Goal: Task Accomplishment & Management: Complete application form

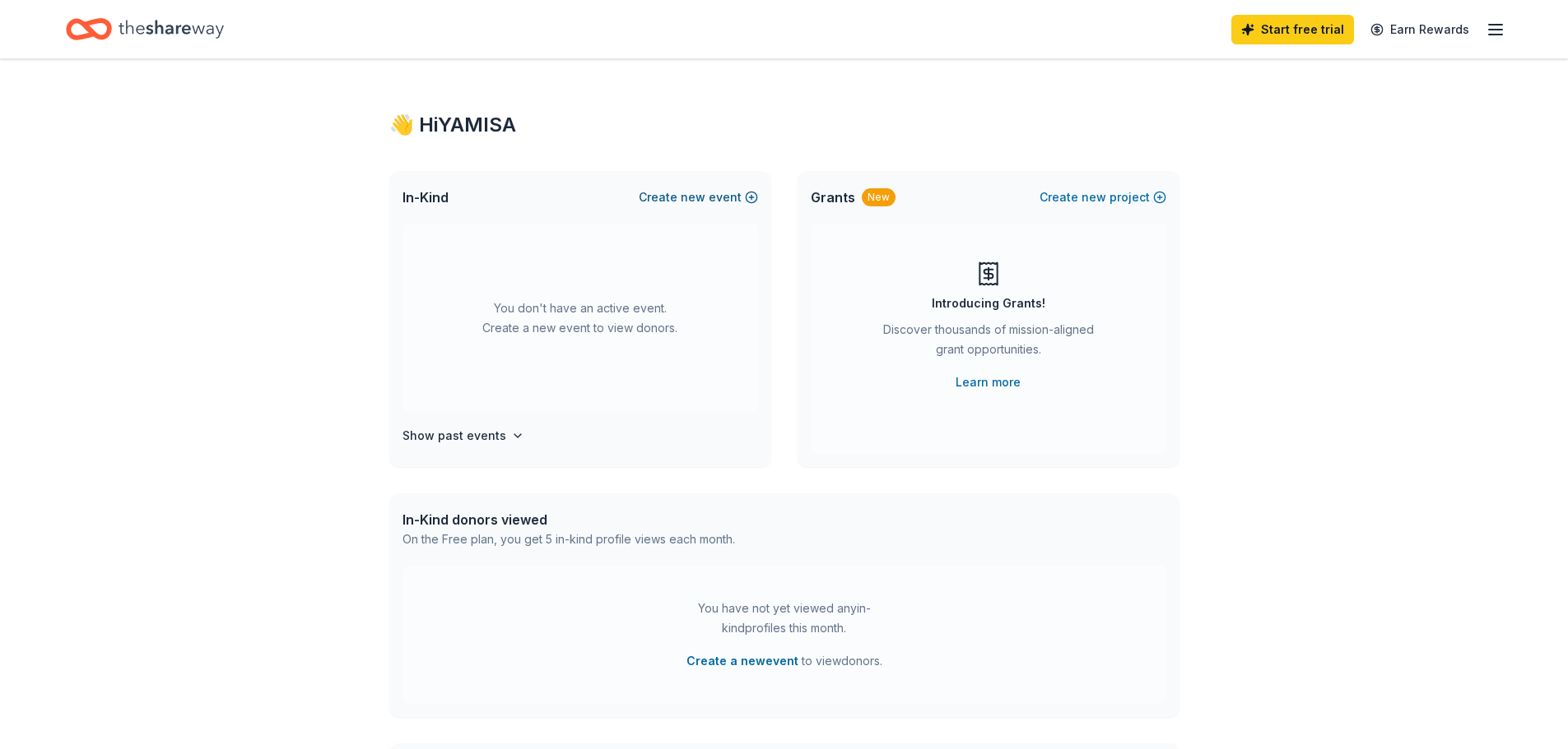
click at [703, 199] on span "new" at bounding box center [692, 198] width 24 height 20
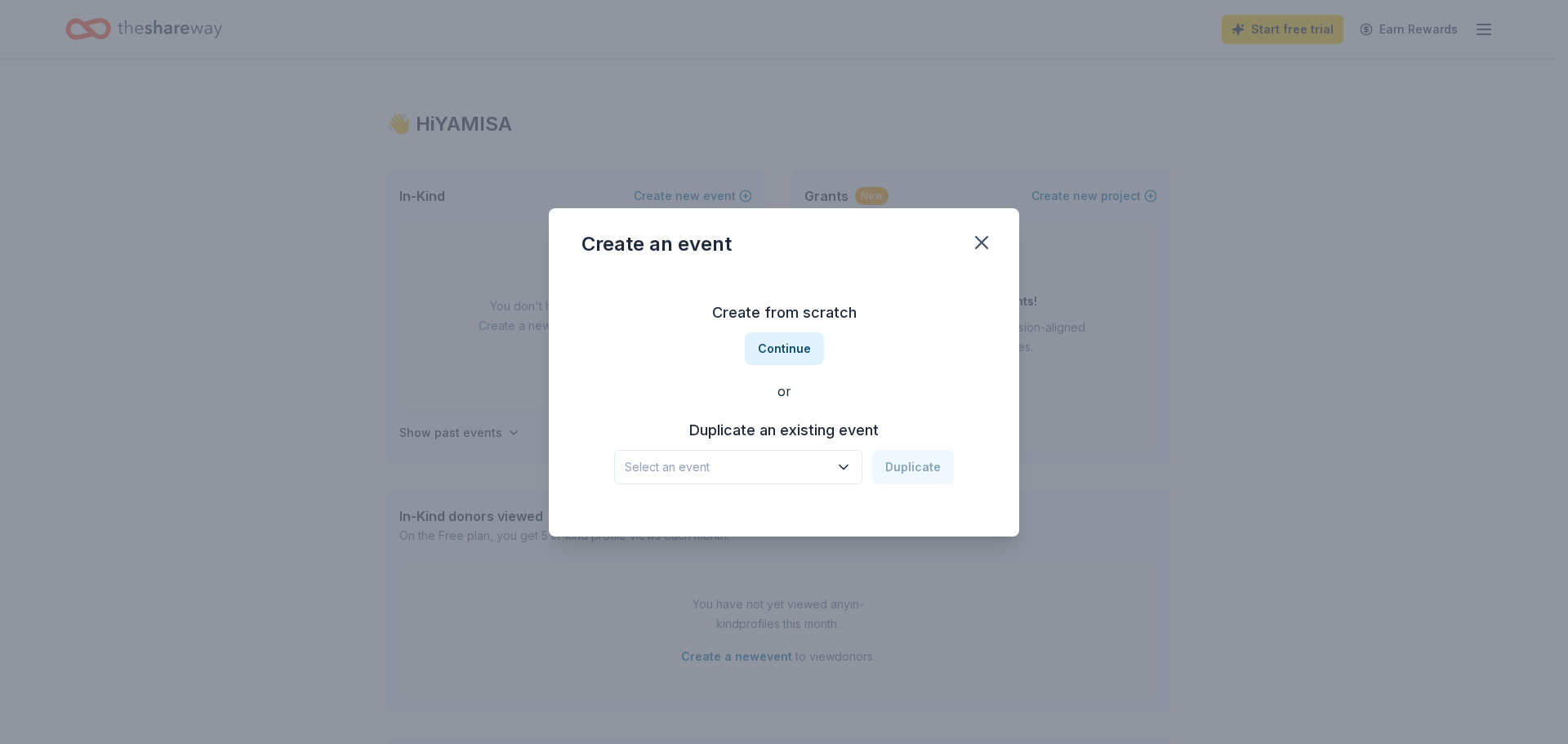
click at [842, 470] on icon "button" at bounding box center [844, 467] width 16 height 16
click at [881, 374] on div "Create from scratch Continue or Duplicate an existing event Select an event Dup…" at bounding box center [784, 392] width 405 height 237
click at [786, 342] on button "Continue" at bounding box center [784, 349] width 79 height 32
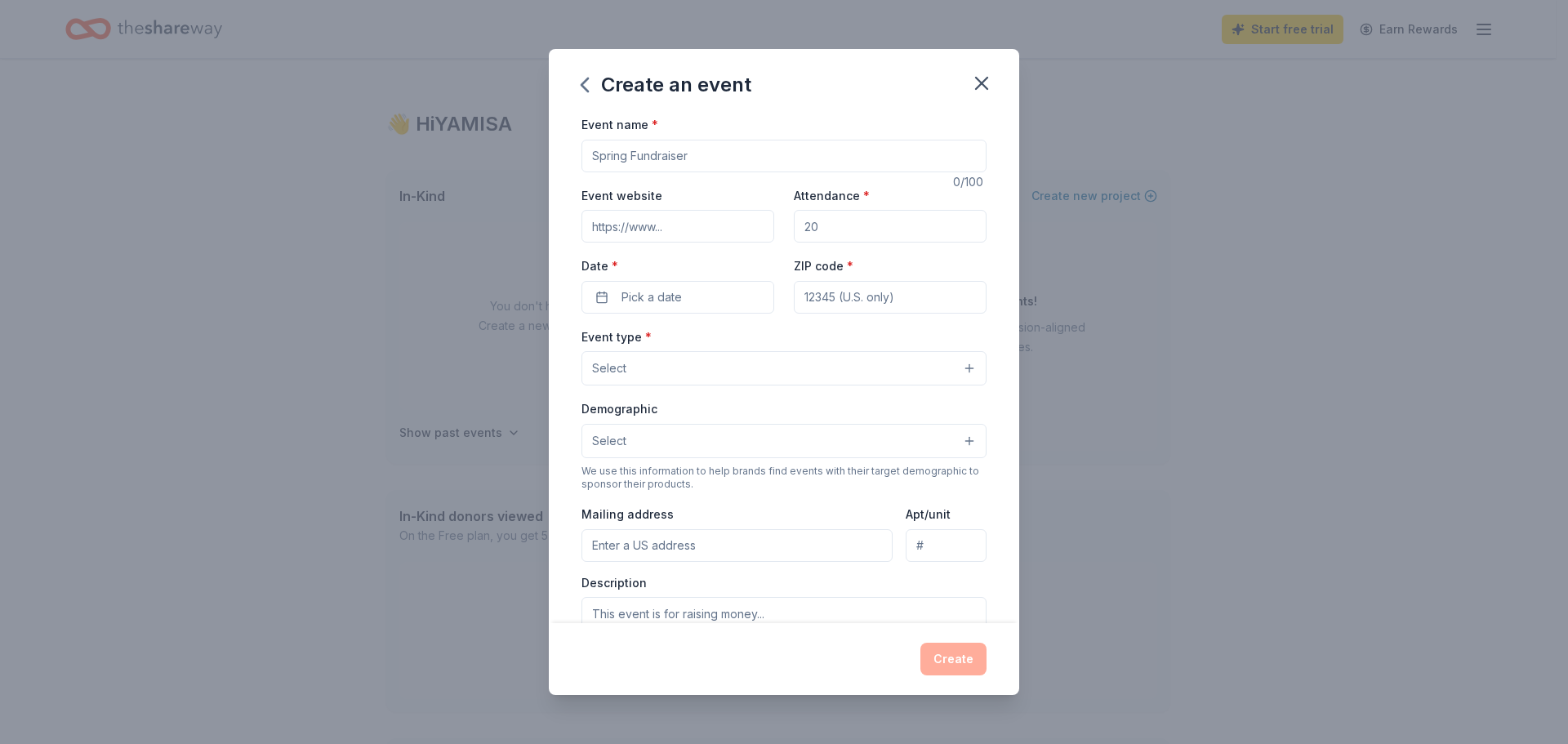
click at [712, 152] on input "Event name *" at bounding box center [784, 156] width 405 height 32
type input "[DEMOGRAPHIC_DATA] Provides"
type input "www.gracedallas.org"
type input "200"
click at [680, 298] on span "Pick a date" at bounding box center [651, 298] width 60 height 20
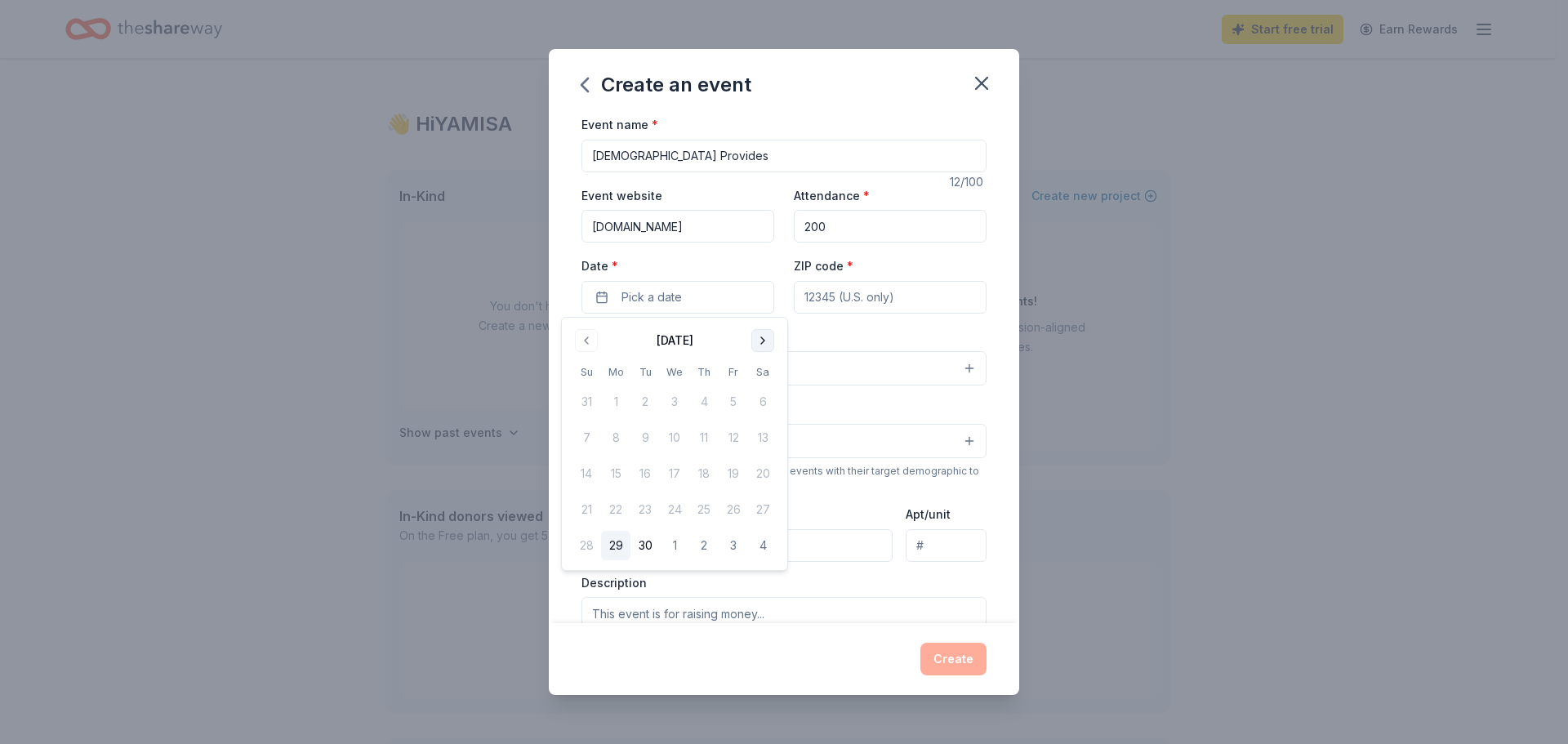
click at [760, 339] on button "Go to next month" at bounding box center [763, 341] width 23 height 23
click at [760, 341] on button "Go to next month" at bounding box center [763, 341] width 23 height 23
click at [589, 437] on button "2" at bounding box center [586, 437] width 30 height 30
click at [847, 296] on input "ZIP code *" at bounding box center [890, 298] width 193 height 32
type input "75232"
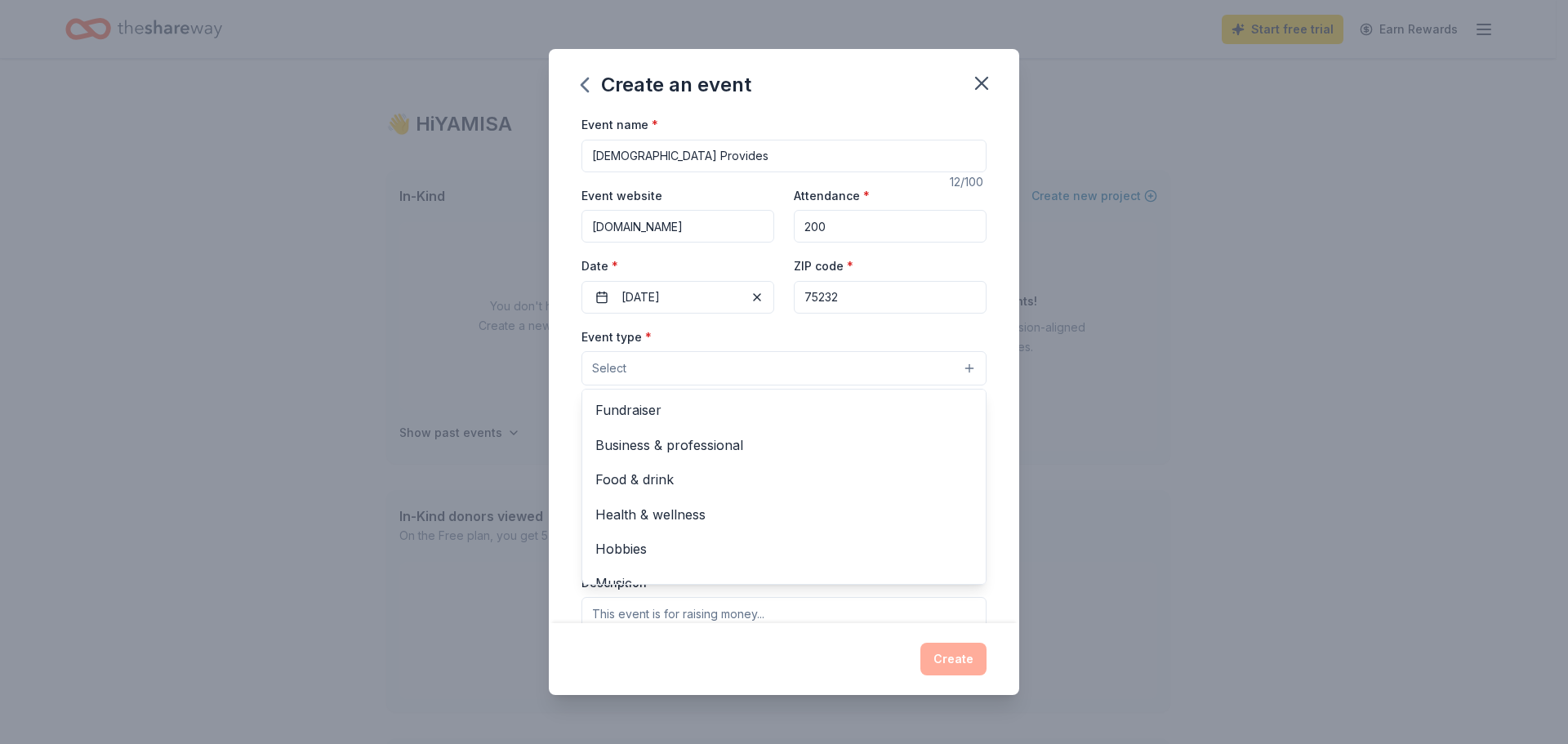
click at [685, 365] on button "Select" at bounding box center [784, 368] width 405 height 34
click at [647, 472] on span "Food & drink" at bounding box center [784, 480] width 377 height 22
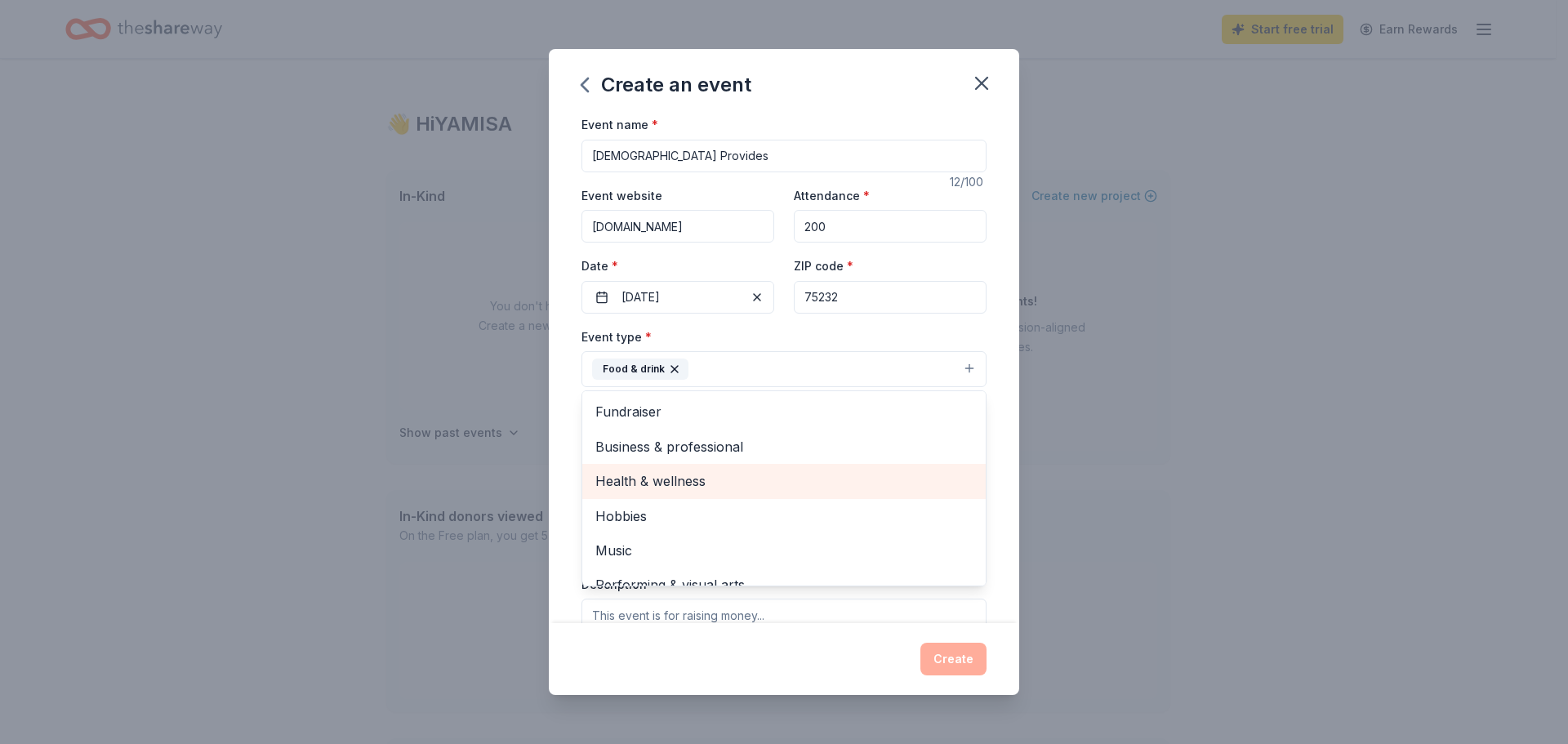
click at [649, 481] on span "Health & wellness" at bounding box center [784, 481] width 377 height 22
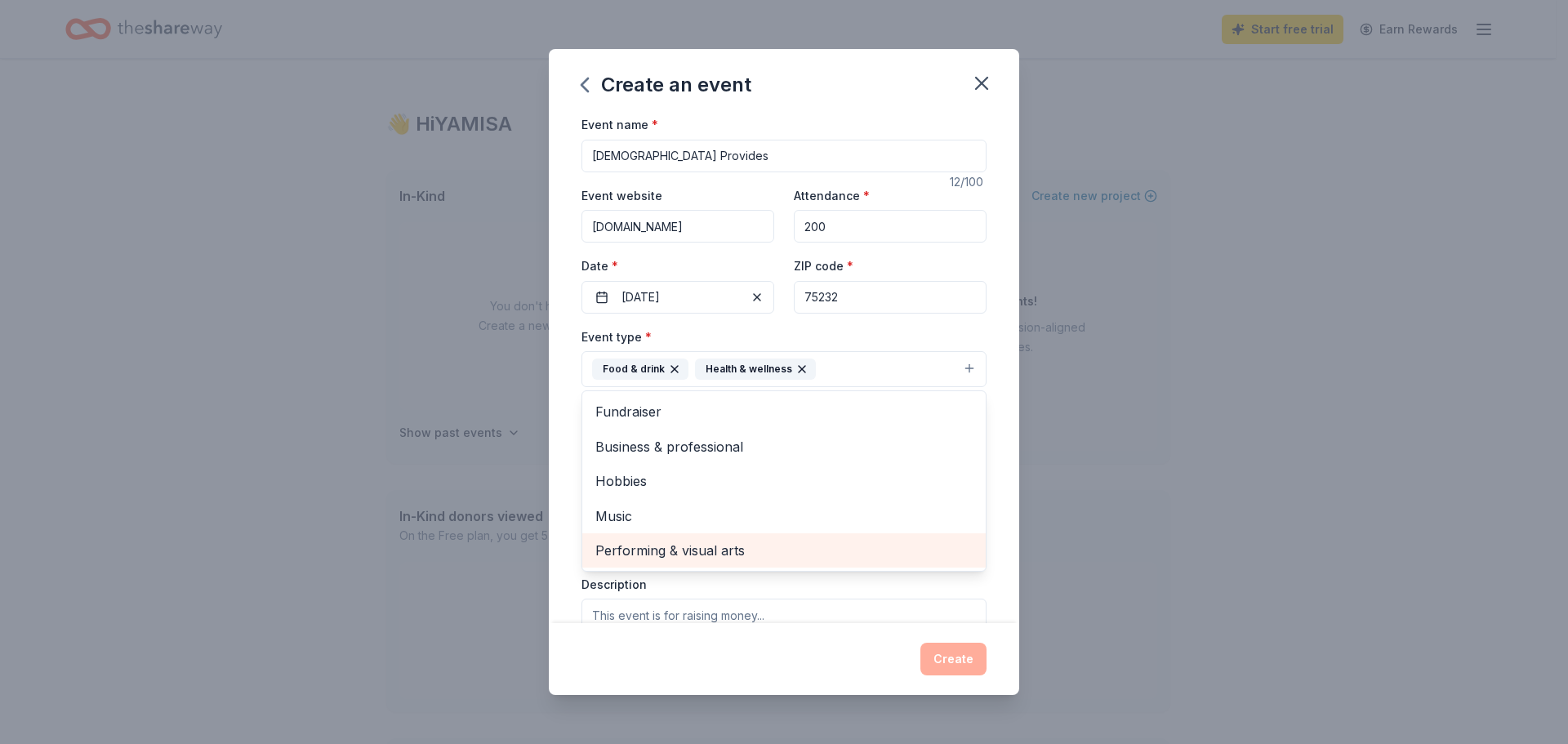
click at [647, 553] on span "Performing & visual arts" at bounding box center [784, 551] width 377 height 22
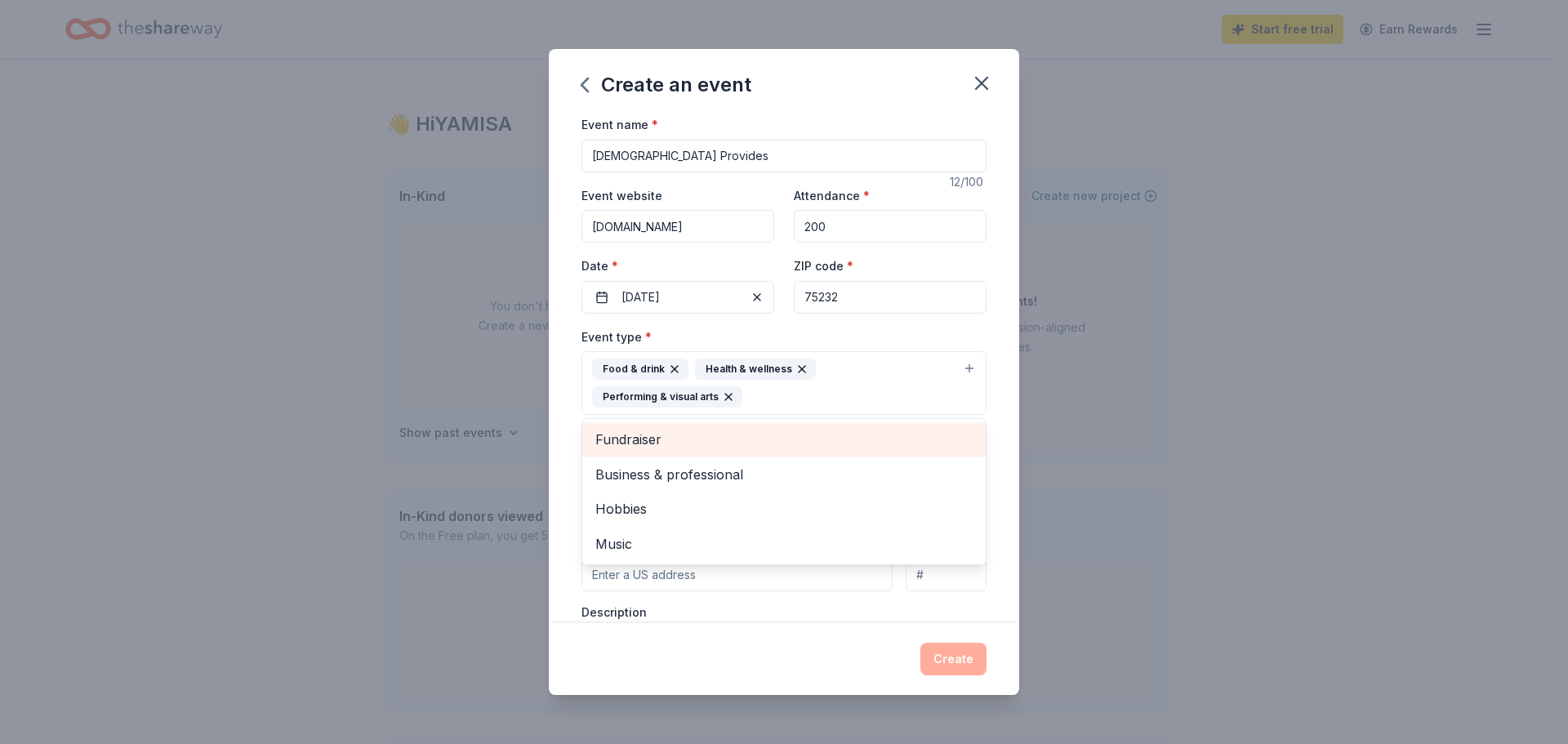
click at [624, 444] on span "Fundraiser" at bounding box center [784, 440] width 377 height 22
click at [644, 437] on span "Business & professional" at bounding box center [784, 440] width 377 height 22
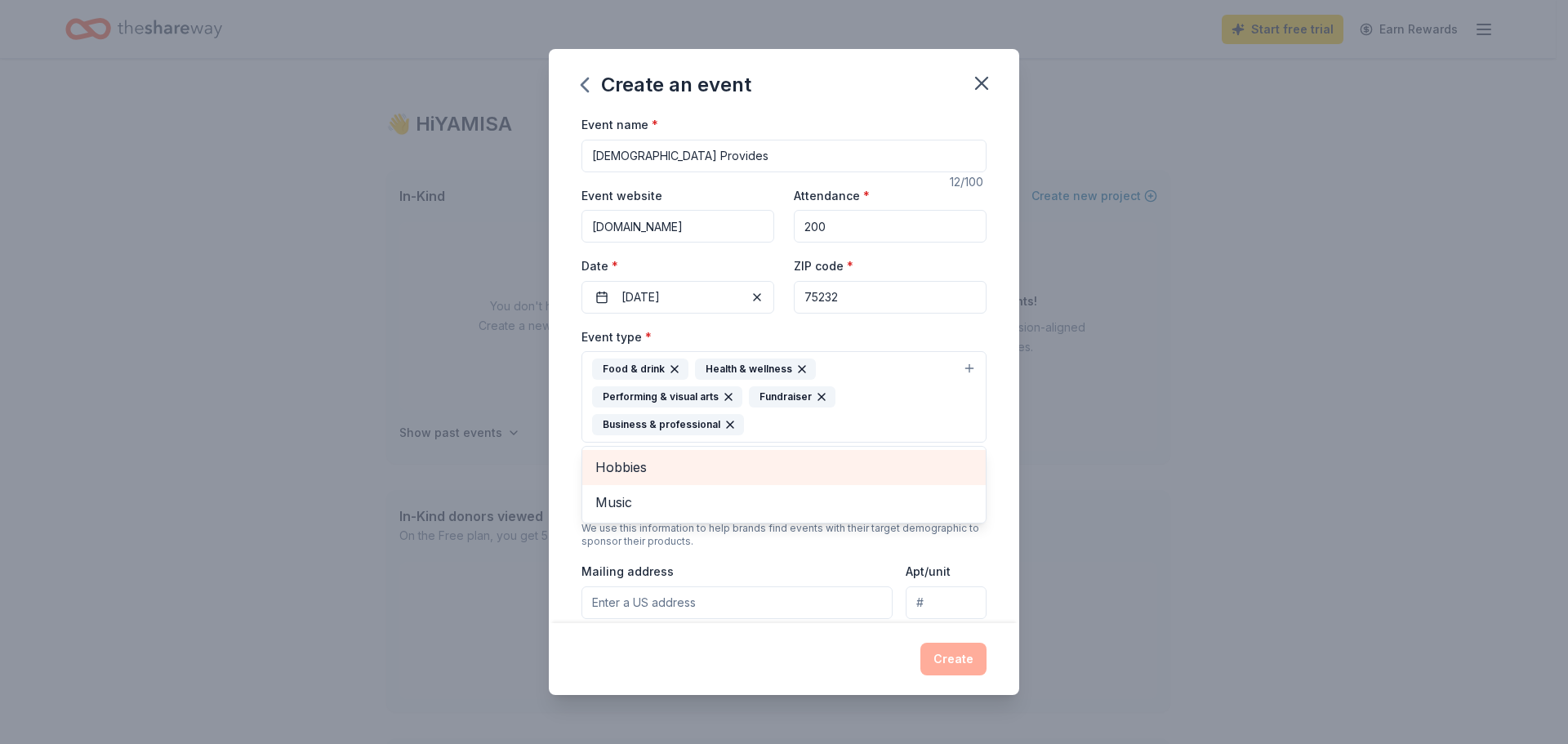
click at [635, 467] on span "Hobbies" at bounding box center [784, 468] width 377 height 22
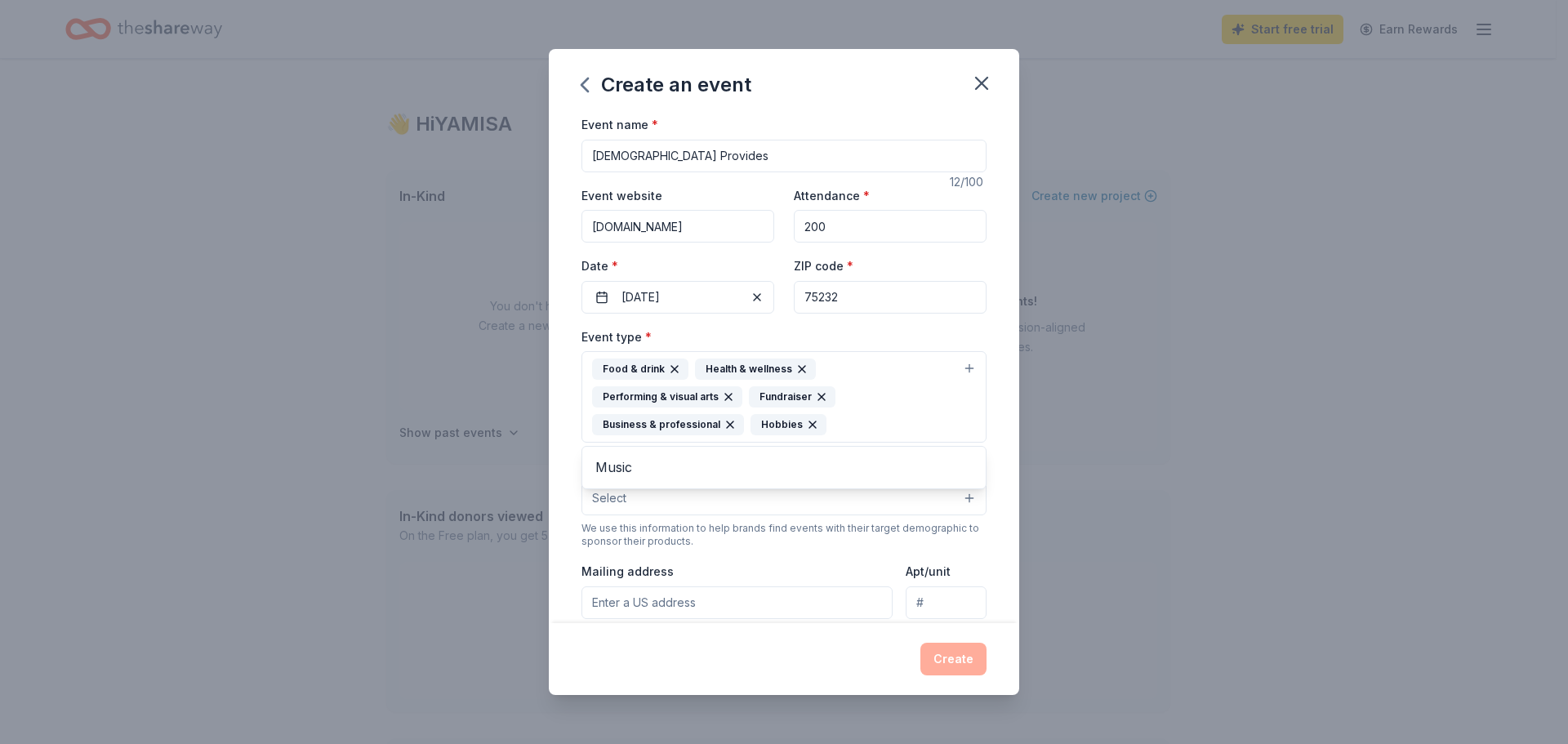
click at [630, 490] on div "Event type * Food & drink Health & wellness Performing & visual arts Fundraiser…" at bounding box center [784, 528] width 405 height 402
click at [957, 499] on button "Select" at bounding box center [784, 498] width 405 height 34
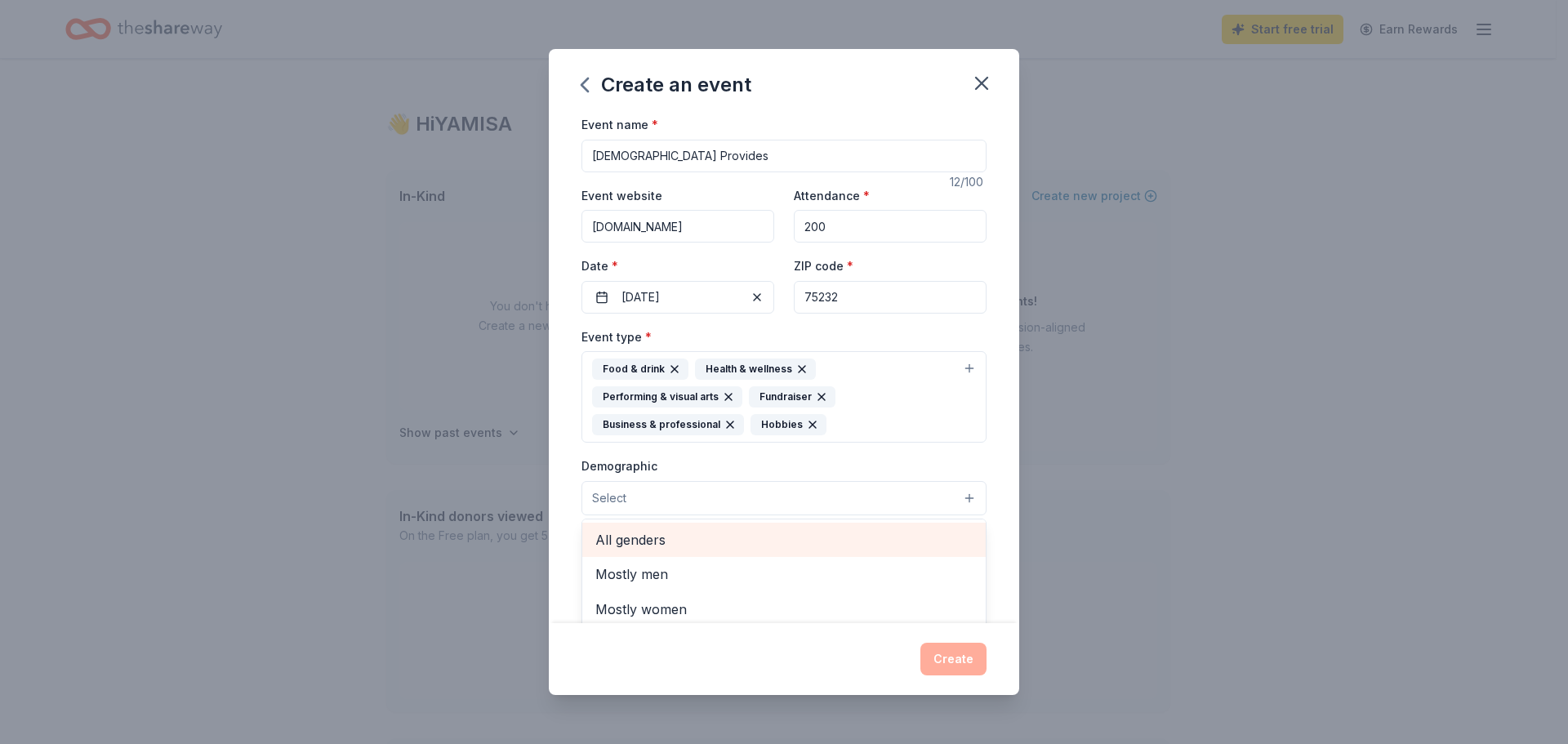
click at [657, 537] on span "All genders" at bounding box center [784, 541] width 377 height 22
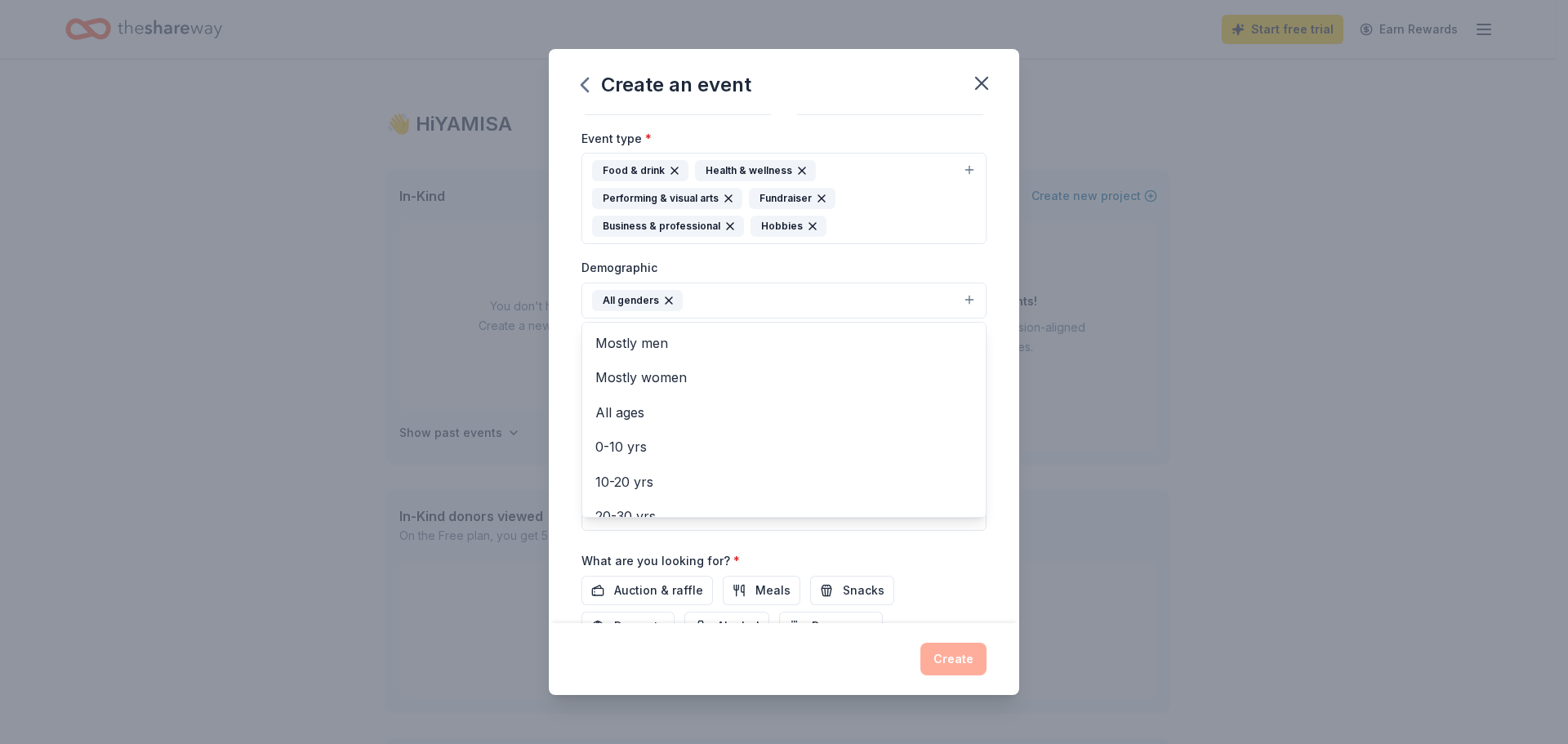
scroll to position [207, 0]
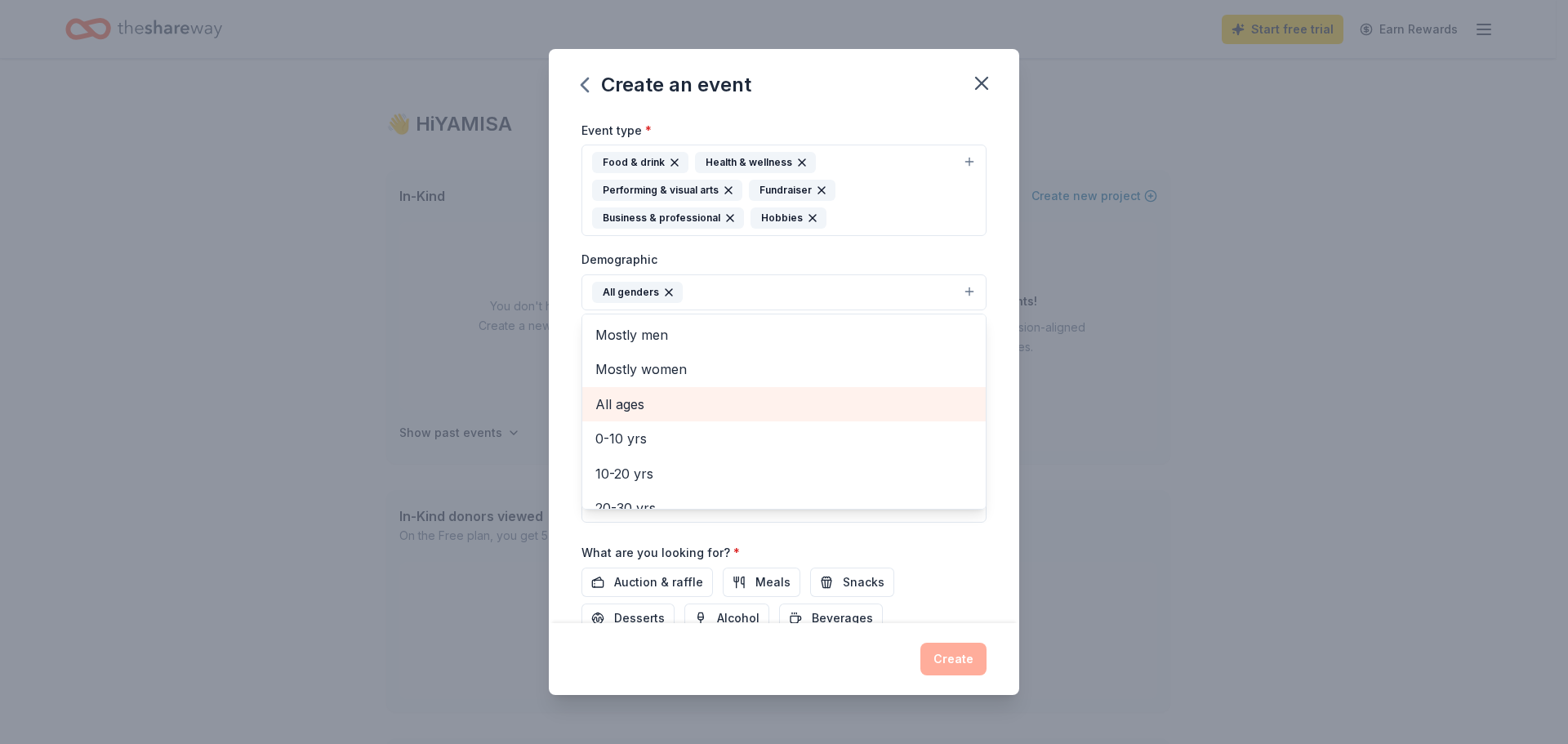
click at [628, 410] on span "All ages" at bounding box center [784, 404] width 377 height 22
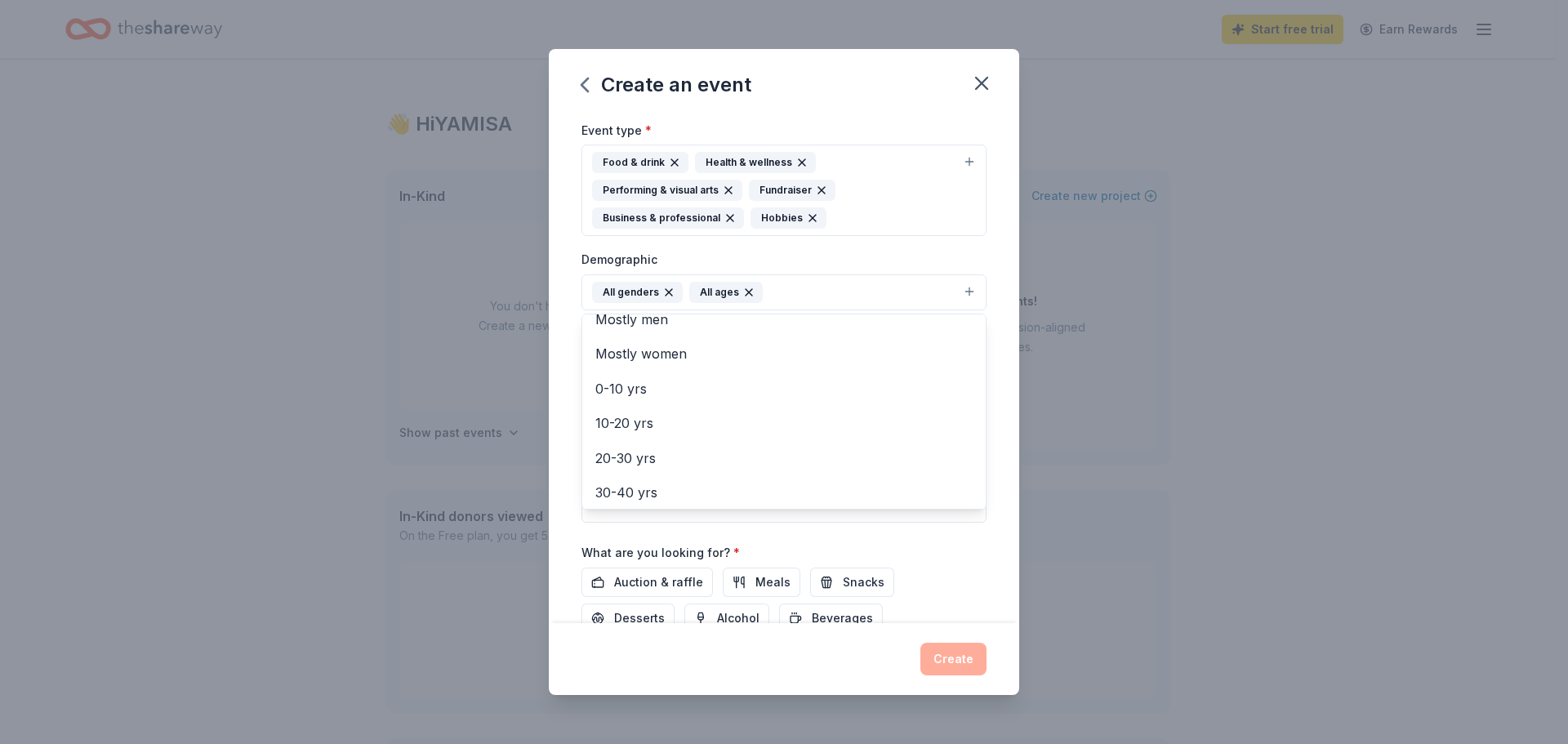
scroll to position [0, 0]
click at [569, 368] on div "Event name * God Provides 12 /100 Event website www.gracedallas.org Attendance …" at bounding box center [784, 369] width 470 height 509
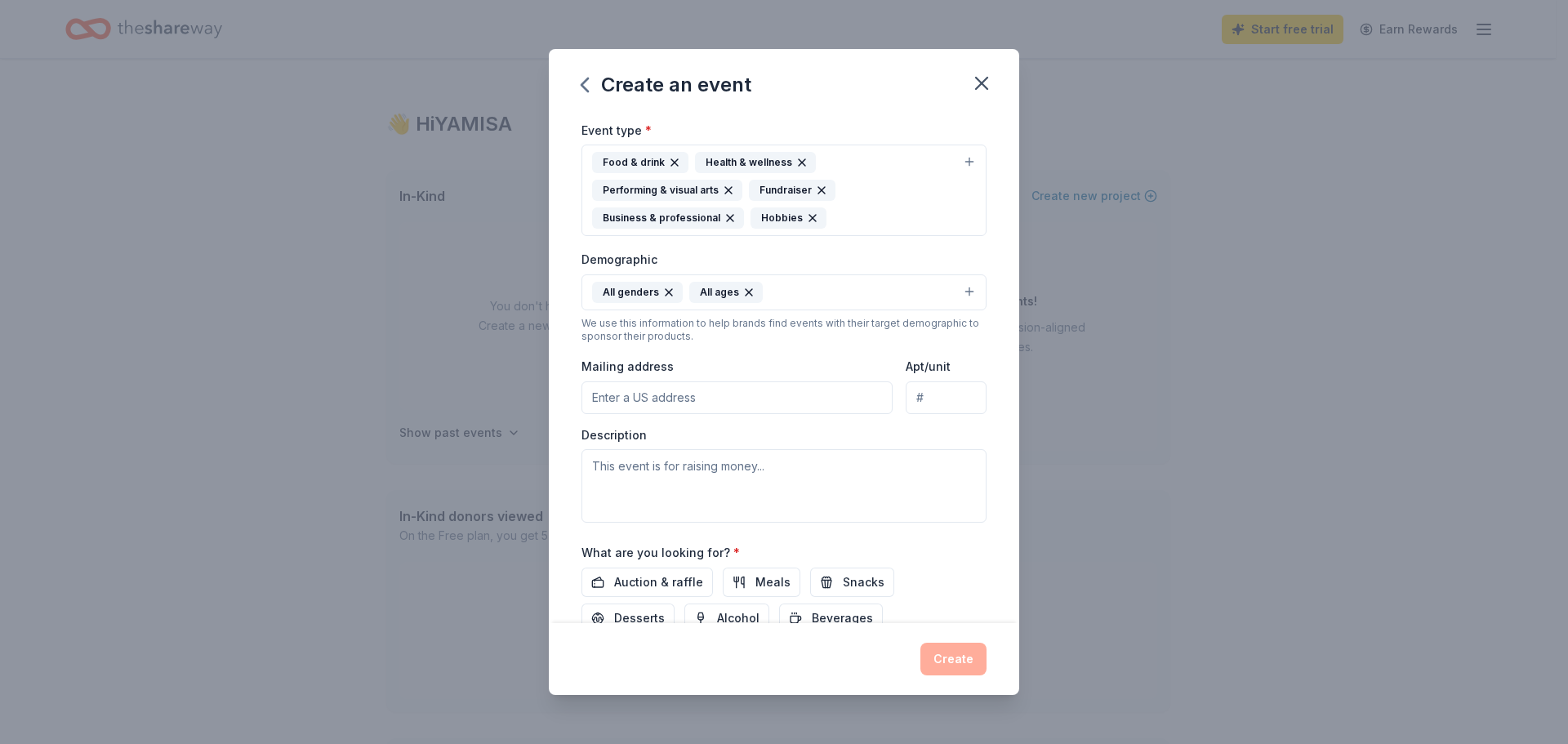
click at [638, 394] on input "Mailing address" at bounding box center [737, 398] width 311 height 32
click at [730, 402] on input "Mailing address" at bounding box center [737, 398] width 311 height 32
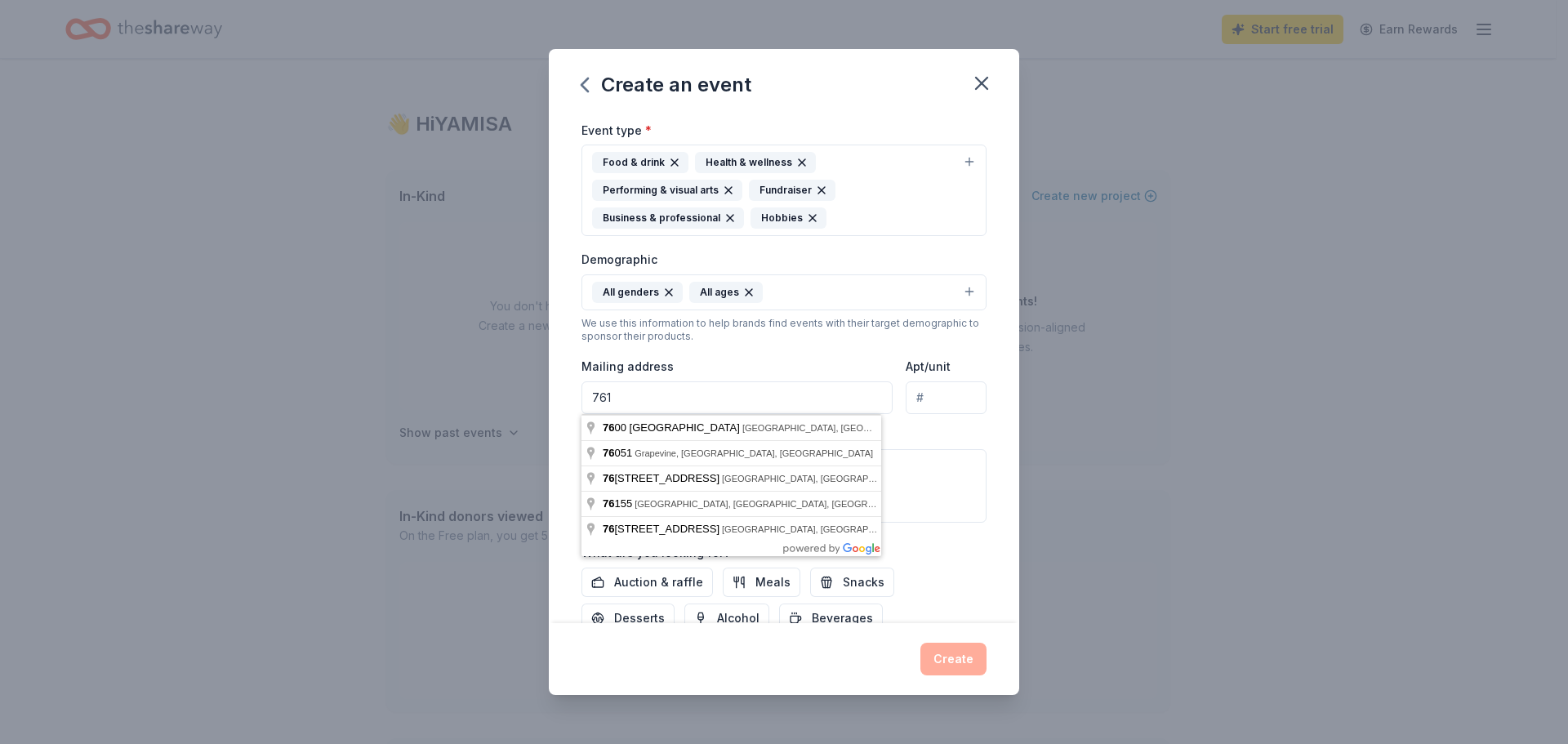
type input "7615"
drag, startPoint x: 642, startPoint y: 393, endPoint x: 534, endPoint y: 392, distance: 108.0
click at [534, 392] on div "Create an event Event name * God Provides 12 /100 Event website www.gracedallas…" at bounding box center [784, 372] width 1568 height 744
type input "539 West Commerce Street, Dallas, TX, 75208"
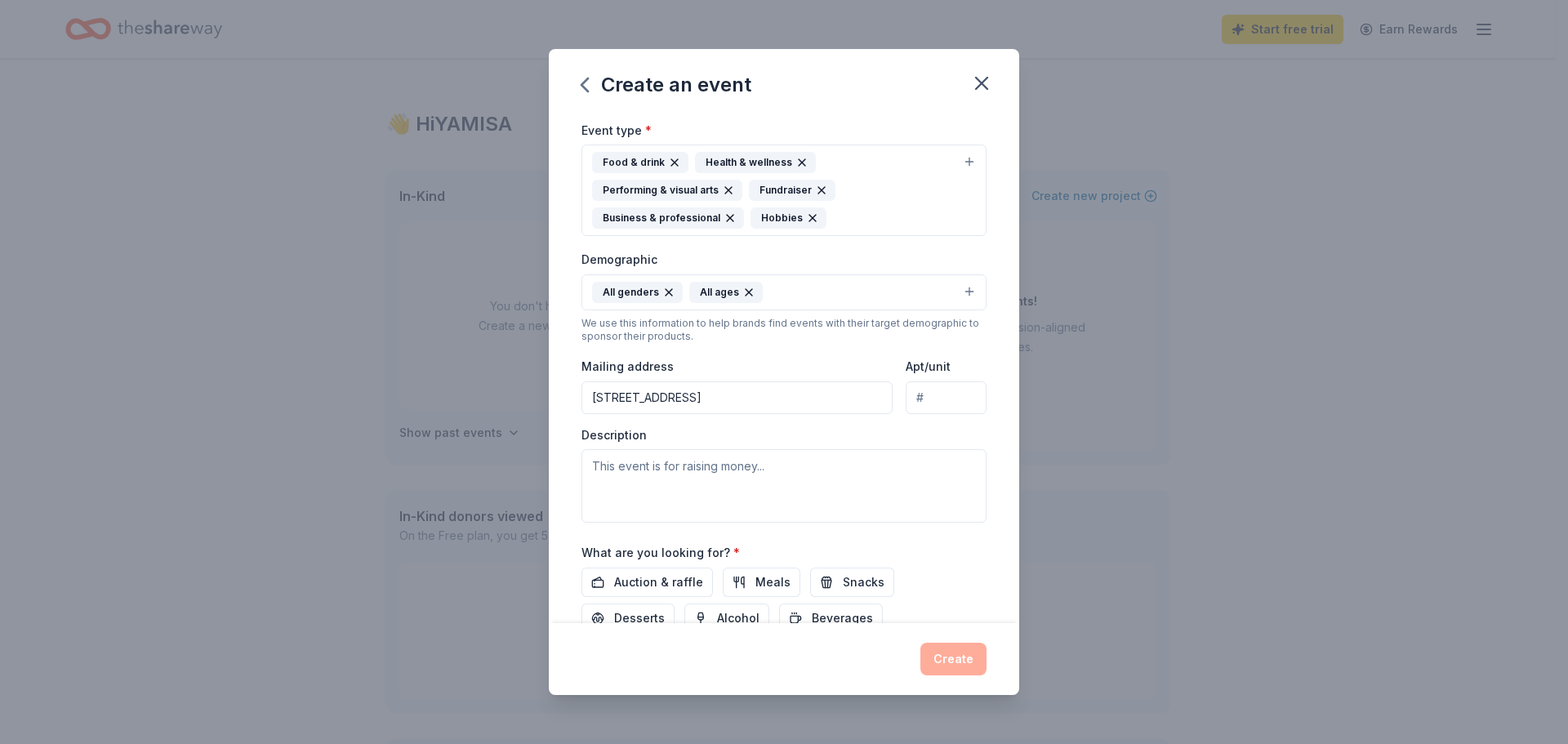
click at [935, 398] on input "Apt/unit" at bounding box center [946, 398] width 81 height 32
type input "PMB 8262"
click at [607, 469] on textarea at bounding box center [784, 486] width 405 height 74
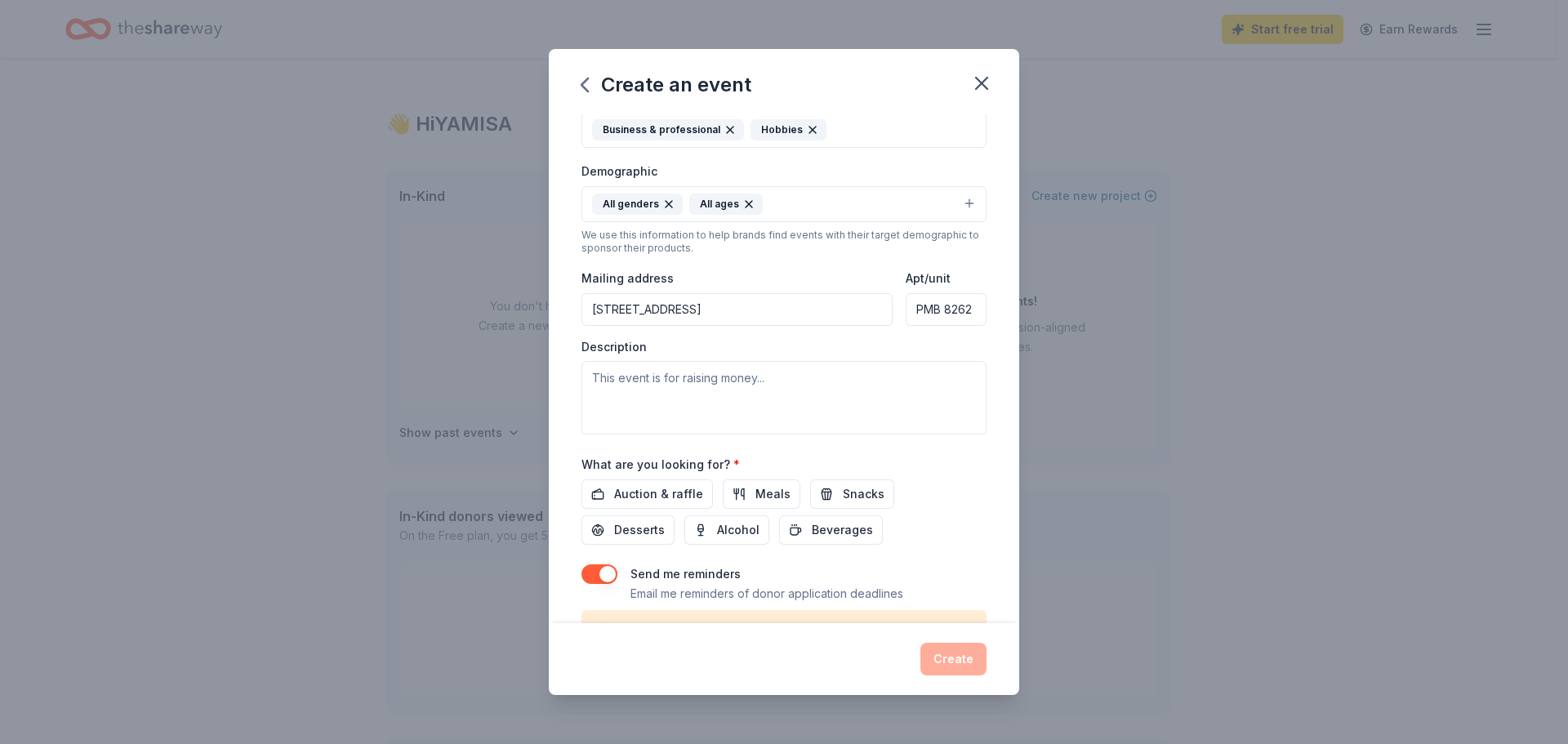
scroll to position [376, 0]
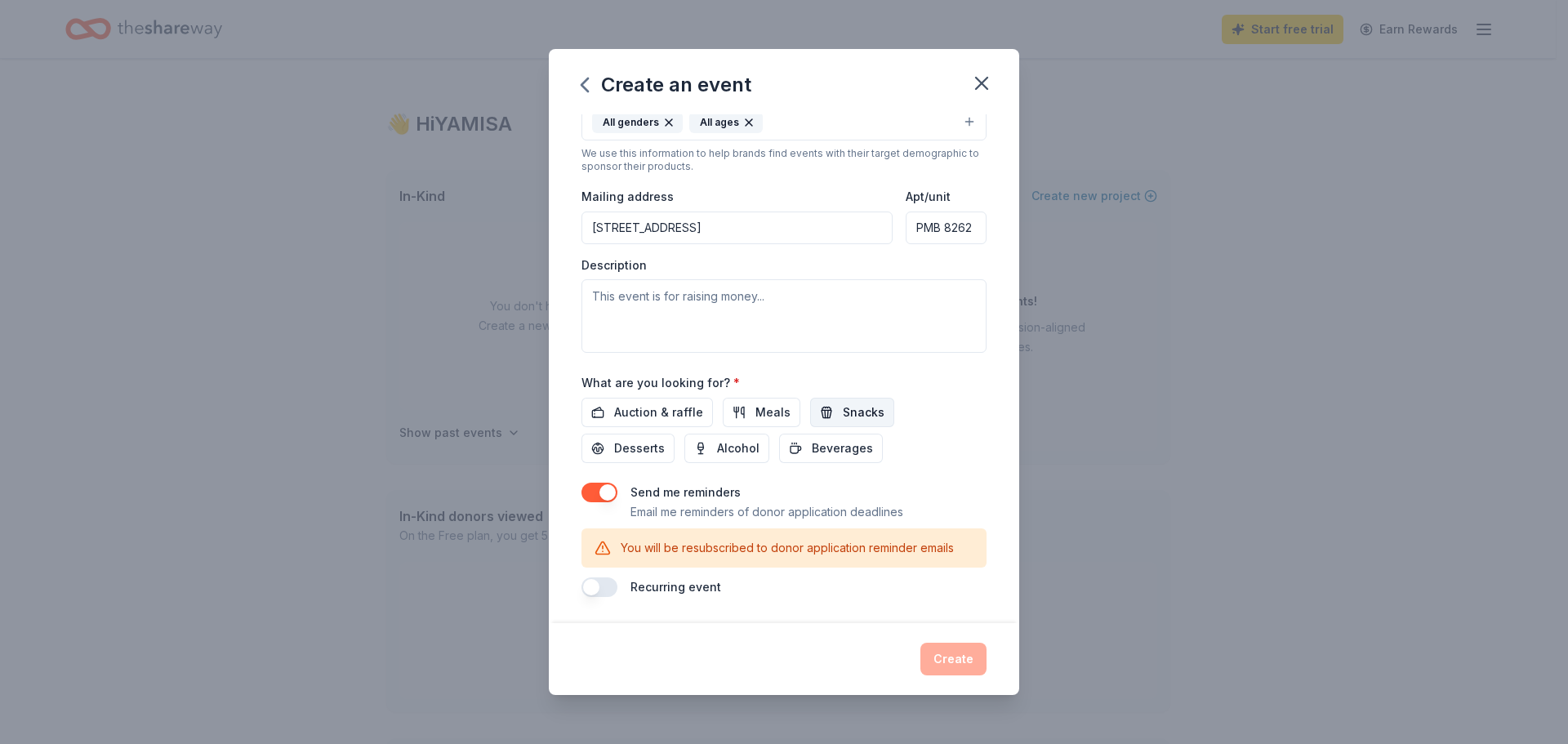
click at [846, 409] on span "Snacks" at bounding box center [864, 412] width 41 height 20
click at [845, 446] on span "Beverages" at bounding box center [842, 449] width 61 height 20
click at [755, 408] on span "Meals" at bounding box center [772, 412] width 35 height 20
click at [629, 446] on span "Desserts" at bounding box center [640, 449] width 51 height 20
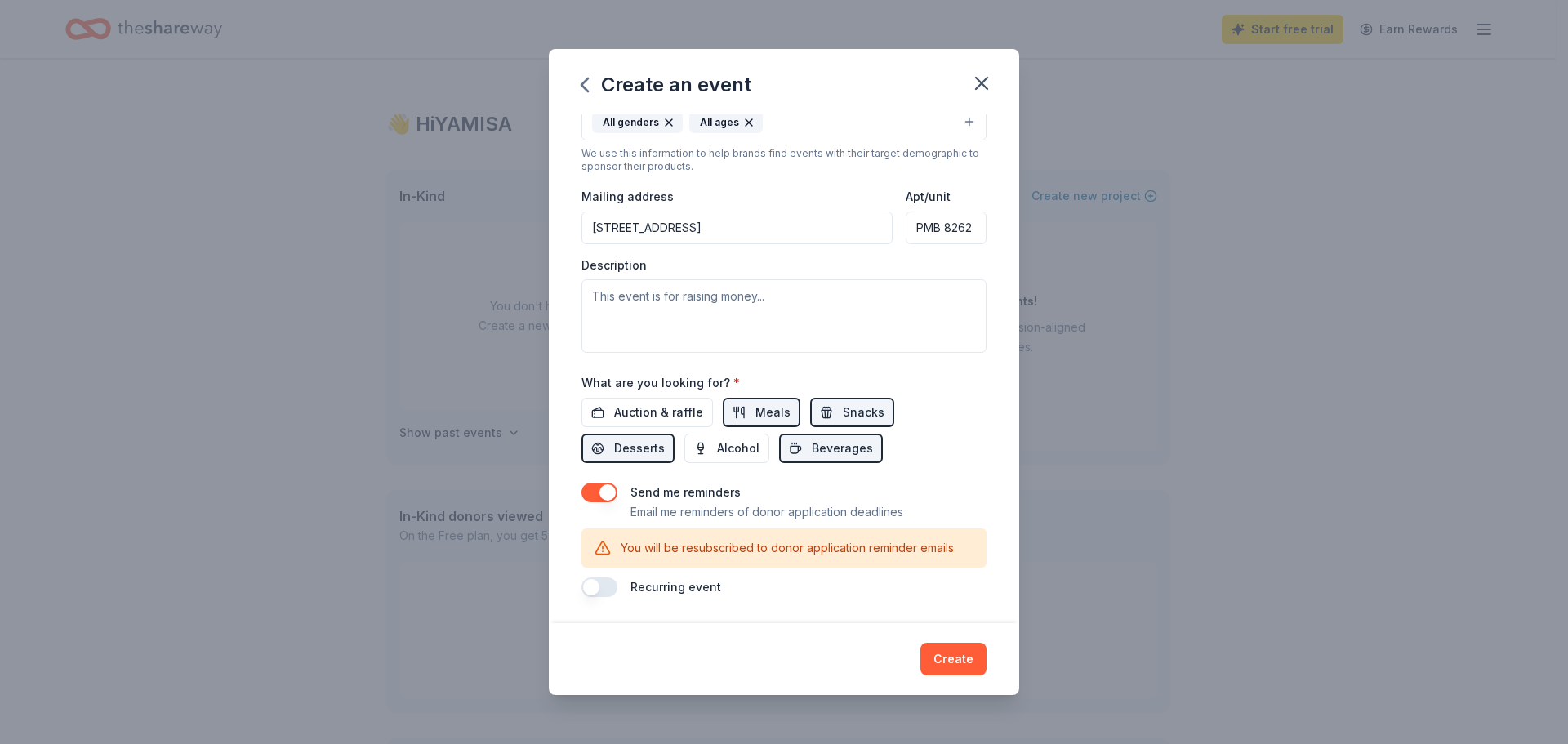
click at [604, 584] on button "button" at bounding box center [599, 588] width 36 height 20
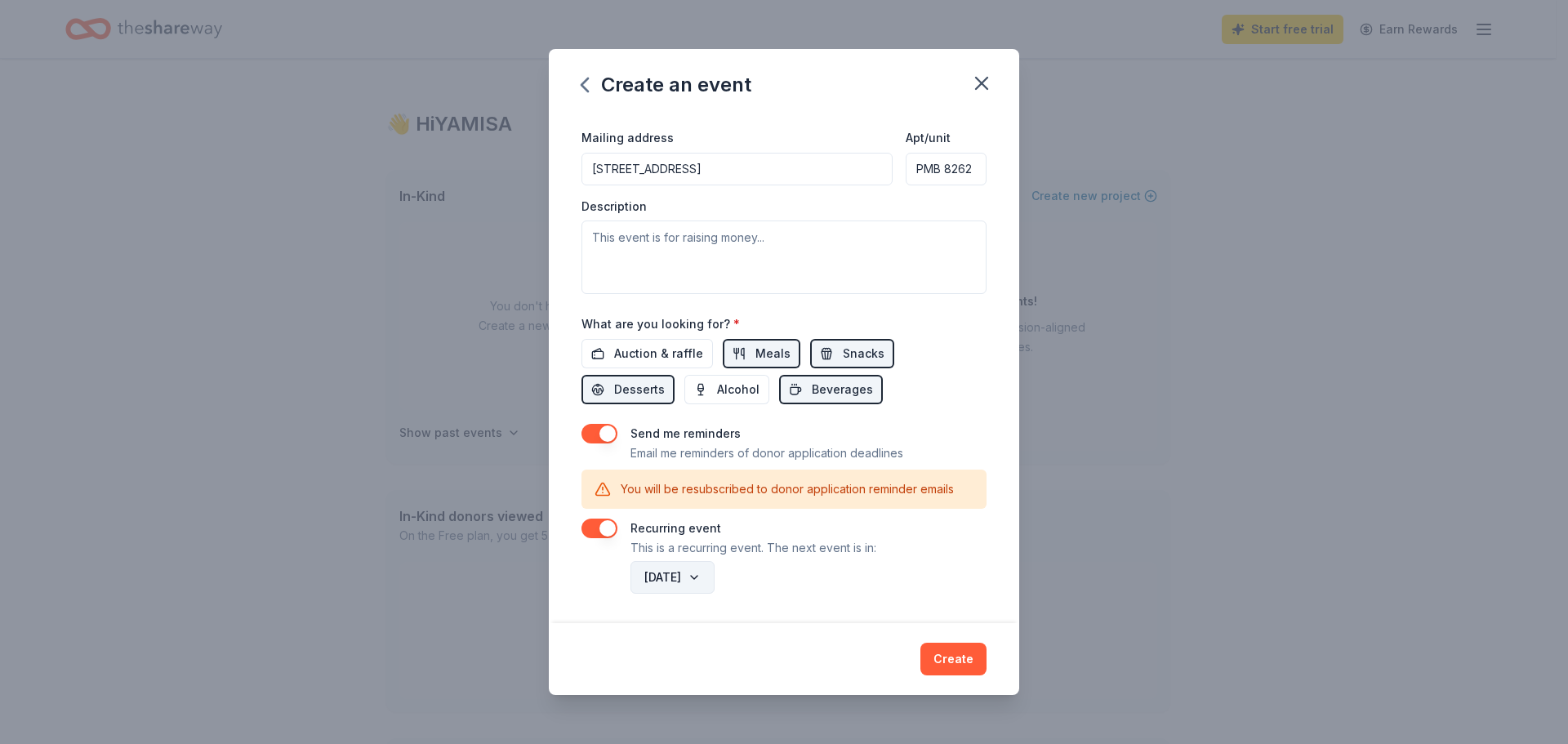
click at [715, 578] on button "November 2026" at bounding box center [673, 577] width 84 height 32
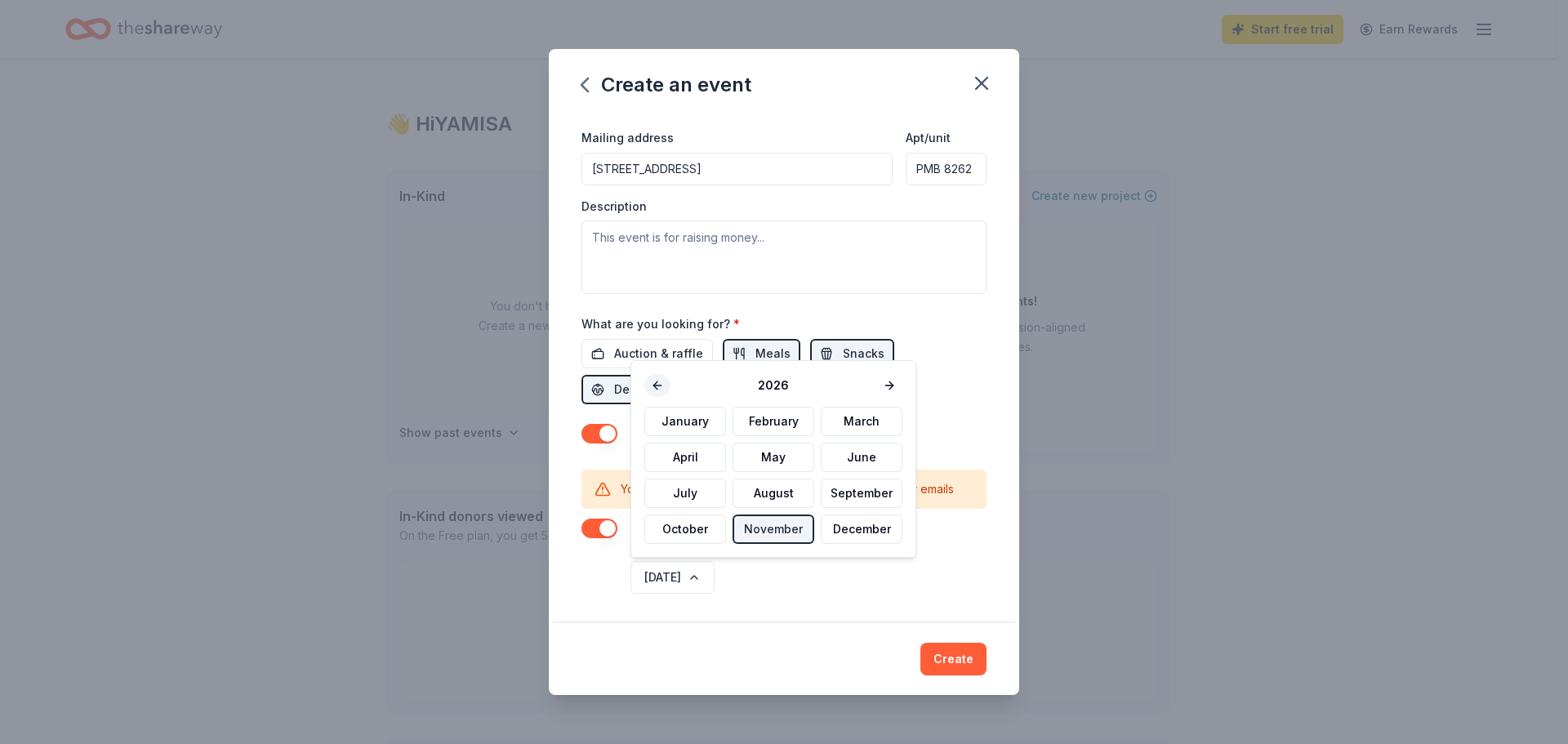
click at [660, 384] on button at bounding box center [657, 386] width 26 height 23
click at [764, 525] on button "November" at bounding box center [773, 529] width 82 height 30
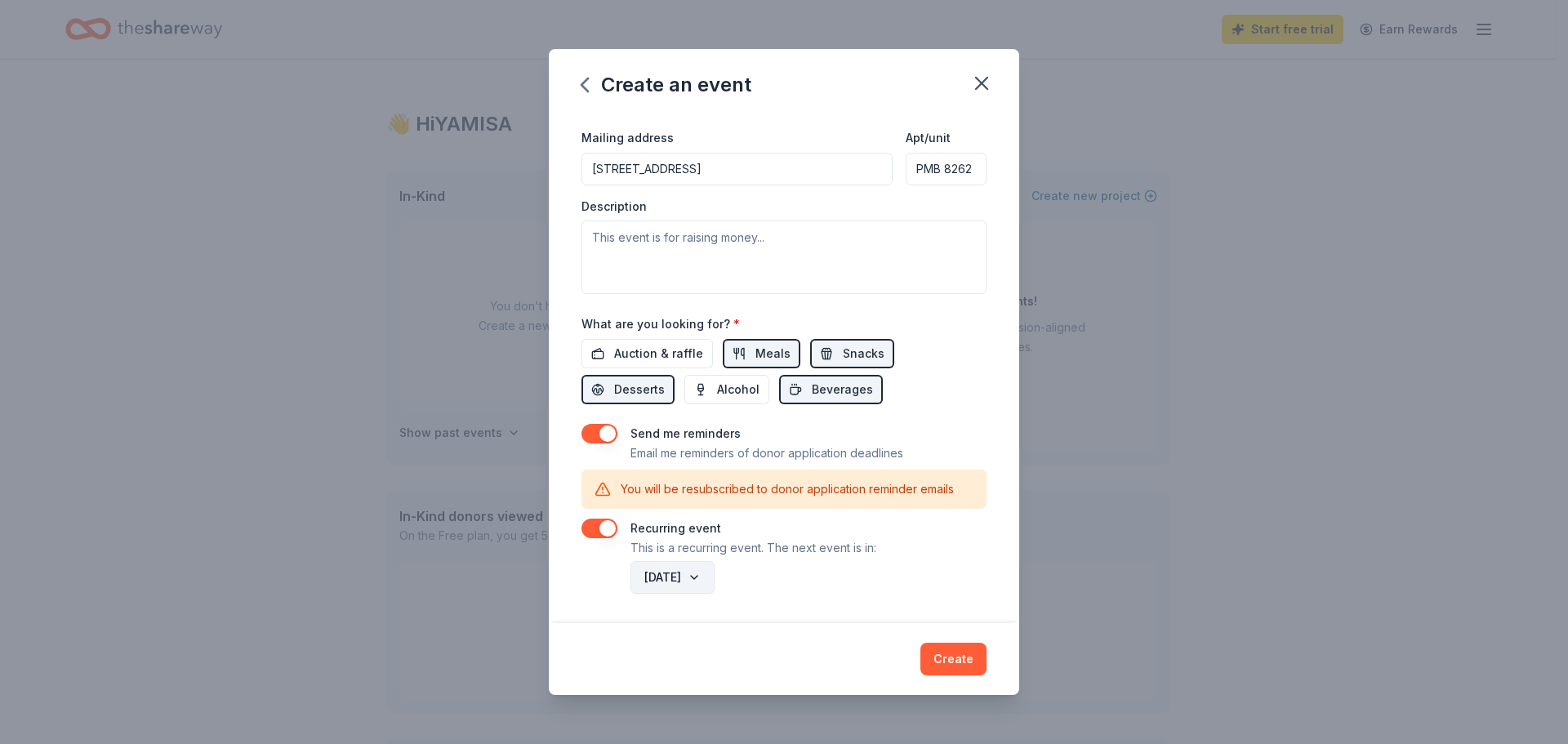
click at [715, 576] on button "November 2025" at bounding box center [673, 577] width 84 height 32
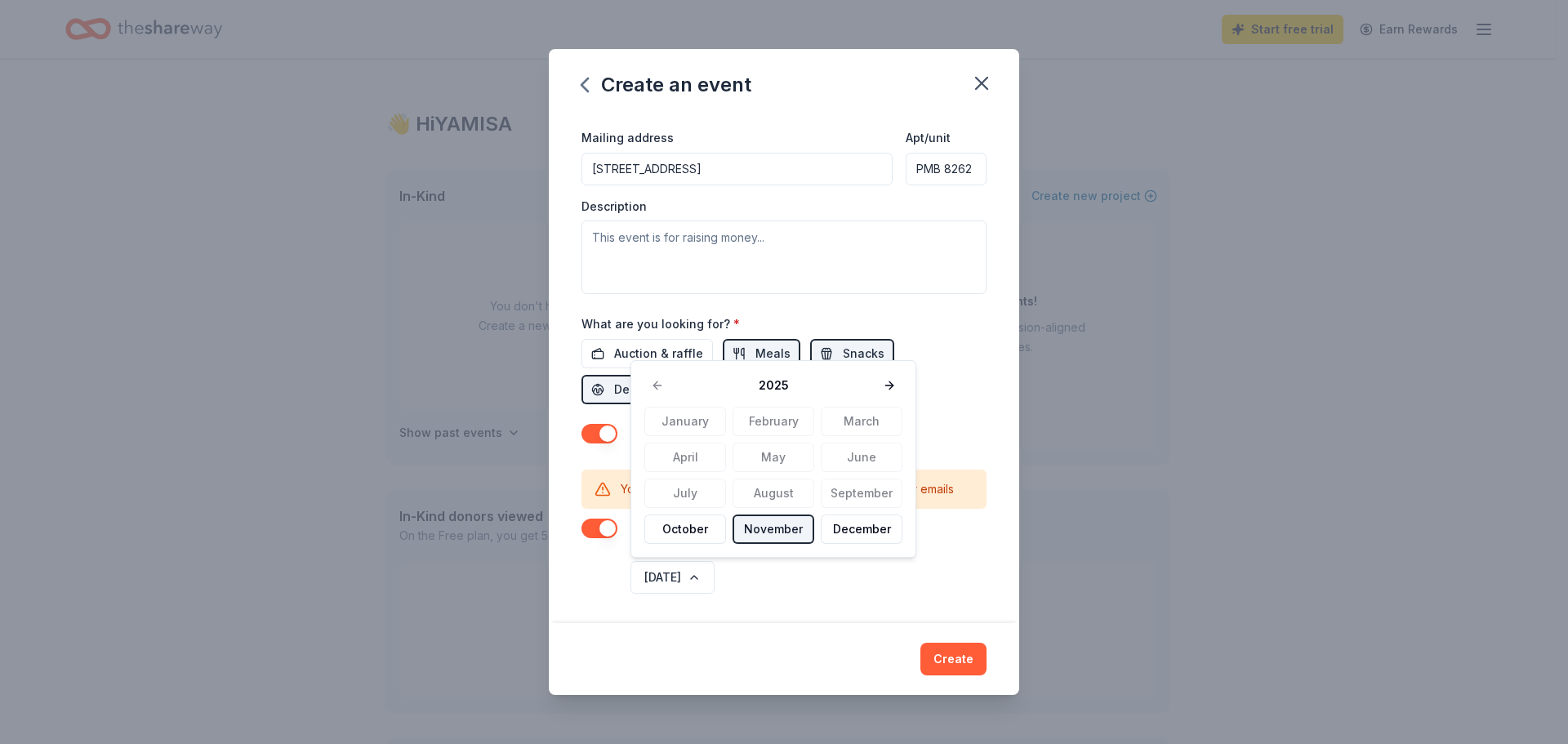
click at [781, 531] on button "November" at bounding box center [773, 529] width 82 height 30
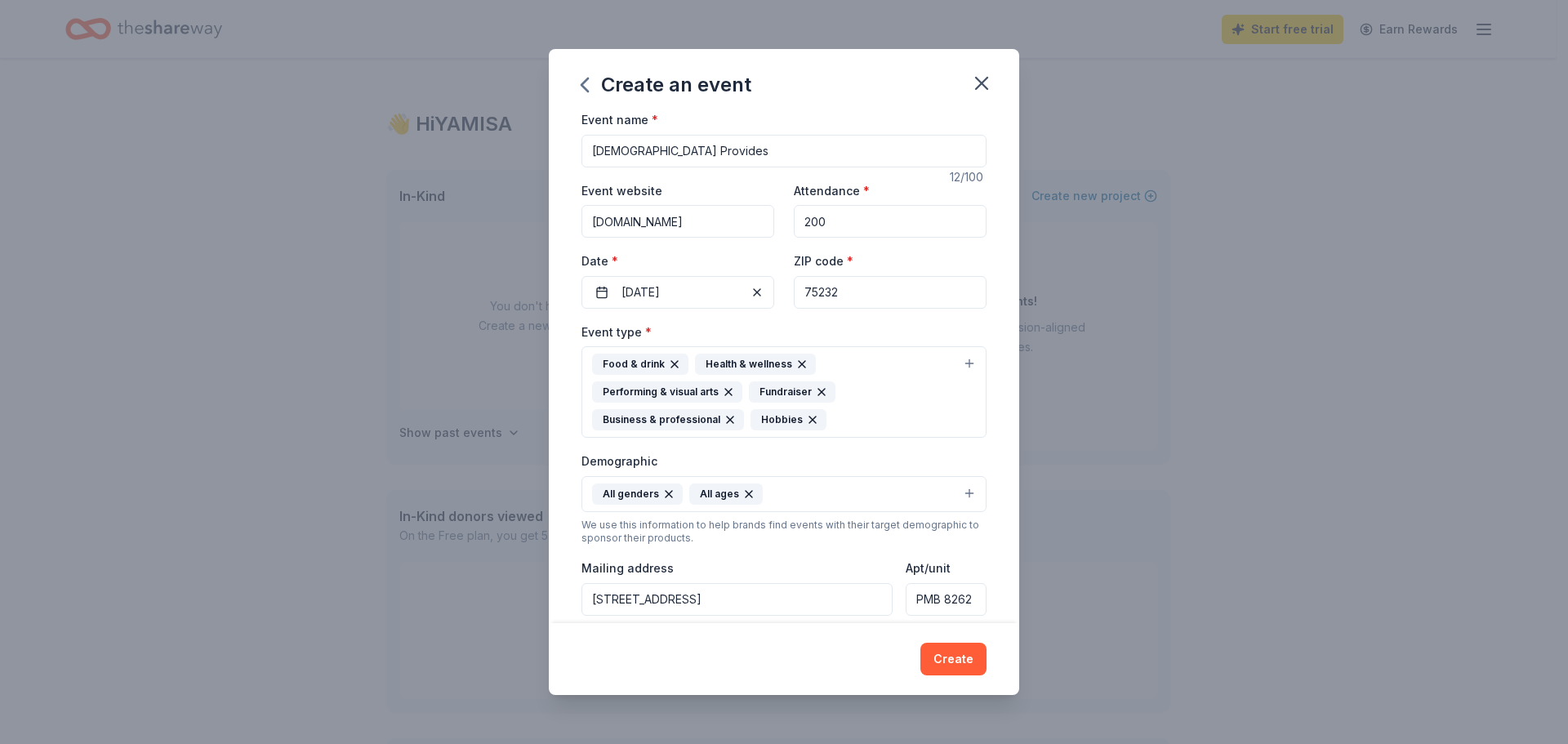
scroll to position [0, 0]
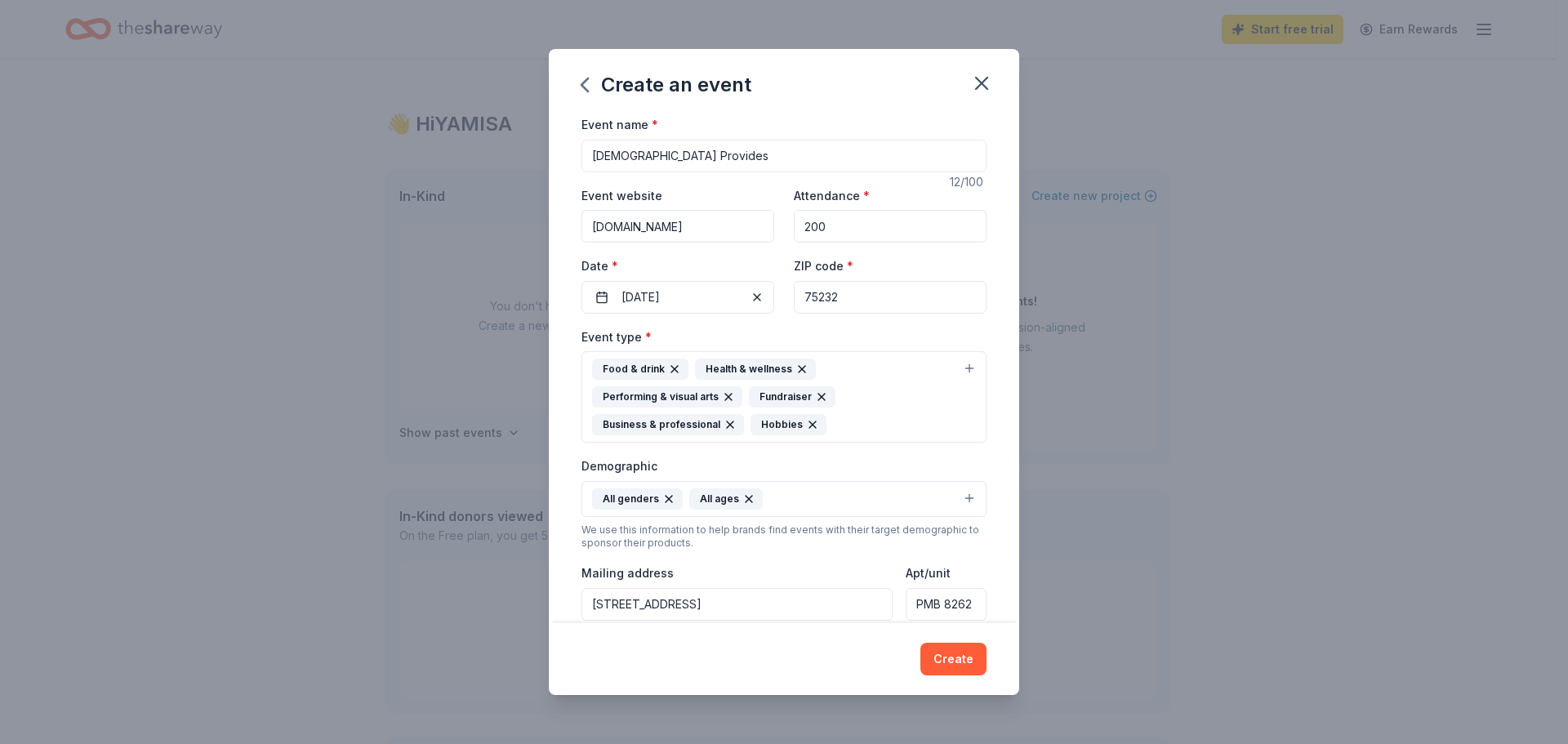
click at [683, 155] on input "[DEMOGRAPHIC_DATA] Provides" at bounding box center [784, 156] width 405 height 32
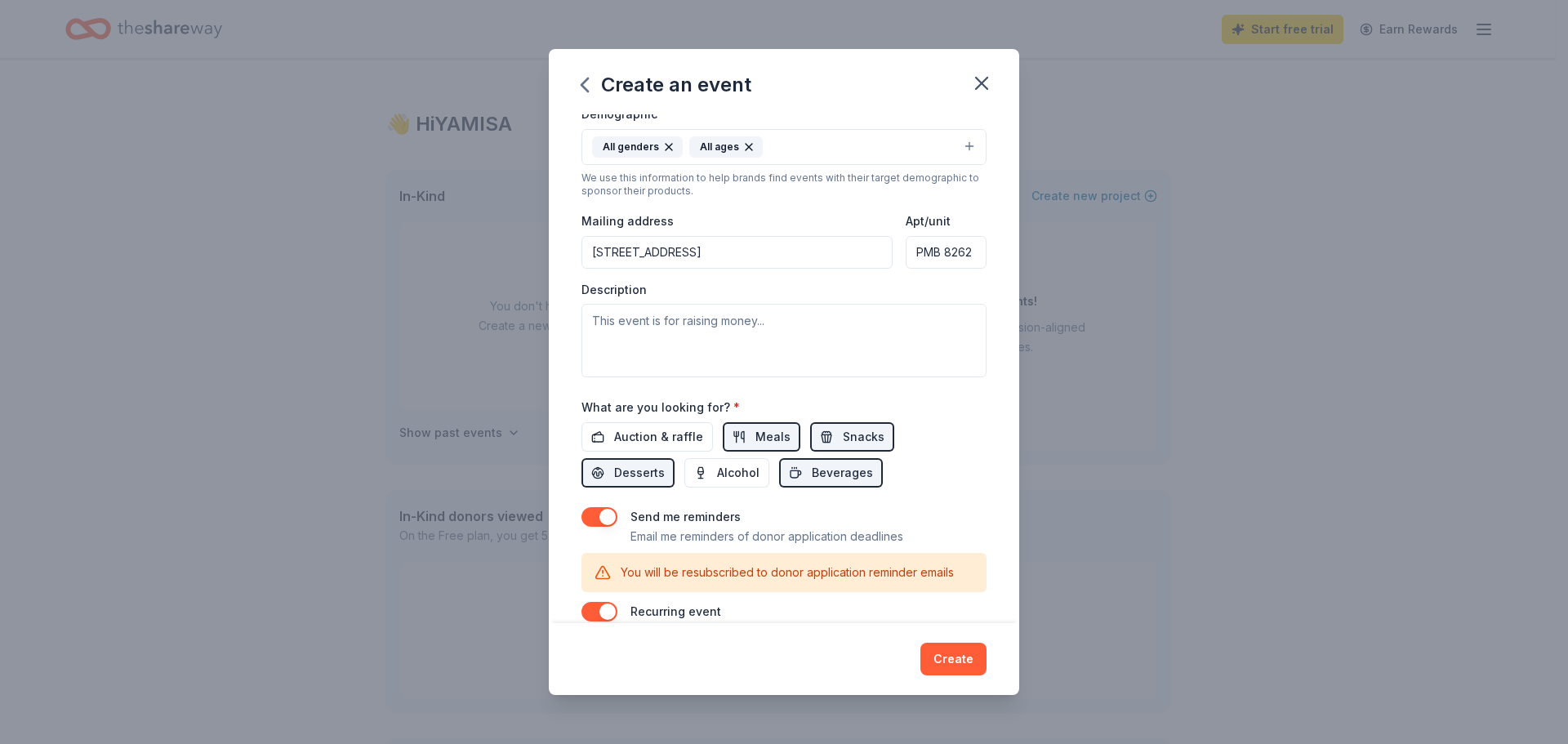
scroll to position [354, 0]
paste textarea "November 2025 Monthly “God Provides” Community Drive Throughout every Sunday in…"
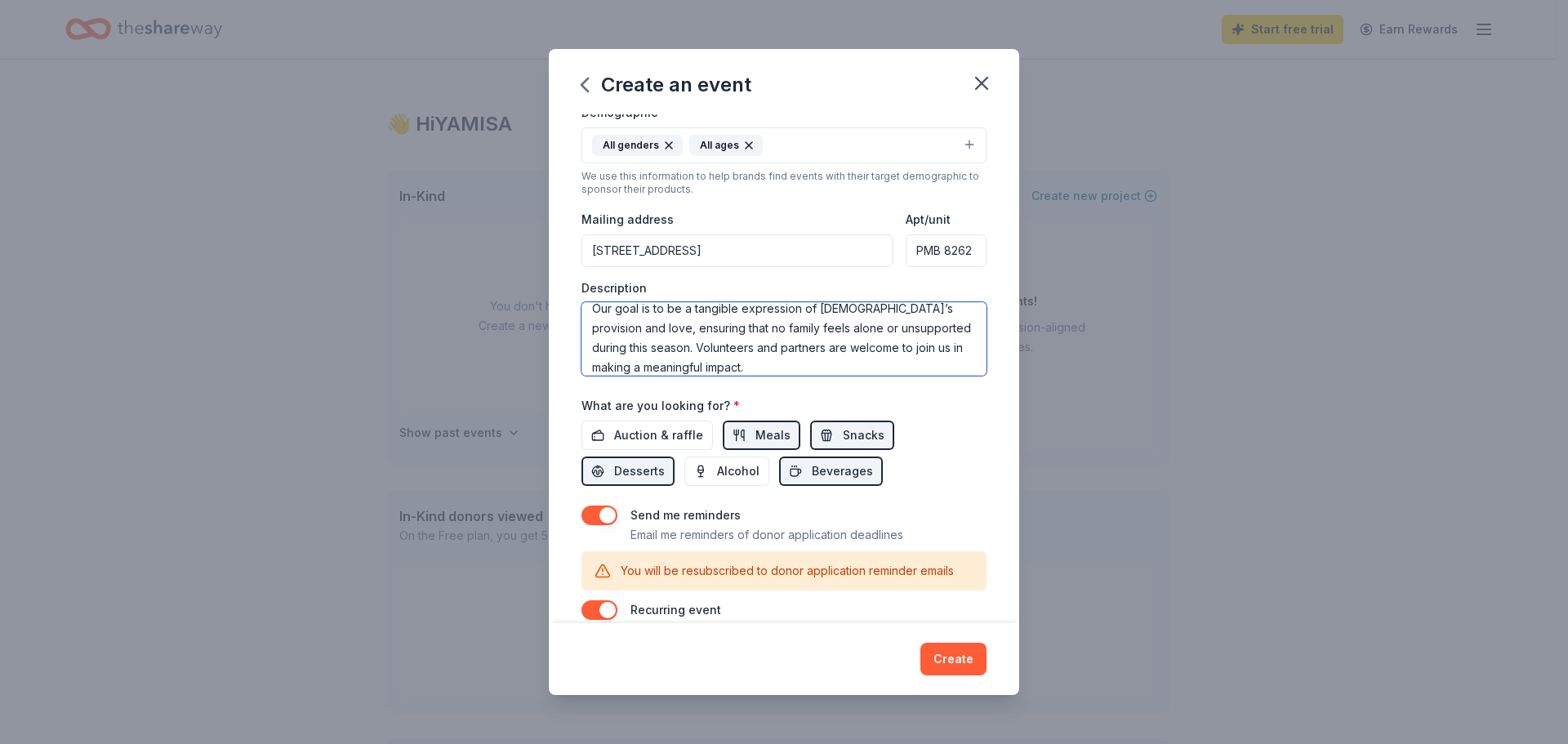
scroll to position [0, 0]
type textarea "November 2025 Monthly “God Provides” Community Drive Throughout every Sunday in…"
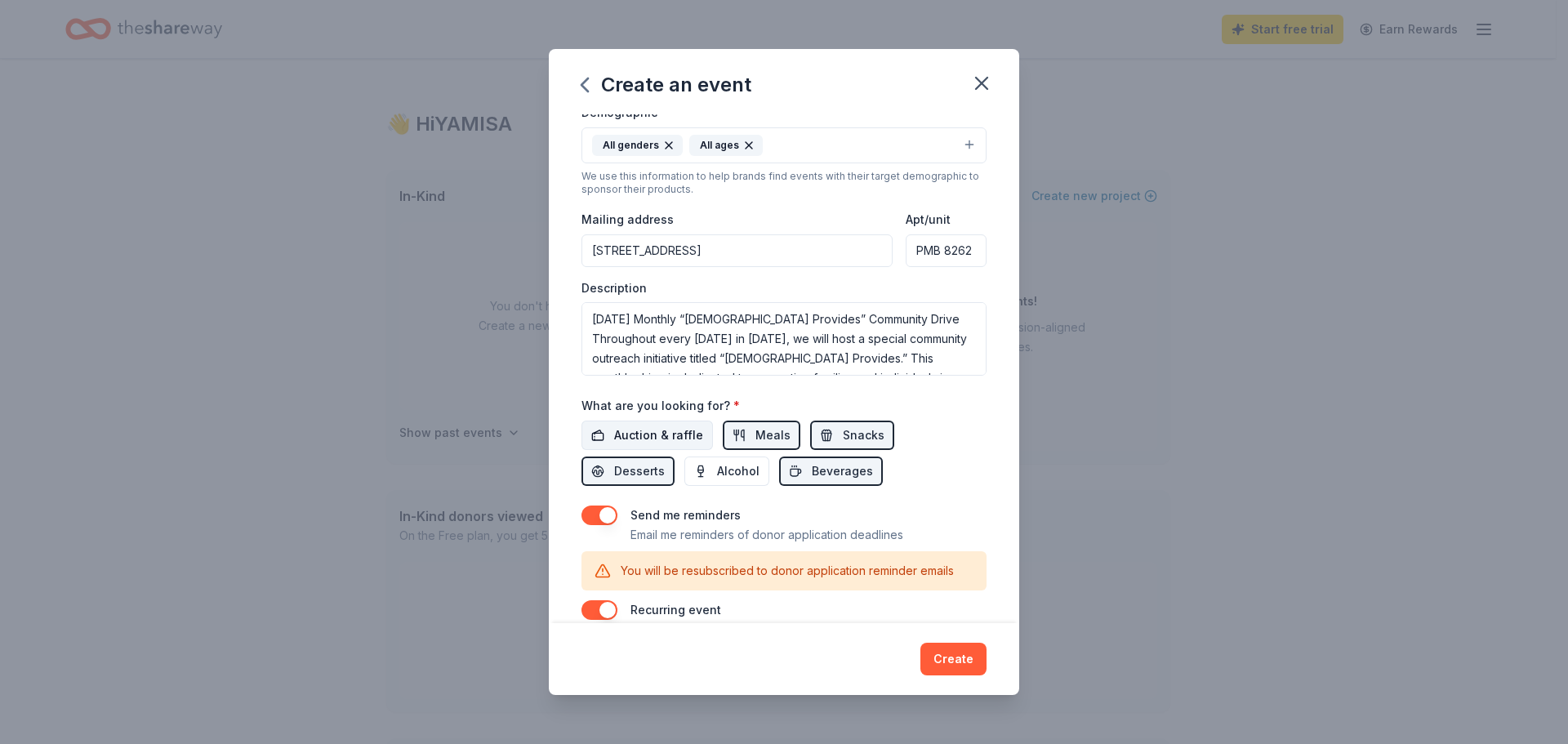
click at [651, 431] on span "Auction & raffle" at bounding box center [659, 436] width 89 height 20
click at [681, 437] on span "Auction & raffle" at bounding box center [659, 436] width 89 height 20
click at [601, 517] on button "button" at bounding box center [599, 515] width 36 height 20
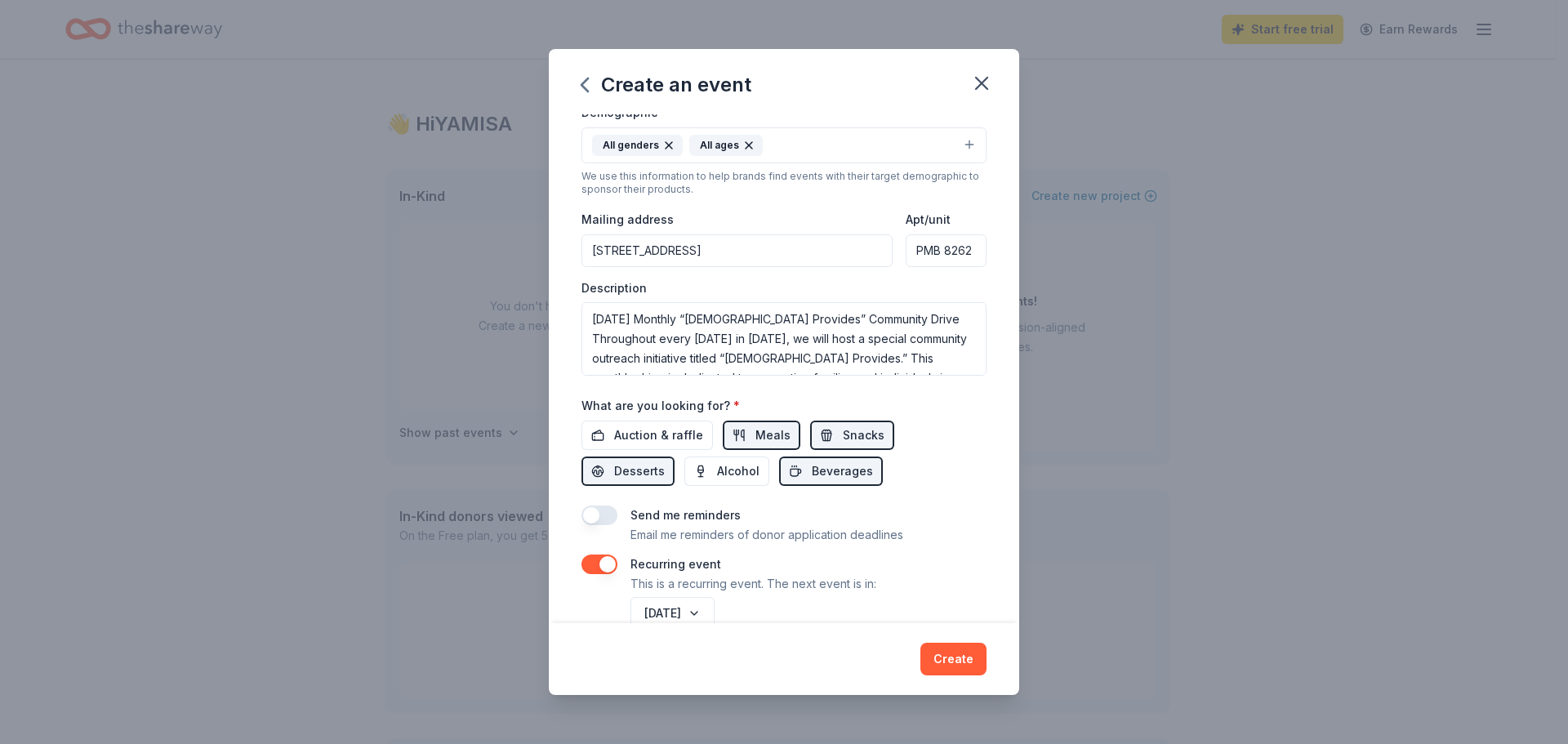
click at [601, 517] on button "button" at bounding box center [599, 515] width 36 height 20
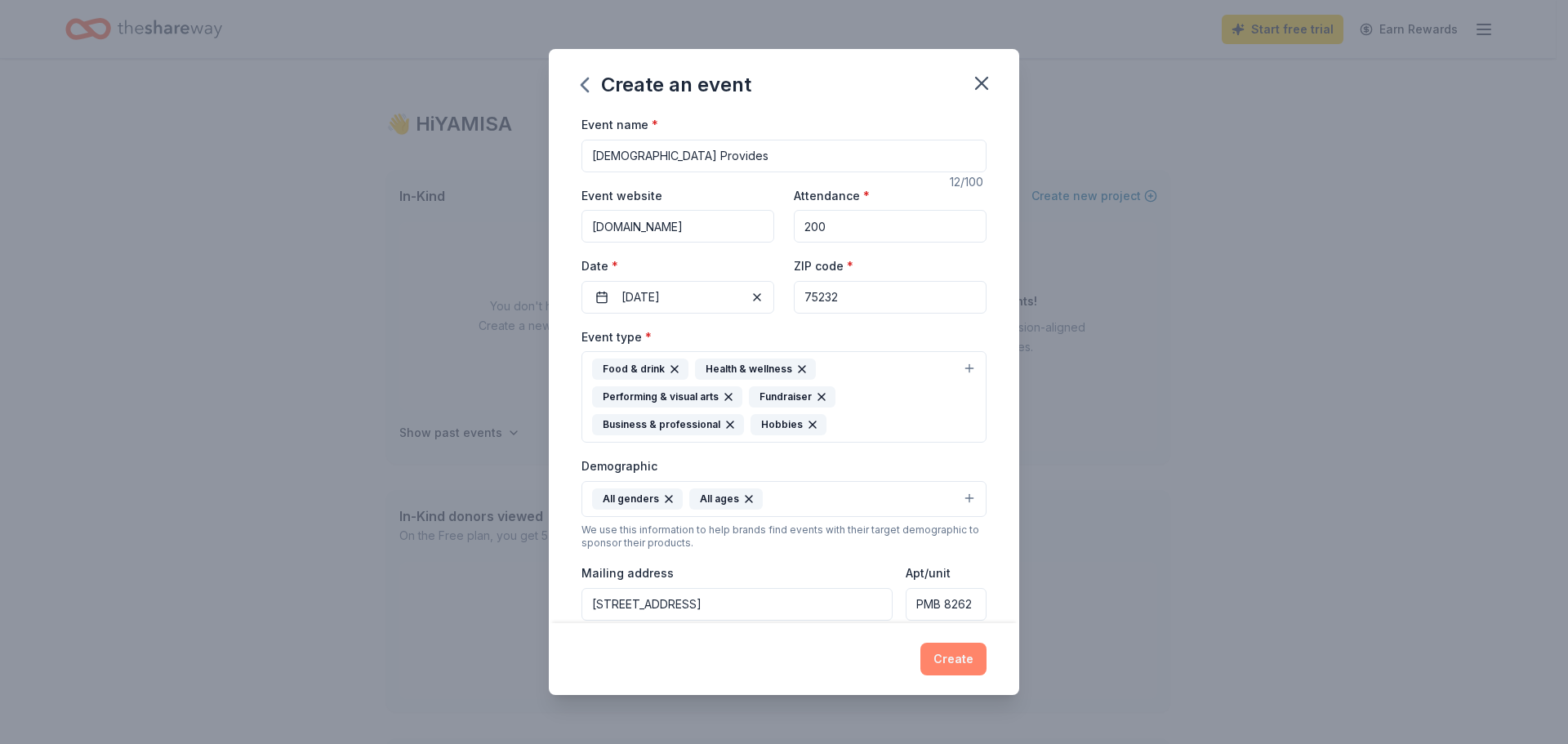
click at [957, 662] on button "Create" at bounding box center [953, 659] width 66 height 32
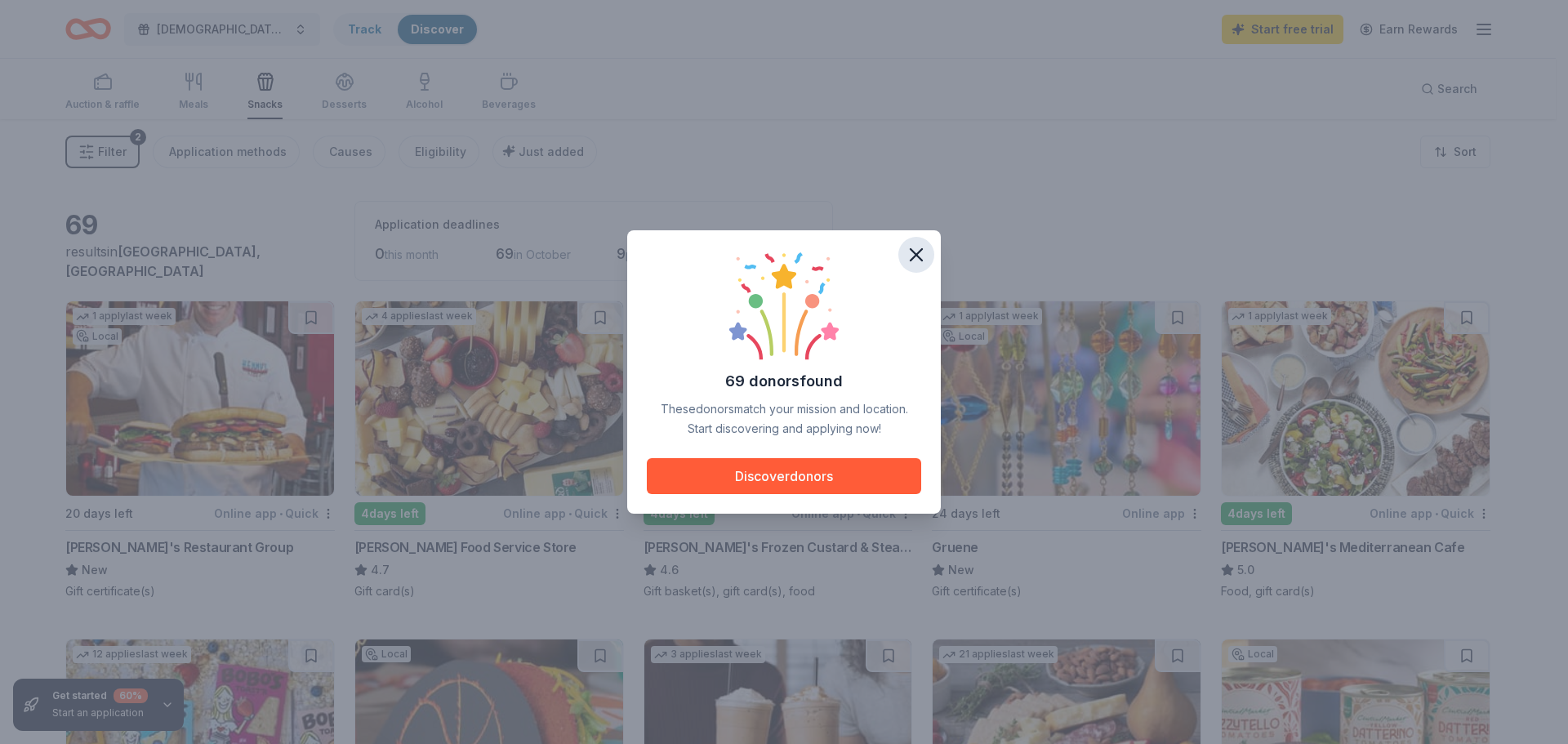
click at [918, 249] on icon "button" at bounding box center [917, 255] width 23 height 23
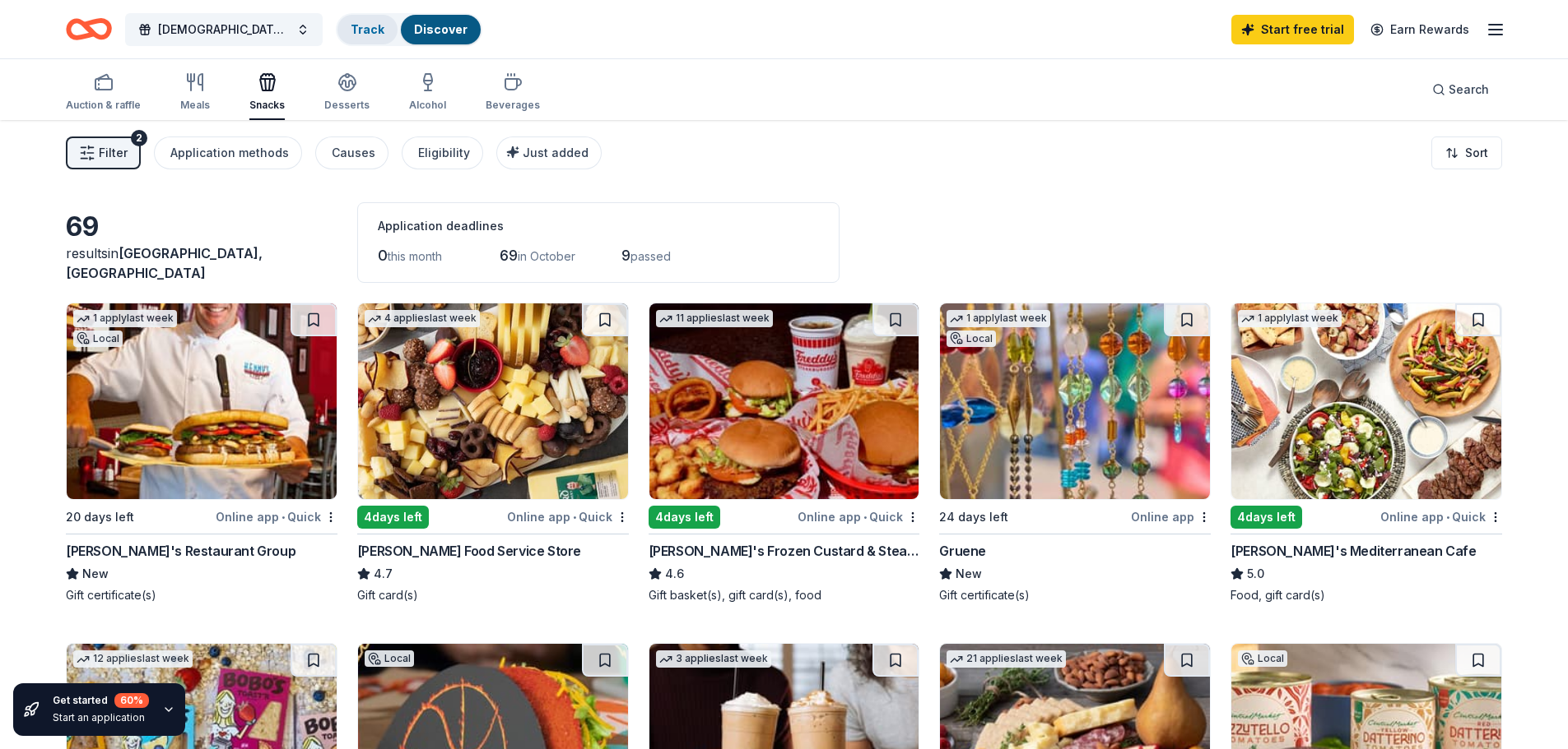
click at [350, 30] on link "Track" at bounding box center [366, 29] width 33 height 14
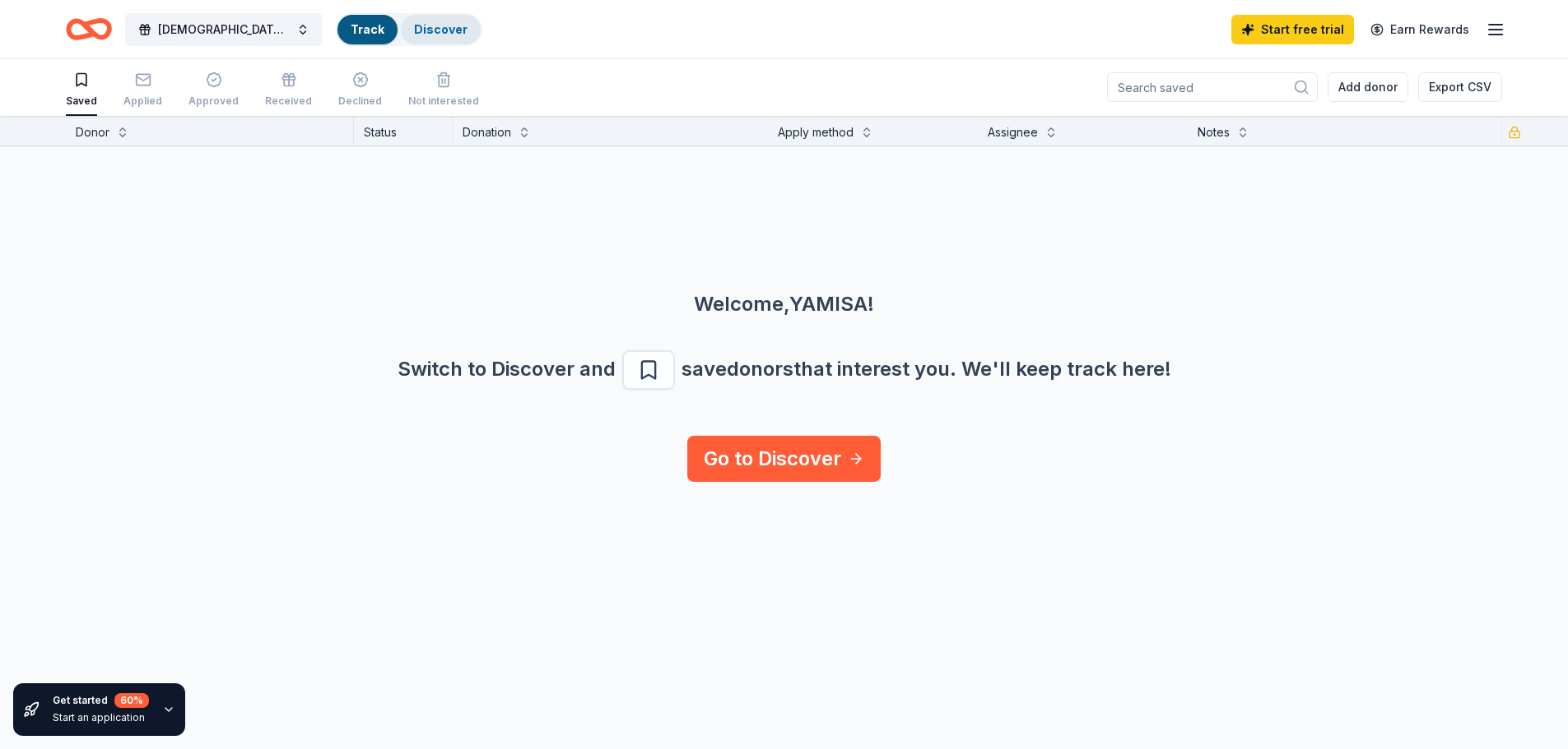
click at [414, 27] on link "Discover" at bounding box center [441, 29] width 53 height 14
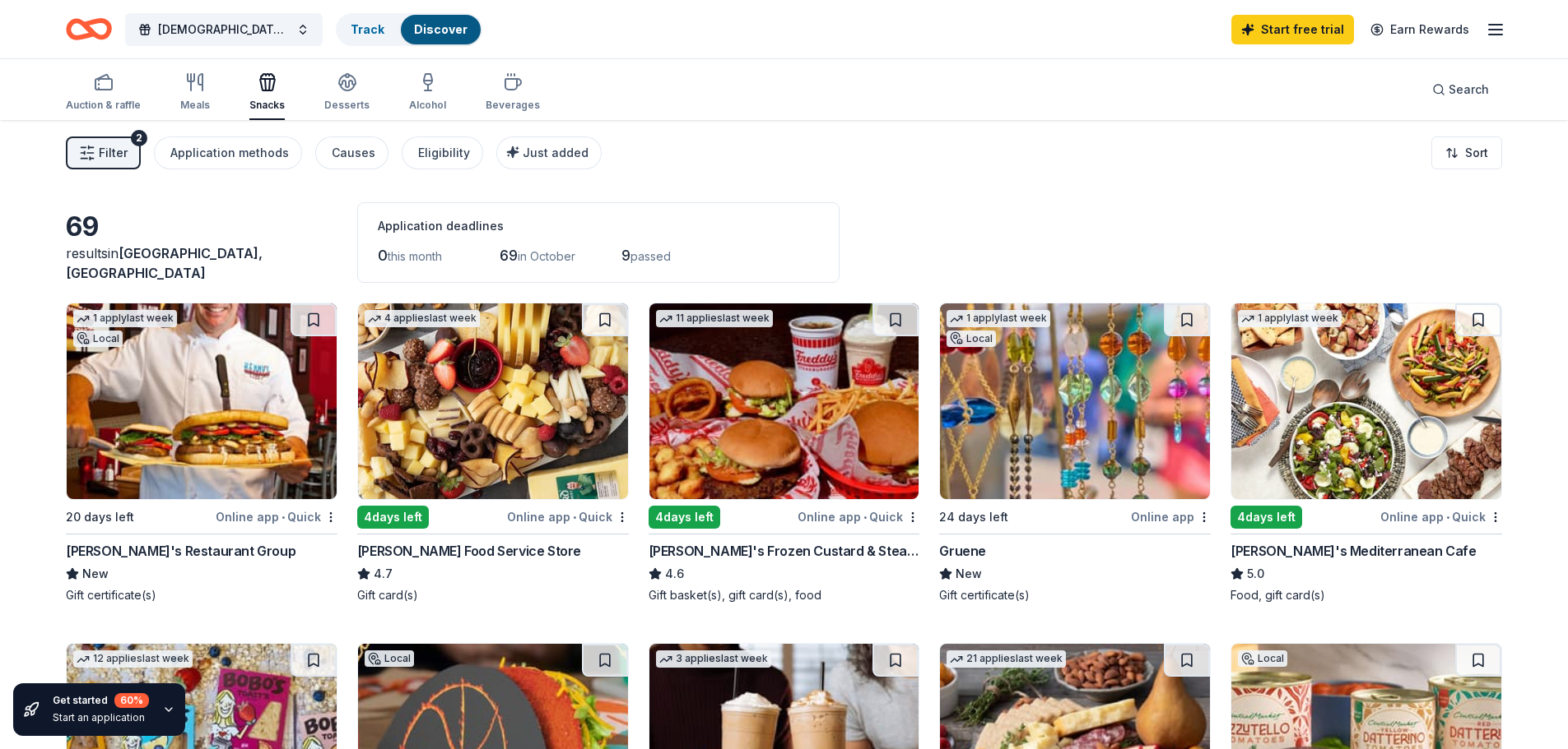
click at [88, 25] on icon "Home" at bounding box center [97, 29] width 25 height 16
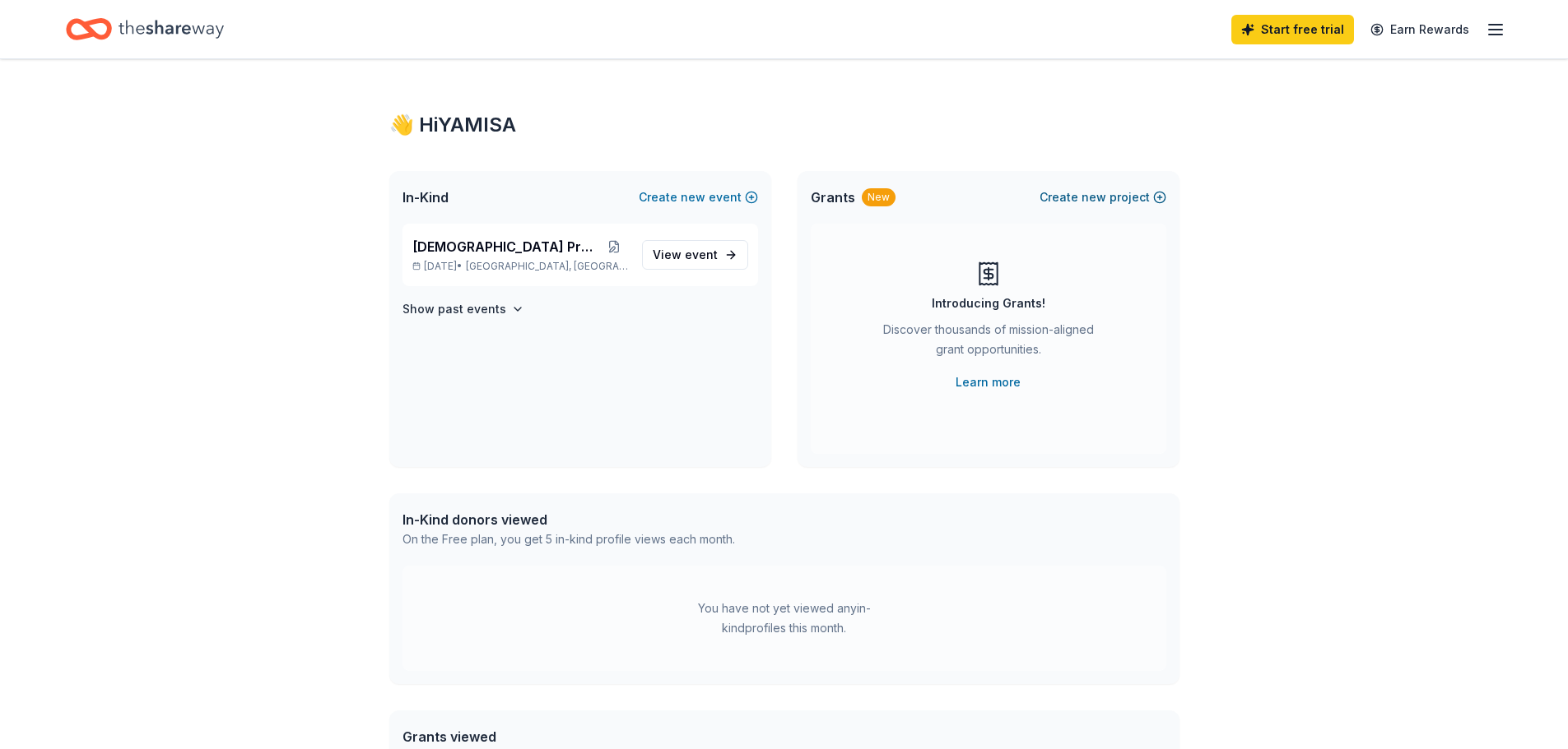
click at [1089, 199] on span "new" at bounding box center [1093, 198] width 24 height 20
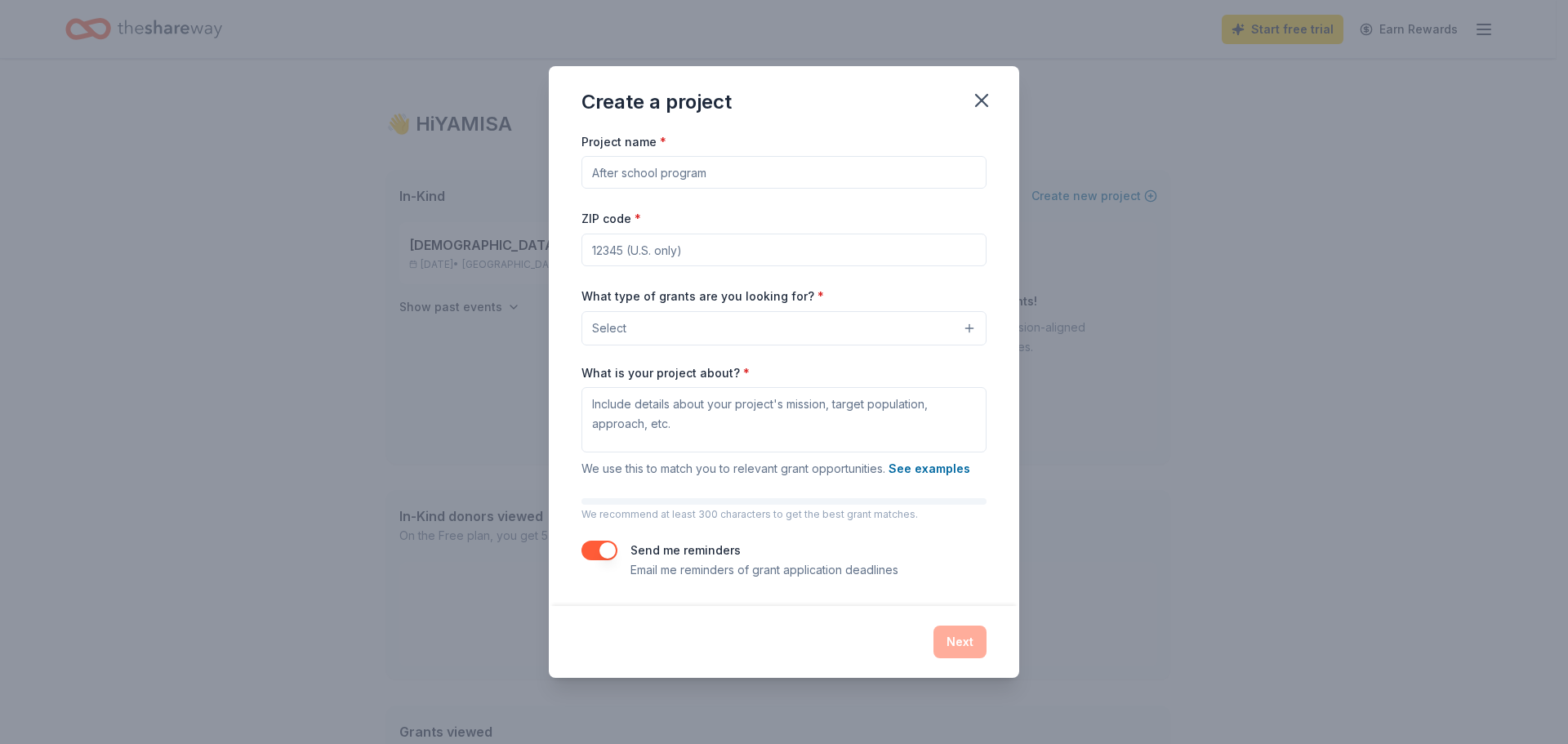
click at [598, 170] on input "Project name *" at bounding box center [784, 172] width 405 height 32
type input "[DEMOGRAPHIC_DATA] Provides"
click at [609, 248] on input "ZIP code *" at bounding box center [784, 250] width 405 height 32
click at [610, 245] on input "ZIP code *" at bounding box center [784, 250] width 405 height 32
type input "75232"
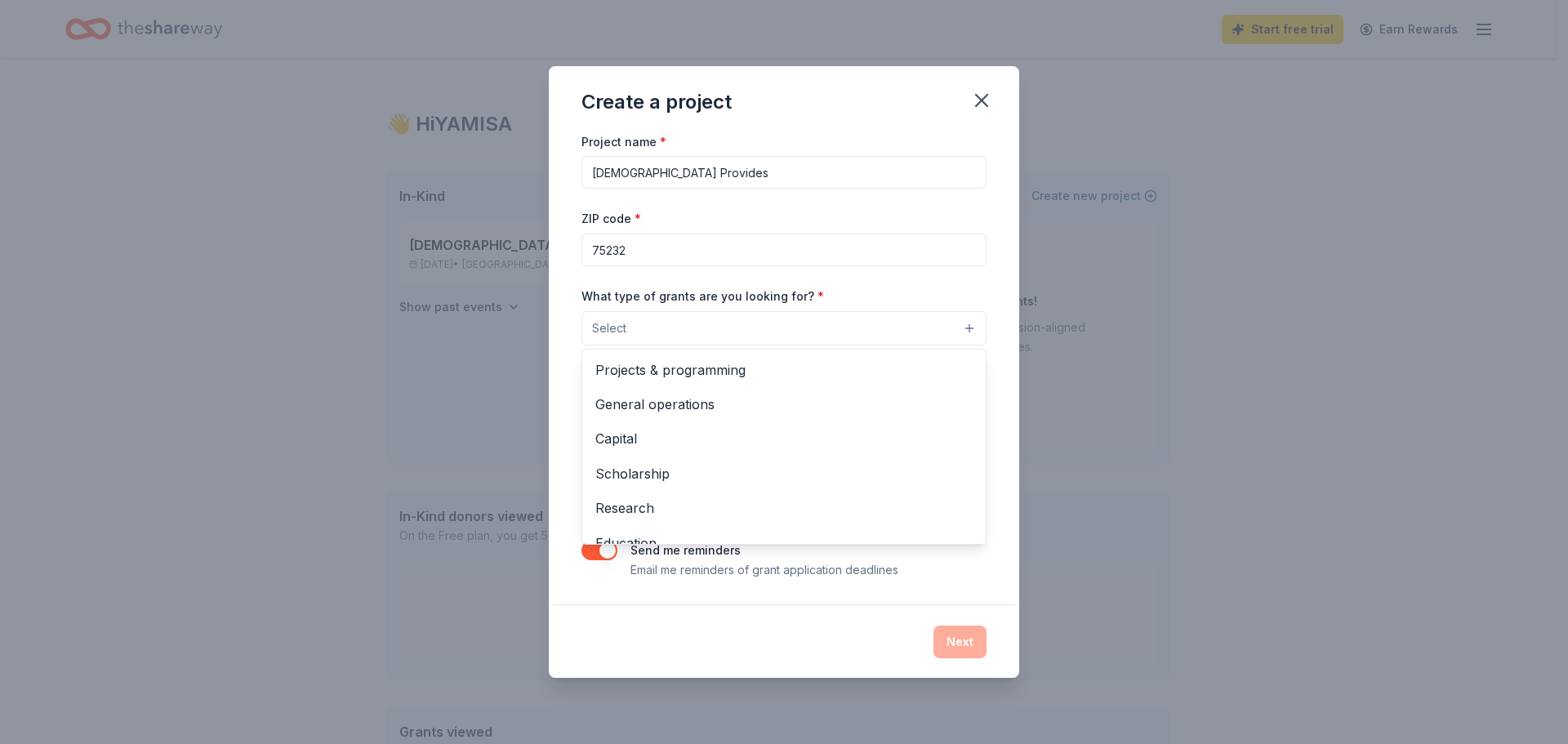
click at [644, 323] on button "Select" at bounding box center [784, 328] width 405 height 34
click at [694, 368] on span "Projects & programming" at bounding box center [784, 370] width 377 height 22
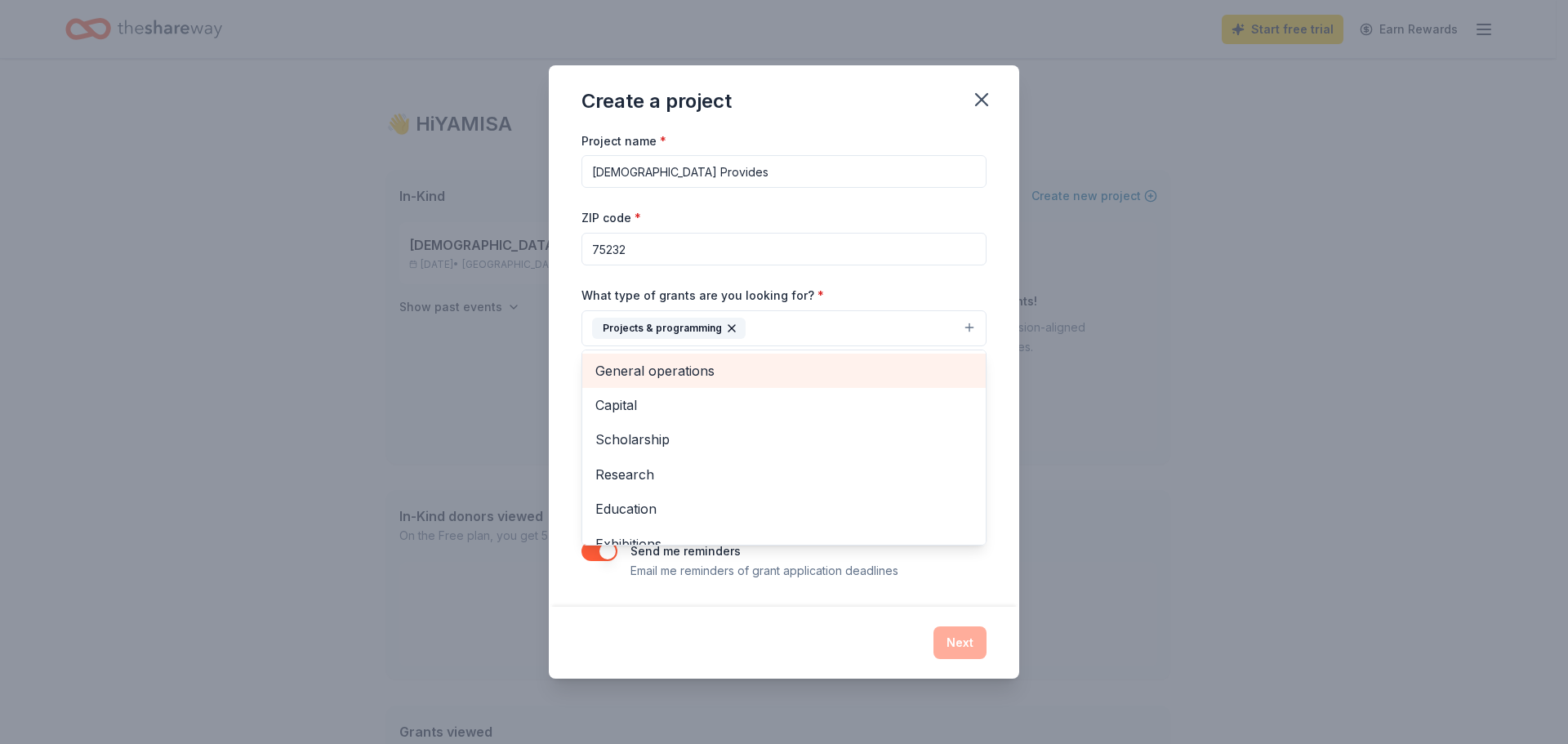
click at [676, 370] on span "General operations" at bounding box center [784, 371] width 377 height 22
click at [633, 371] on span "Capital" at bounding box center [784, 371] width 377 height 22
click at [647, 375] on span "Scholarship" at bounding box center [784, 371] width 377 height 22
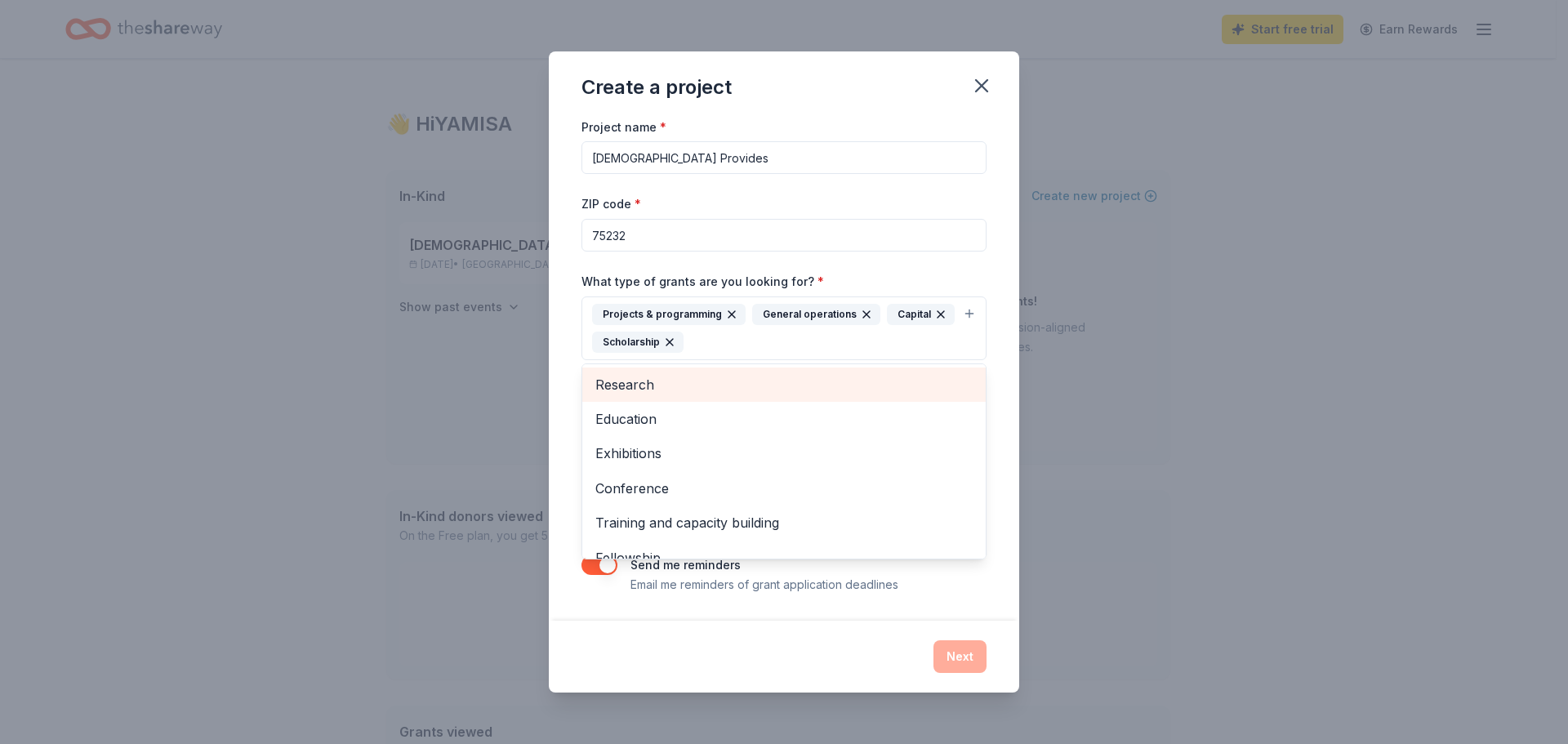
click at [642, 386] on span "Research" at bounding box center [784, 385] width 377 height 22
click at [641, 390] on span "Education" at bounding box center [784, 385] width 377 height 22
click at [644, 389] on span "Exhibitions" at bounding box center [784, 385] width 377 height 22
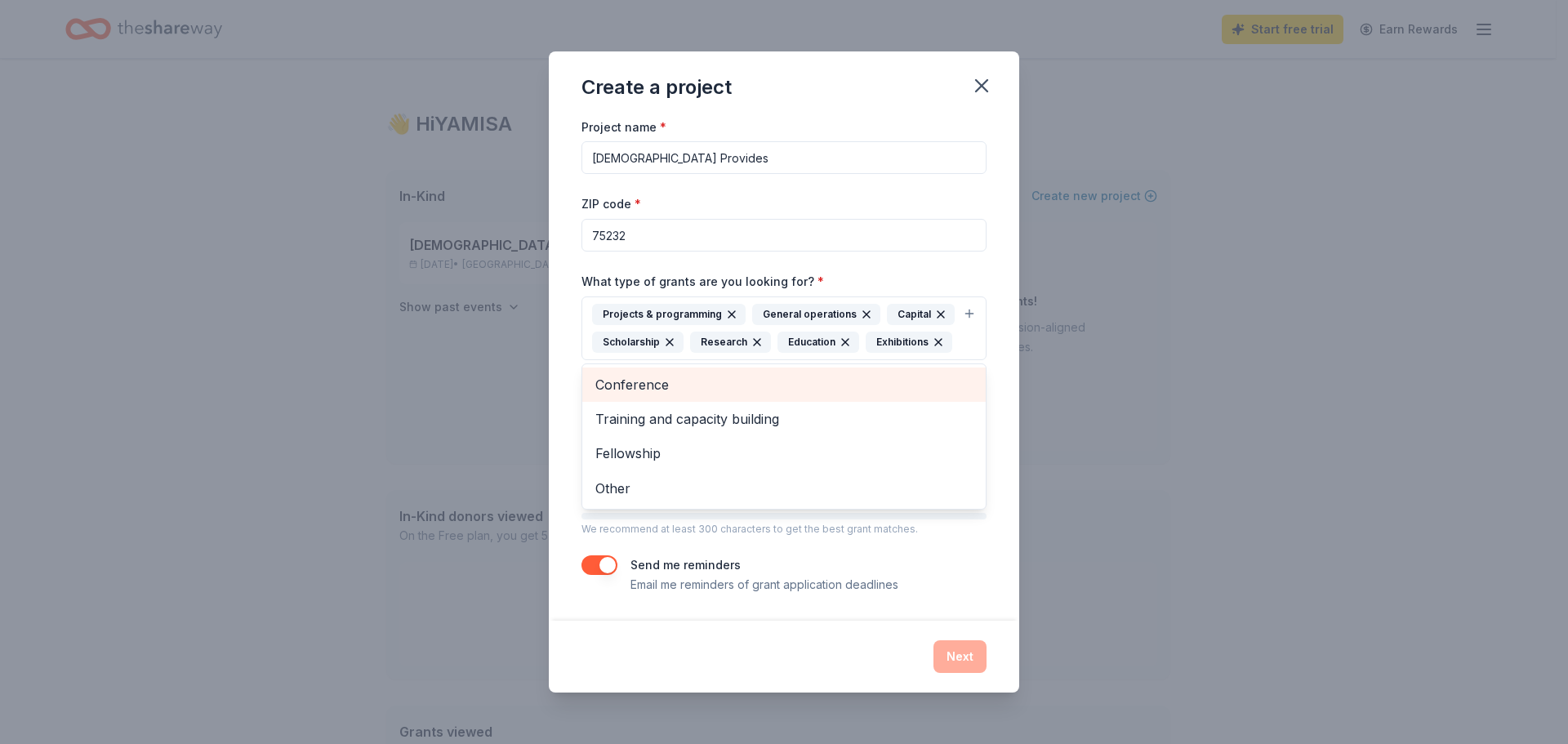
click at [646, 392] on span "Conference" at bounding box center [784, 385] width 377 height 22
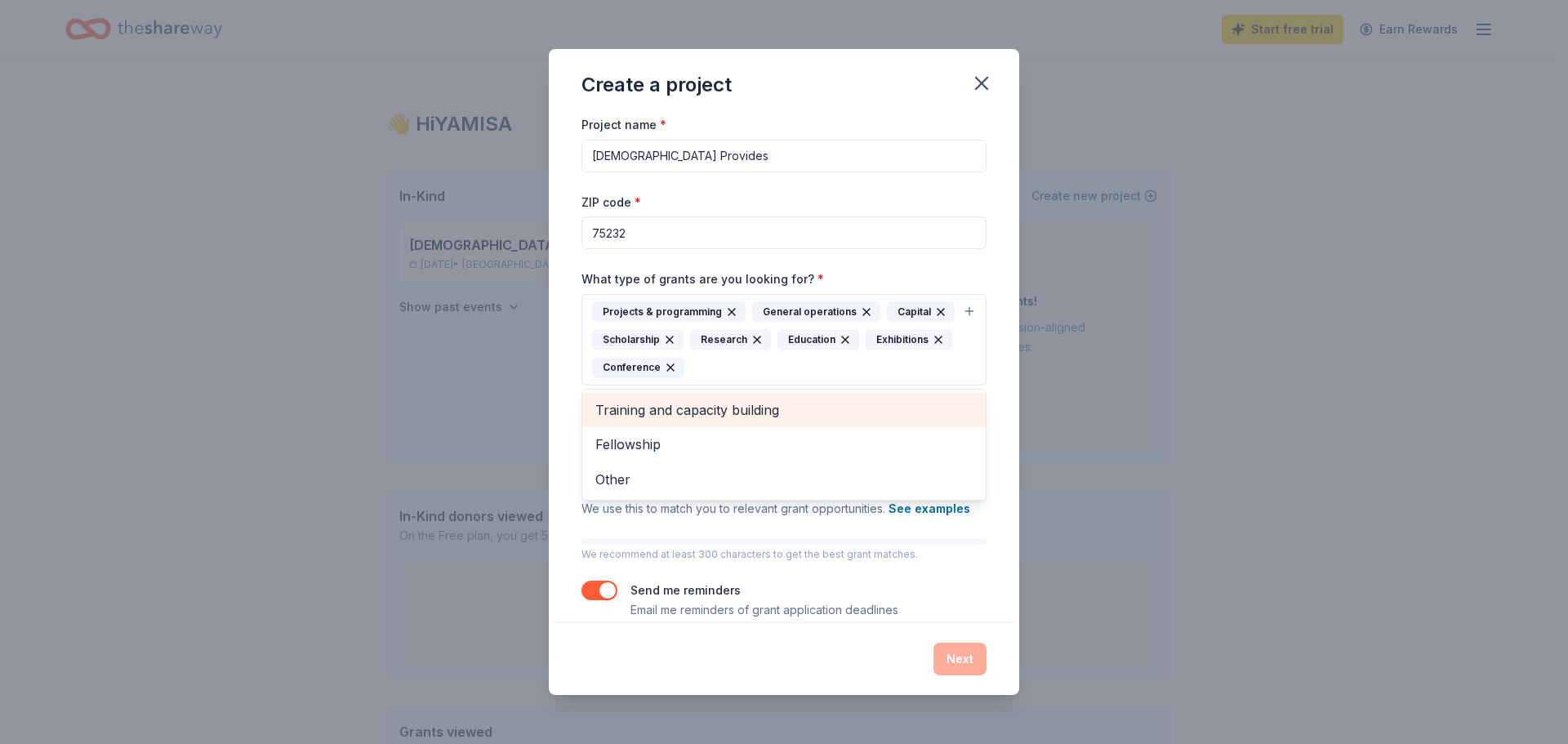
click at [666, 402] on span "Training and capacity building" at bounding box center [784, 411] width 377 height 22
click at [643, 420] on span "Fellowship" at bounding box center [784, 411] width 377 height 22
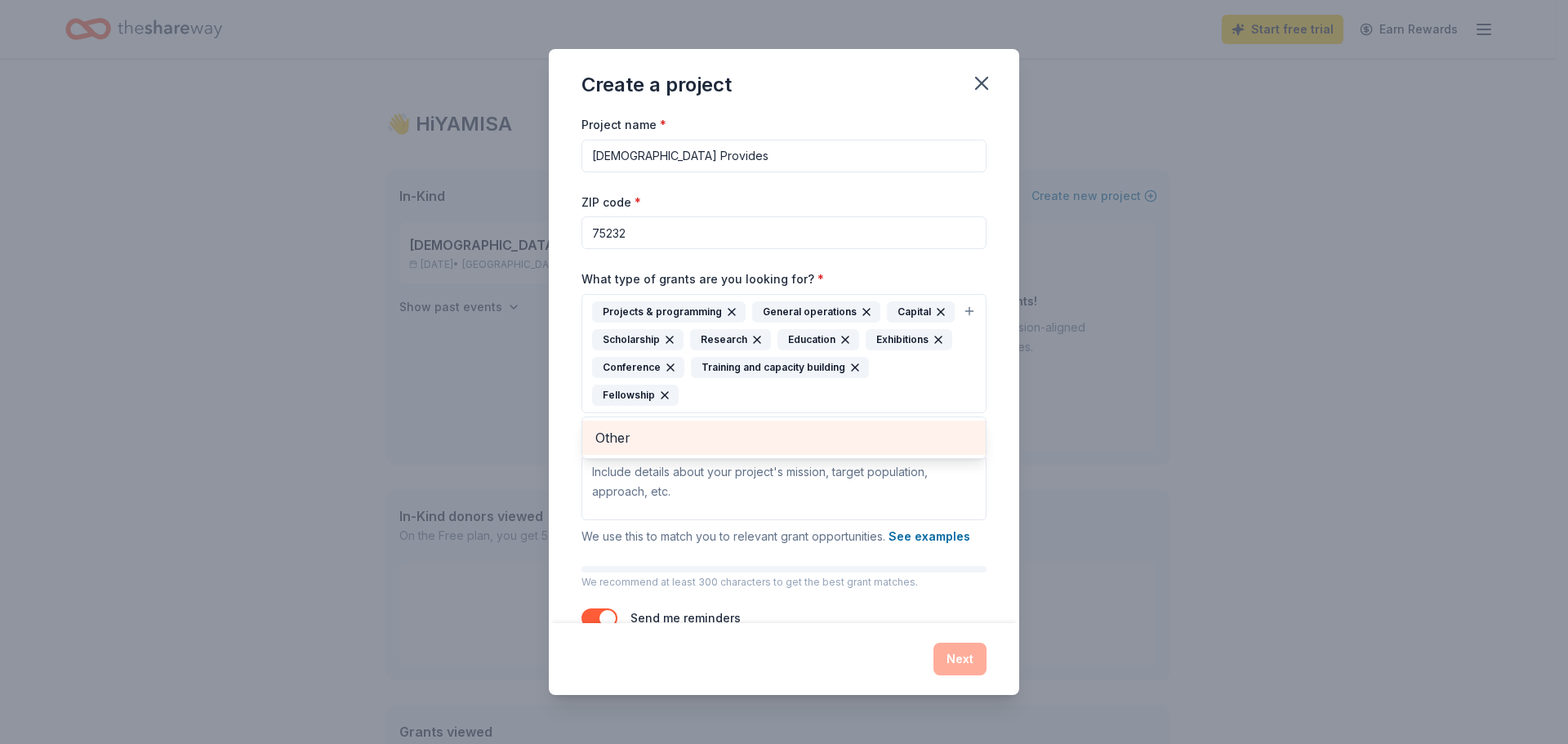
click at [628, 441] on span "Other" at bounding box center [784, 438] width 377 height 22
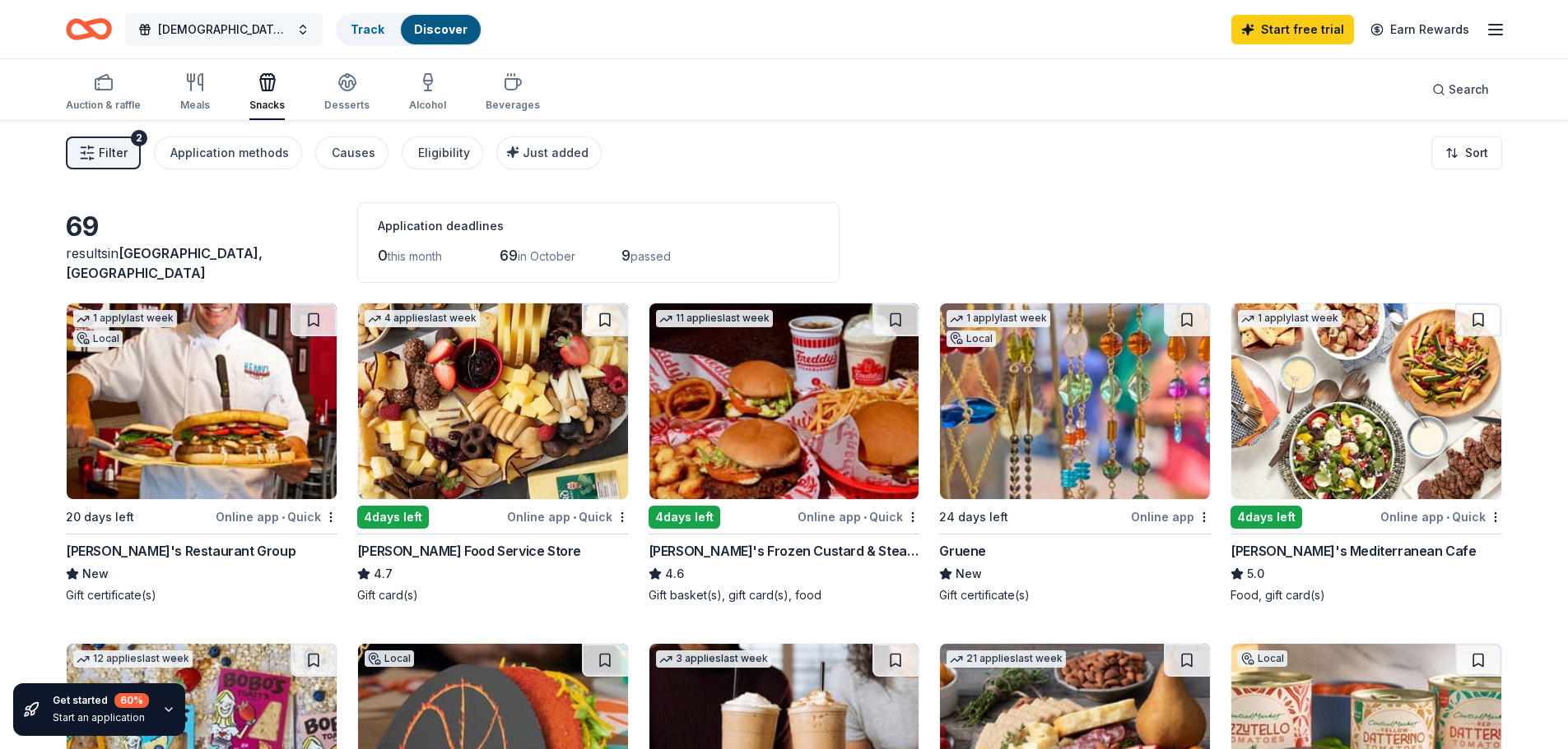
click at [249, 32] on button "[DEMOGRAPHIC_DATA] Provides" at bounding box center [224, 30] width 198 height 32
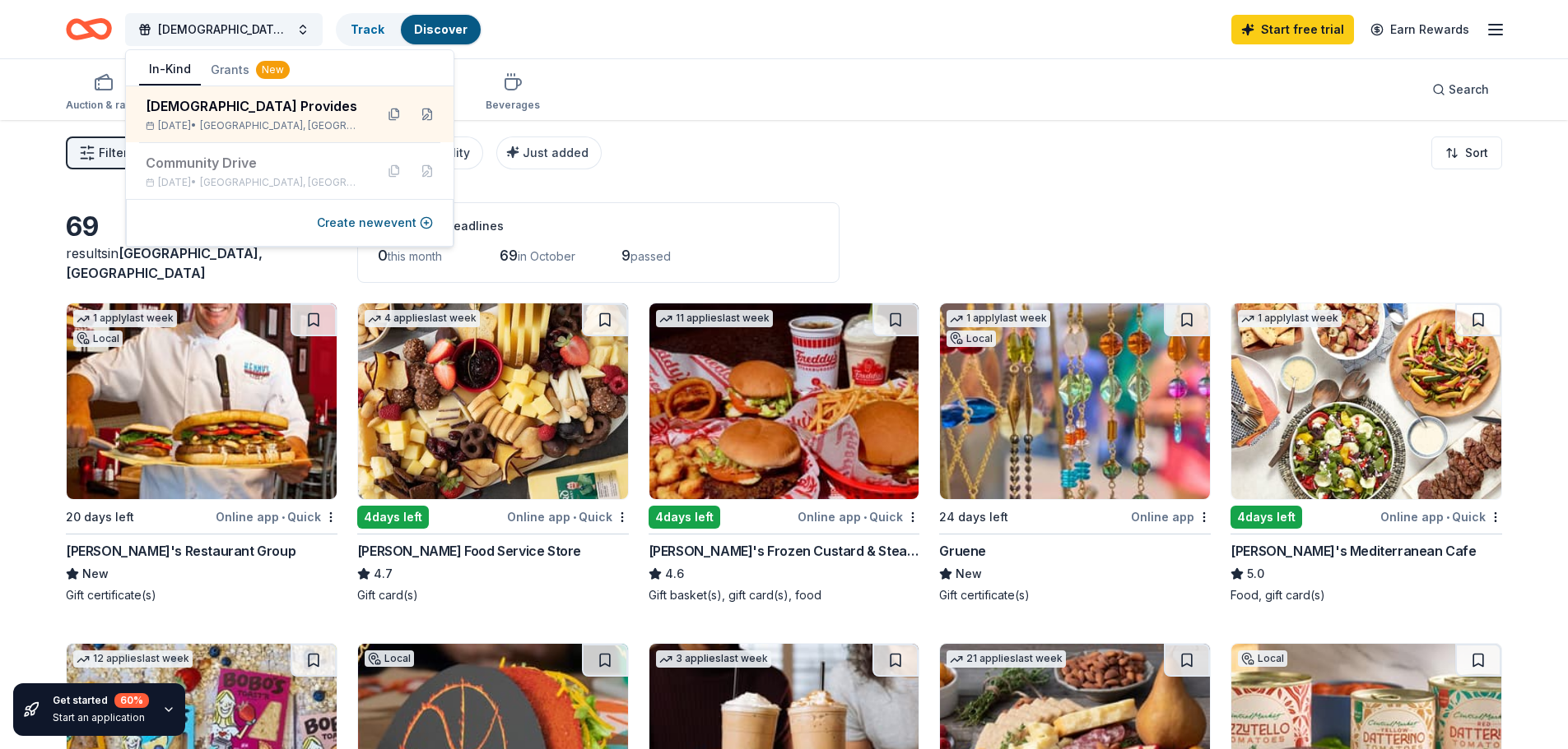
click at [595, 65] on div "Auction & raffle Meals Snacks Desserts Alcohol Beverages Search" at bounding box center [784, 89] width 1436 height 60
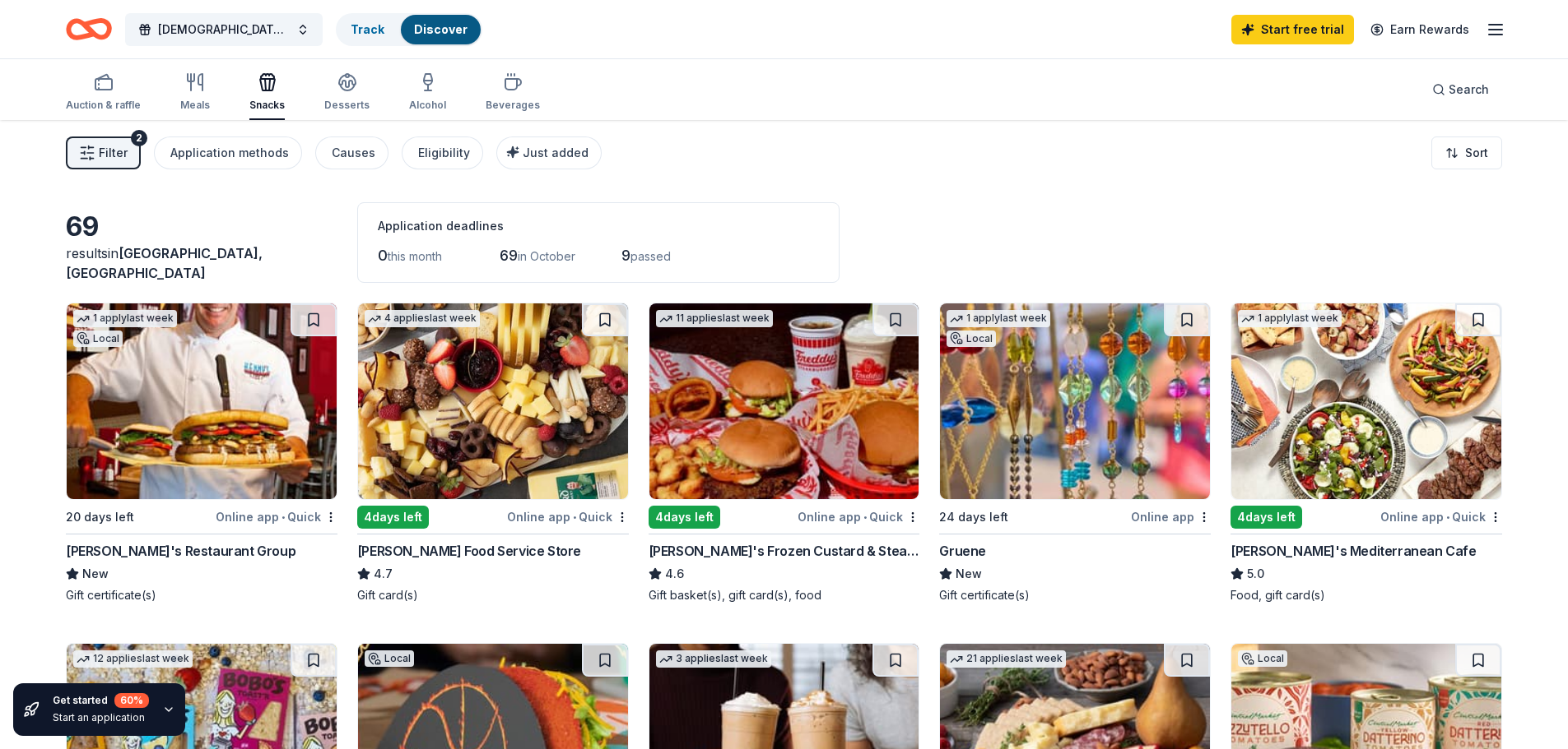
click at [125, 150] on span "Filter" at bounding box center [113, 153] width 29 height 20
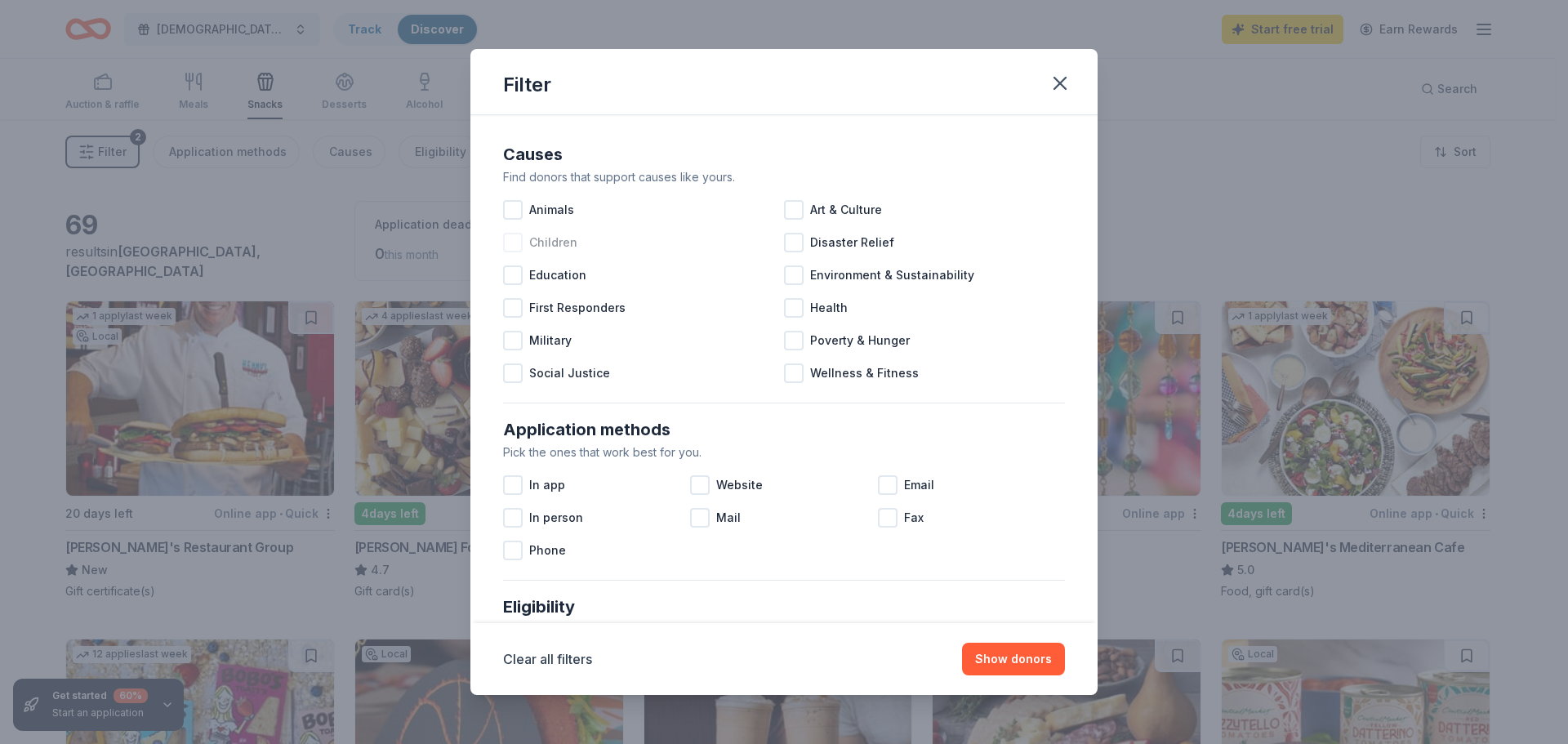
click at [515, 245] on div at bounding box center [513, 243] width 20 height 20
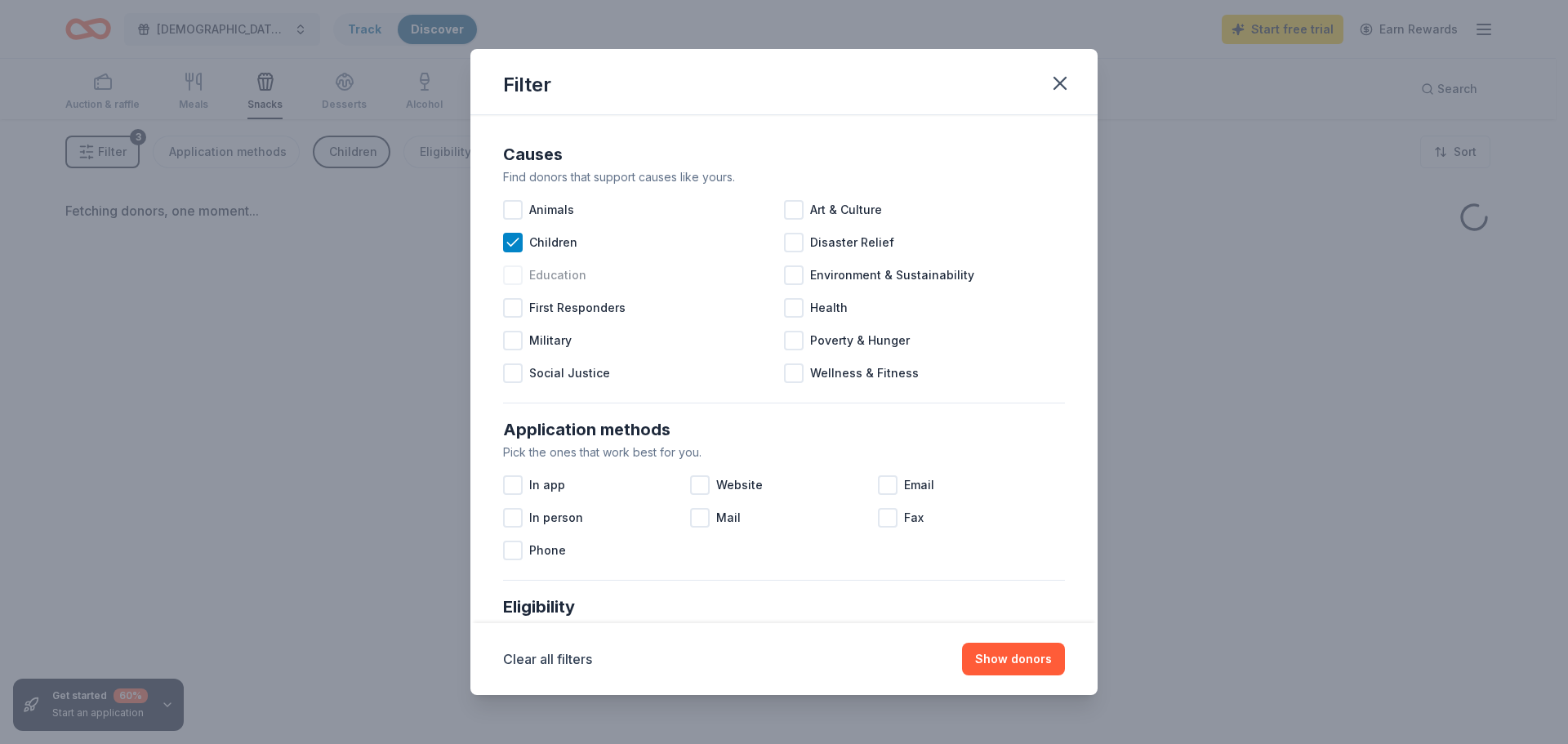
click at [514, 280] on div at bounding box center [513, 275] width 20 height 20
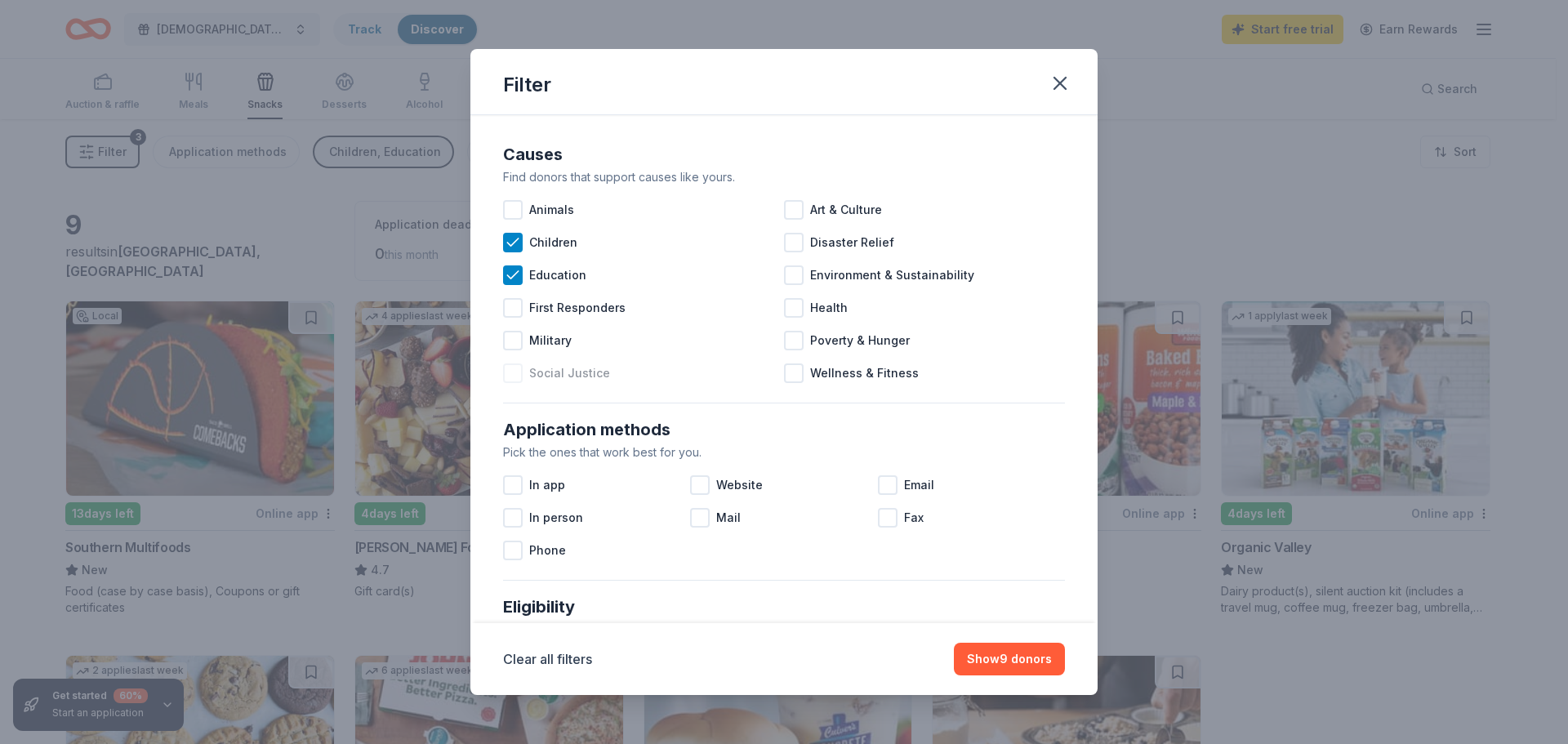
click at [512, 368] on div at bounding box center [513, 374] width 20 height 20
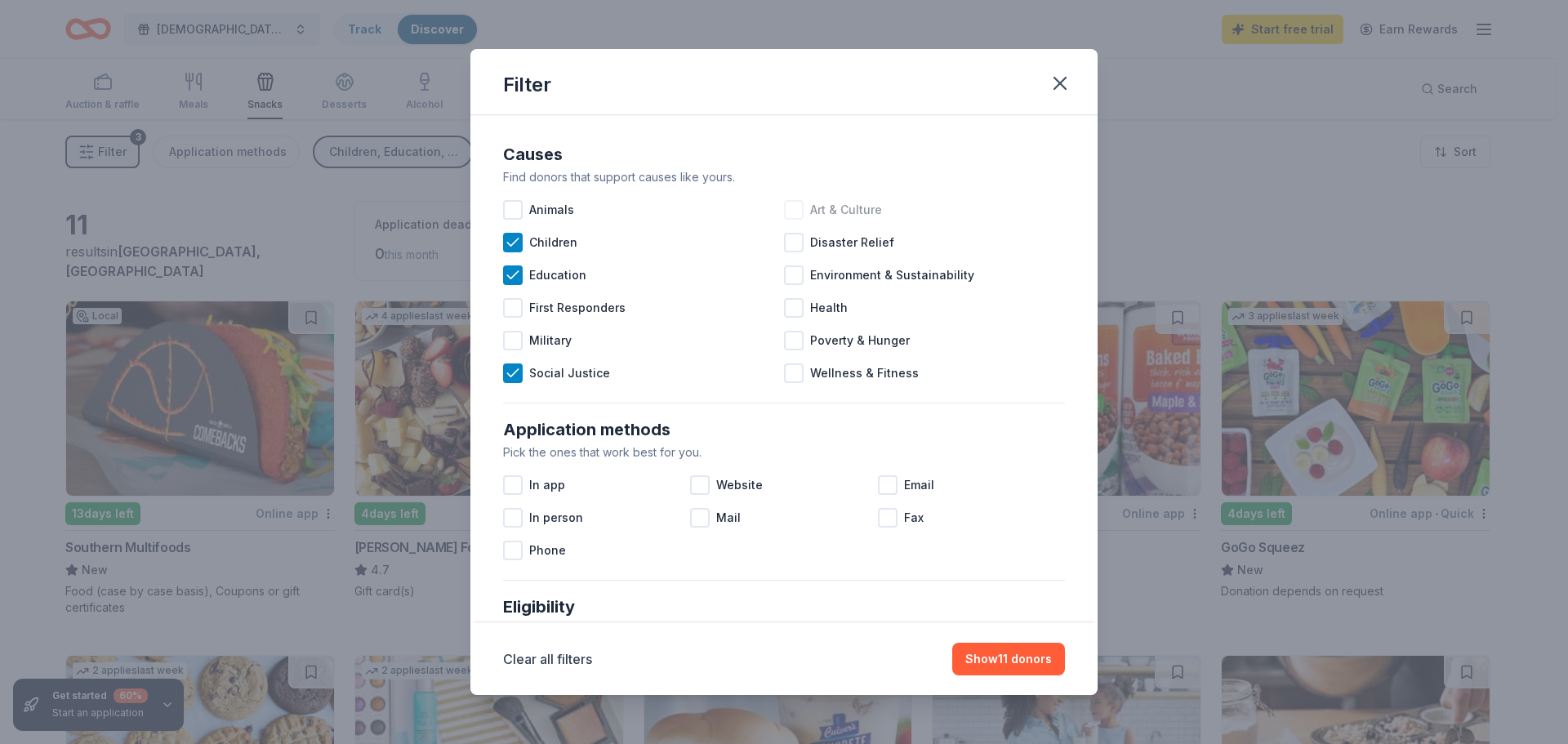
click at [796, 204] on div at bounding box center [794, 210] width 20 height 20
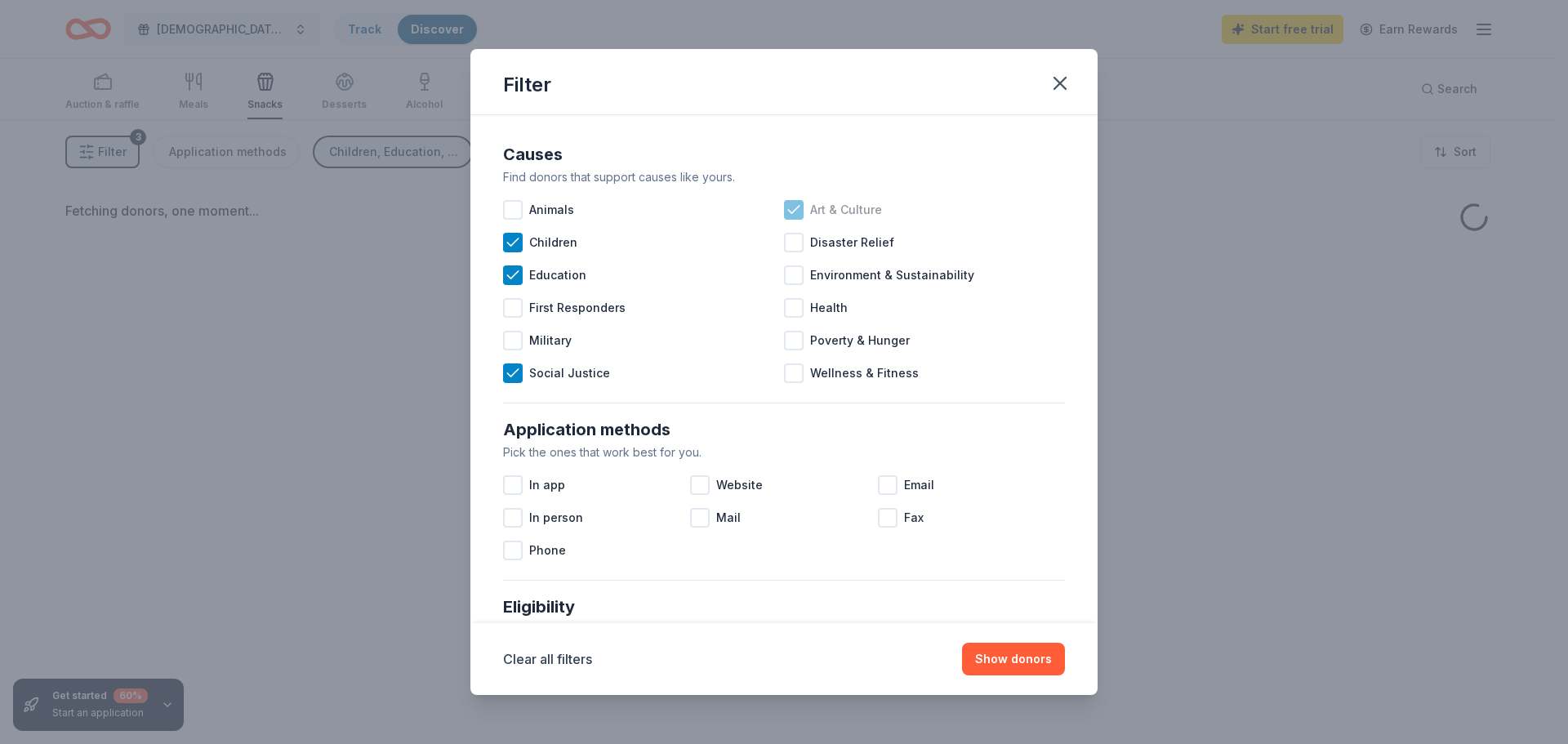
click at [795, 206] on icon at bounding box center [794, 210] width 16 height 16
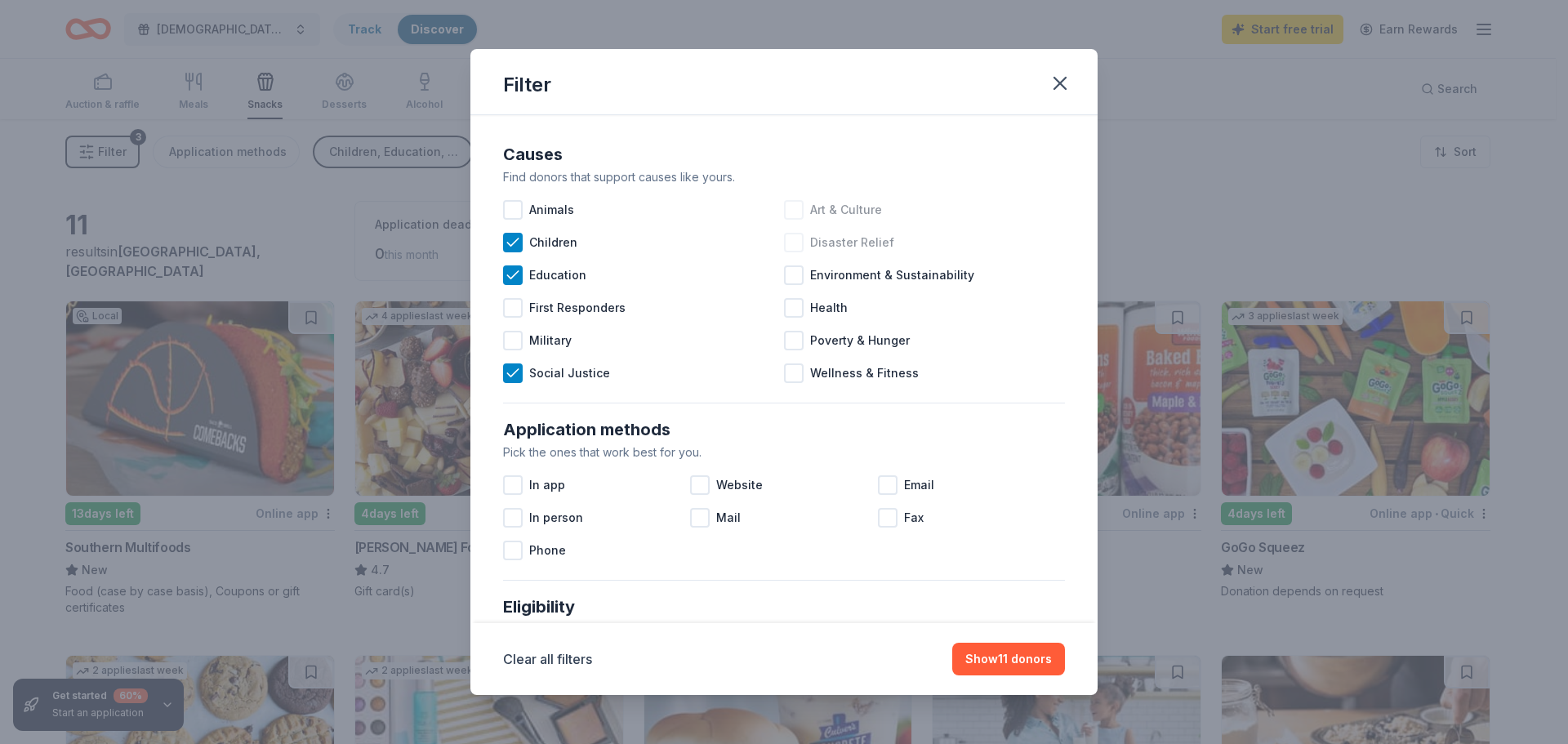
click at [792, 235] on div at bounding box center [794, 243] width 20 height 20
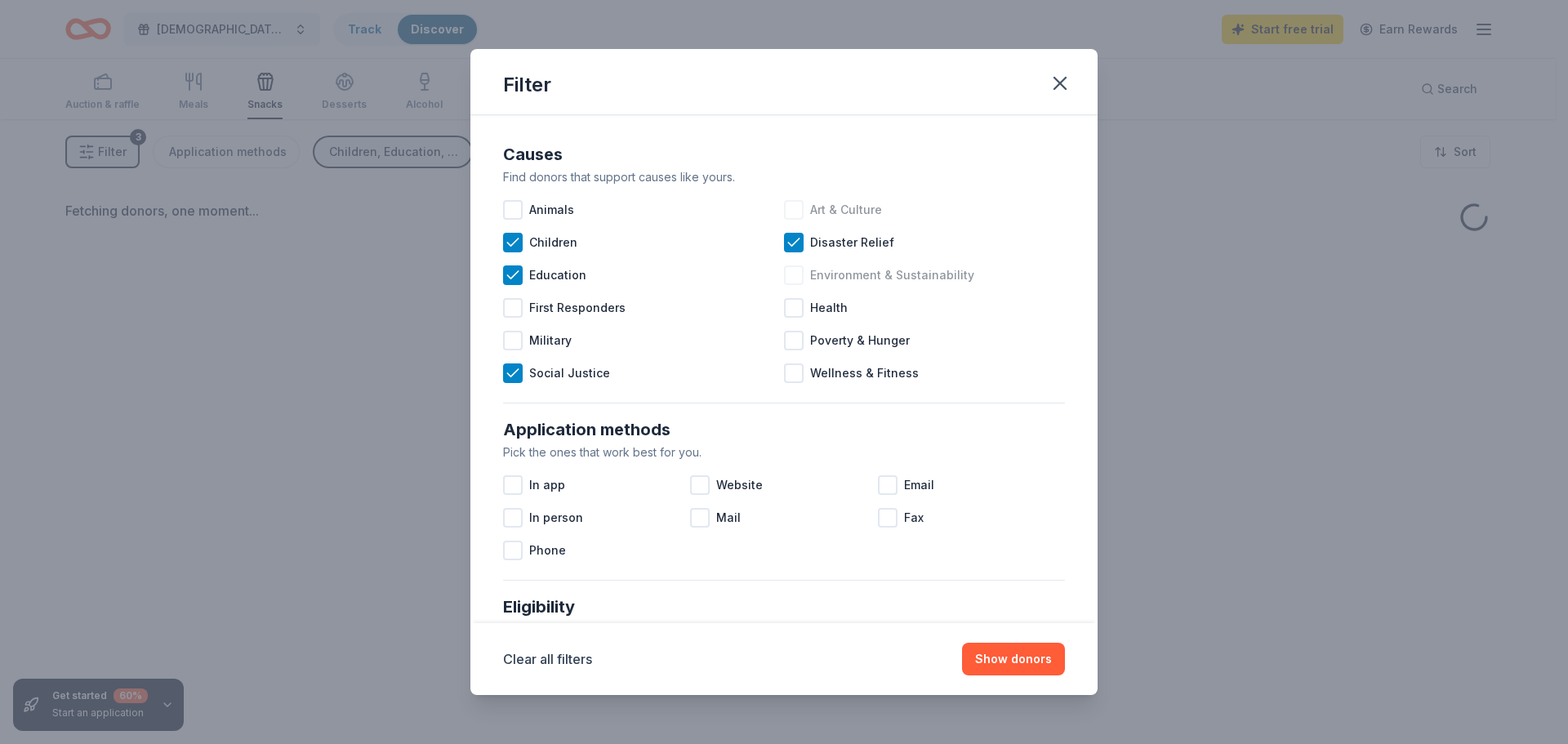
click at [792, 272] on div at bounding box center [794, 275] width 20 height 20
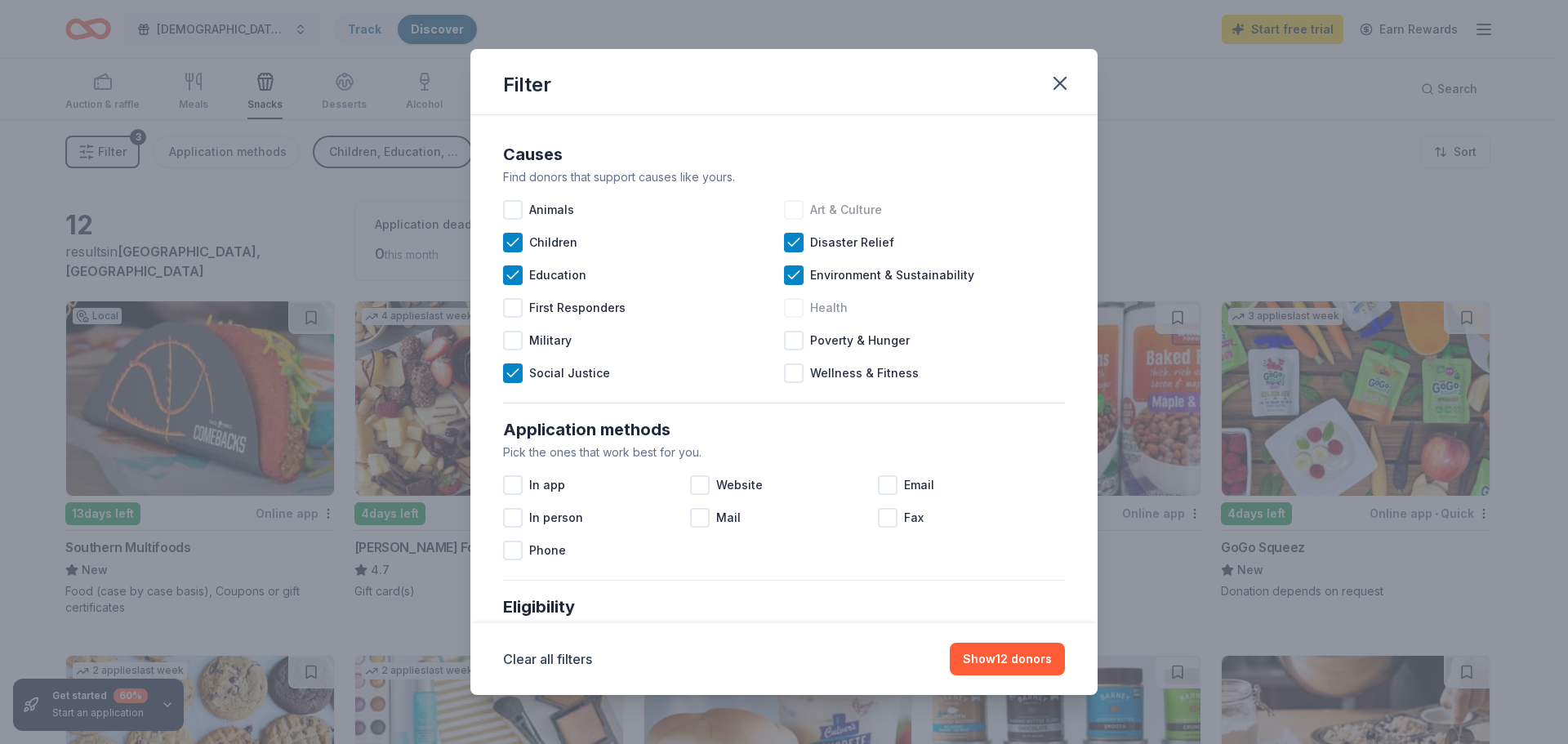
click at [791, 310] on div at bounding box center [794, 308] width 20 height 20
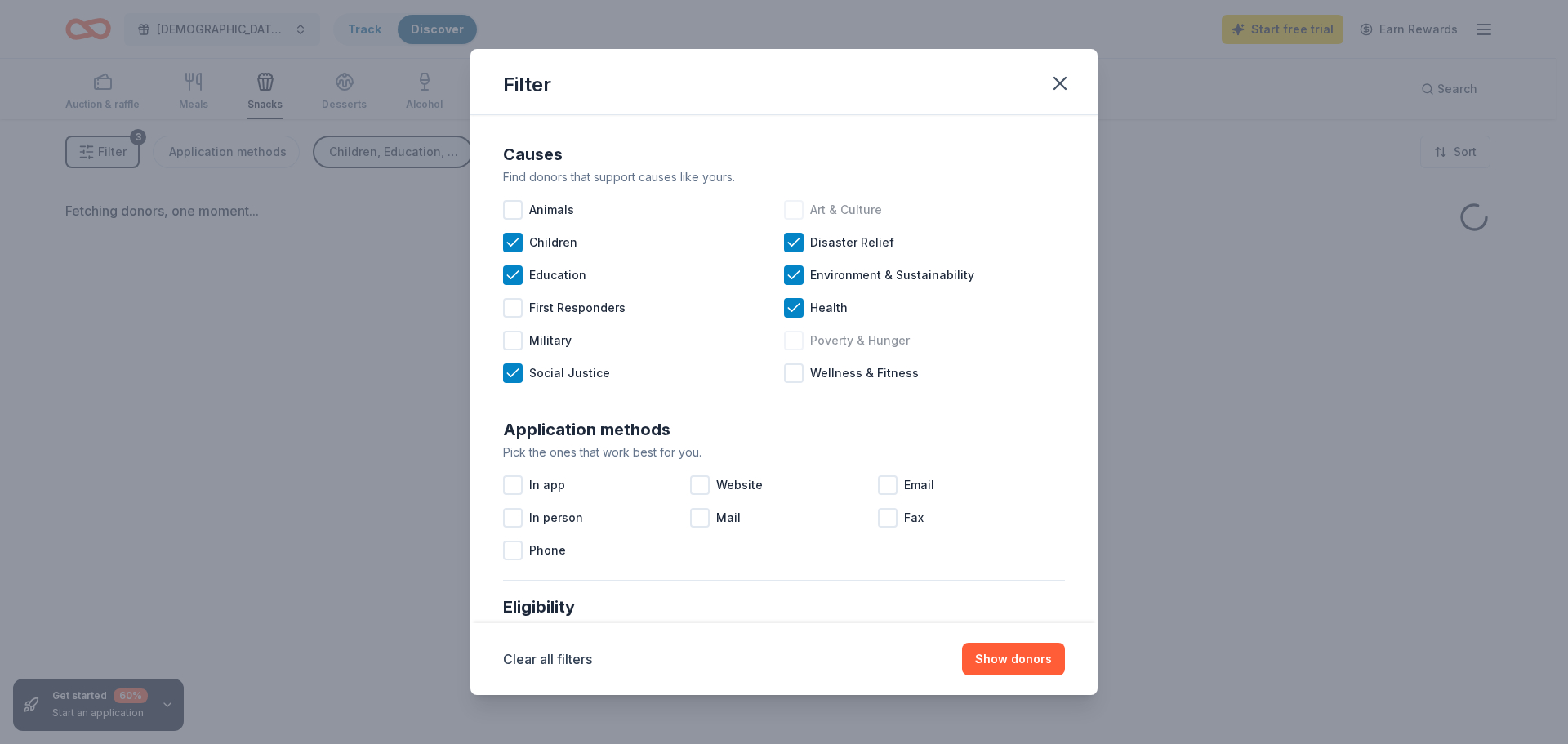
click at [791, 342] on div at bounding box center [794, 341] width 20 height 20
click at [790, 370] on div at bounding box center [794, 374] width 20 height 20
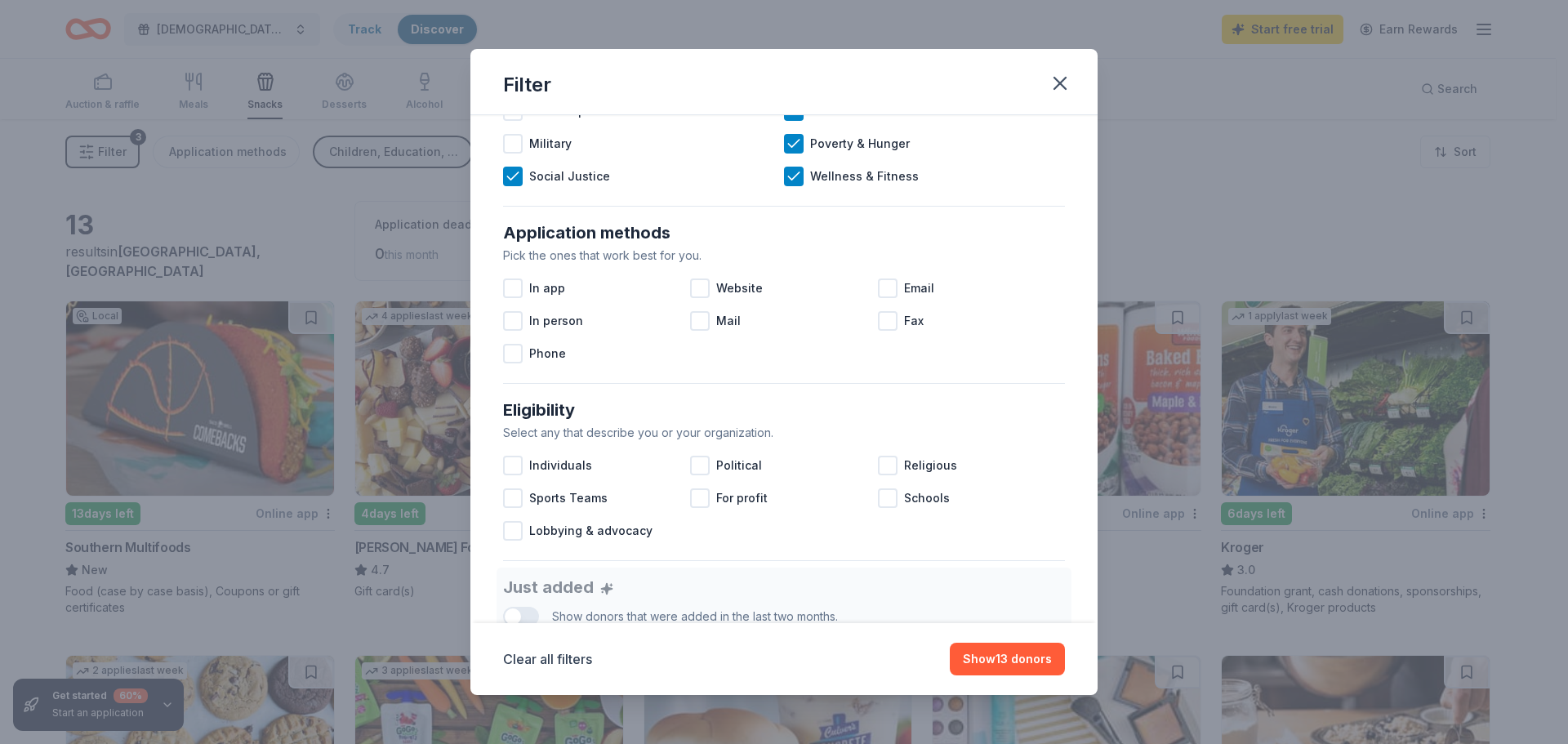
scroll to position [201, 0]
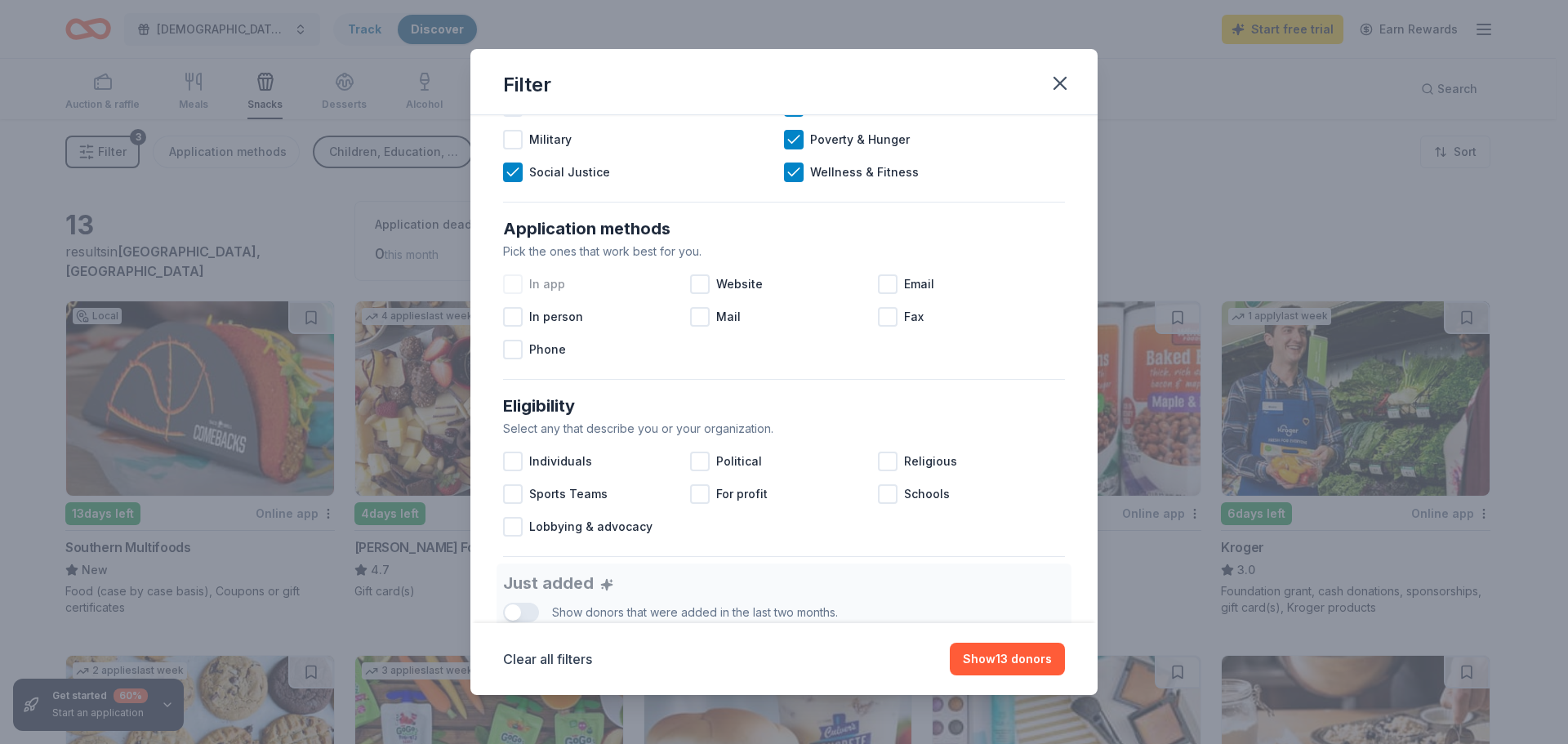
click at [514, 286] on div at bounding box center [513, 284] width 20 height 20
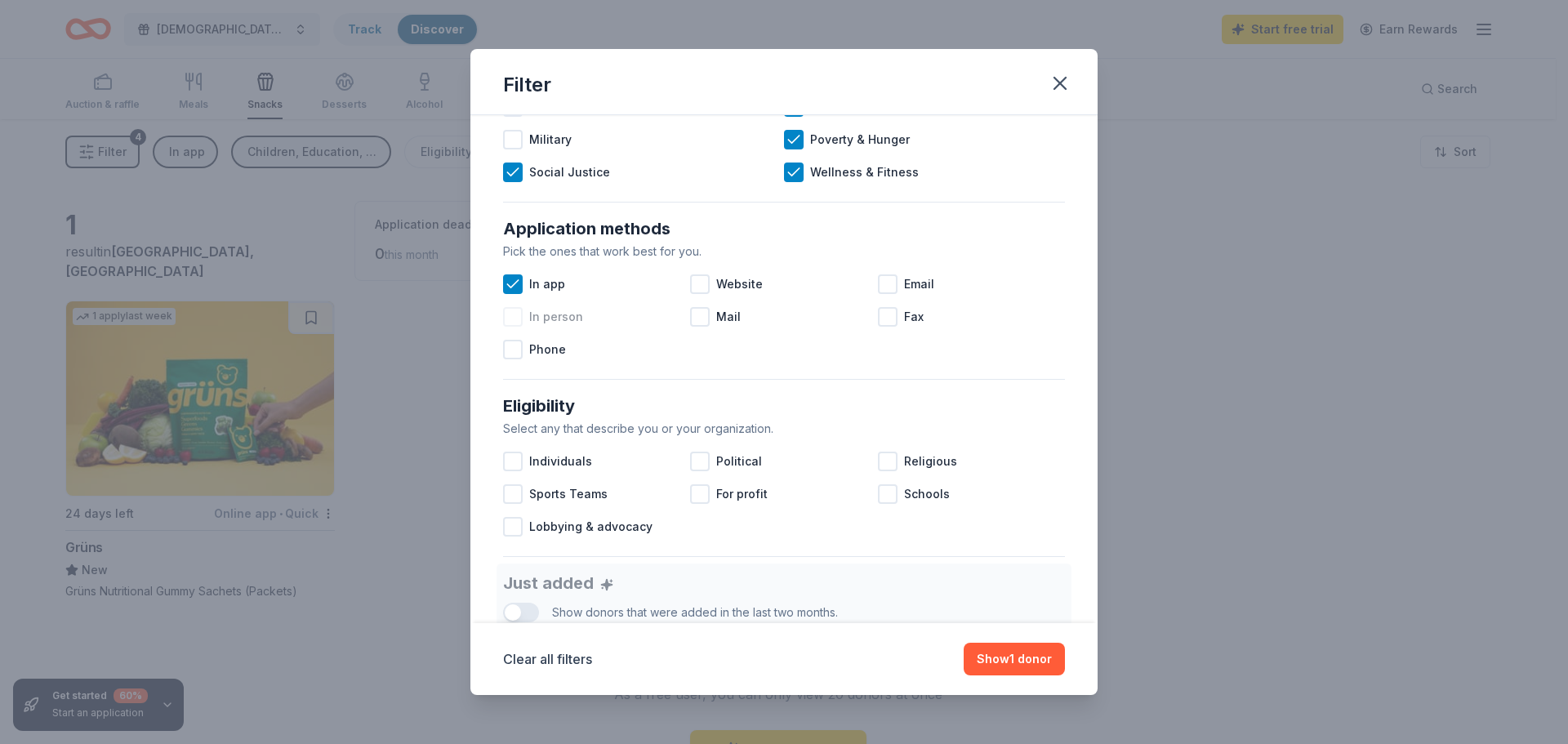
click at [511, 316] on div at bounding box center [513, 317] width 20 height 20
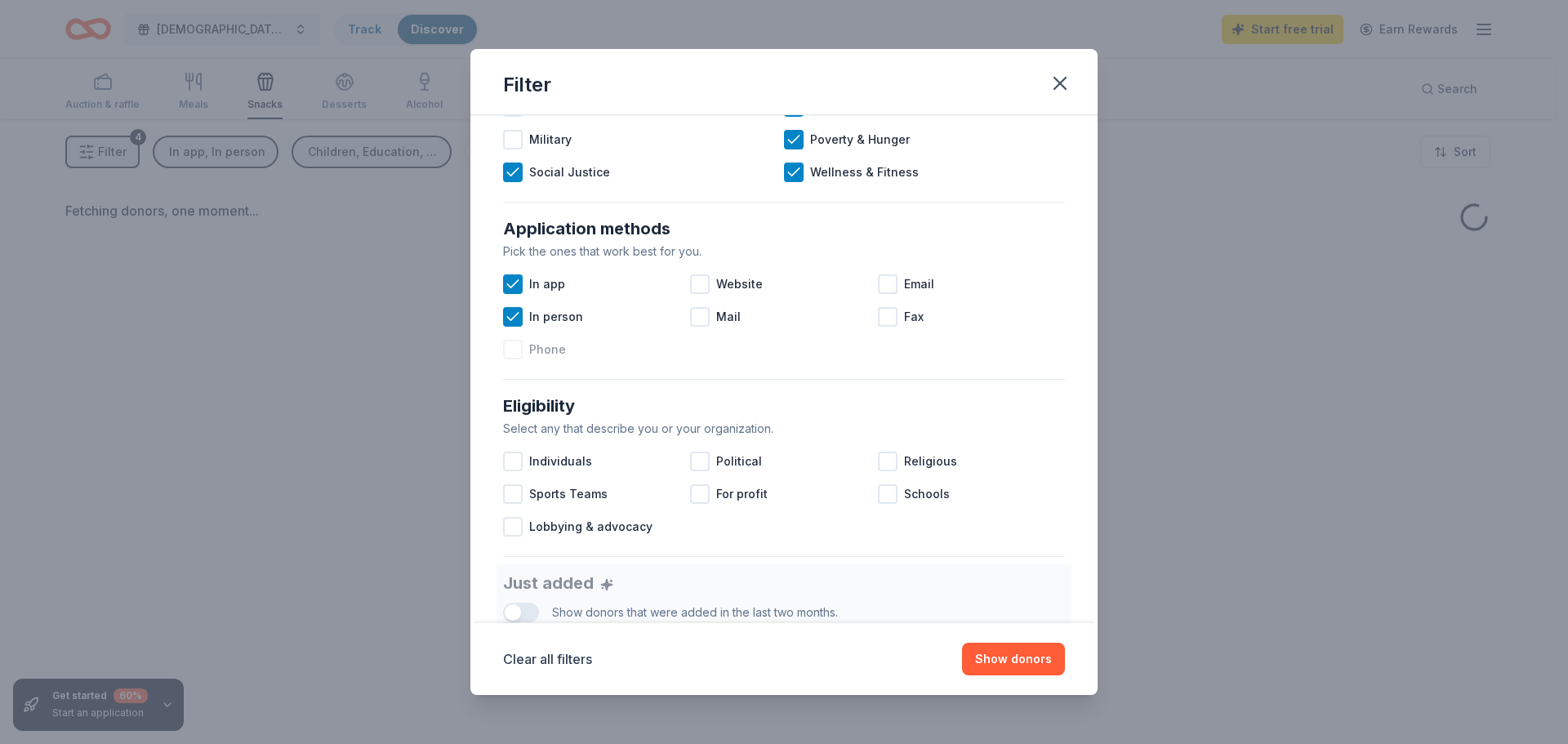
click at [518, 351] on div at bounding box center [513, 350] width 20 height 20
click at [694, 284] on div at bounding box center [700, 284] width 20 height 20
click at [700, 319] on div at bounding box center [700, 317] width 20 height 20
click at [882, 282] on div at bounding box center [888, 284] width 20 height 20
click at [886, 314] on div at bounding box center [888, 317] width 20 height 20
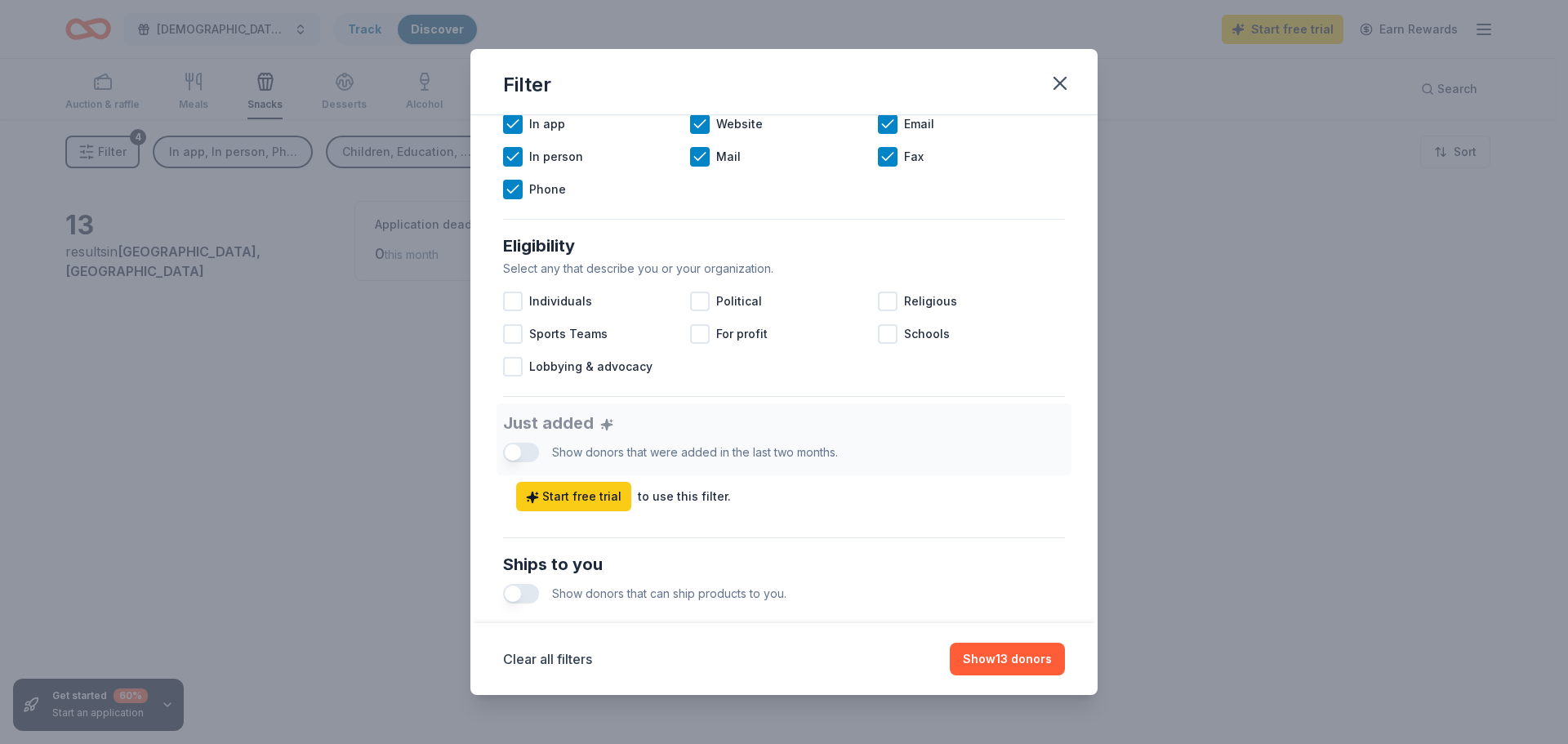
scroll to position [371, 0]
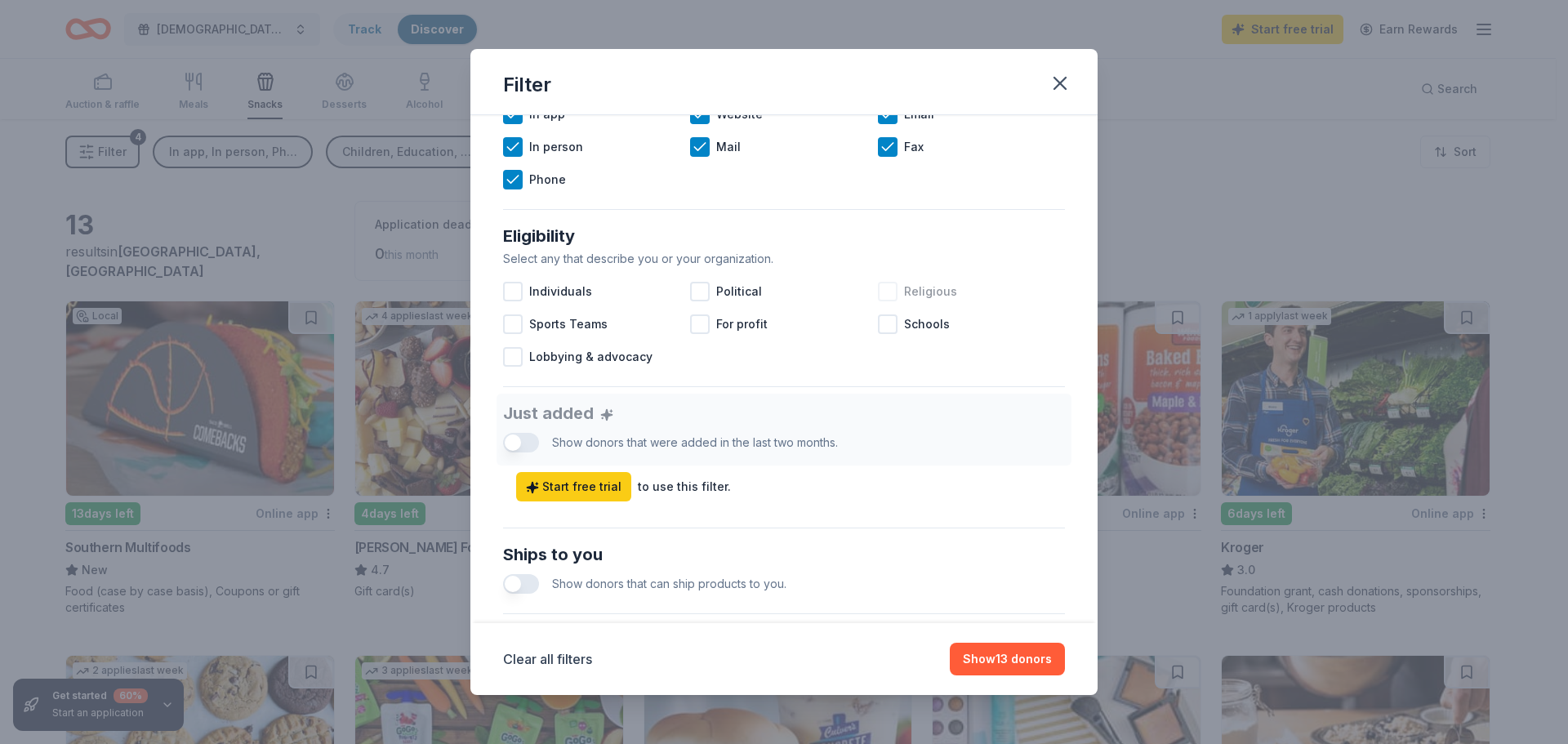
click at [889, 294] on div at bounding box center [888, 292] width 20 height 20
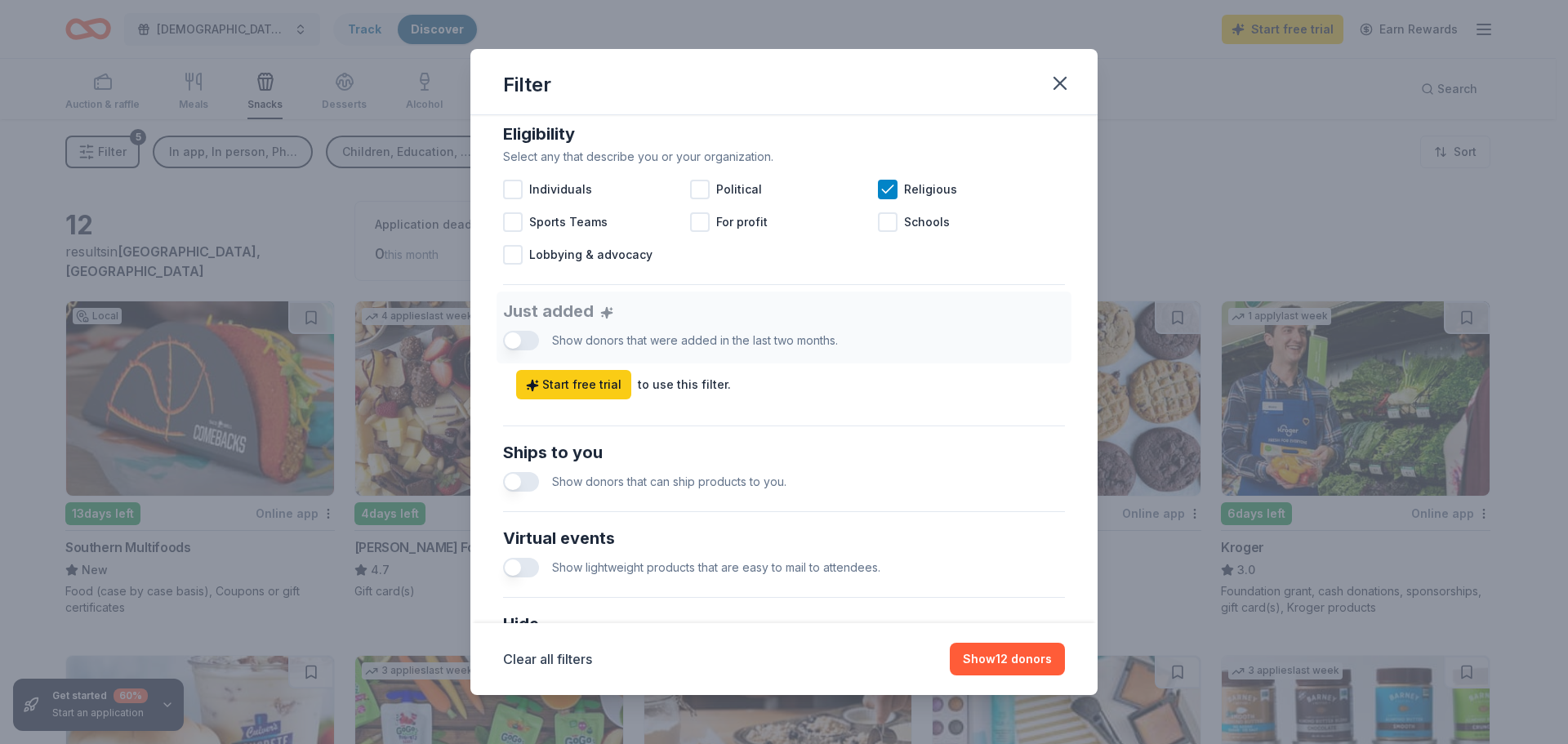
scroll to position [541, 0]
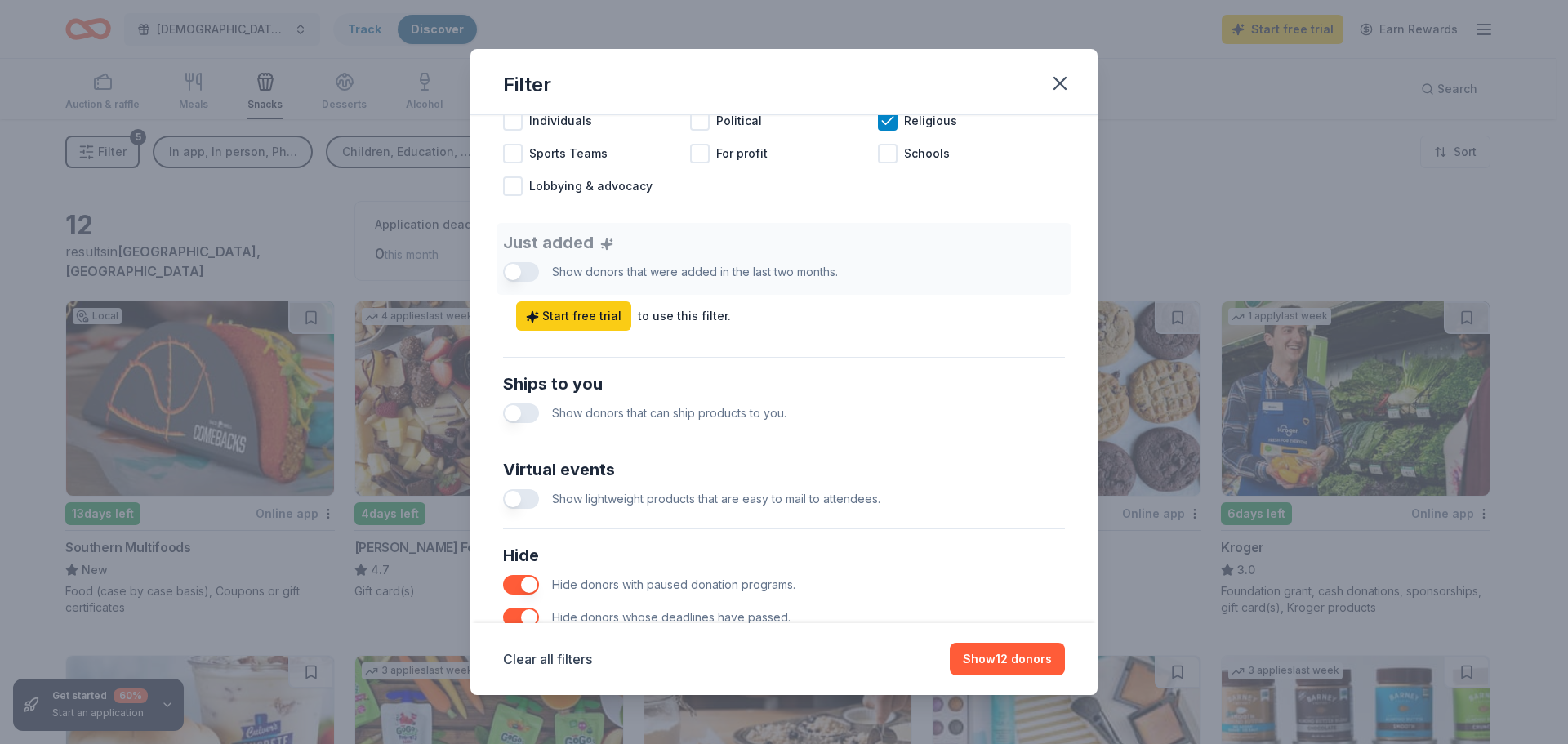
click at [523, 409] on button "button" at bounding box center [521, 413] width 36 height 20
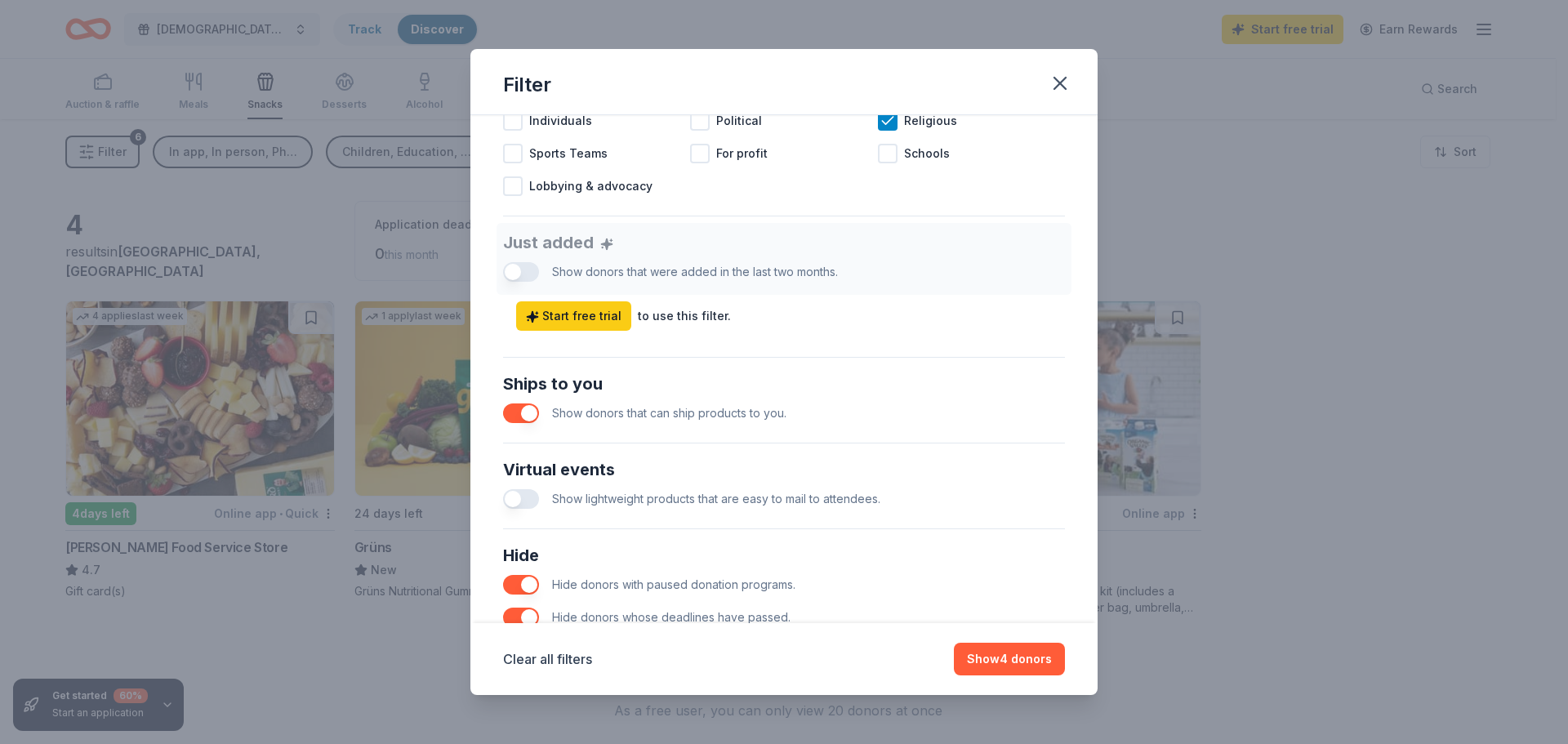
click at [538, 498] on button "button" at bounding box center [521, 499] width 36 height 20
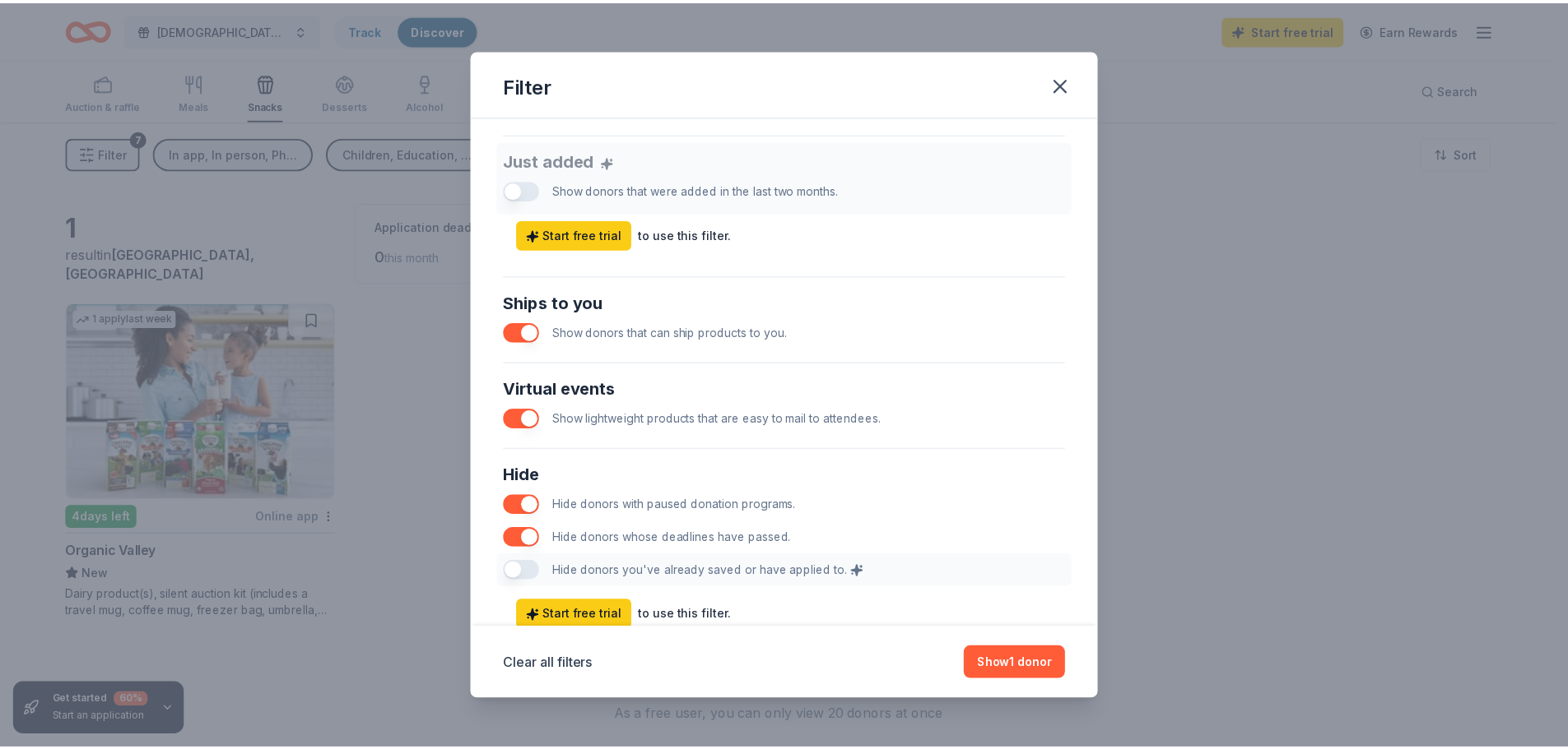
scroll to position [684, 0]
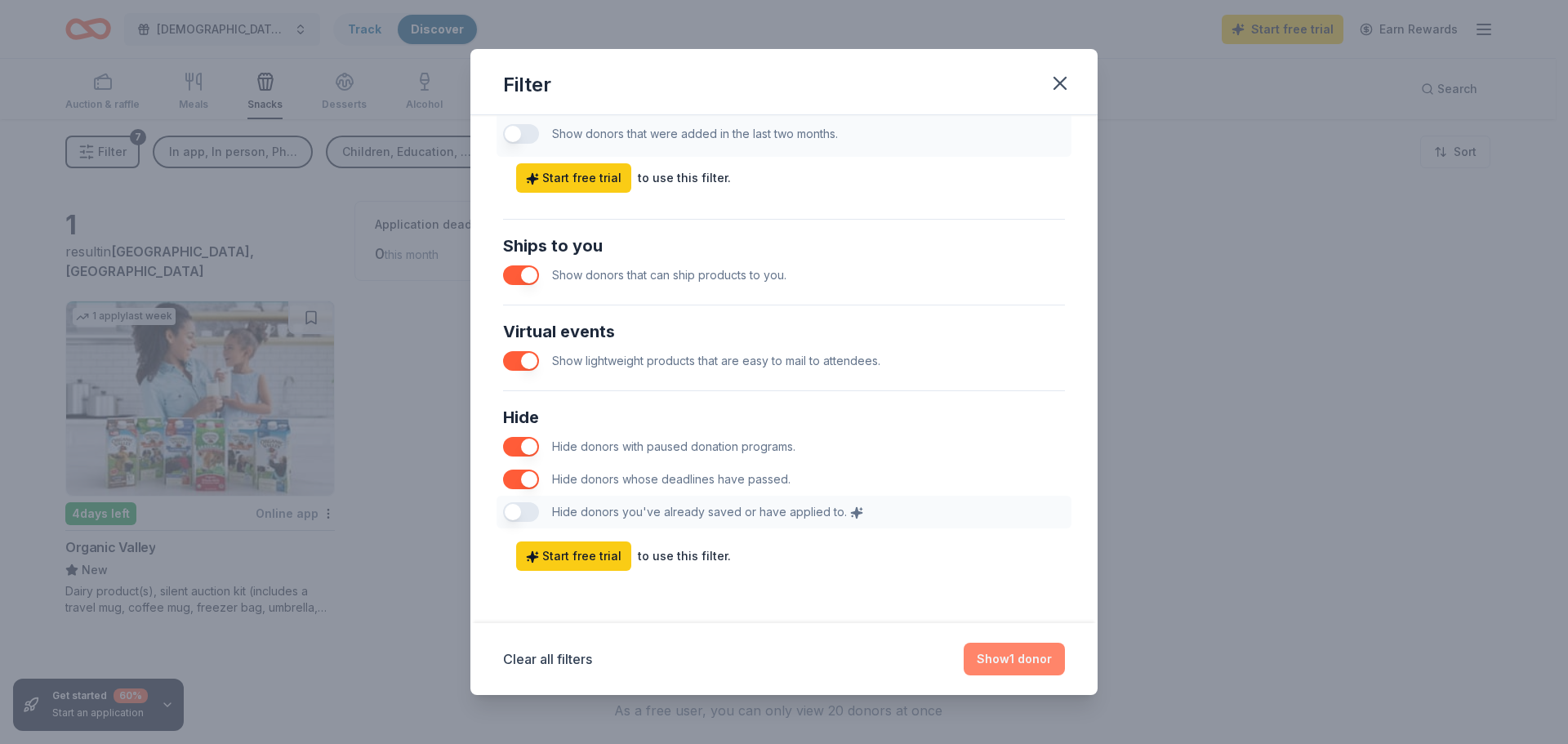
click at [1023, 658] on button "Show 1 donor" at bounding box center [1014, 659] width 101 height 32
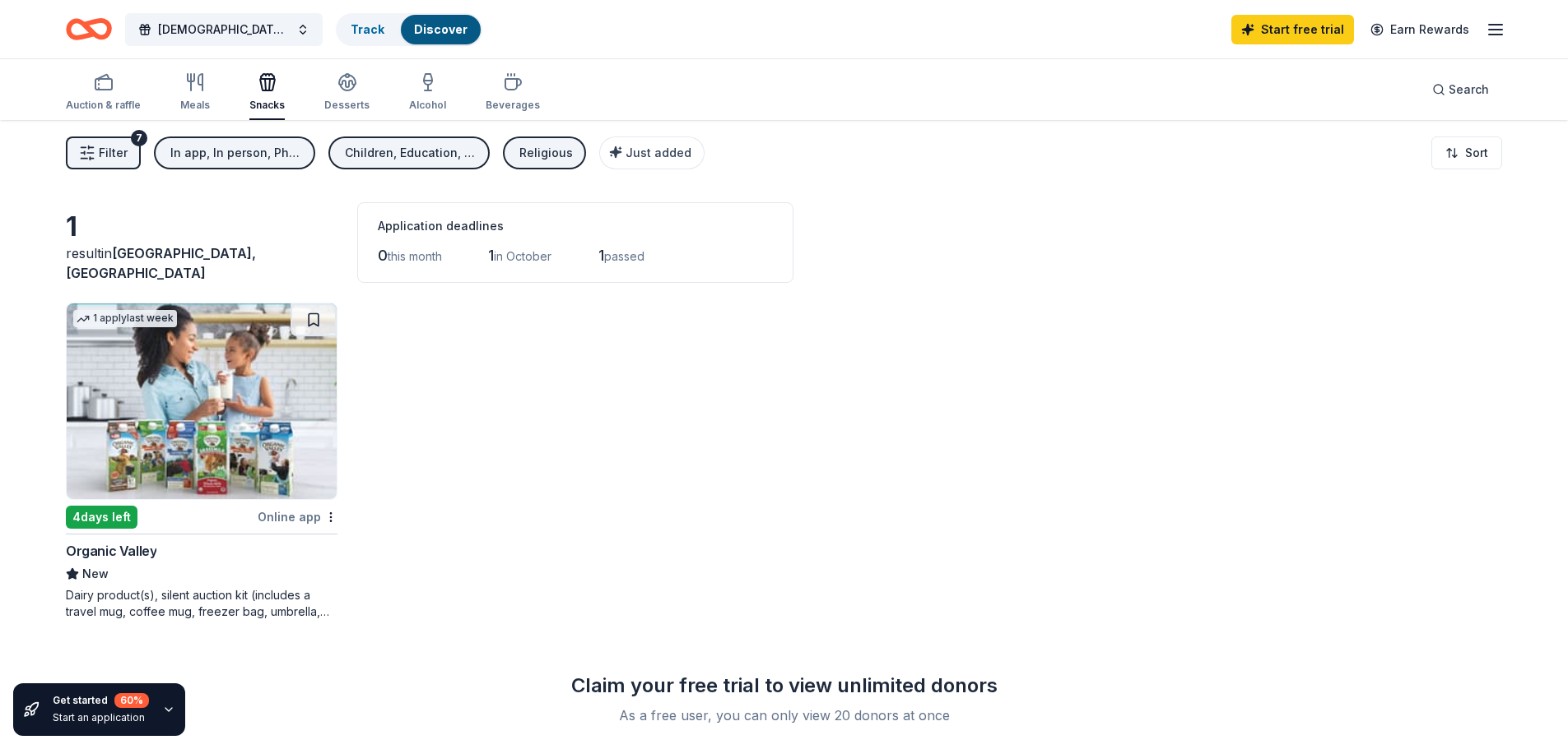
click at [159, 504] on div "1 apply last week 4 days left Online app Organic Valley New Dairy product(s), s…" at bounding box center [201, 461] width 272 height 318
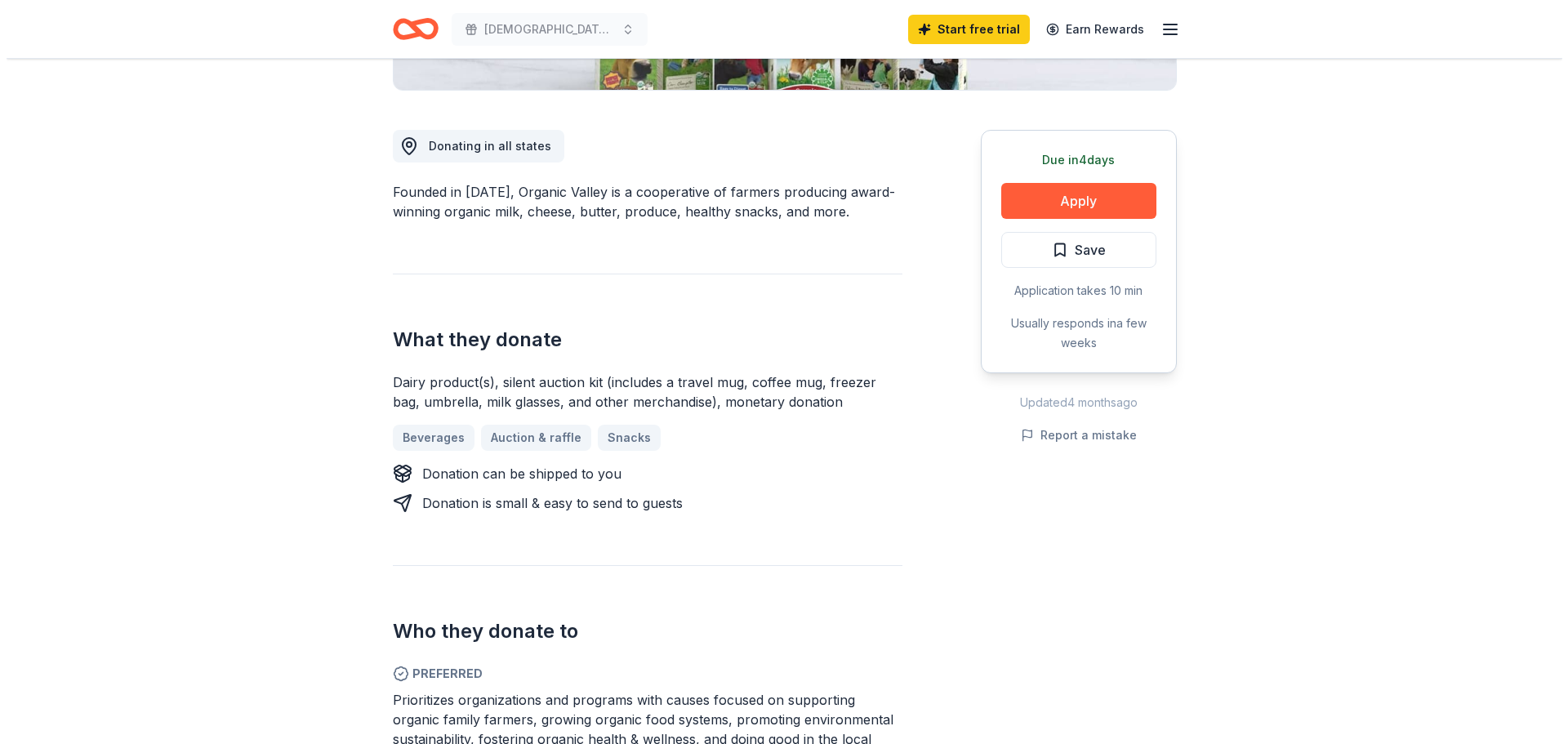
scroll to position [411, 0]
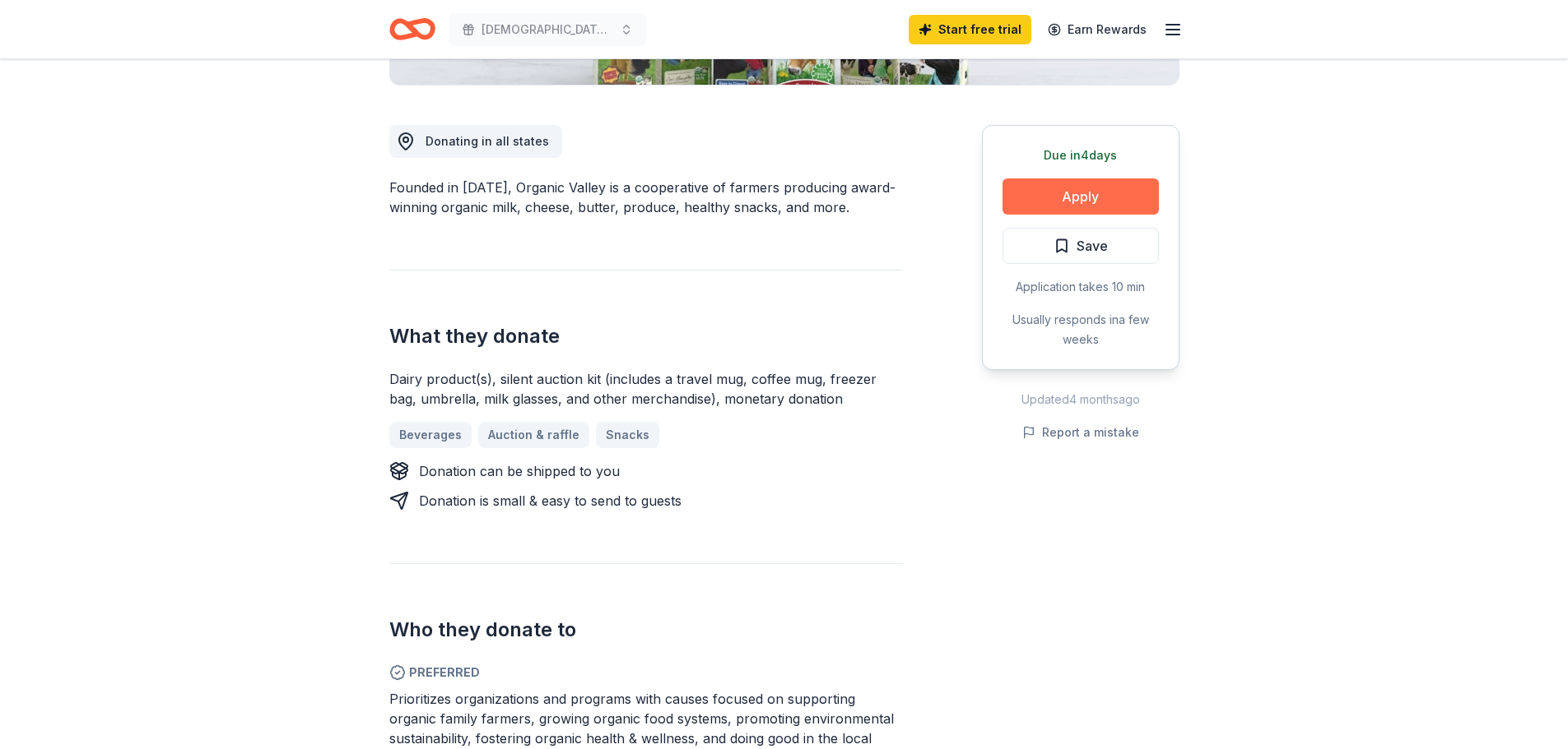
click at [1076, 192] on button "Apply" at bounding box center [1080, 197] width 156 height 36
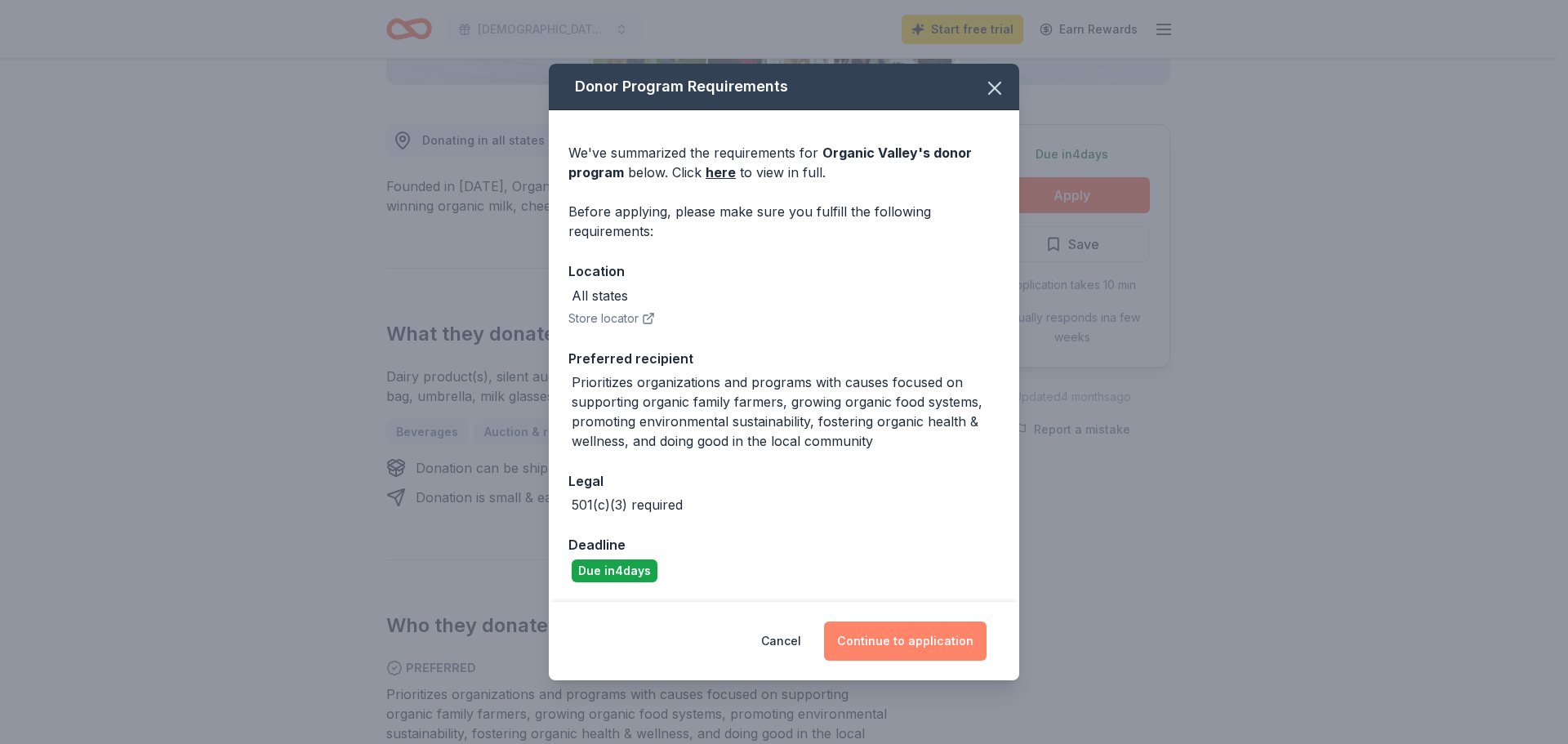
click at [883, 642] on button "Continue to application" at bounding box center [905, 642] width 162 height 39
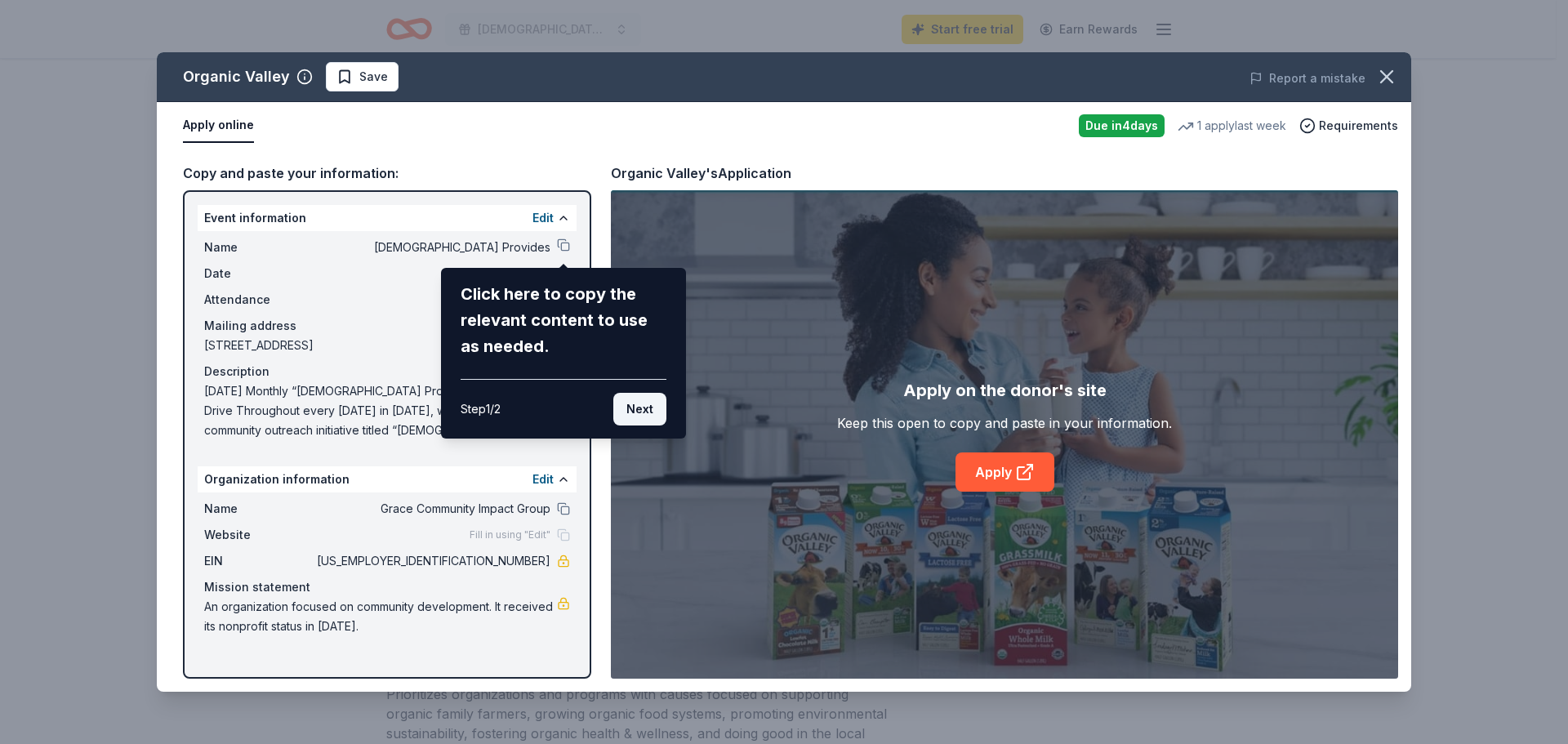
click at [647, 412] on button "Next" at bounding box center [640, 409] width 53 height 32
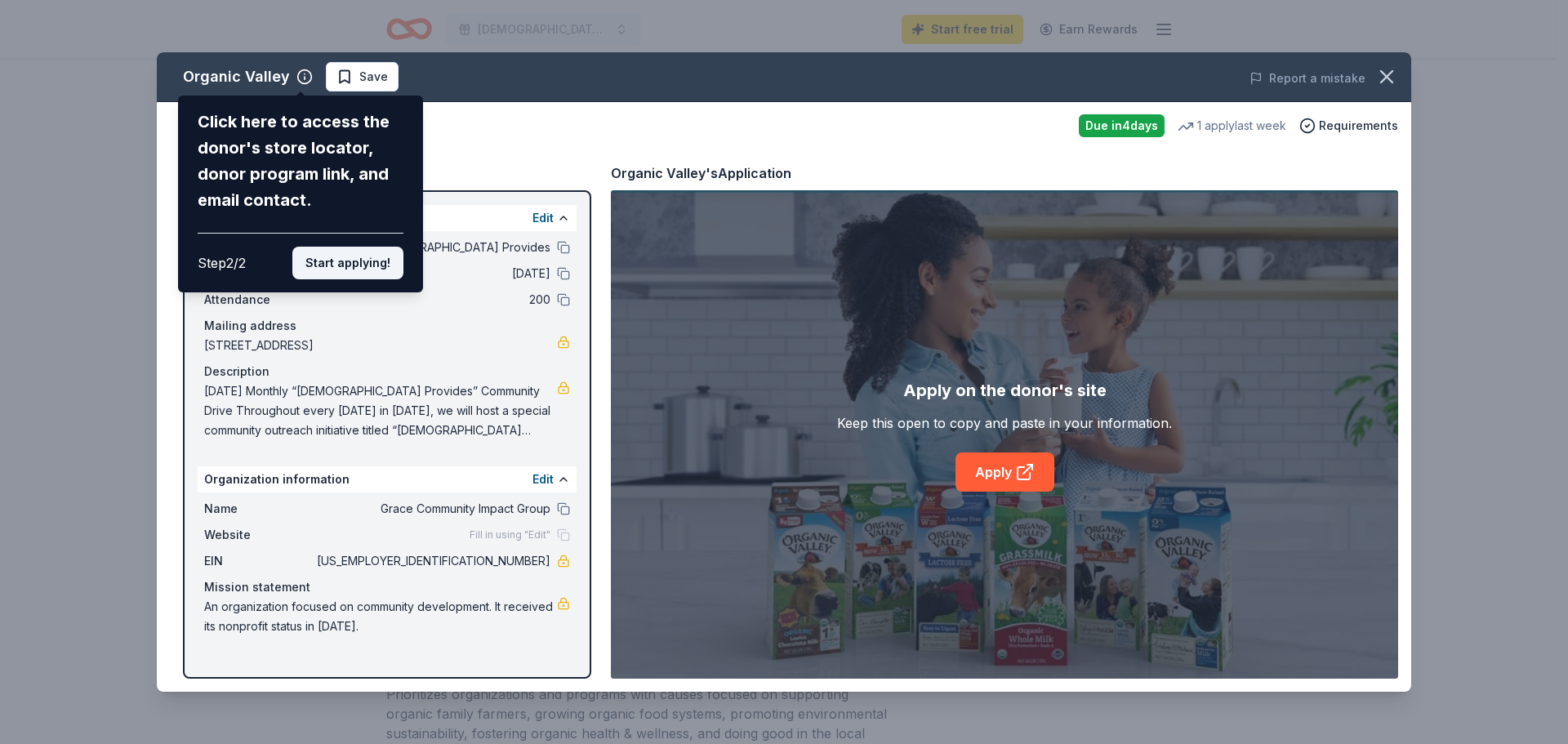
click at [345, 255] on button "Start applying!" at bounding box center [348, 263] width 111 height 32
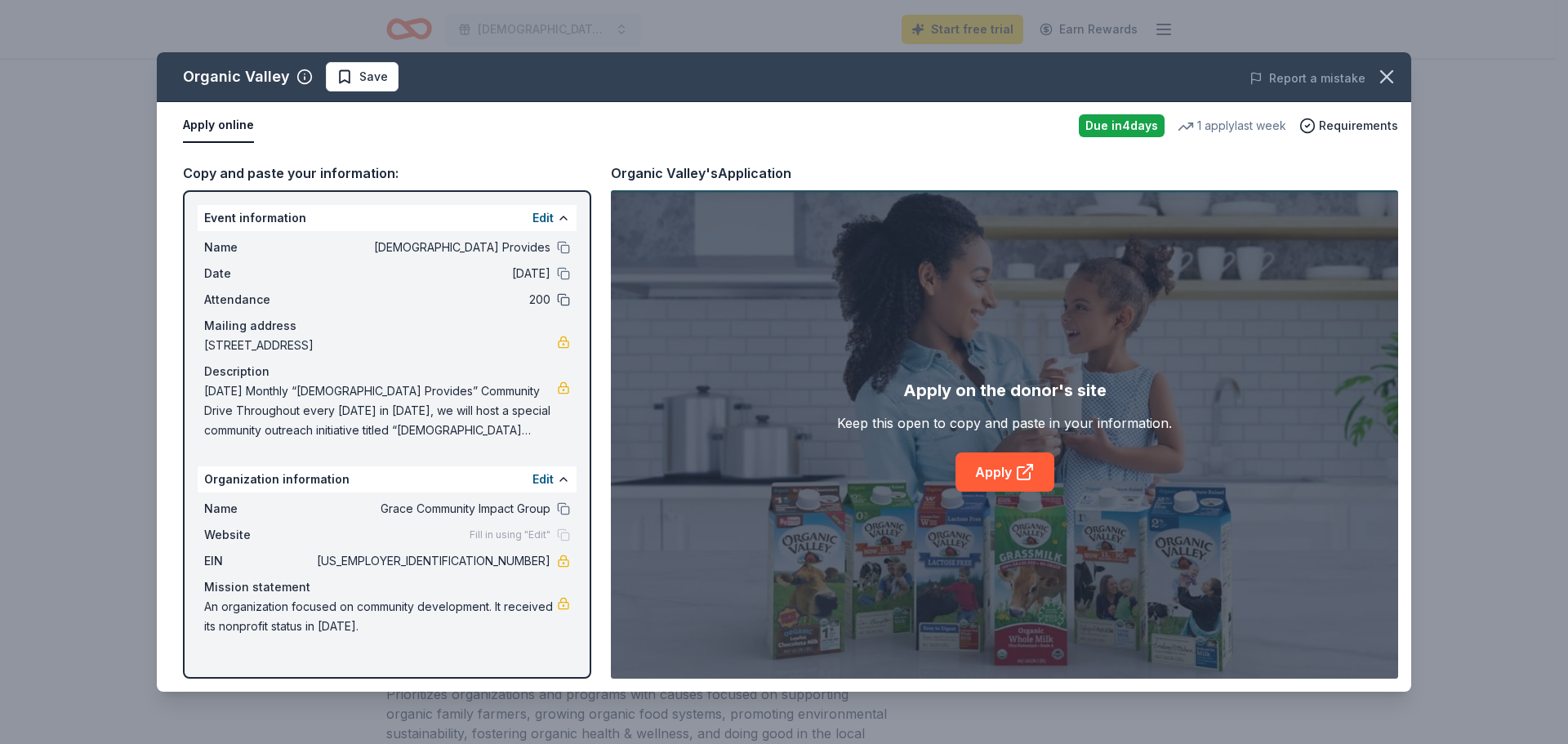
click at [563, 298] on button at bounding box center [564, 299] width 13 height 13
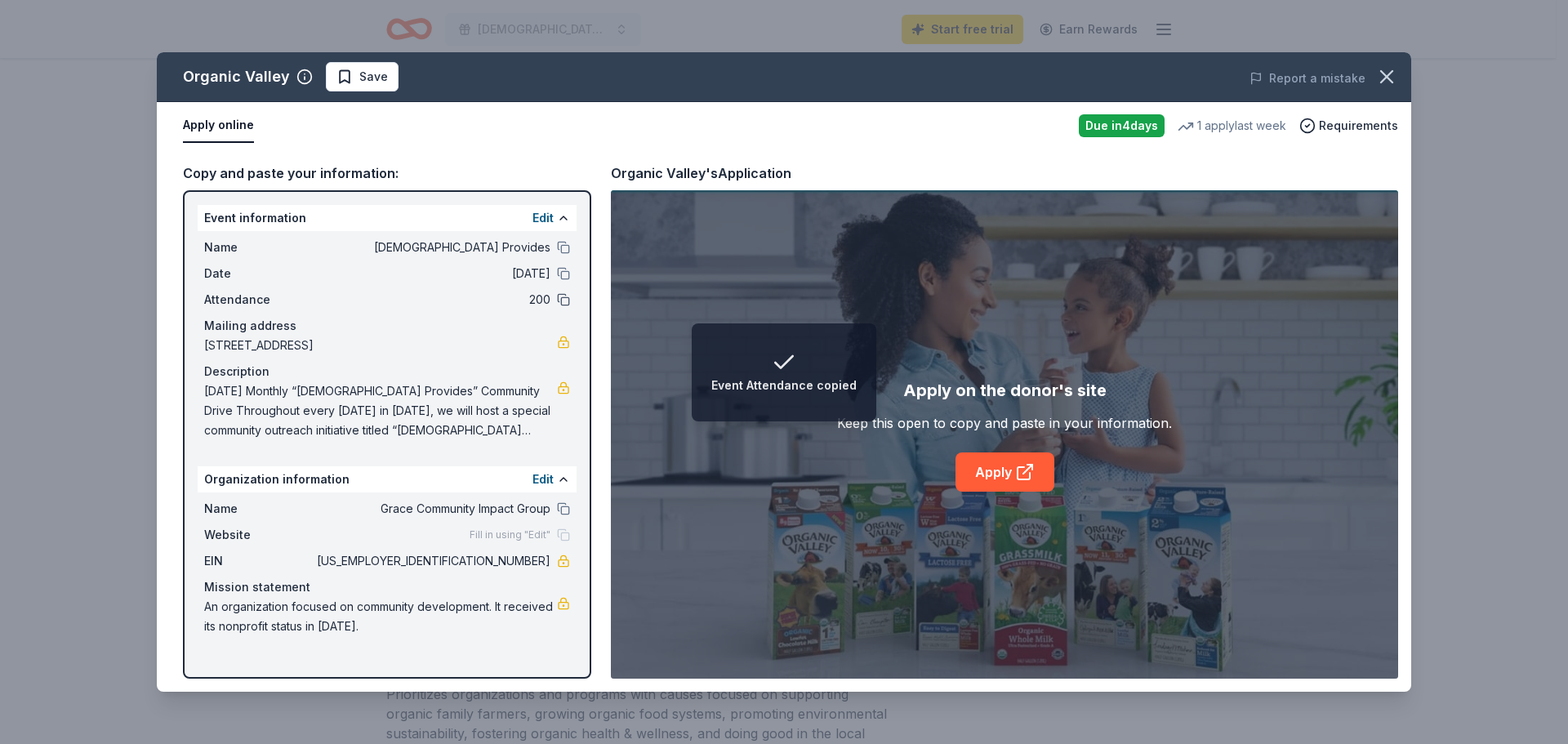
click at [563, 301] on button at bounding box center [564, 299] width 13 height 13
click at [509, 311] on div "Name God Provides Date 11/02/25 Attendance 200 Mailing address 539 West Commerc…" at bounding box center [387, 339] width 379 height 216
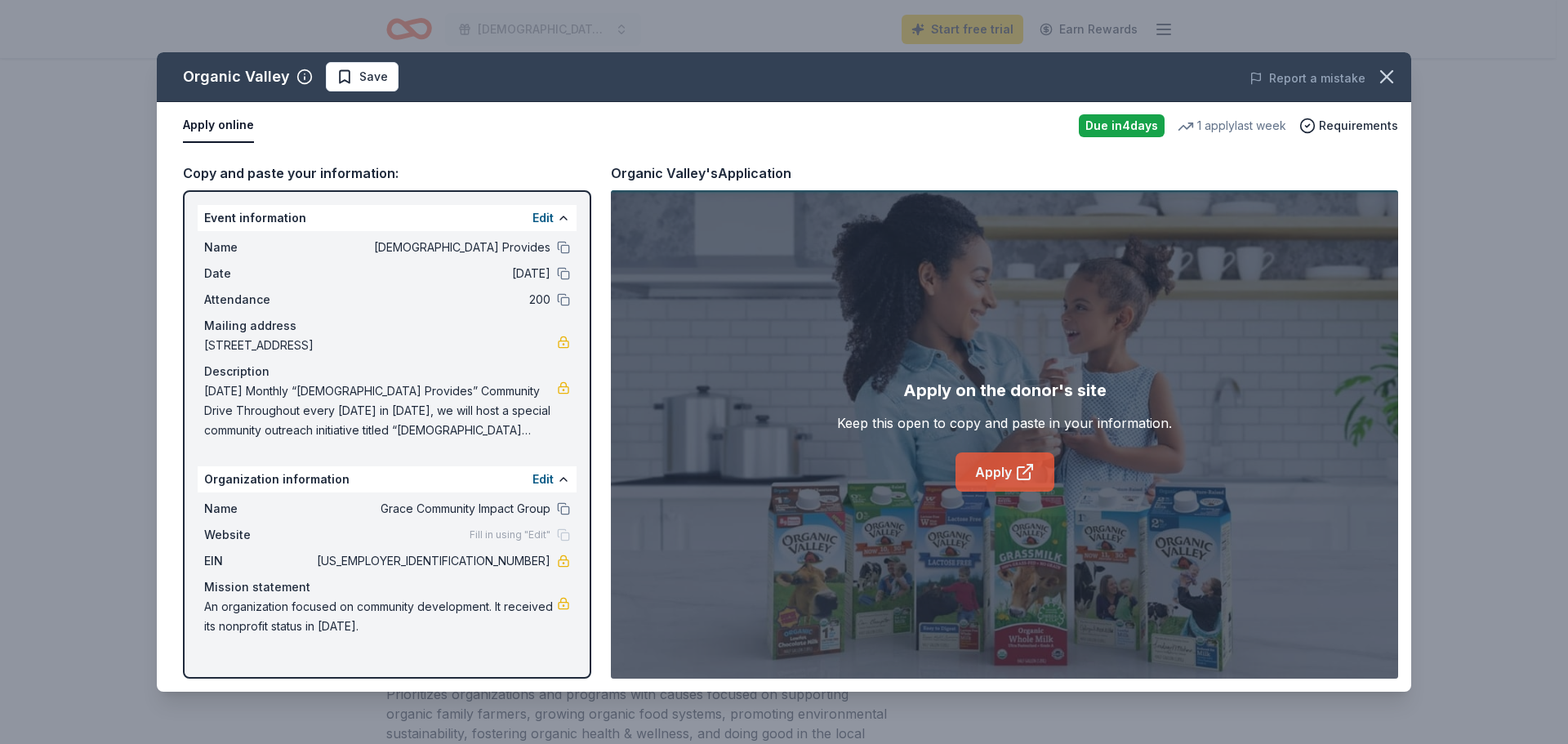
click at [1004, 468] on link "Apply" at bounding box center [1005, 472] width 99 height 39
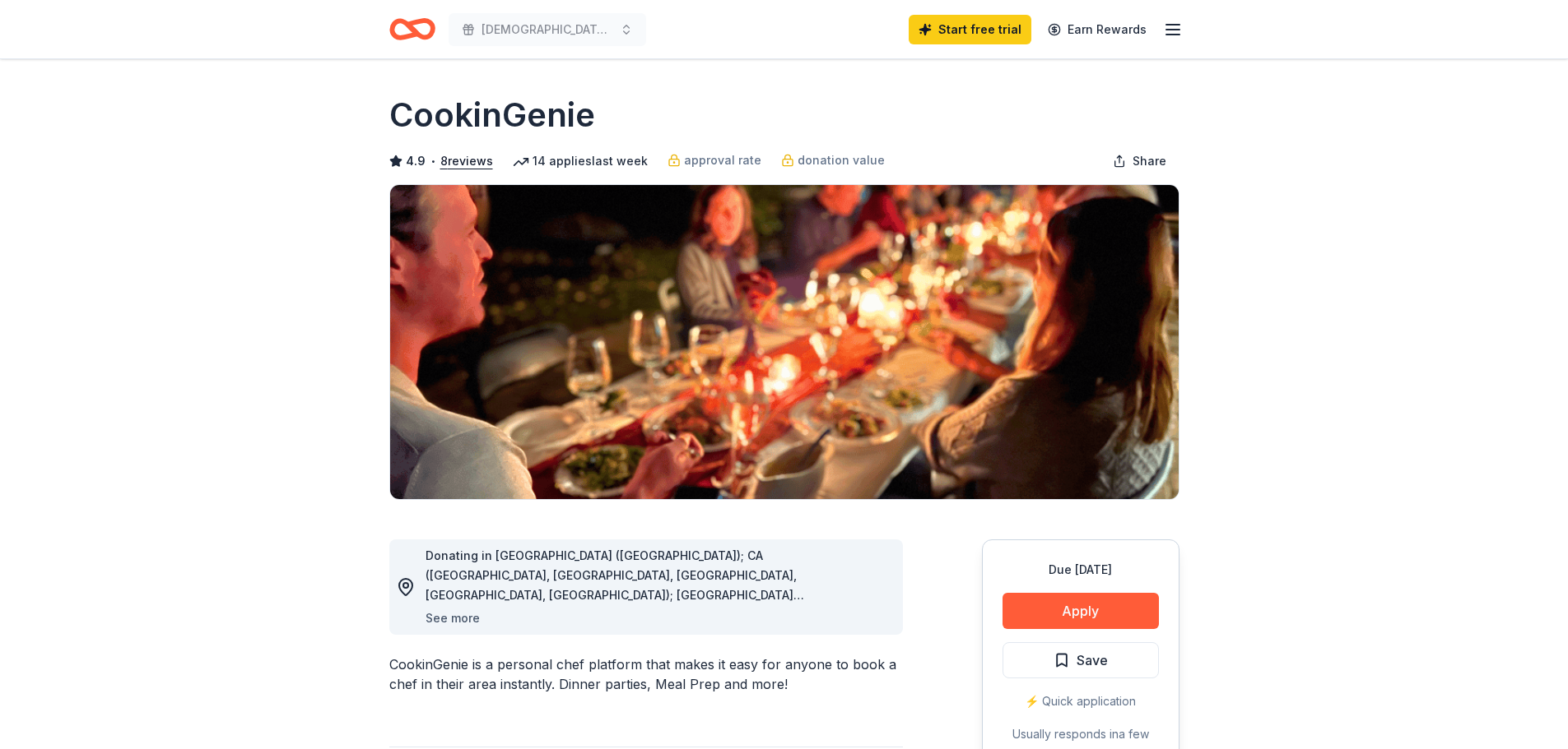
click at [457, 619] on button "See more" at bounding box center [452, 619] width 54 height 20
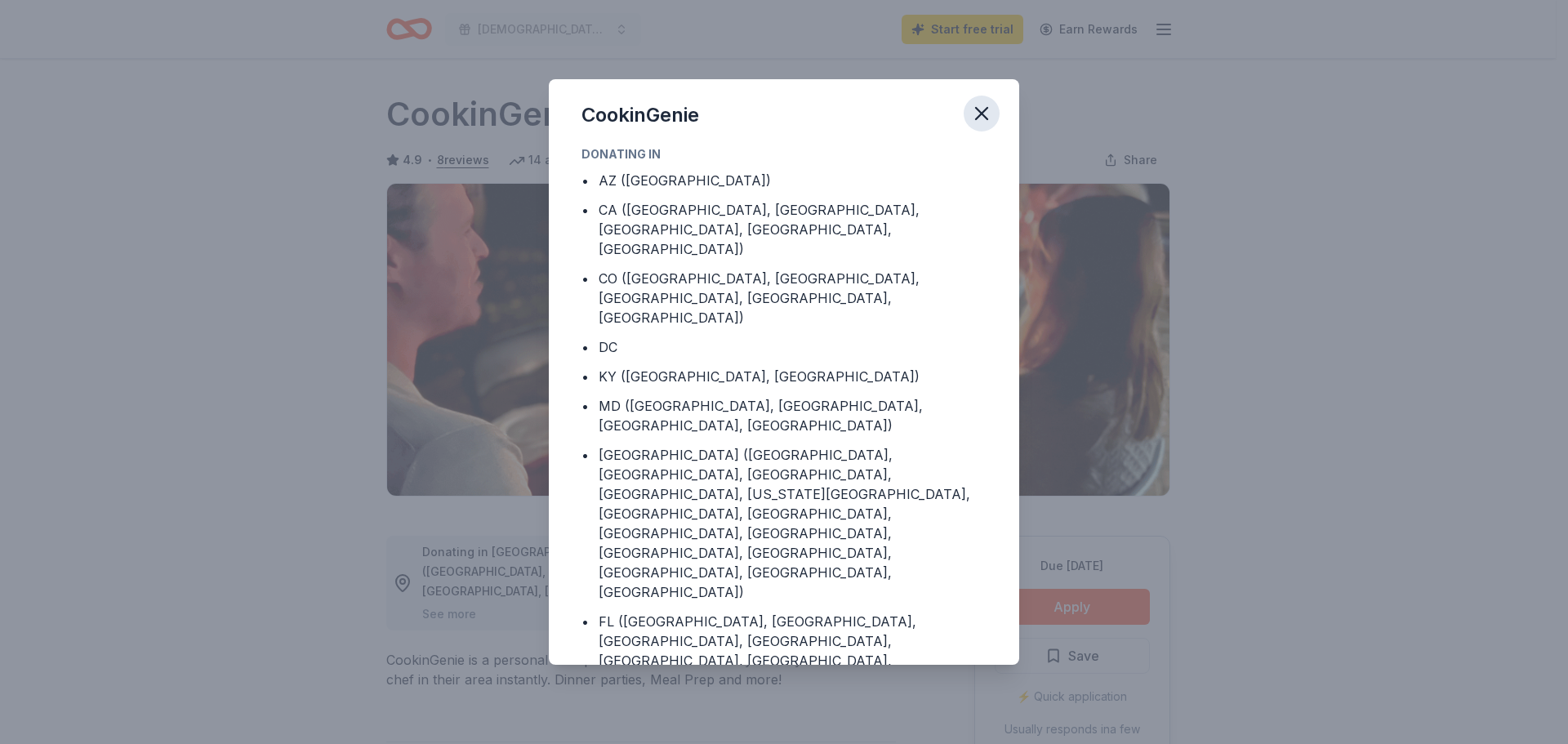
click at [988, 117] on icon "button" at bounding box center [982, 114] width 23 height 23
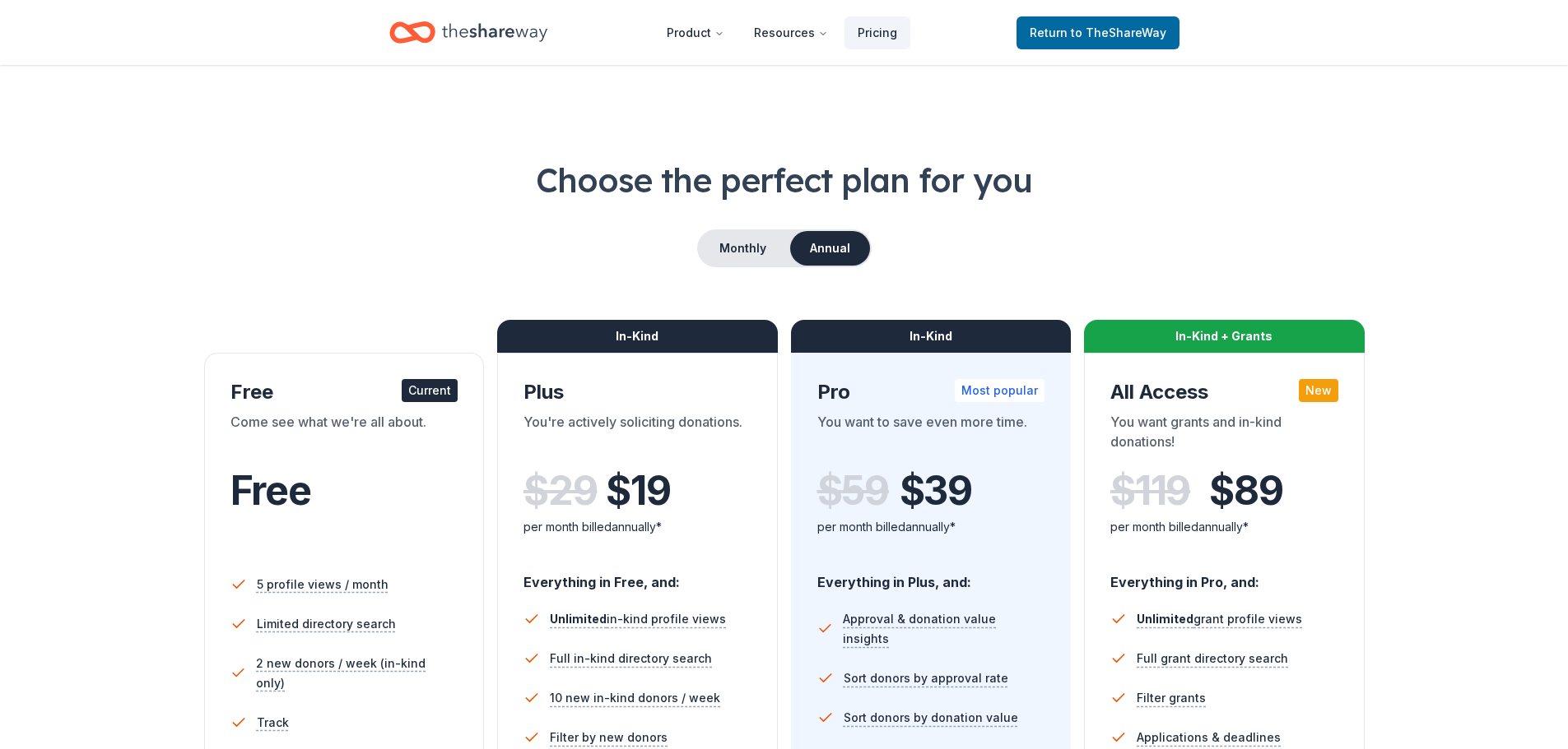
click at [338, 393] on div "Free Current" at bounding box center [344, 392] width 228 height 26
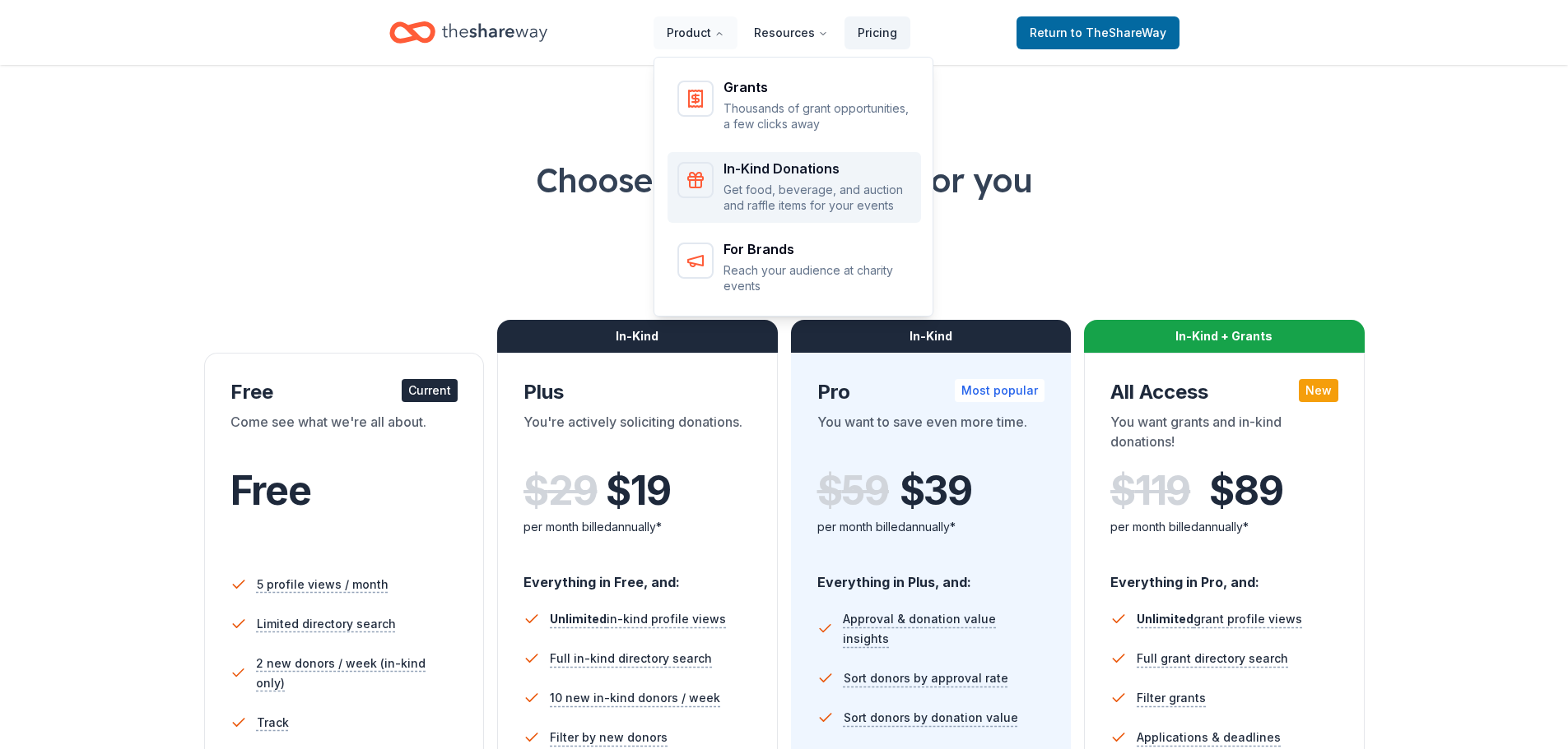
click at [767, 173] on div "In-Kind Donations" at bounding box center [817, 169] width 188 height 14
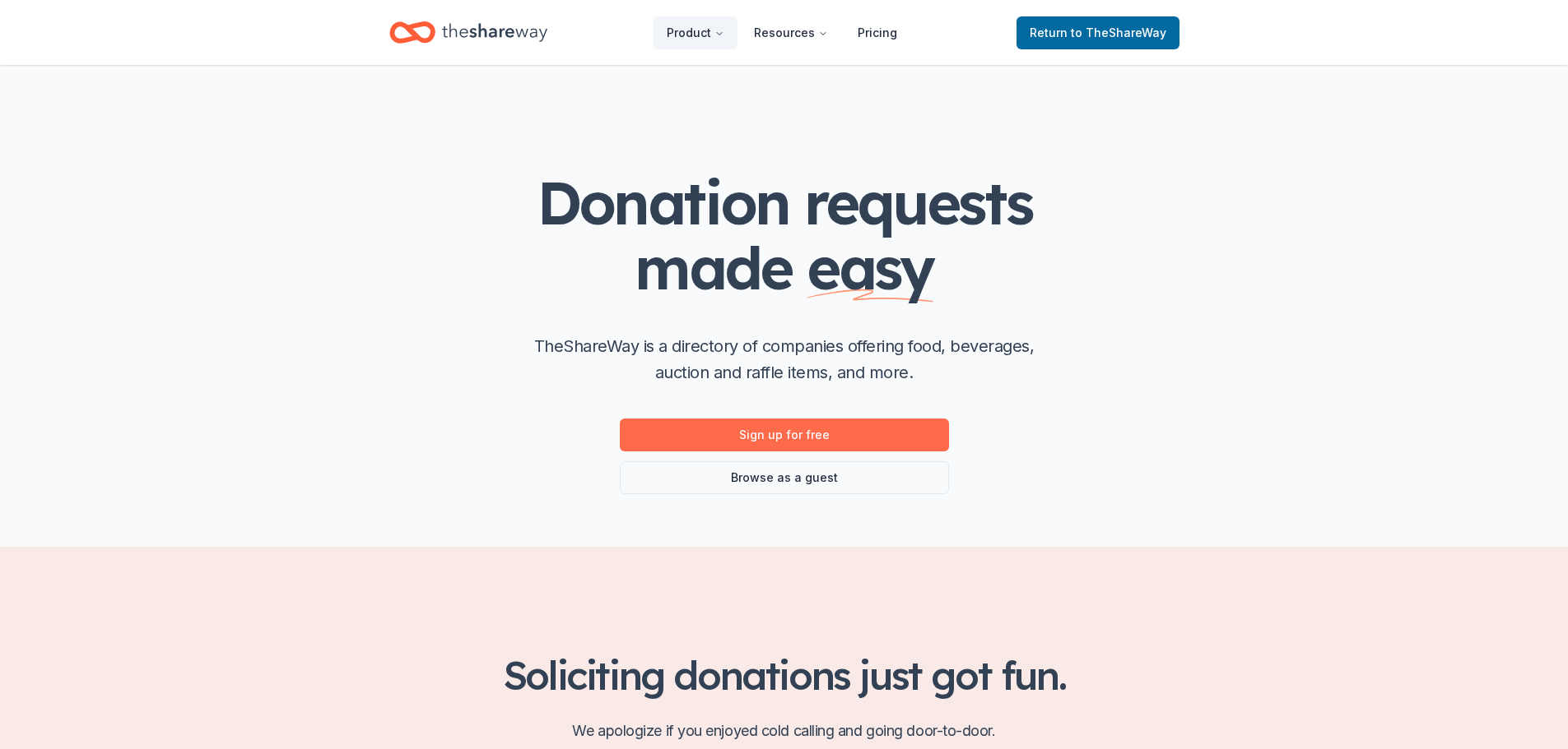
click at [788, 437] on link "Sign up for free" at bounding box center [784, 435] width 329 height 32
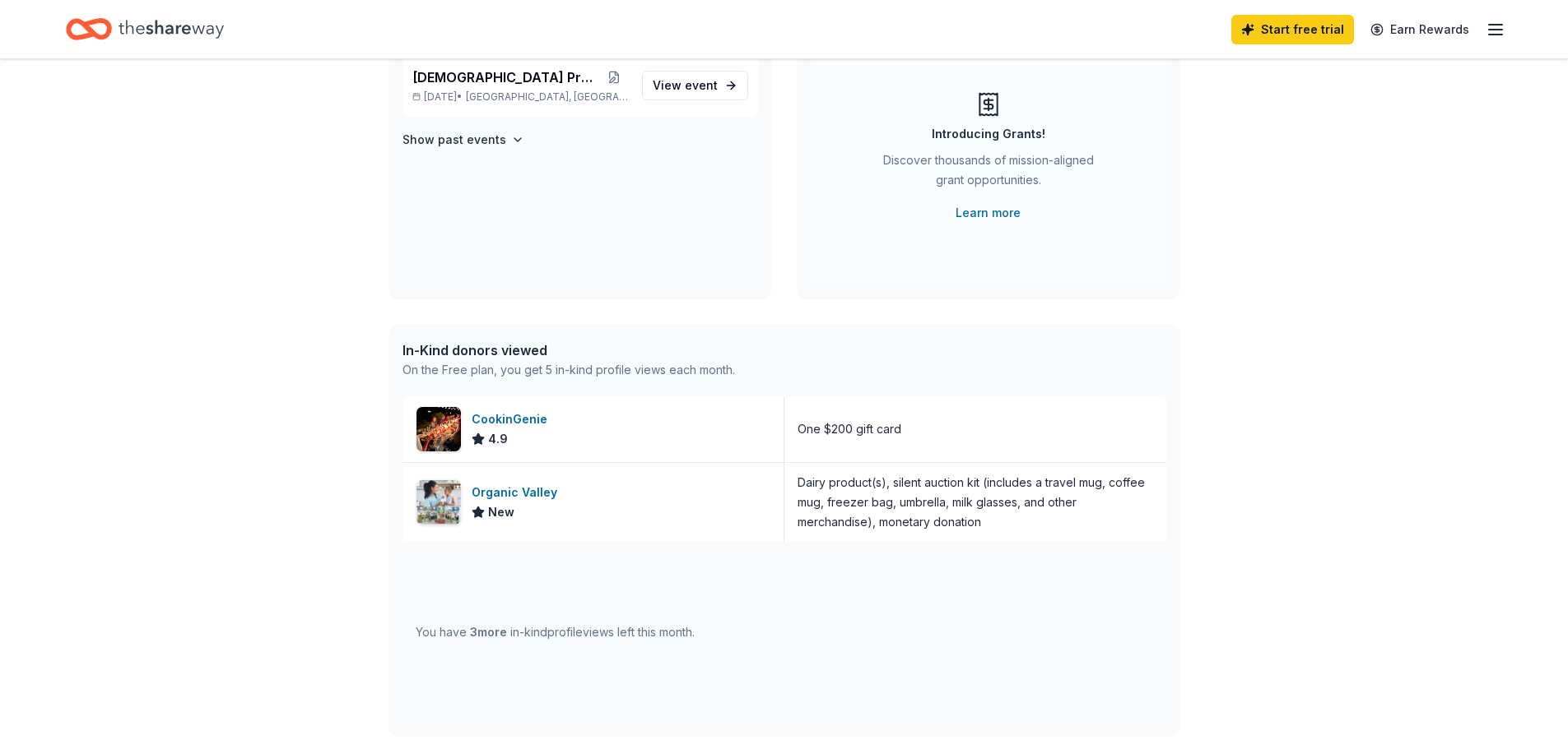
scroll to position [241, 0]
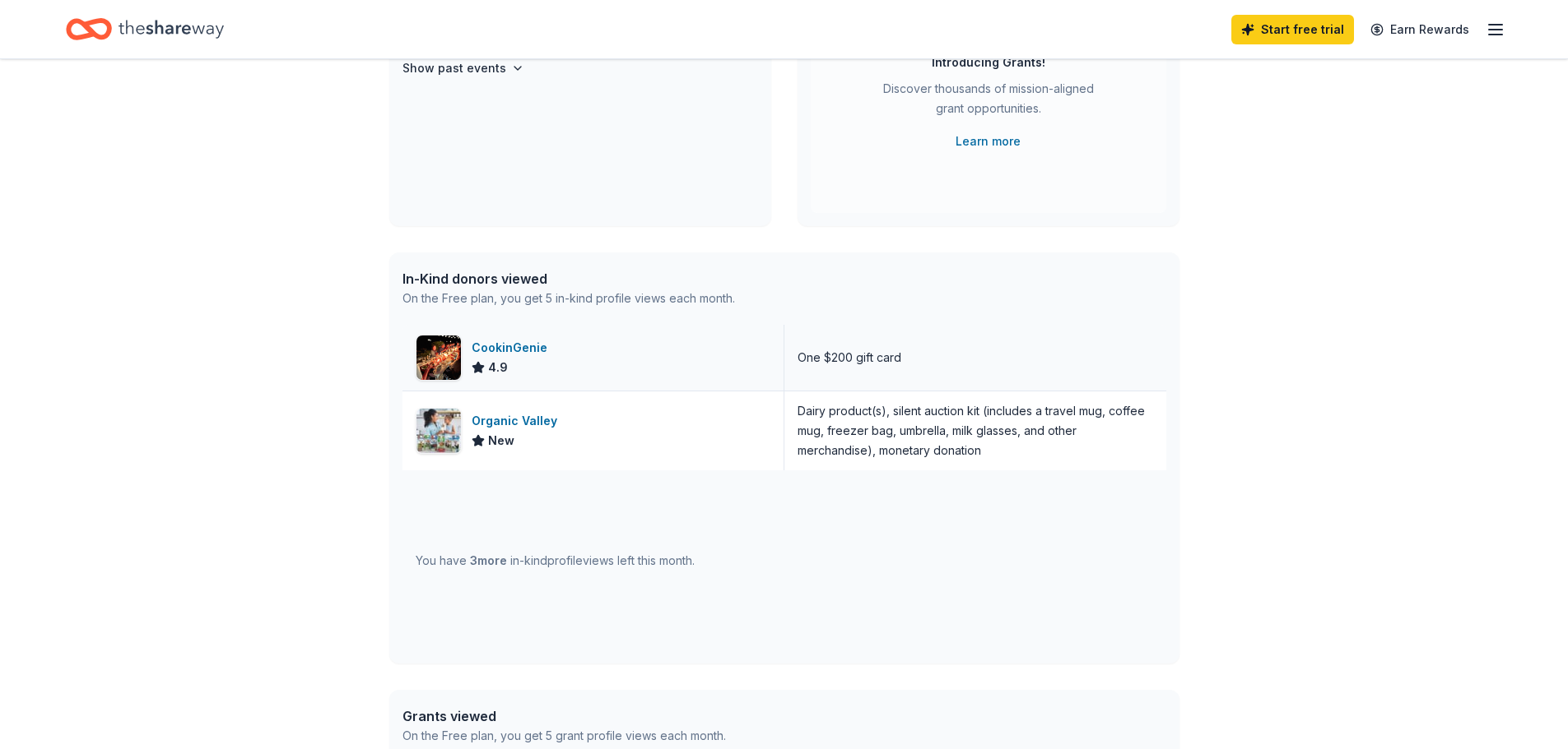
click at [855, 358] on div "One $200 gift card" at bounding box center [849, 358] width 104 height 20
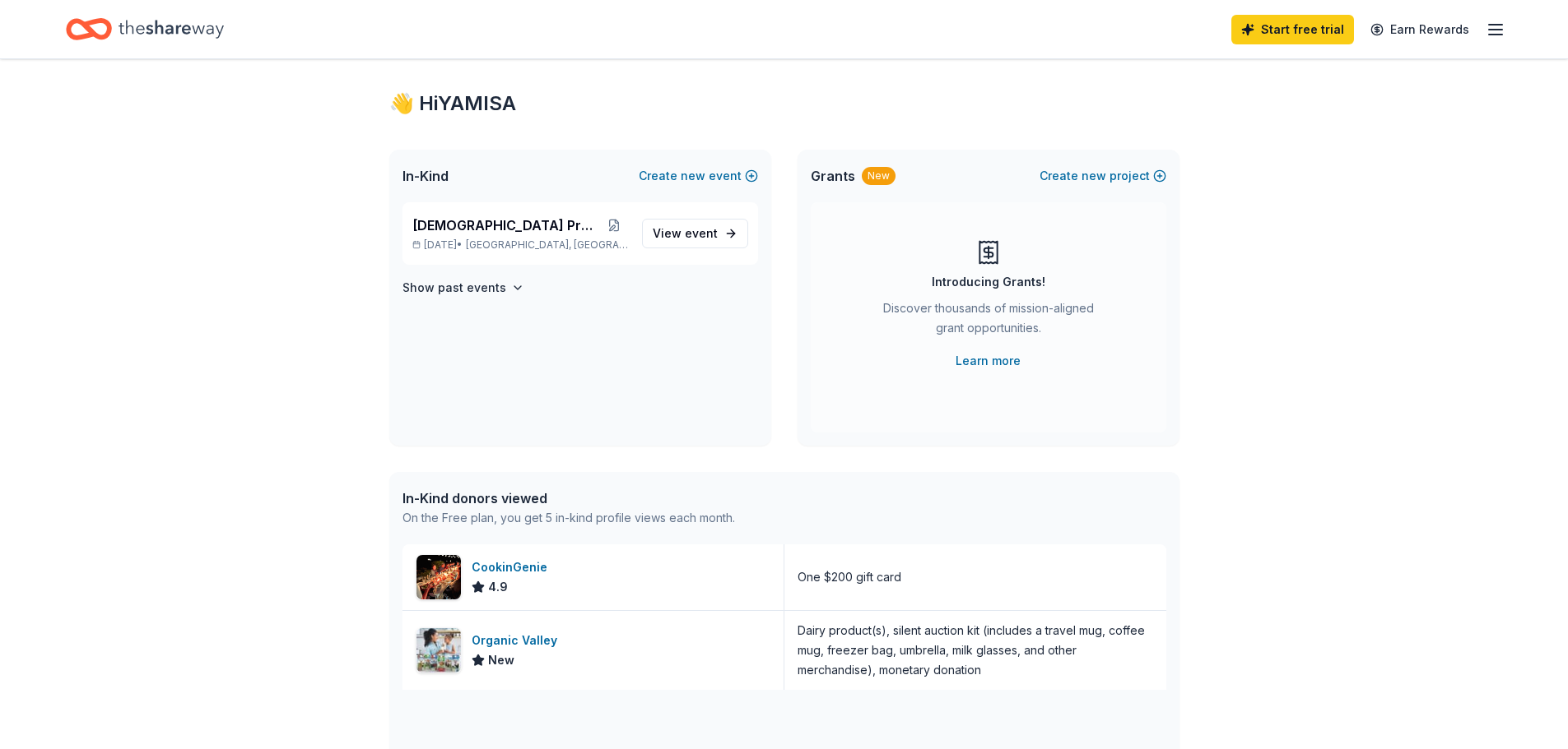
scroll to position [0, 0]
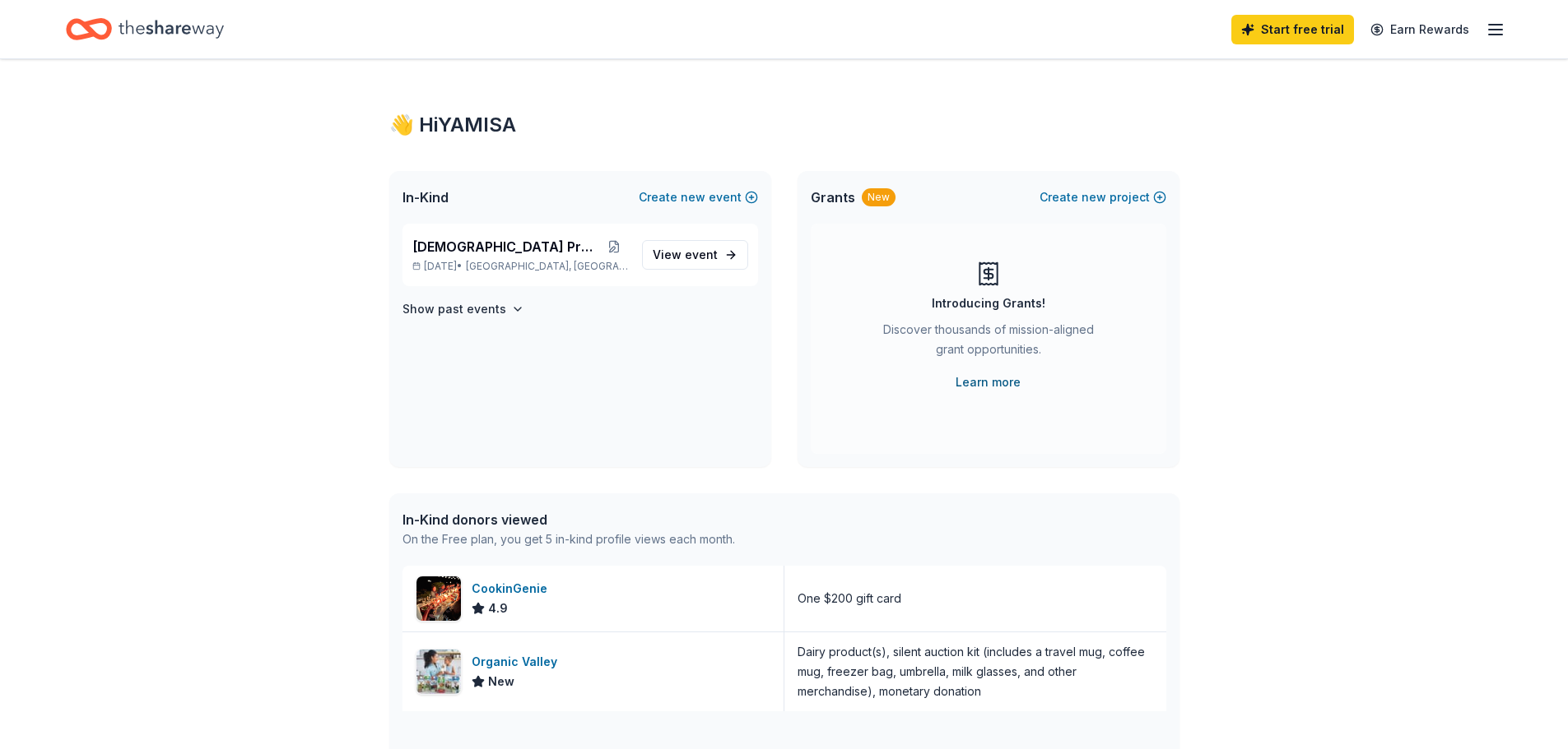
click at [992, 384] on link "Learn more" at bounding box center [988, 383] width 65 height 20
click at [1492, 32] on icon "button" at bounding box center [1495, 30] width 20 height 20
click at [1304, 124] on link "Account" at bounding box center [1297, 127] width 51 height 16
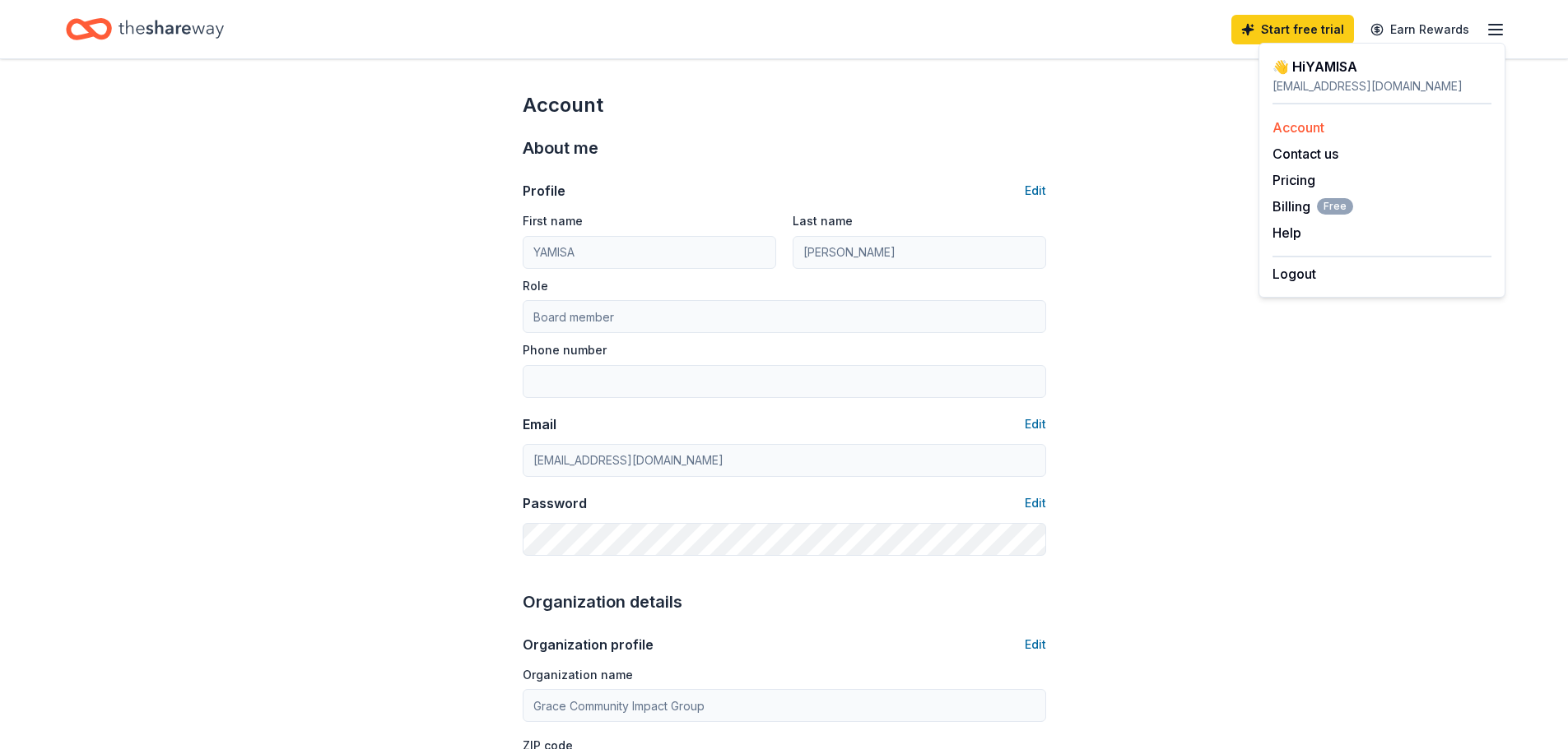
click at [1300, 125] on link "Account" at bounding box center [1297, 127] width 51 height 16
click at [1306, 125] on link "Account" at bounding box center [1297, 127] width 51 height 16
drag, startPoint x: 658, startPoint y: 3, endPoint x: 640, endPoint y: 1, distance: 18.1
click at [654, 3] on div "Start free trial Earn Rewards" at bounding box center [784, 29] width 1568 height 59
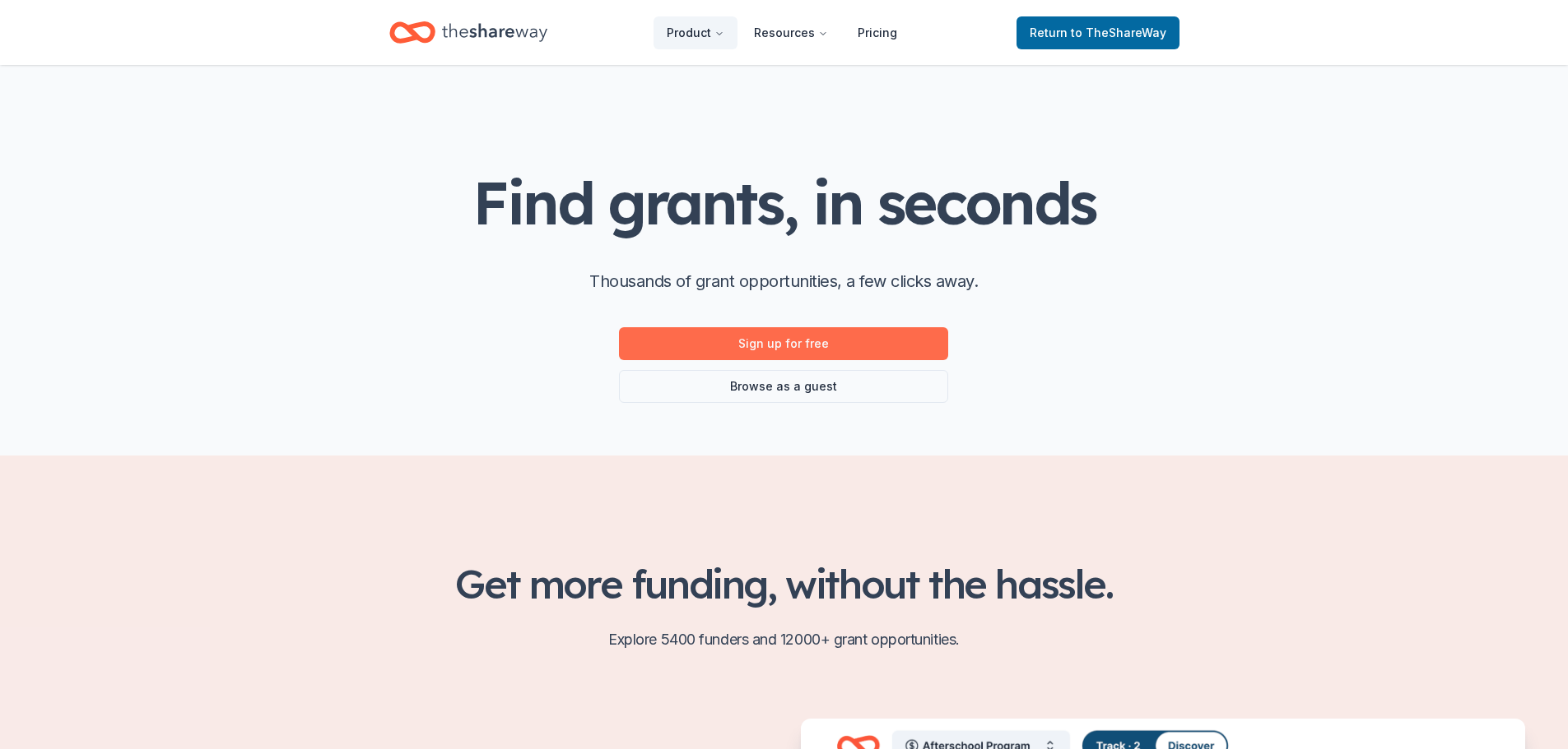
click at [780, 344] on link "Sign up for free" at bounding box center [784, 344] width 329 height 32
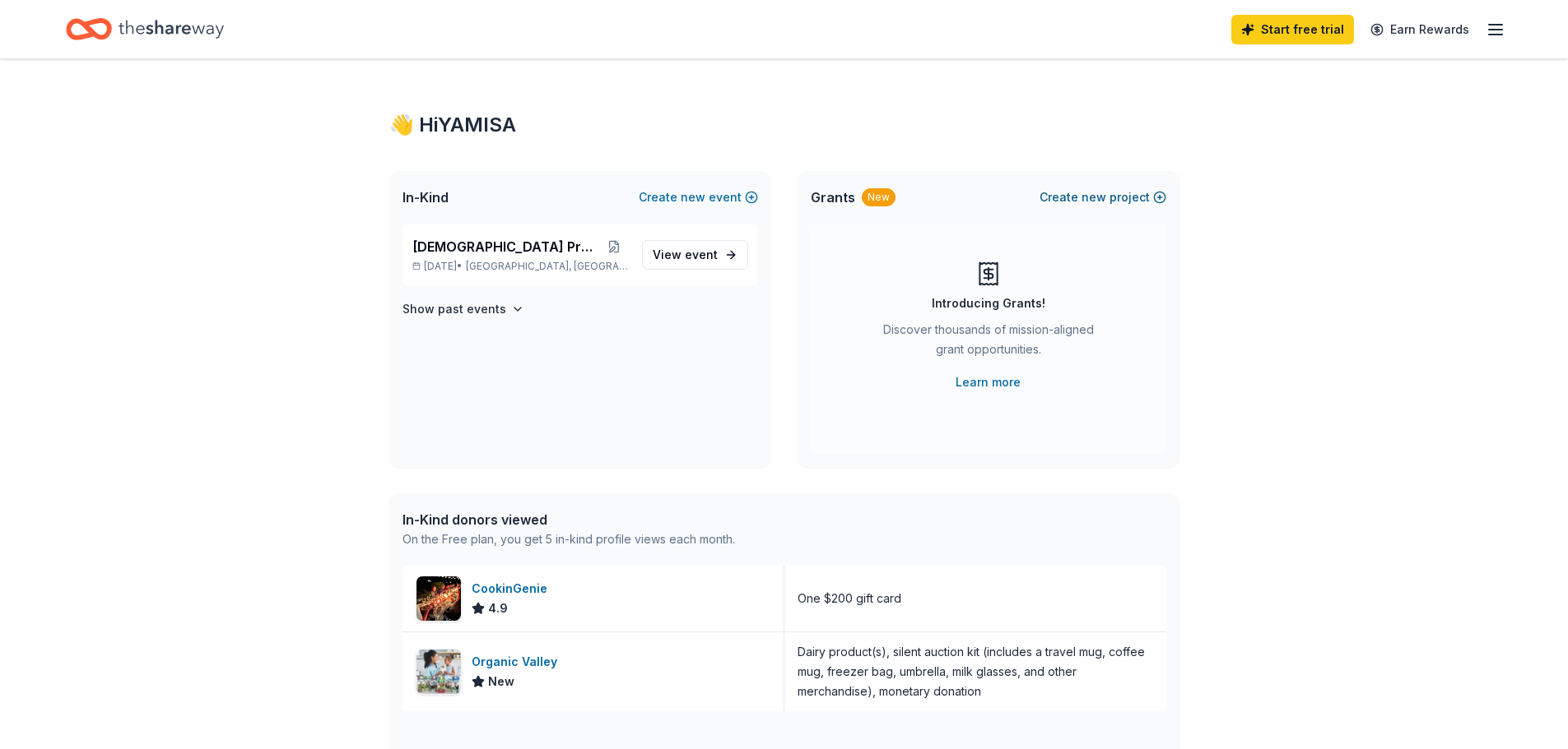
click at [1158, 196] on button "Create new project" at bounding box center [1102, 198] width 126 height 20
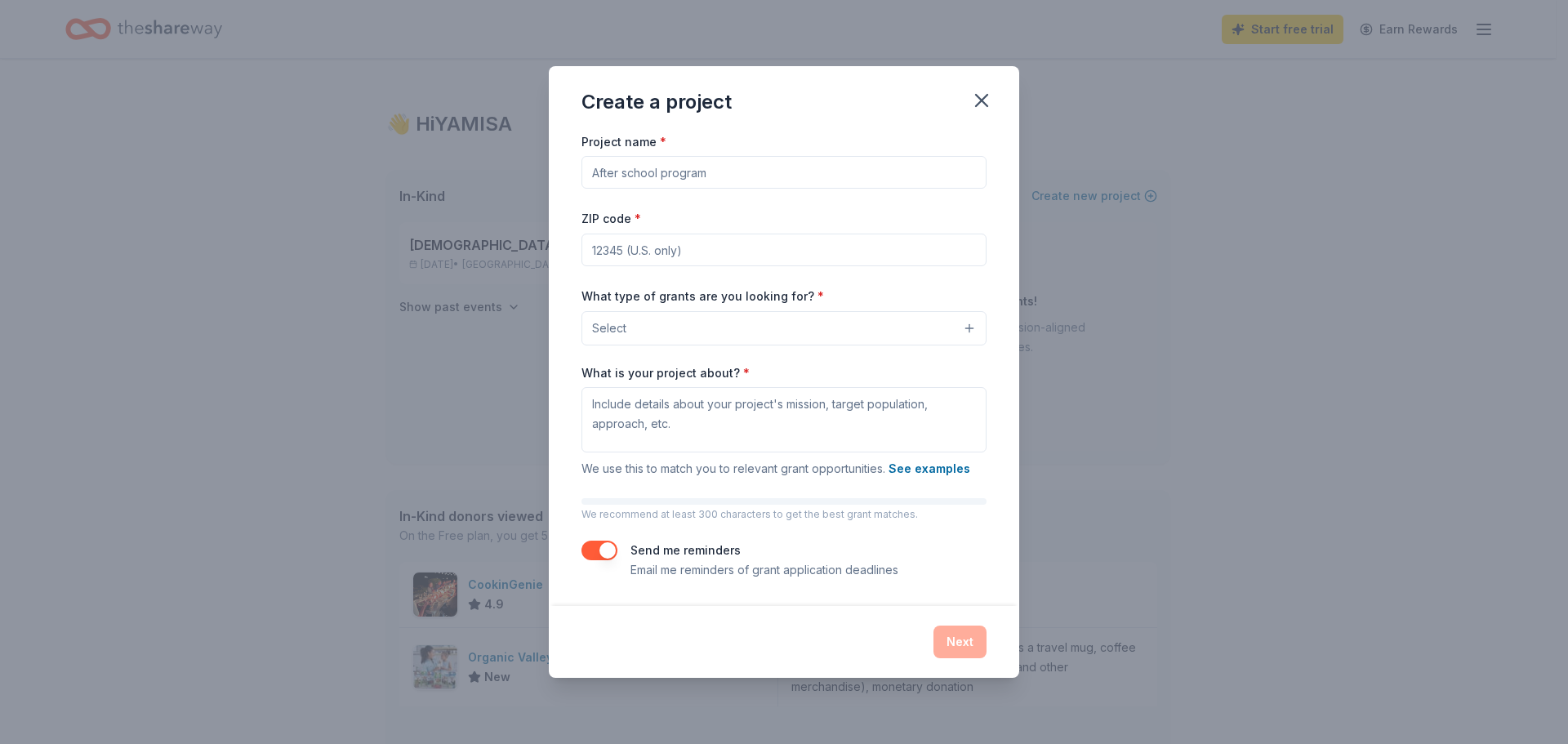
click at [638, 170] on input "Project name *" at bounding box center [784, 172] width 405 height 32
type input "g"
type input "[DEMOGRAPHIC_DATA] Provides"
click at [624, 244] on input "ZIP code *" at bounding box center [784, 250] width 405 height 32
type input "75232"
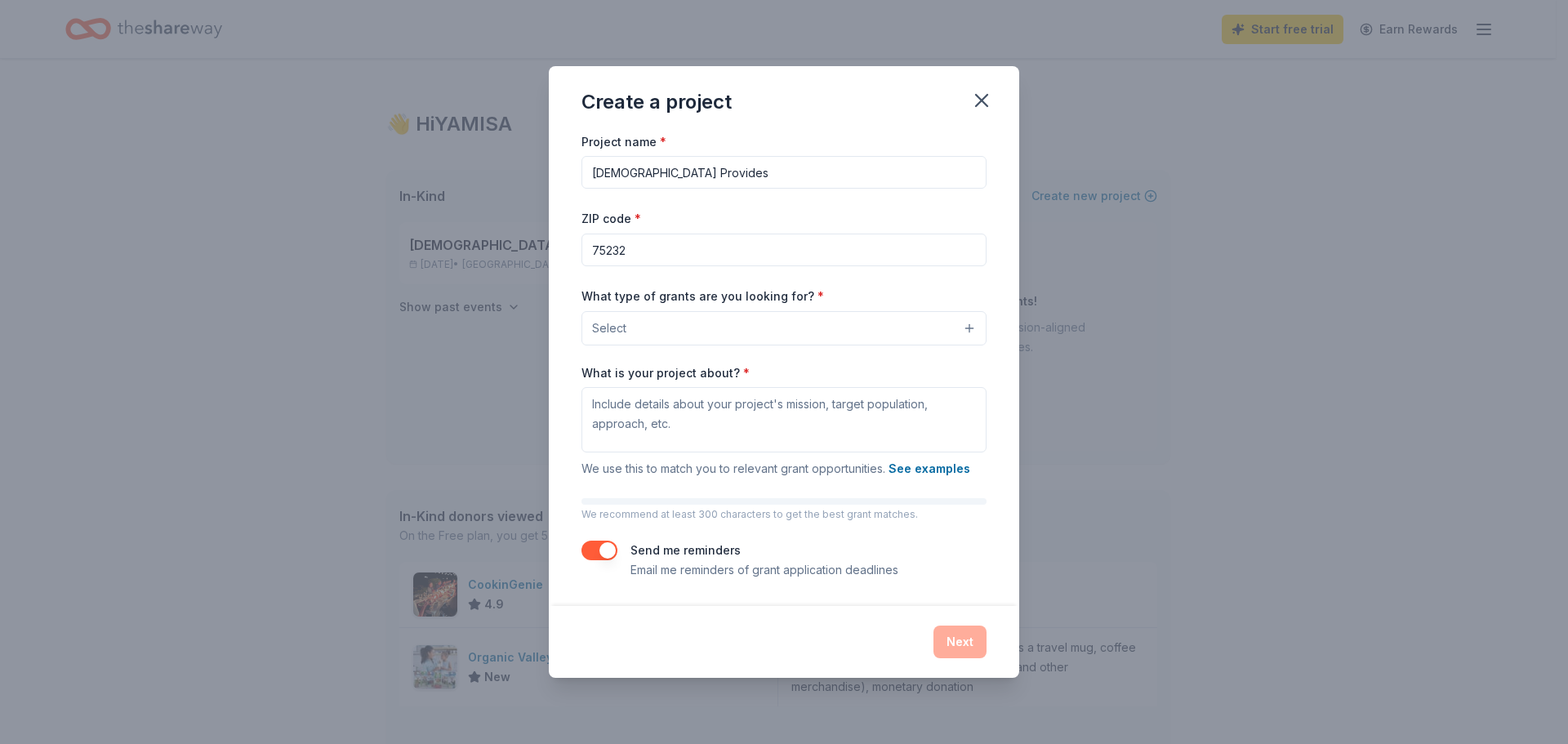
click at [618, 322] on span "Select" at bounding box center [609, 329] width 34 height 20
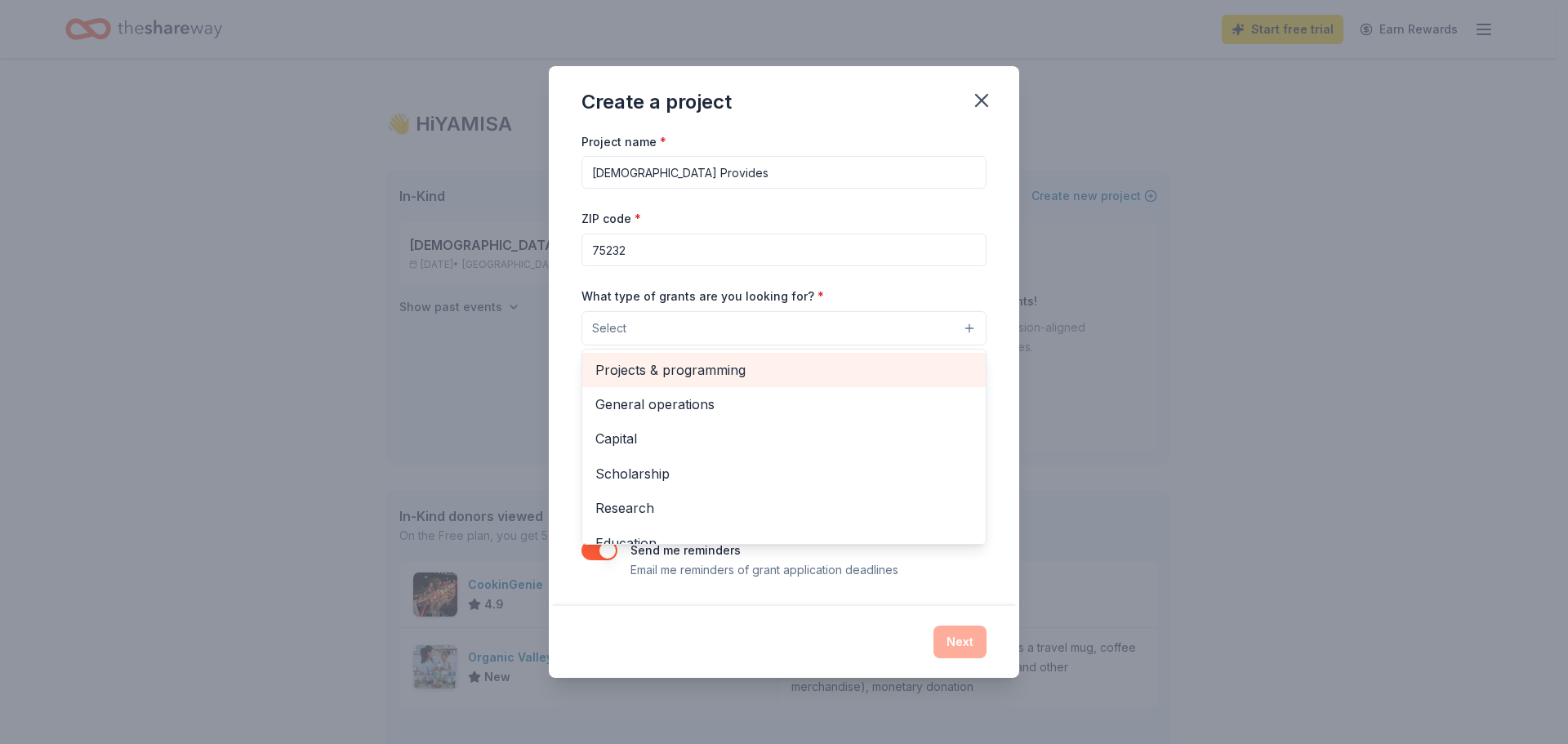
click at [711, 374] on span "Projects & programming" at bounding box center [784, 370] width 377 height 22
click at [698, 371] on span "General operations" at bounding box center [784, 371] width 377 height 22
click at [636, 375] on span "Capital" at bounding box center [784, 371] width 377 height 22
click at [647, 375] on span "Scholarship" at bounding box center [784, 371] width 377 height 22
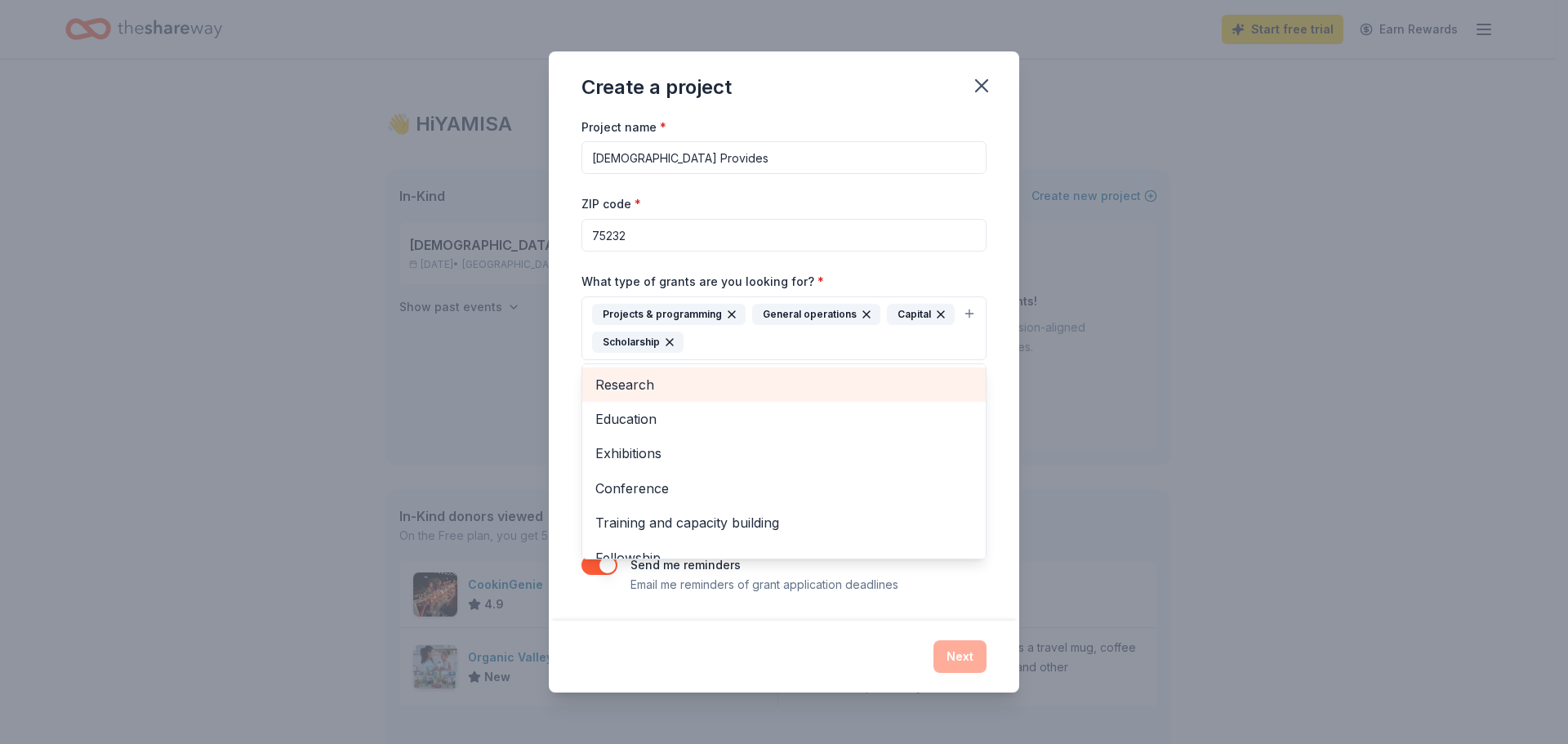
click at [645, 384] on span "Research" at bounding box center [784, 385] width 377 height 22
click at [649, 388] on span "Education" at bounding box center [784, 385] width 377 height 22
click at [649, 385] on span "Exhibitions" at bounding box center [784, 385] width 377 height 22
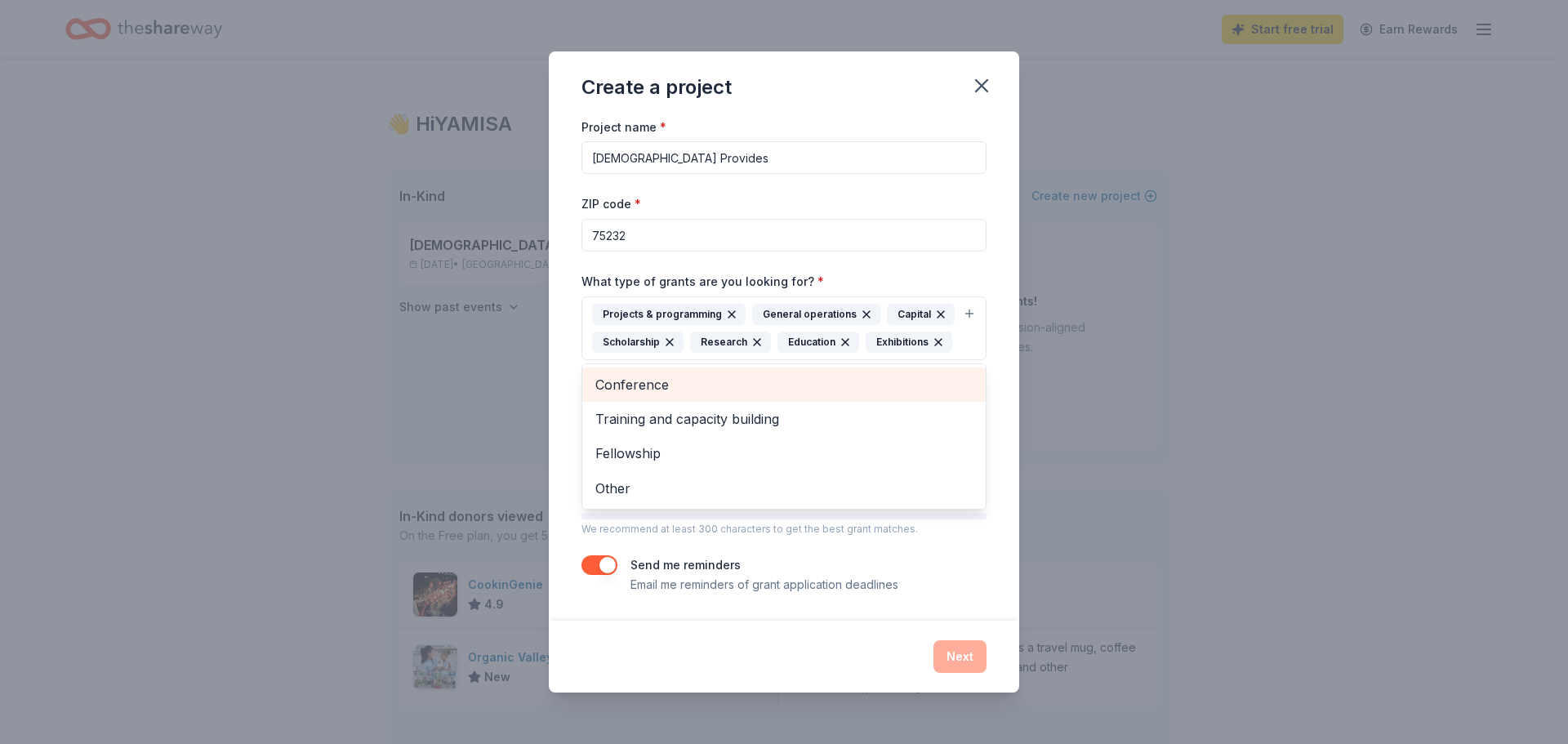
click at [651, 385] on span "Conference" at bounding box center [784, 385] width 377 height 22
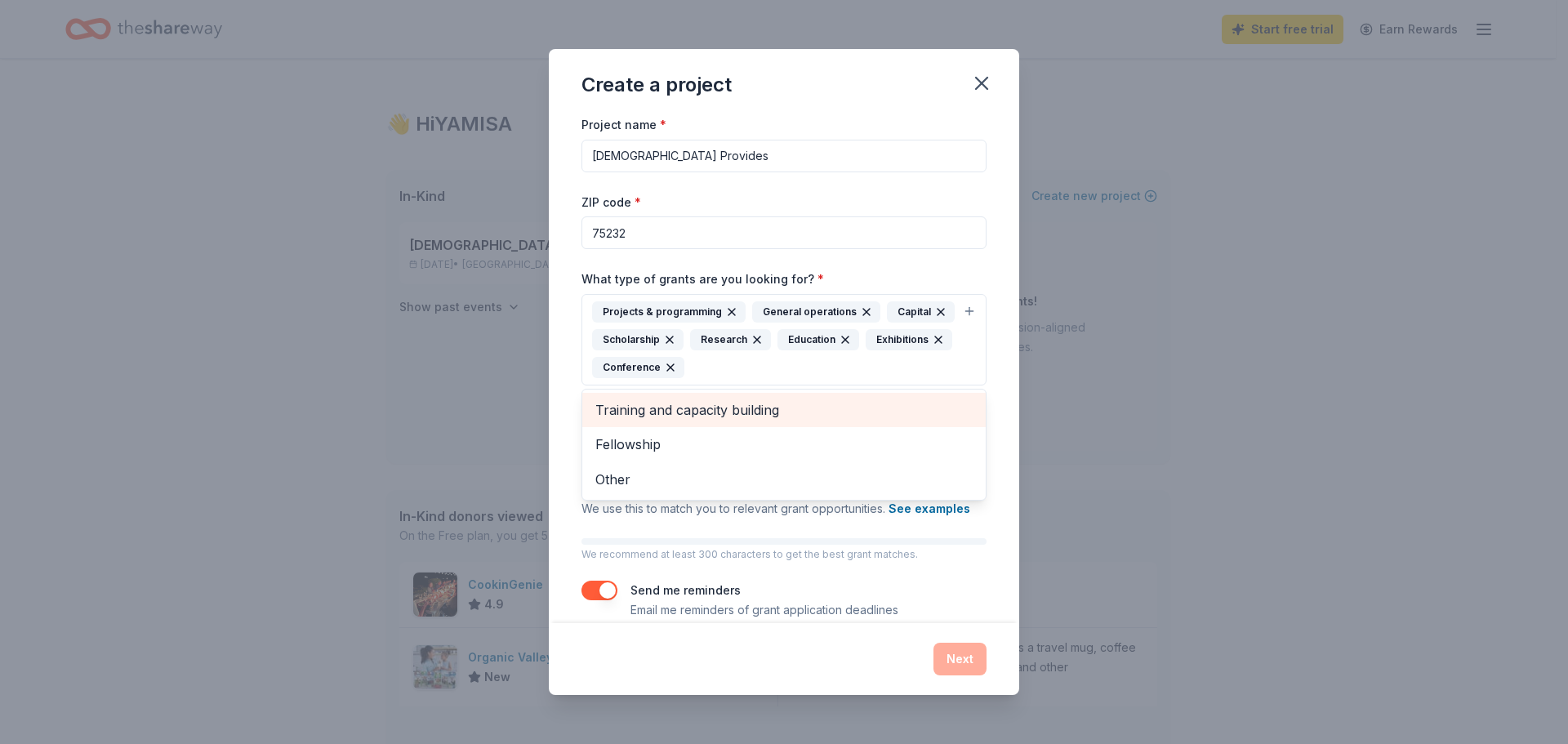
click at [669, 409] on span "Training and capacity building" at bounding box center [784, 411] width 377 height 22
click at [648, 420] on span "Fellowship" at bounding box center [784, 411] width 377 height 22
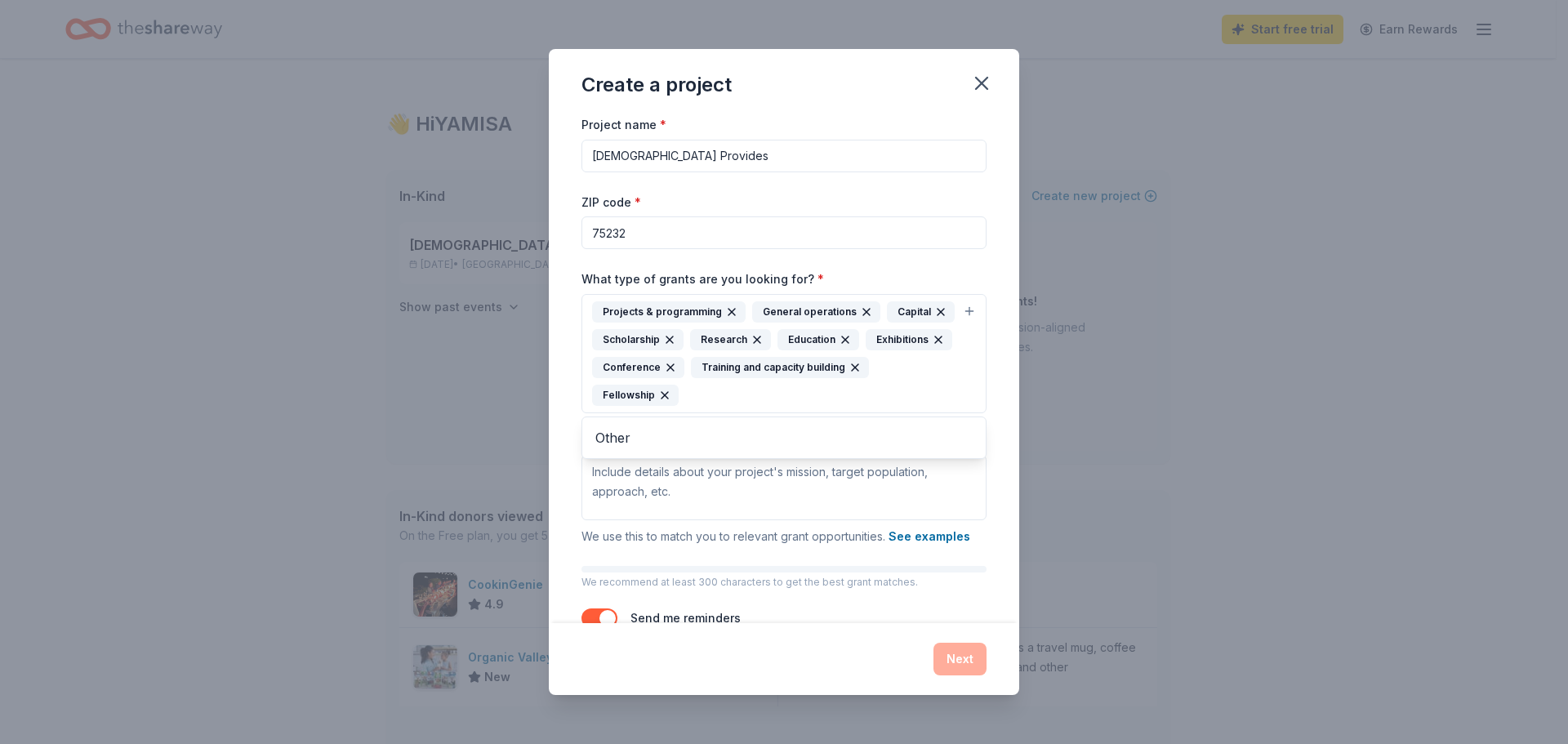
scroll to position [50, 0]
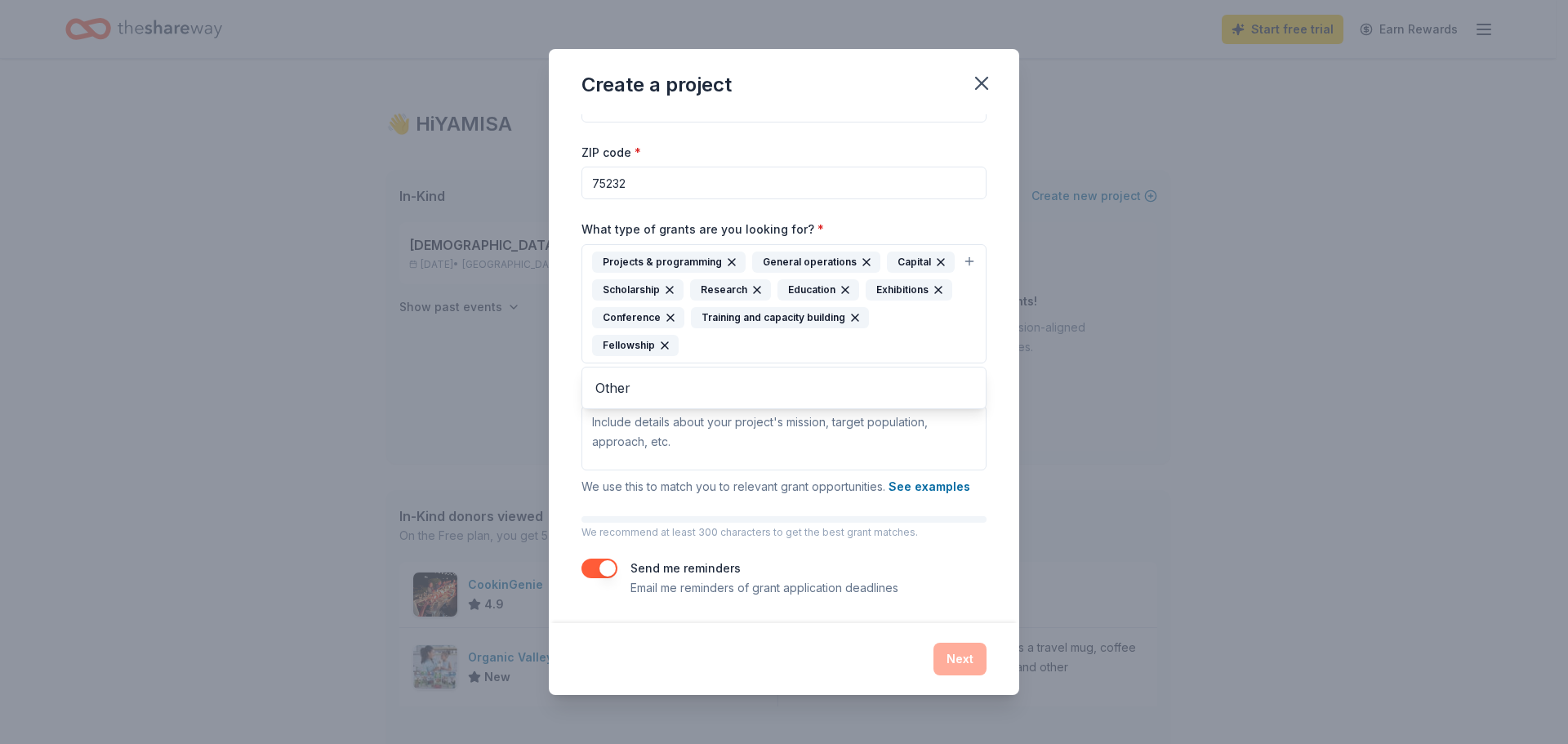
click at [645, 416] on div "Project name * [DEMOGRAPHIC_DATA] Provides ZIP code * 75232 What type of grants…" at bounding box center [784, 331] width 405 height 533
paste textarea "200"
type textarea "200"
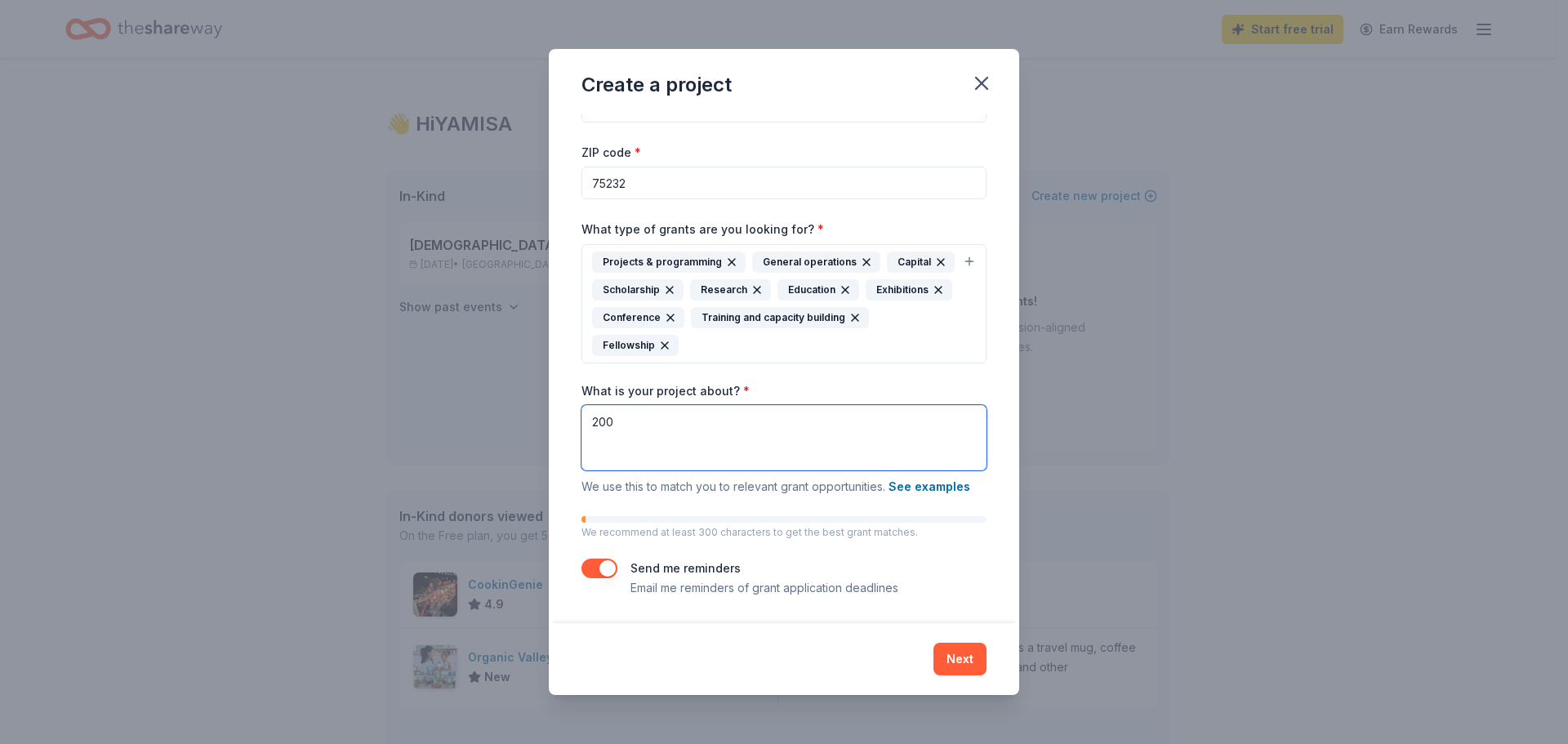
drag, startPoint x: 598, startPoint y: 422, endPoint x: 574, endPoint y: 421, distance: 24.0
click at [574, 421] on div "Project name * God Provides ZIP code * 75232 What type of grants are you lookin…" at bounding box center [784, 369] width 470 height 509
click at [590, 420] on textarea "What is your project about? *" at bounding box center [784, 437] width 405 height 65
paste textarea "November 2025 Monthly “God Provides” Community Drive Throughout every Sunday in…"
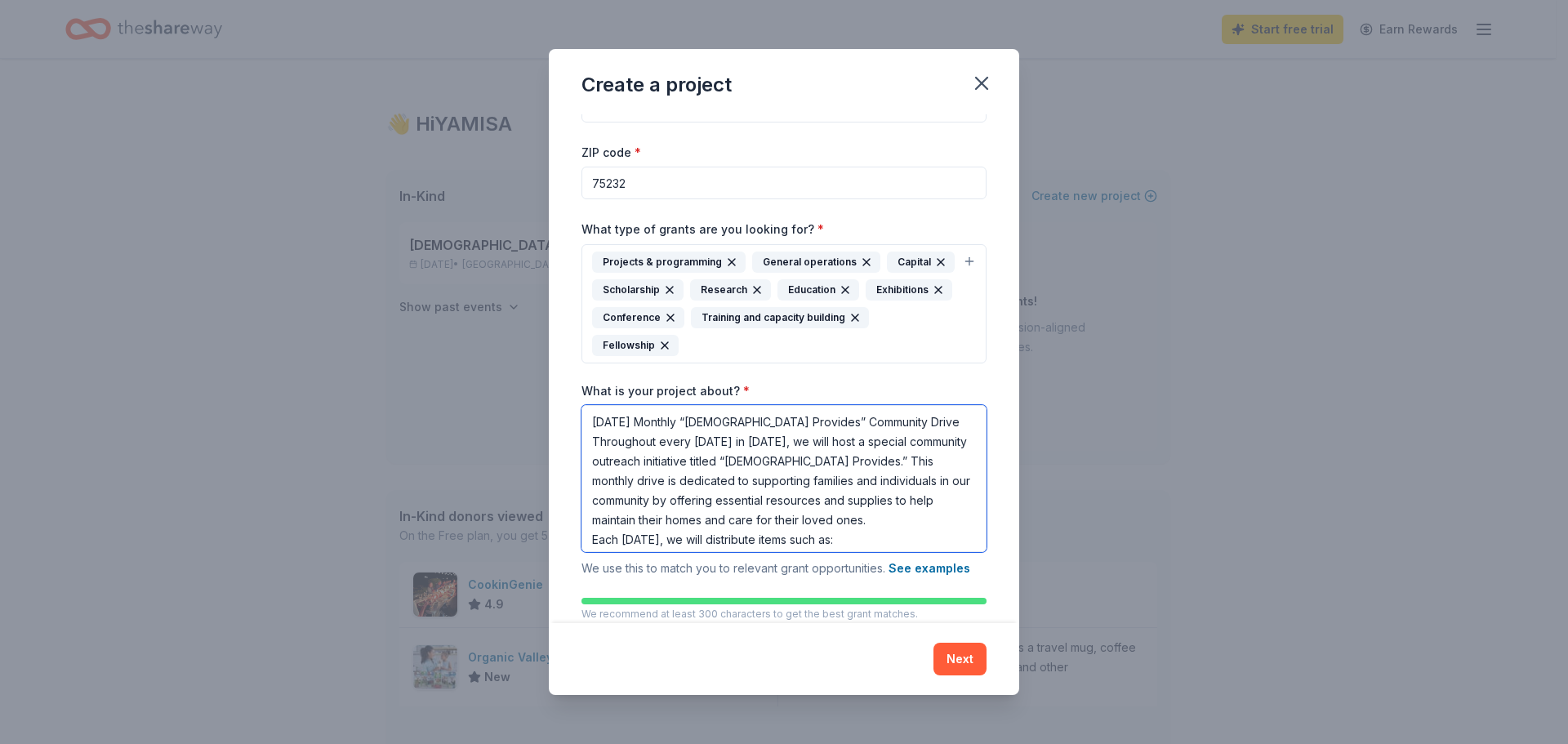
scroll to position [231, 0]
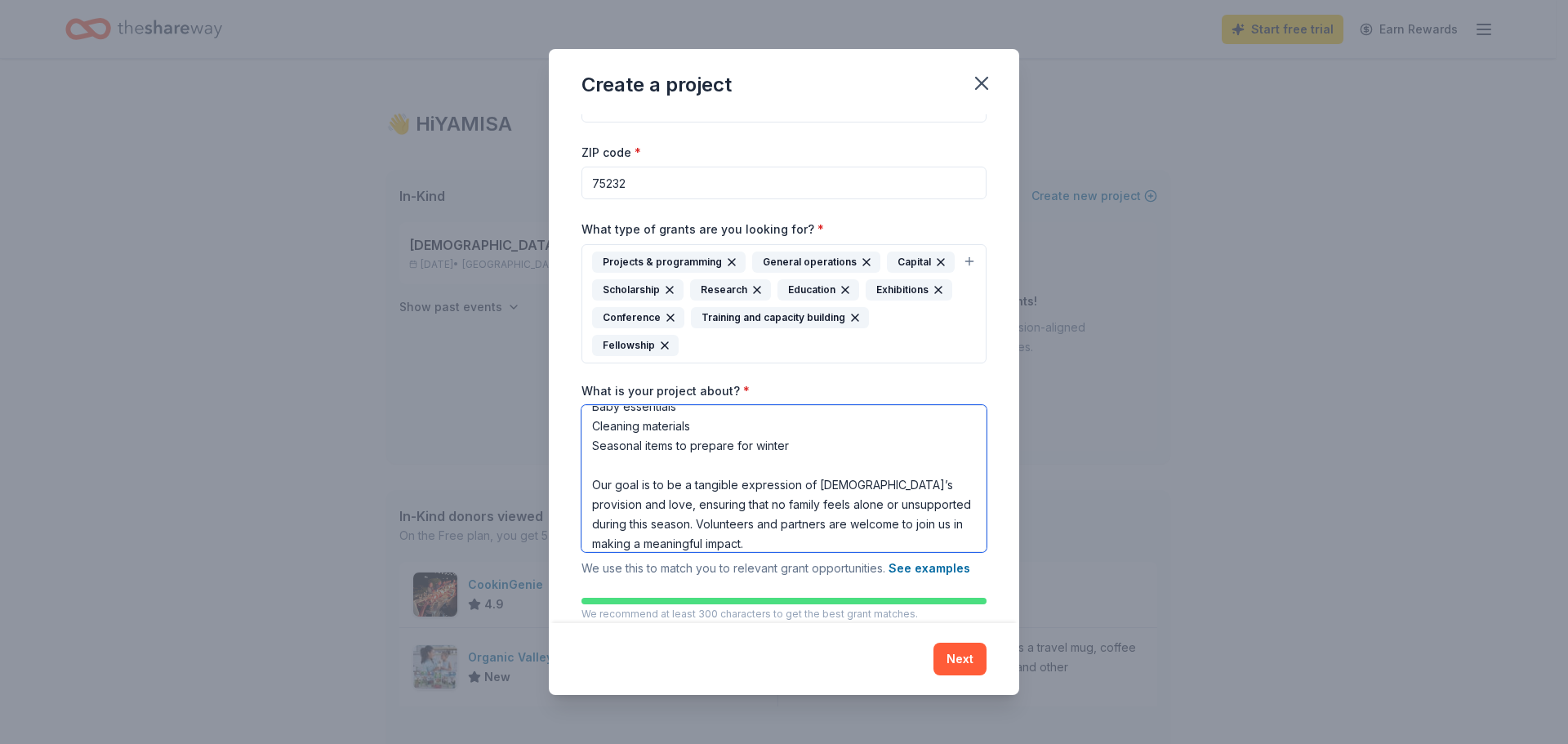
click at [611, 470] on textarea "November 2025 Monthly “God Provides” Community Drive Throughout every Sunday in…" at bounding box center [784, 479] width 405 height 147
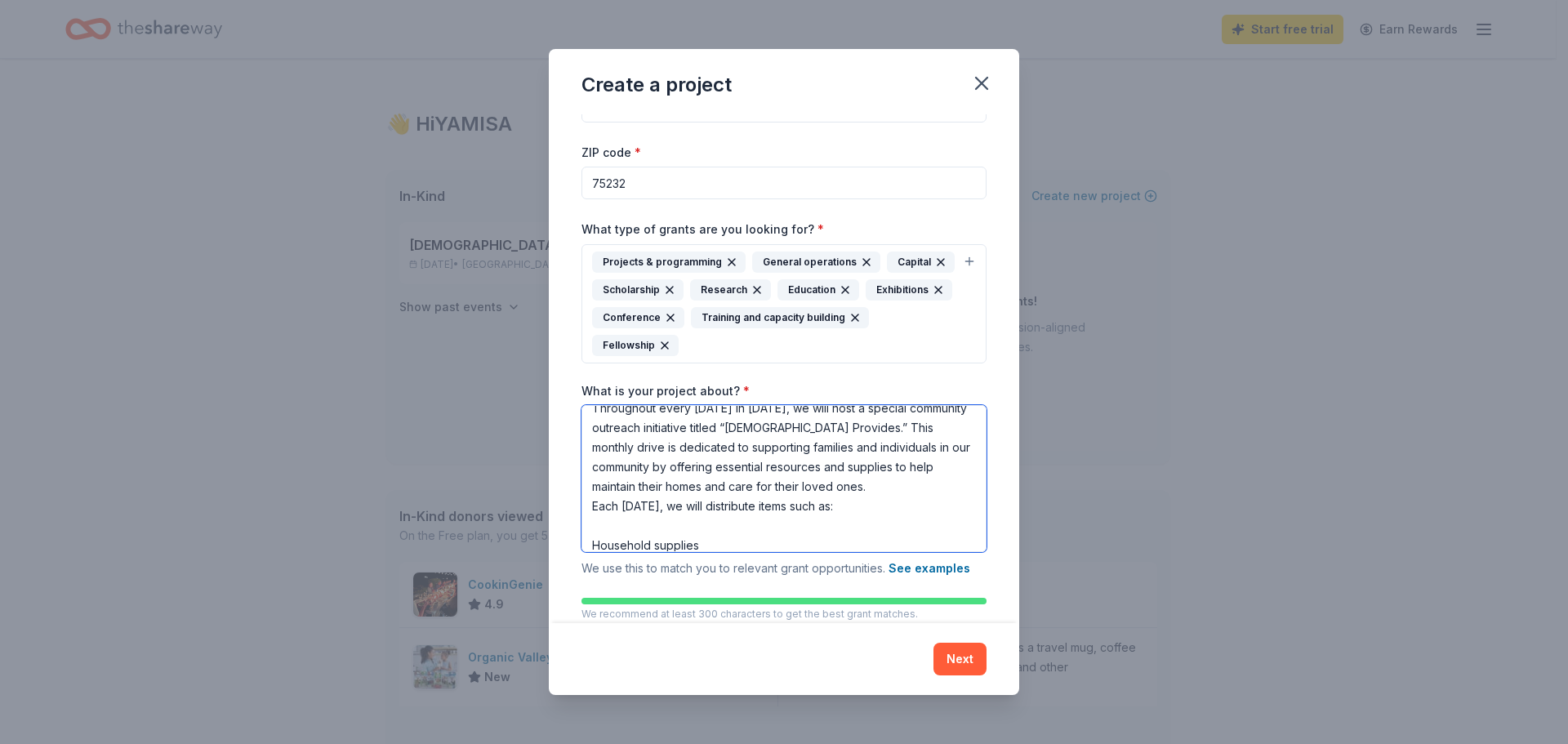
scroll to position [36, 0]
click at [809, 446] on textarea "November 2025 Monthly “God Provides” Community Drive Throughout every Sunday in…" at bounding box center [784, 479] width 405 height 147
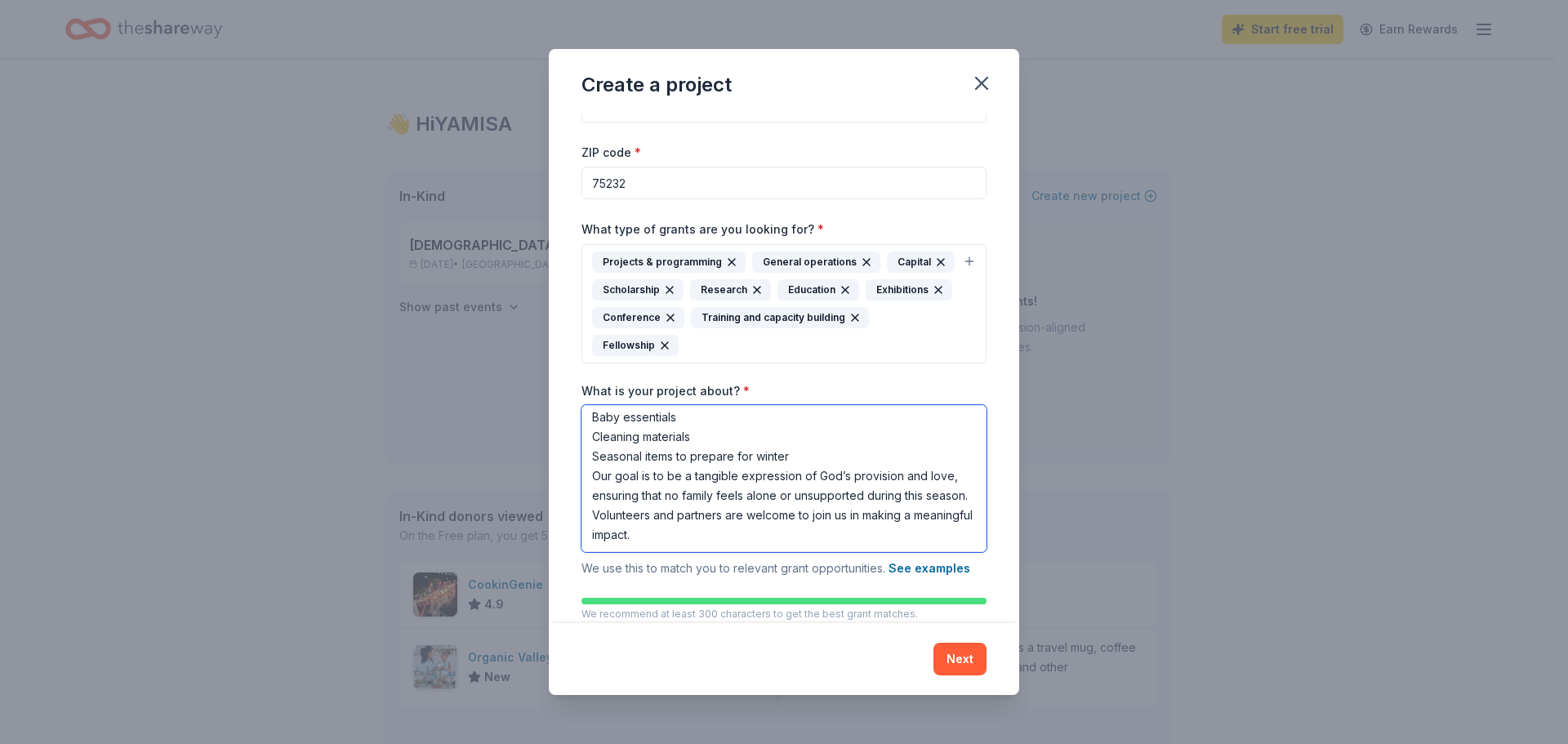
scroll to position [240, 0]
type textarea "November 2025 Monthly “God Provides” Community Drive Throughout every Sunday in…"
click at [977, 382] on div "Project name * God Provides ZIP code * 75232 What type of grants are you lookin…" at bounding box center [784, 369] width 470 height 509
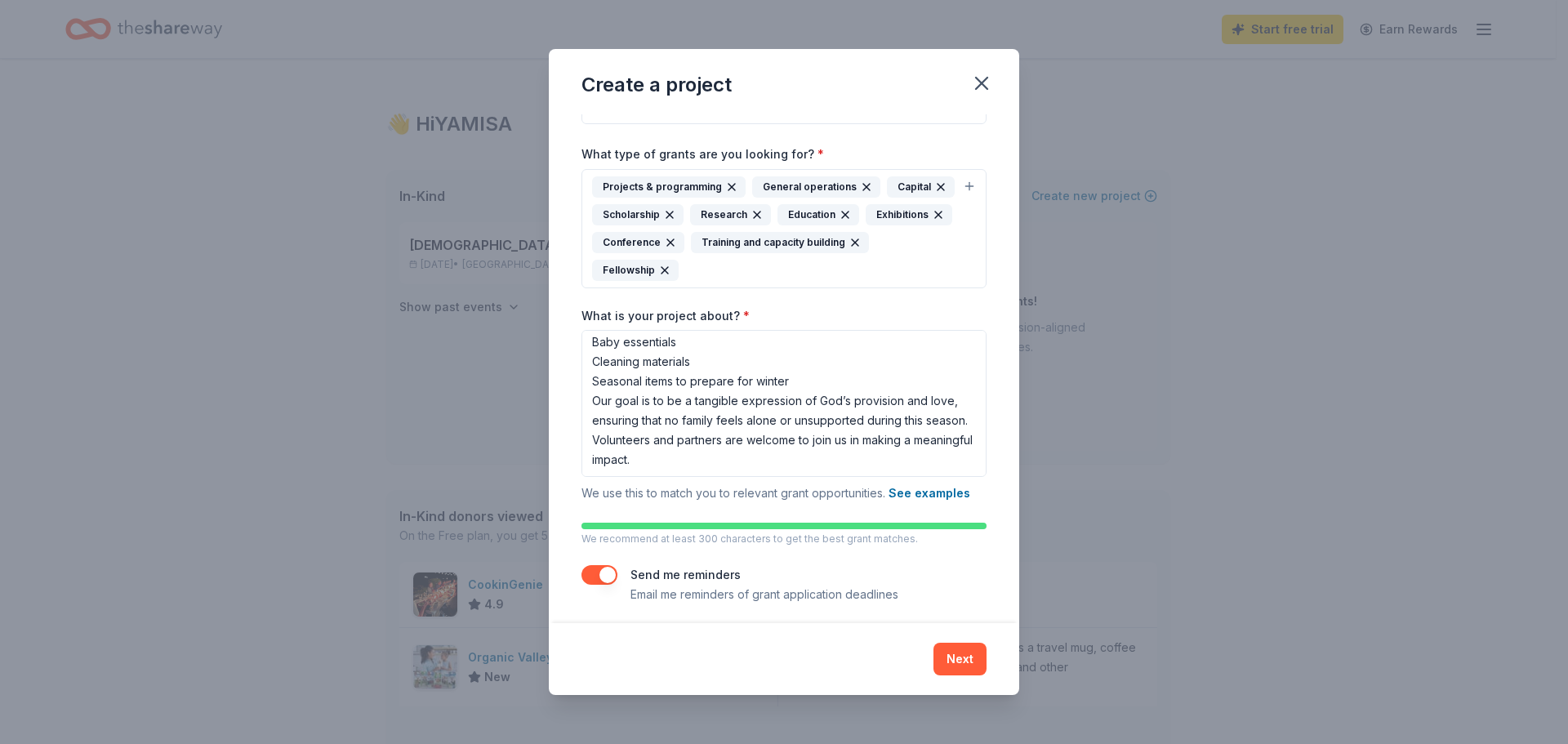
scroll to position [133, 0]
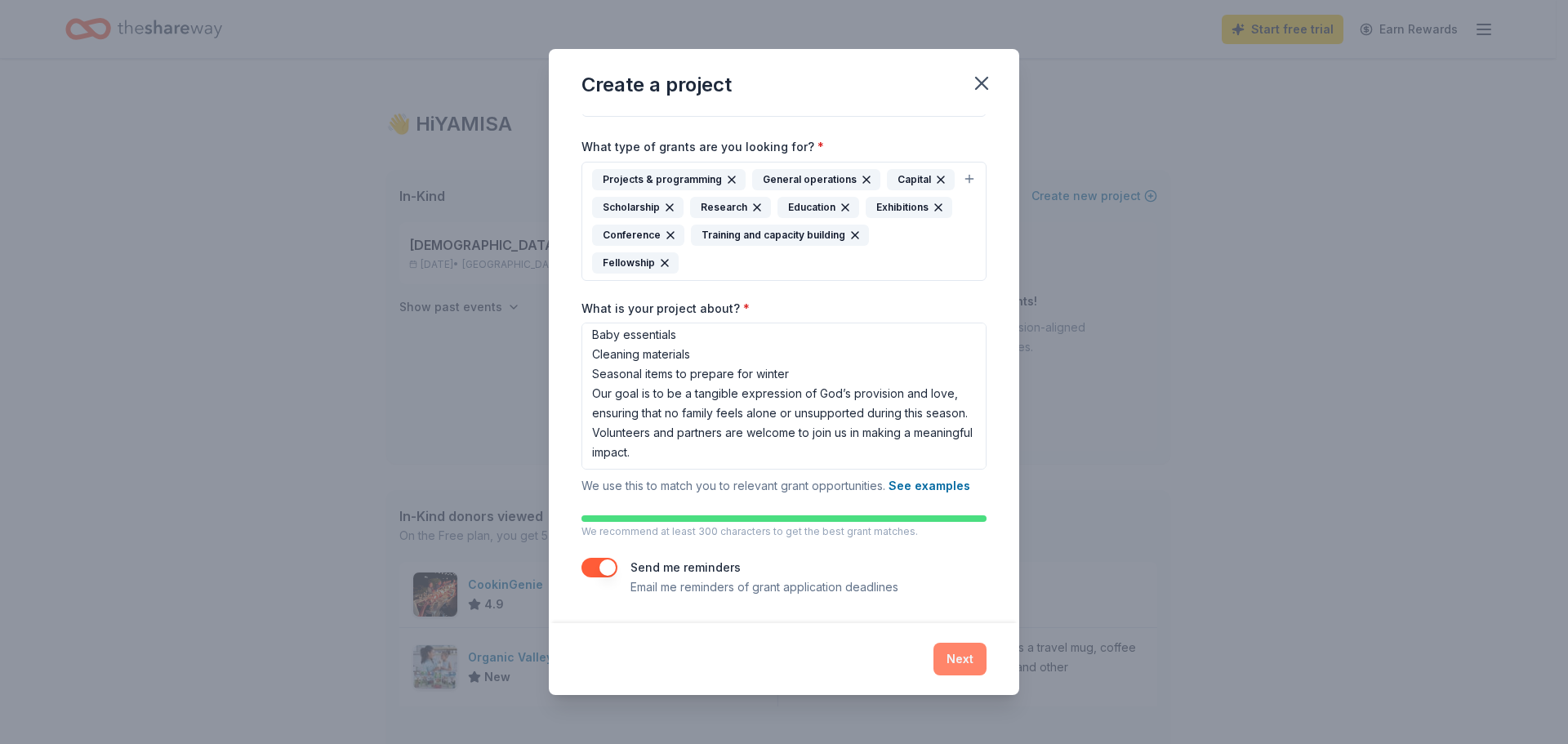
click at [957, 658] on button "Next" at bounding box center [960, 659] width 53 height 32
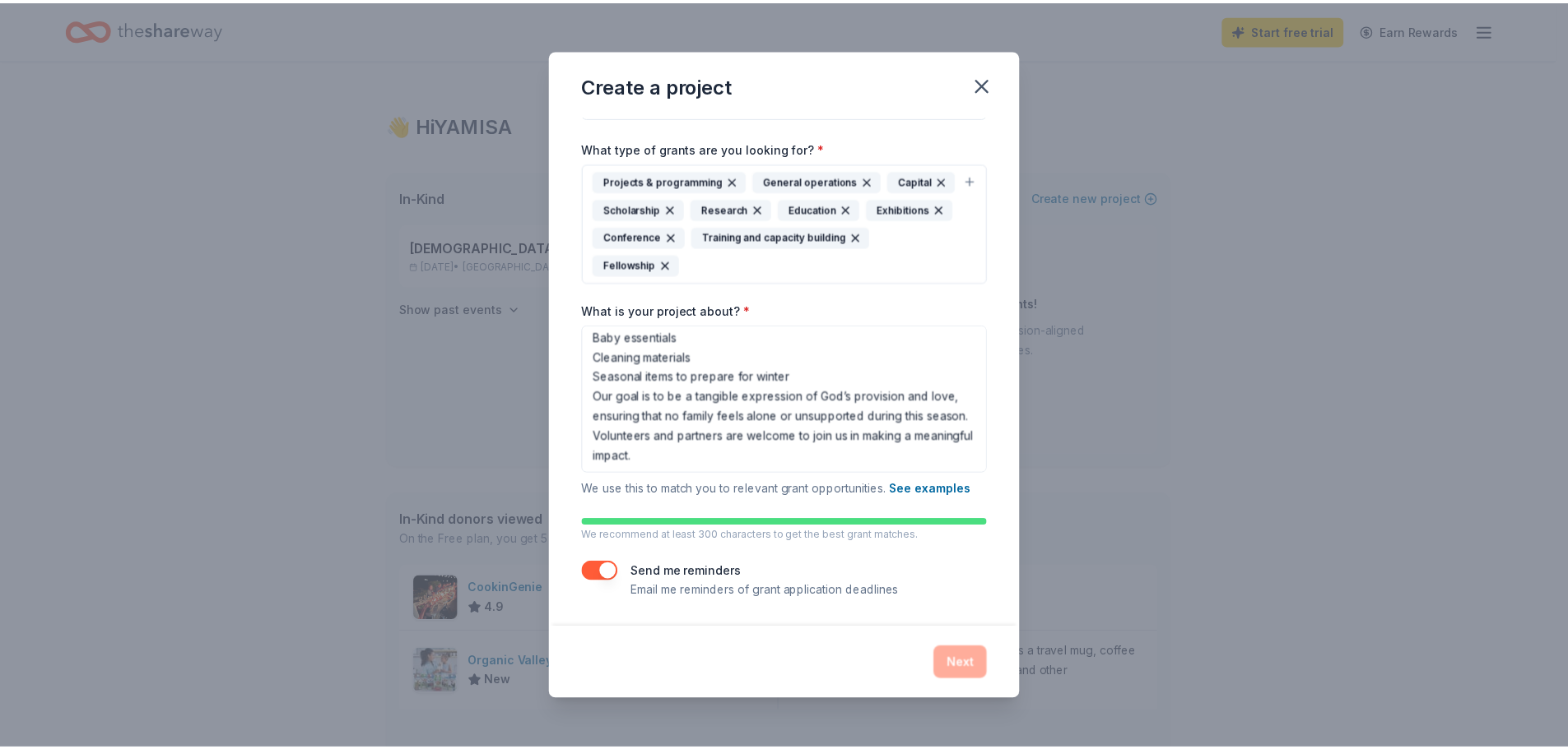
scroll to position [0, 0]
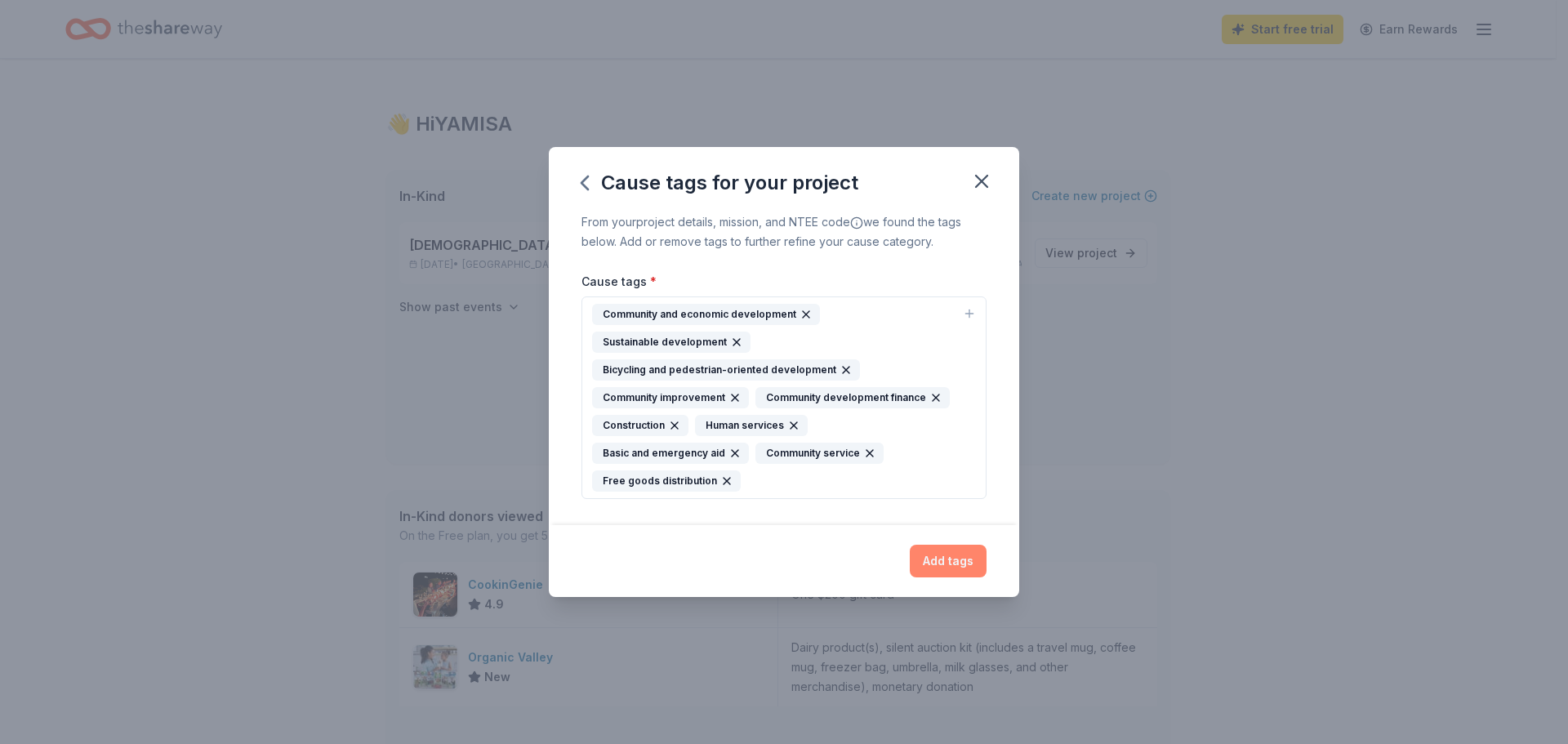
click at [935, 562] on button "Add tags" at bounding box center [949, 561] width 77 height 32
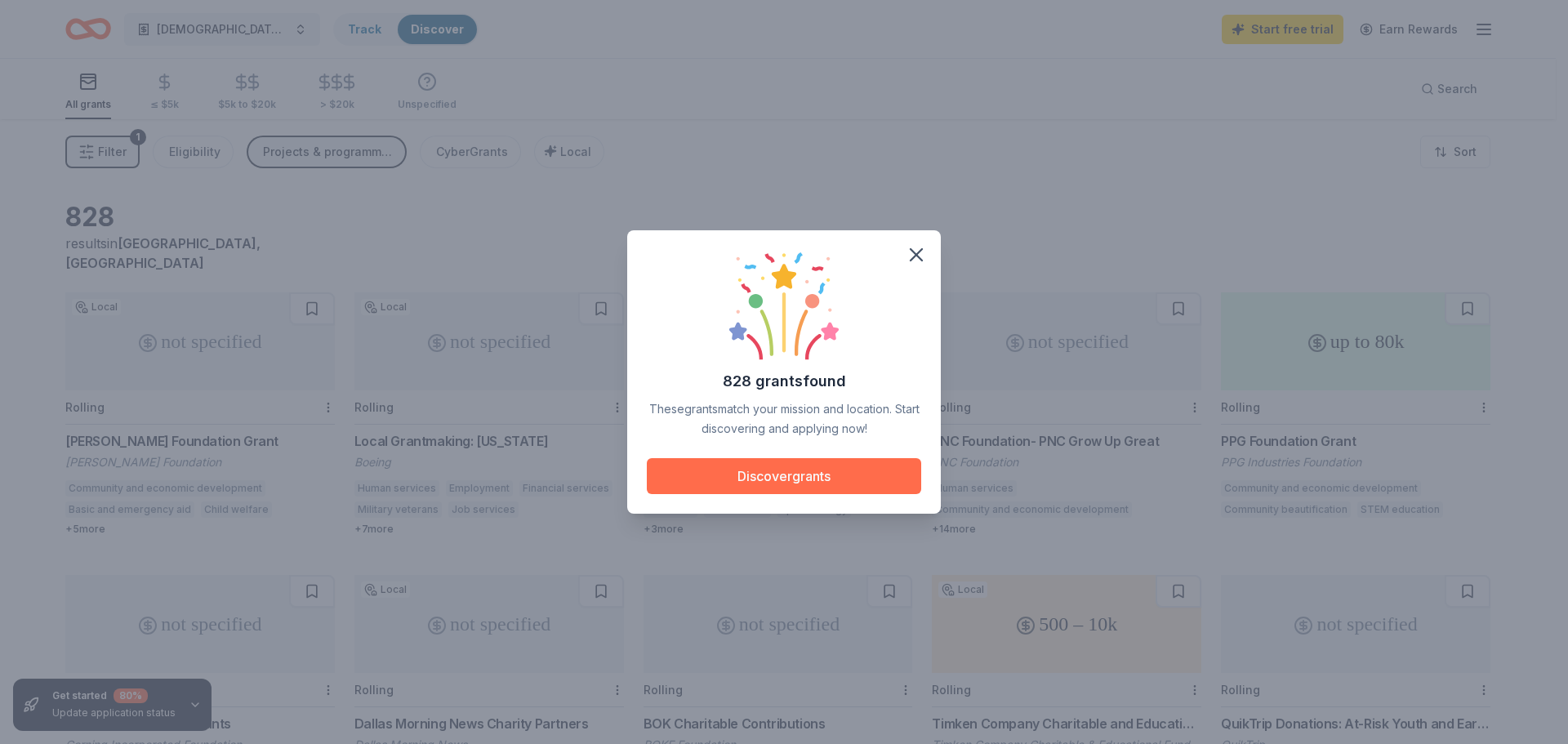
click at [796, 478] on button "Discover grants" at bounding box center [784, 476] width 274 height 36
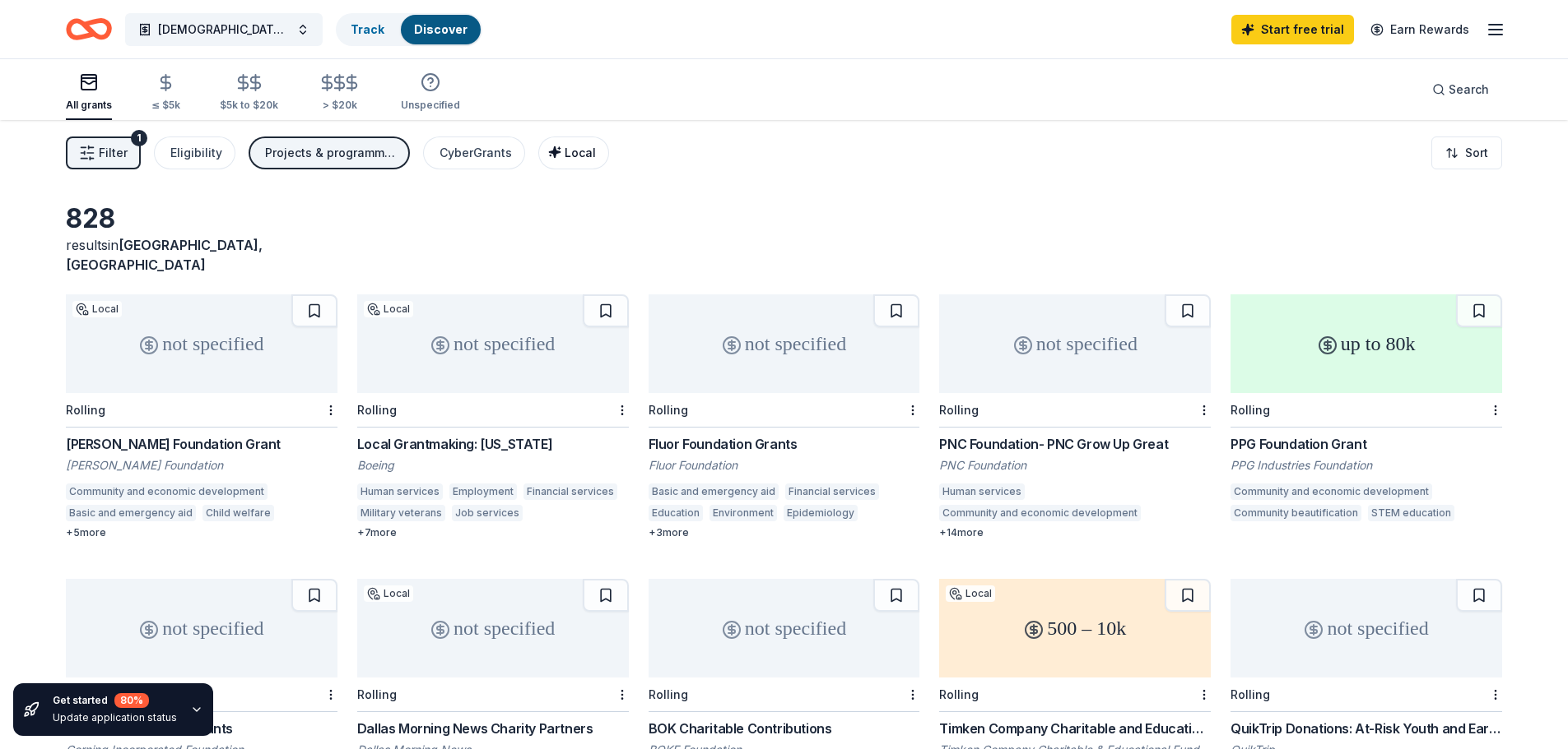
click at [552, 150] on icon "button" at bounding box center [554, 152] width 14 height 14
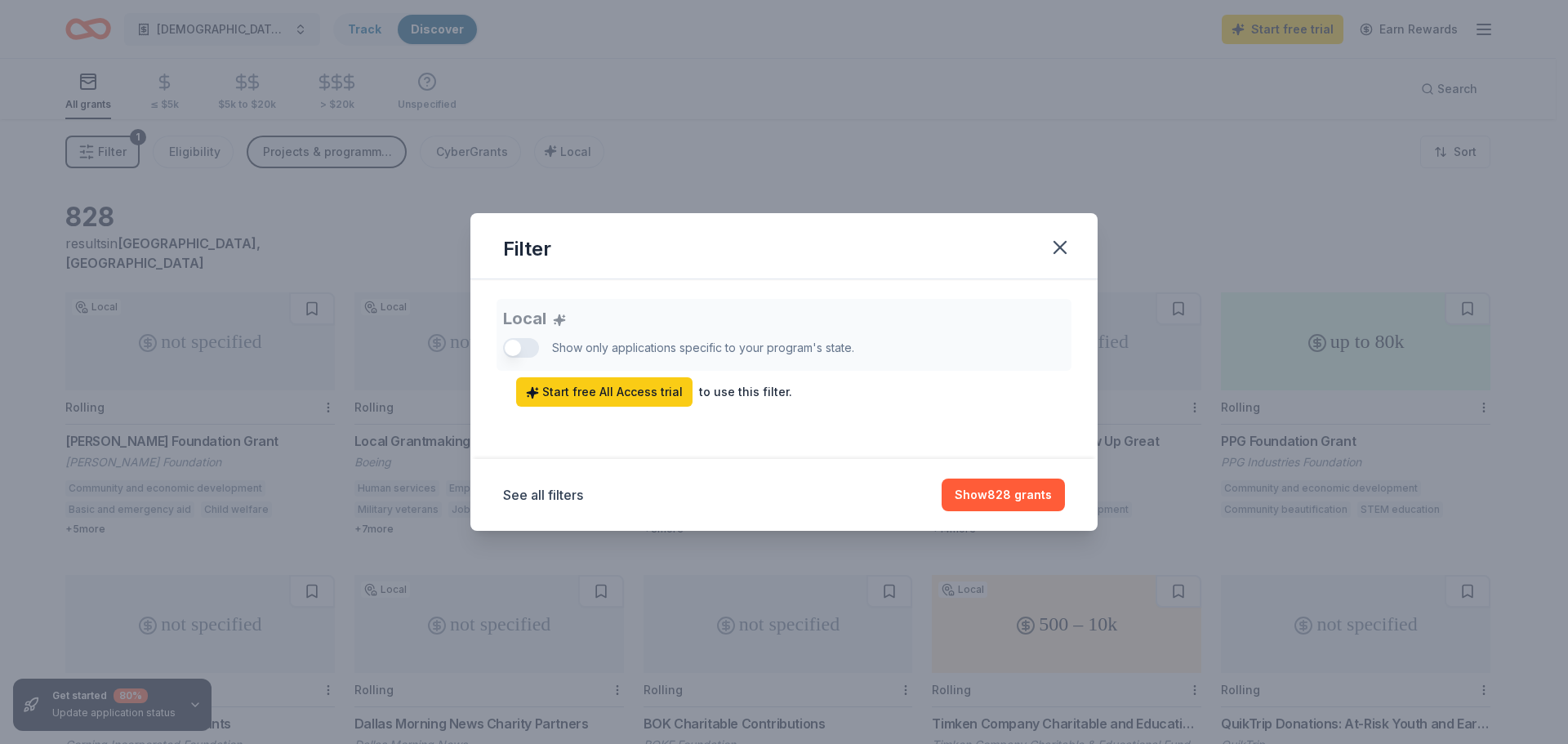
click at [527, 348] on div "Local Show only applications specific to your program's state. Start free All A…" at bounding box center [784, 353] width 562 height 108
click at [526, 350] on div "Local Show only applications specific to your program's state. Start free All A…" at bounding box center [784, 353] width 562 height 108
click at [1067, 247] on icon "button" at bounding box center [1061, 247] width 23 height 23
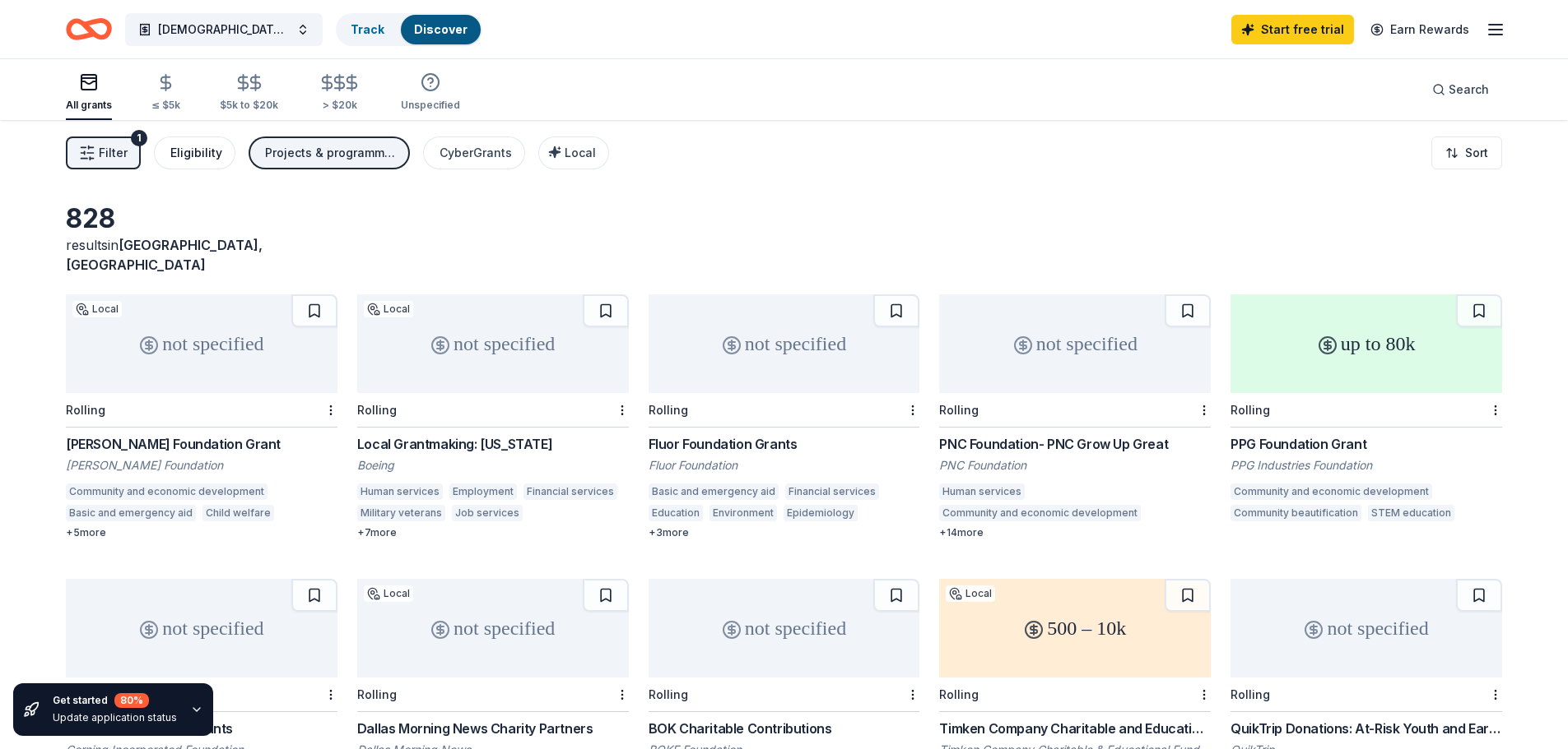
click at [181, 153] on div "Eligibility" at bounding box center [196, 153] width 51 height 20
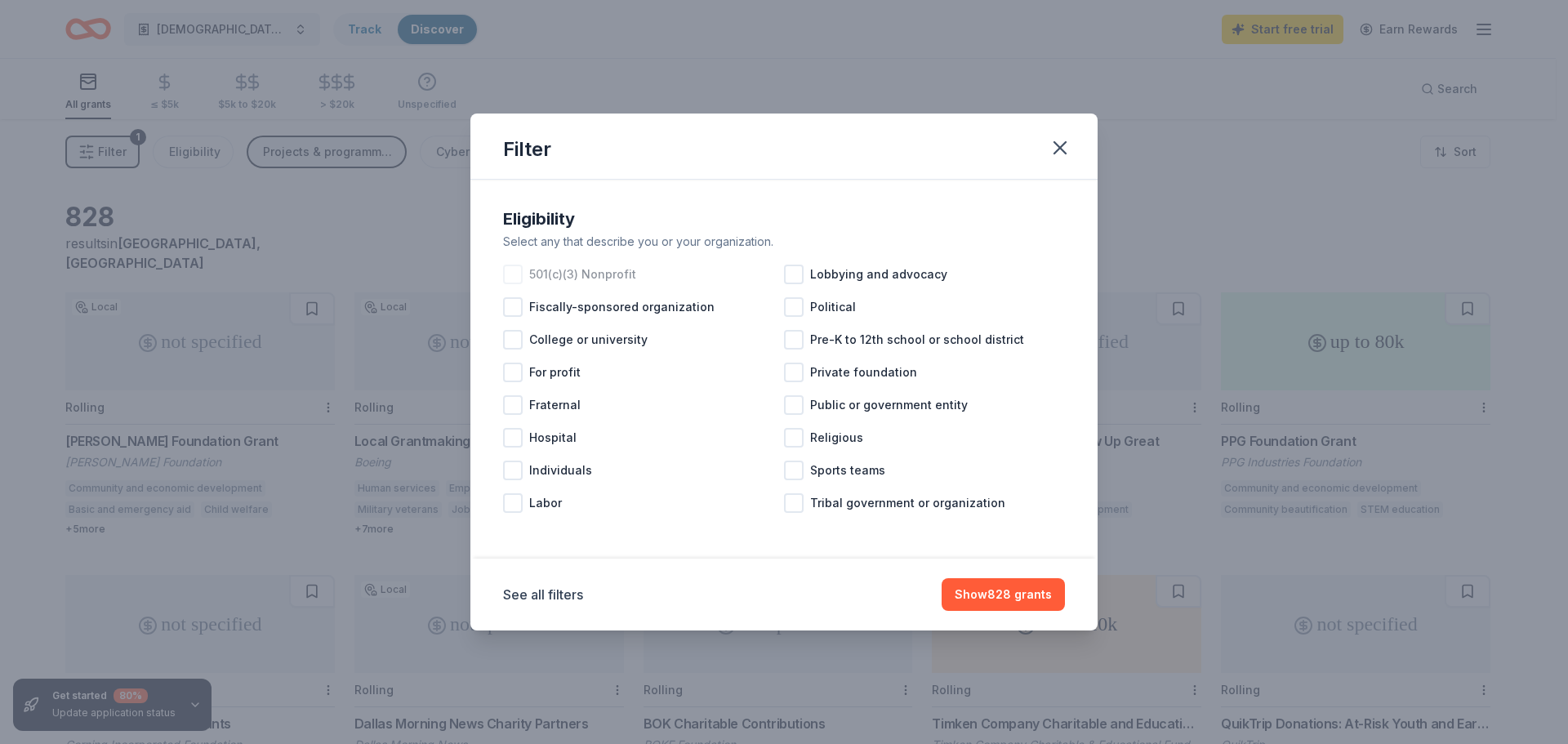
click at [508, 273] on div at bounding box center [513, 274] width 20 height 20
click at [795, 338] on div at bounding box center [794, 340] width 20 height 20
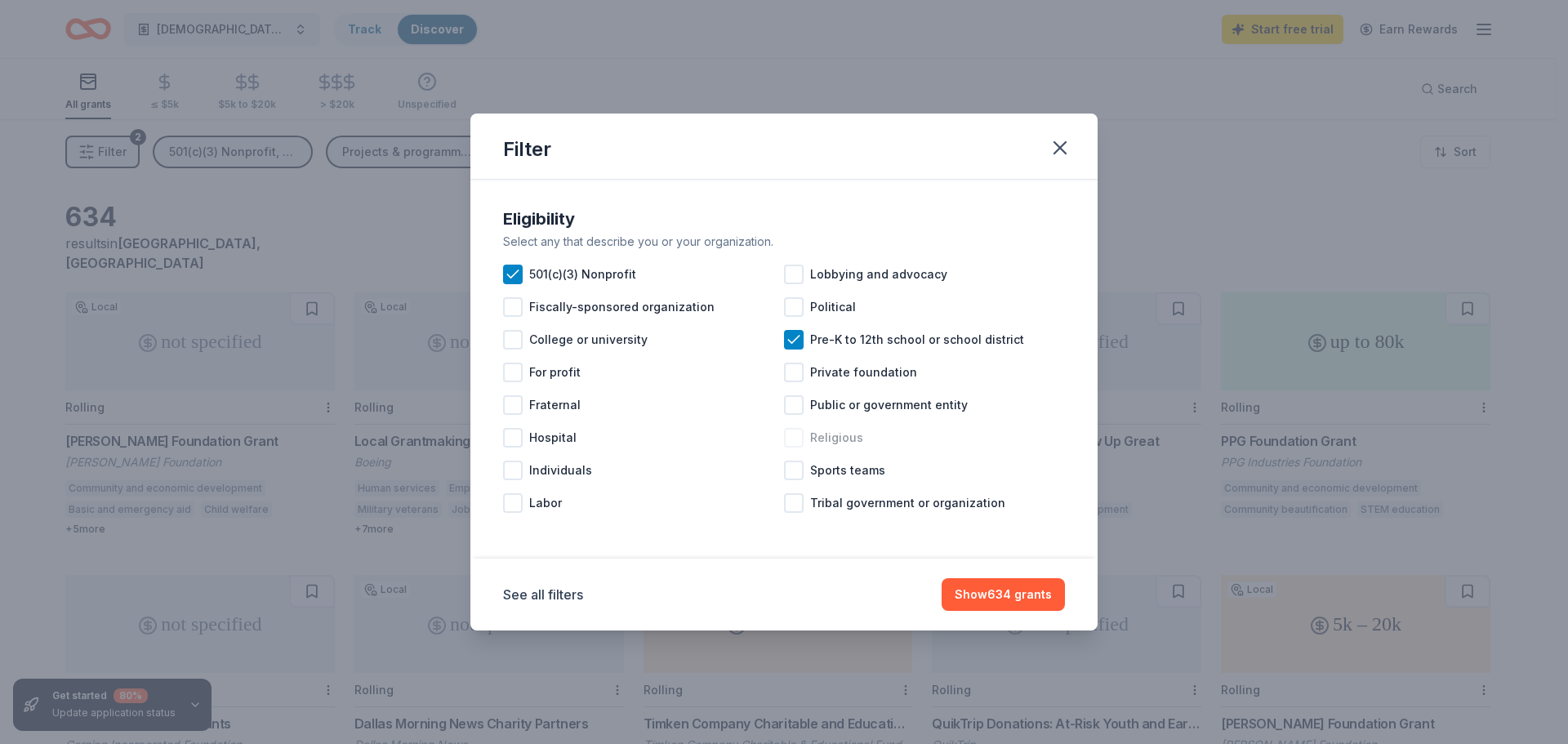
click at [797, 437] on div at bounding box center [794, 438] width 20 height 20
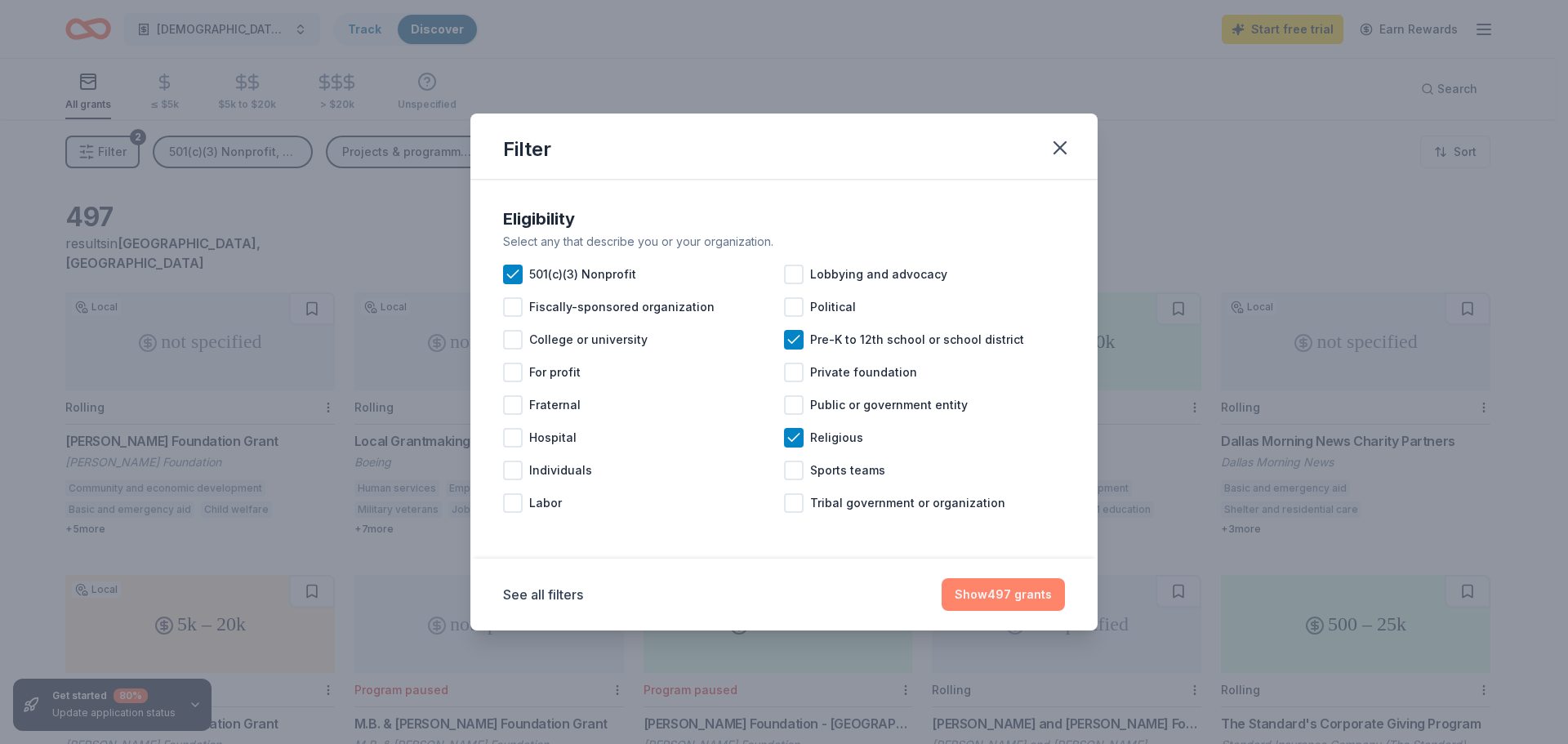
click at [1011, 592] on button "Show 497 grants" at bounding box center [1004, 594] width 124 height 32
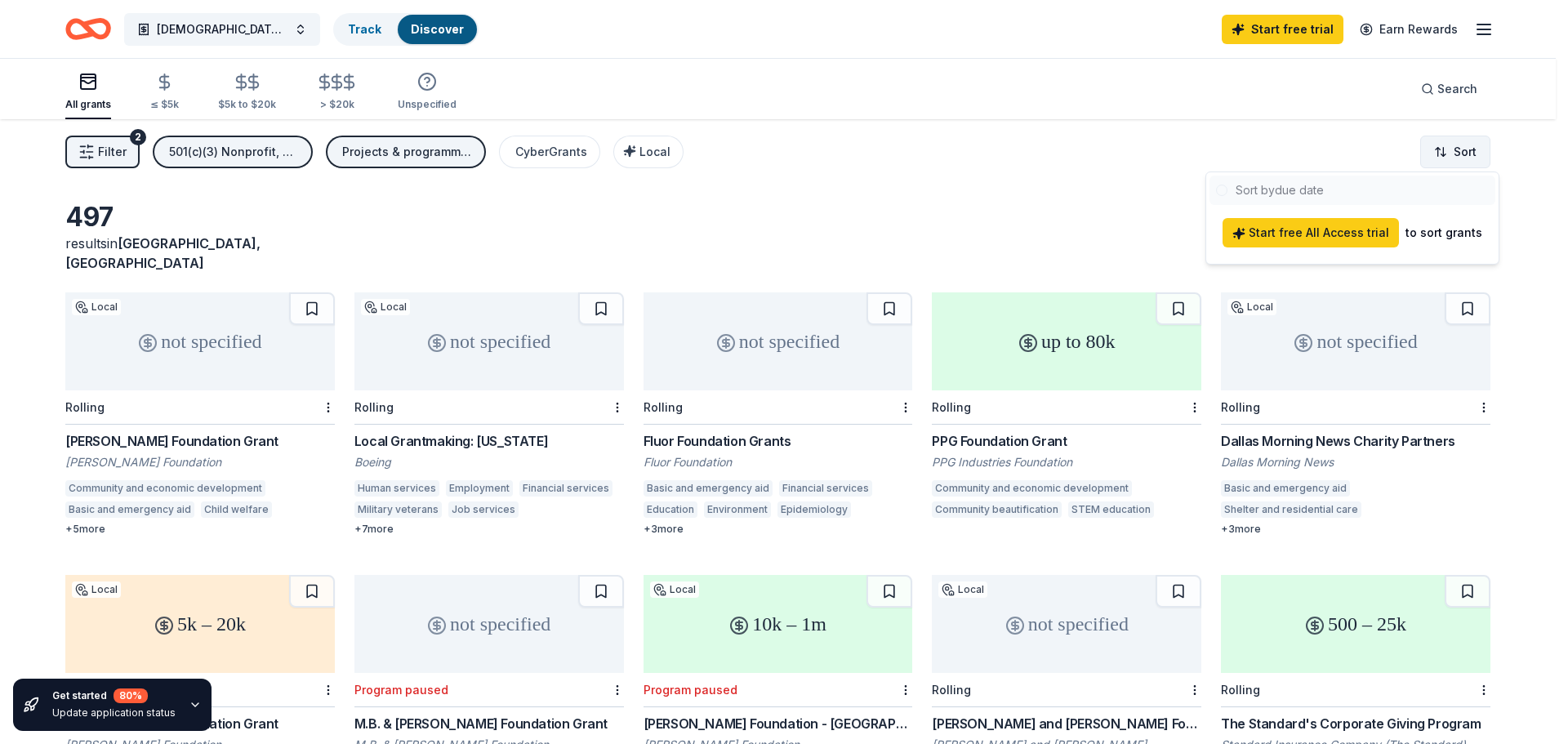
click at [1459, 152] on html "God Provides Track Discover Start free trial Earn Rewards All grants ≤ $5k $5k …" at bounding box center [784, 372] width 1568 height 744
click at [1114, 197] on html "God Provides Track Discover Start free trial Earn Rewards All grants ≤ $5k $5k …" at bounding box center [784, 372] width 1568 height 744
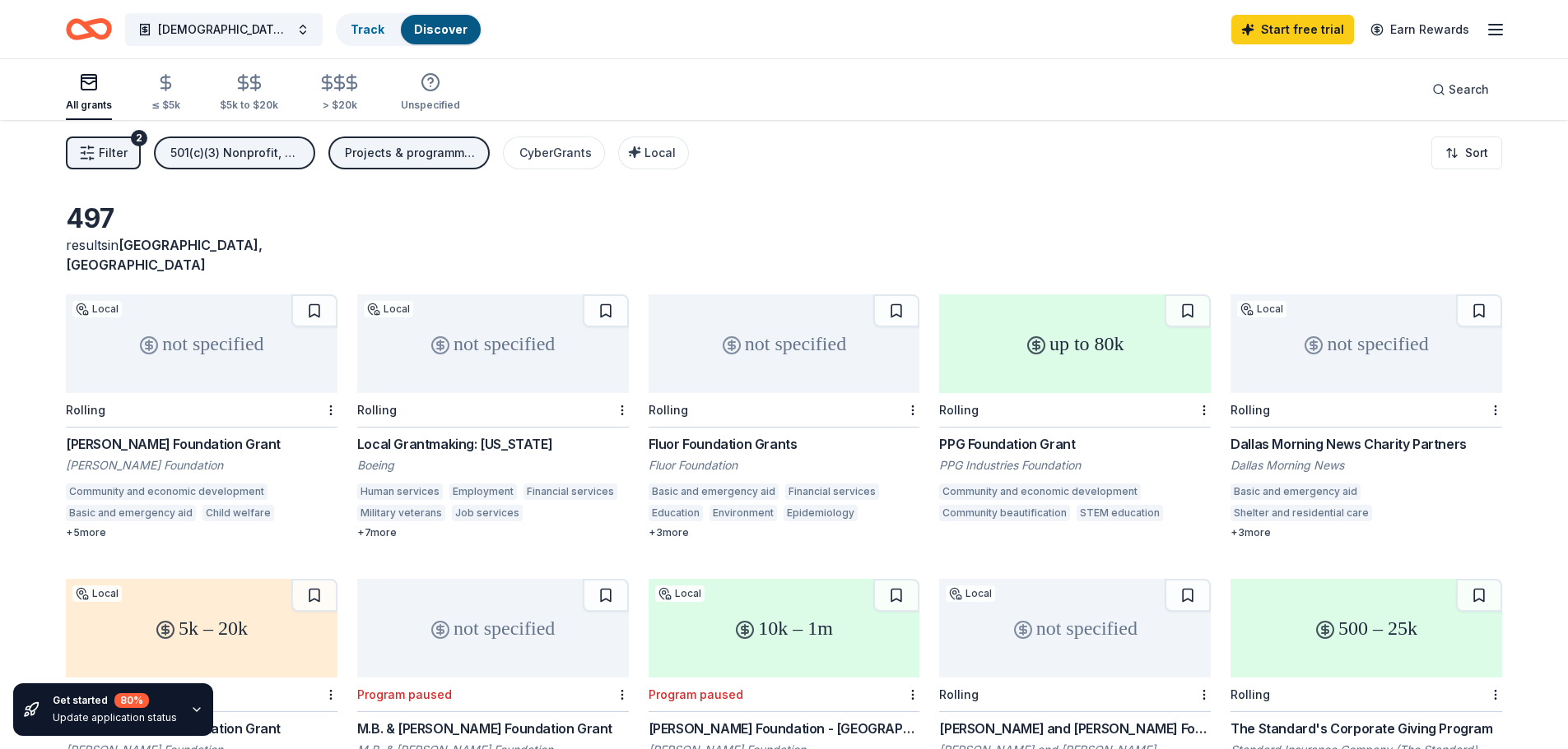
click at [1256, 526] on div "+ 3 more" at bounding box center [1366, 532] width 272 height 14
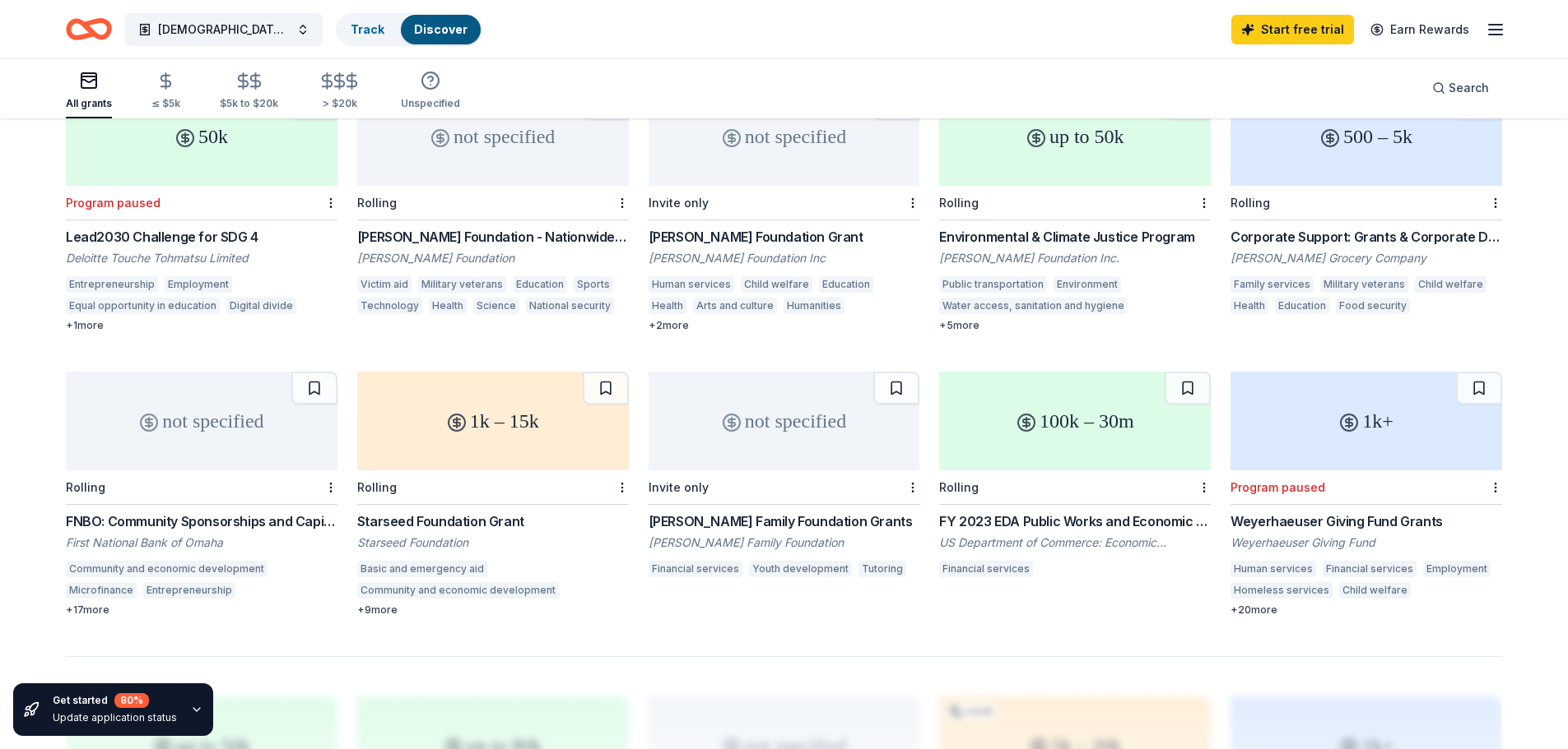
scroll to position [781, 0]
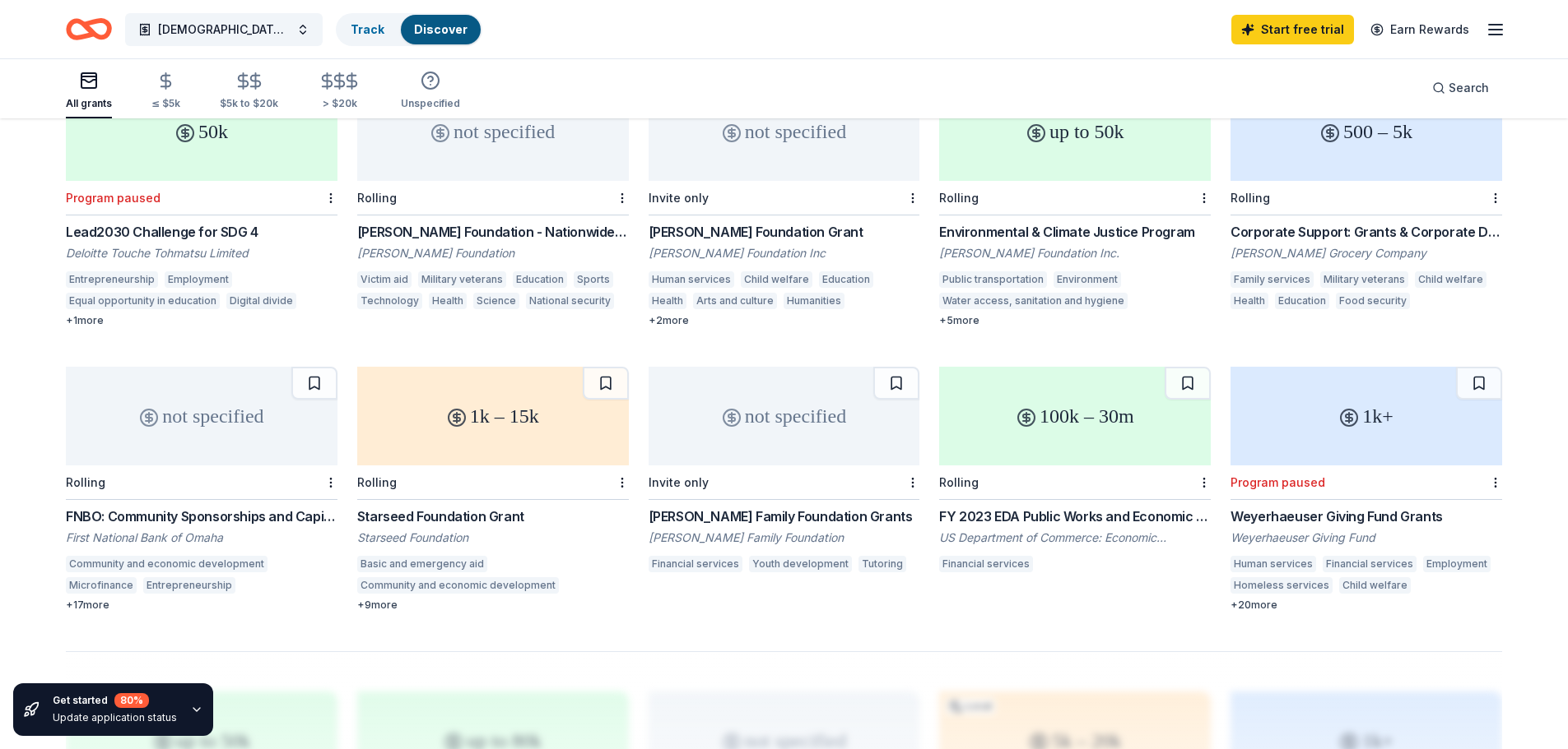
drag, startPoint x: 1567, startPoint y: 341, endPoint x: 1569, endPoint y: 290, distance: 51.0
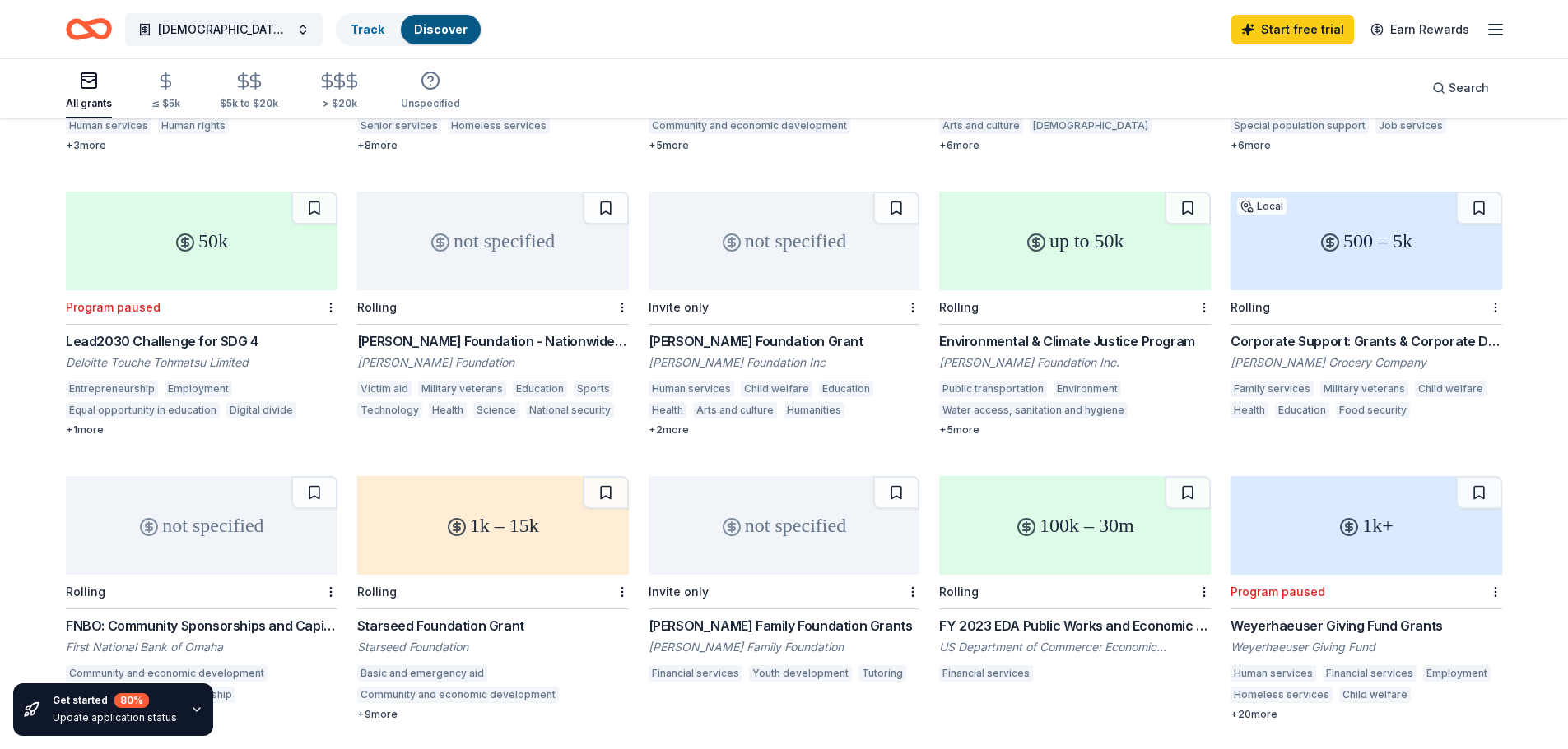
scroll to position [661, 0]
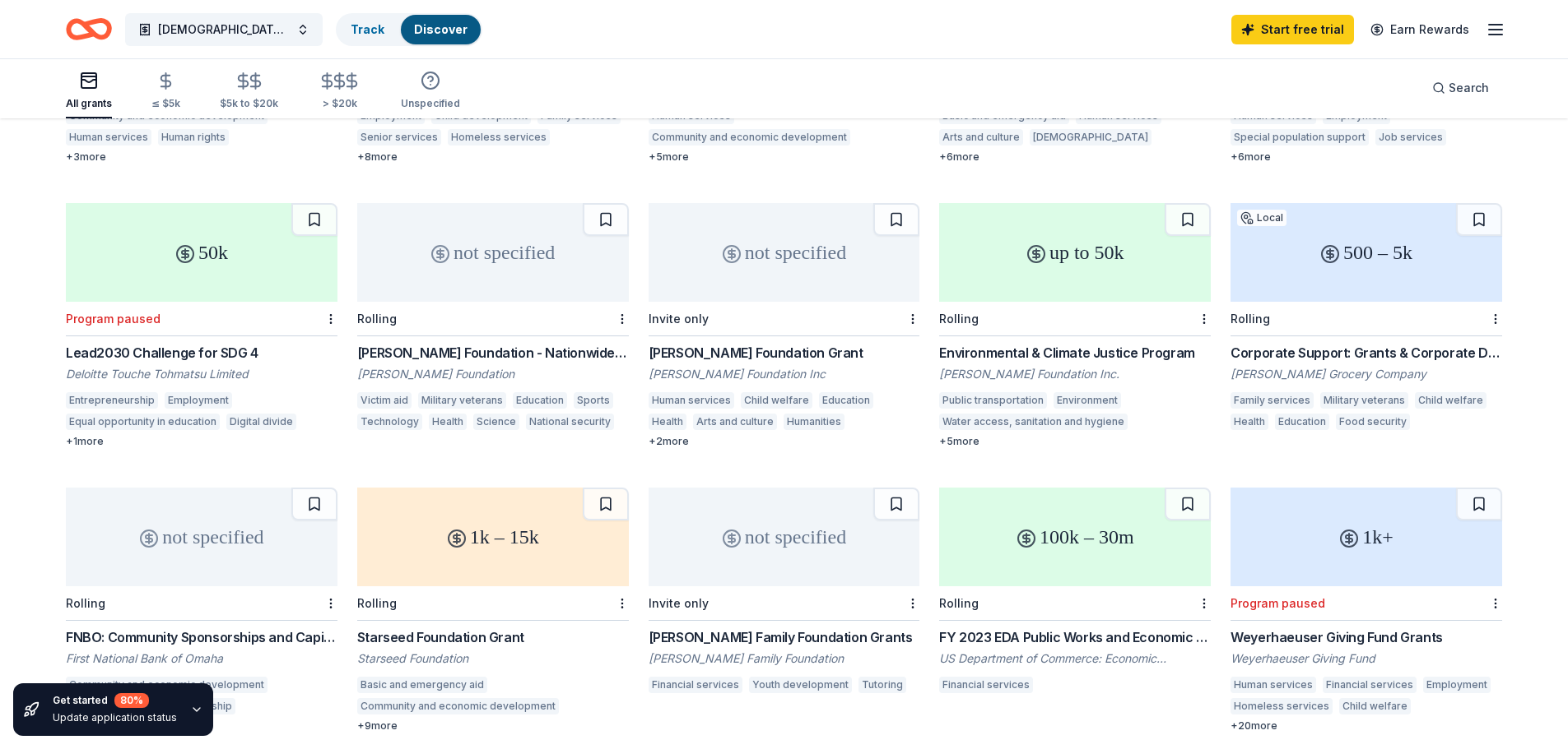
click at [1380, 343] on div "Corporate Support: Grants & Corporate Donations" at bounding box center [1366, 353] width 272 height 20
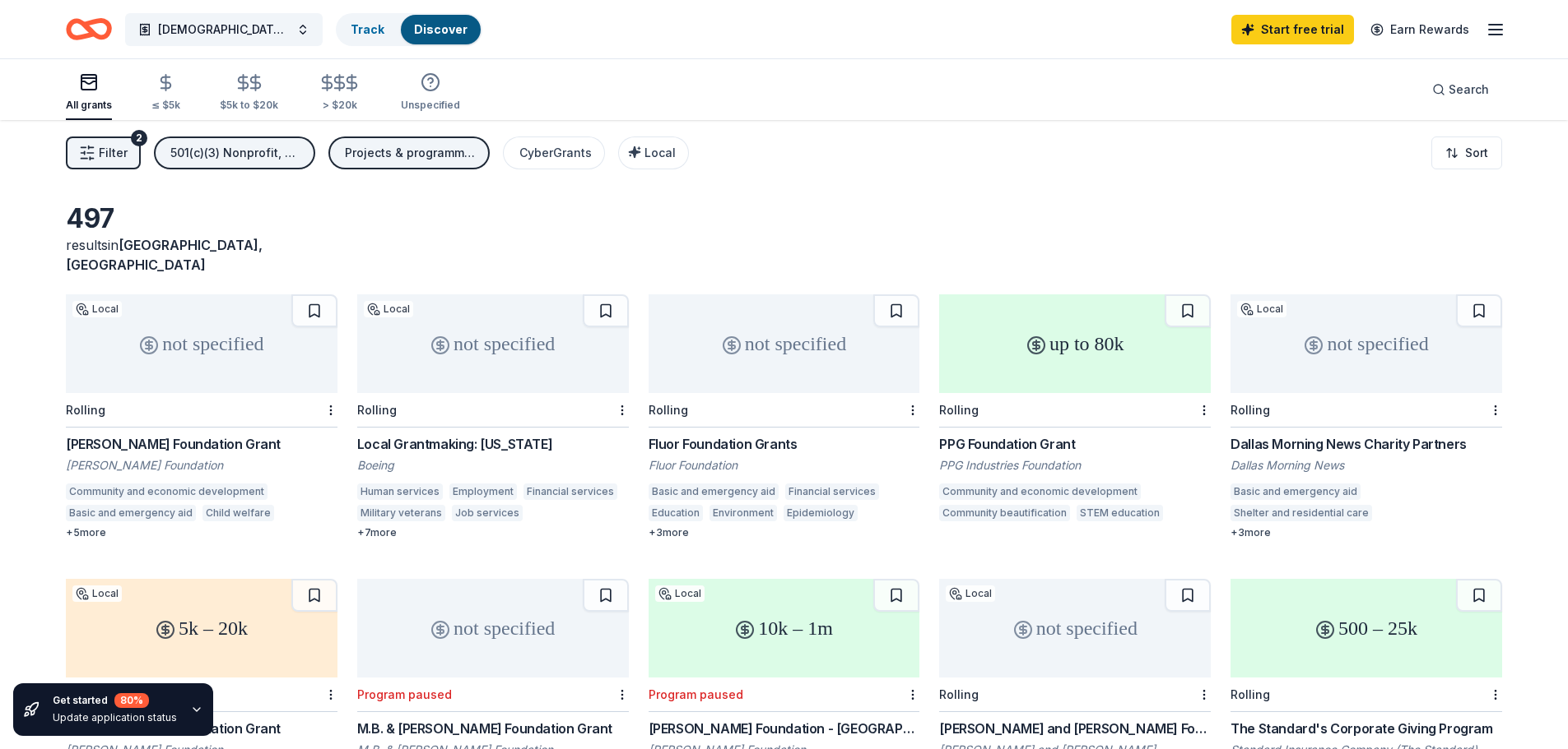
click at [425, 434] on div "Local Grantmaking: Texas" at bounding box center [493, 444] width 272 height 20
click at [85, 403] on div "Rolling" at bounding box center [86, 410] width 40 height 14
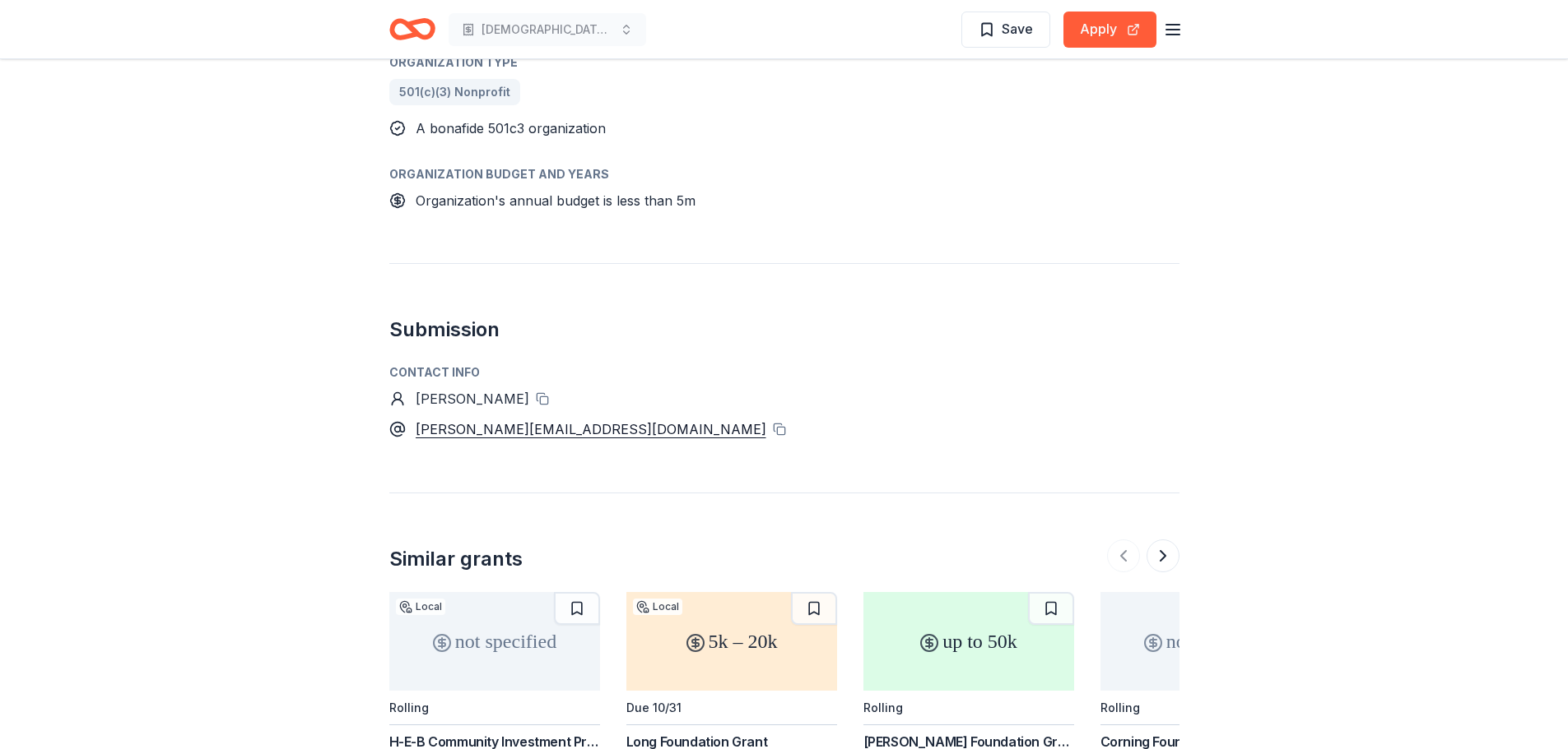
scroll to position [1150, 0]
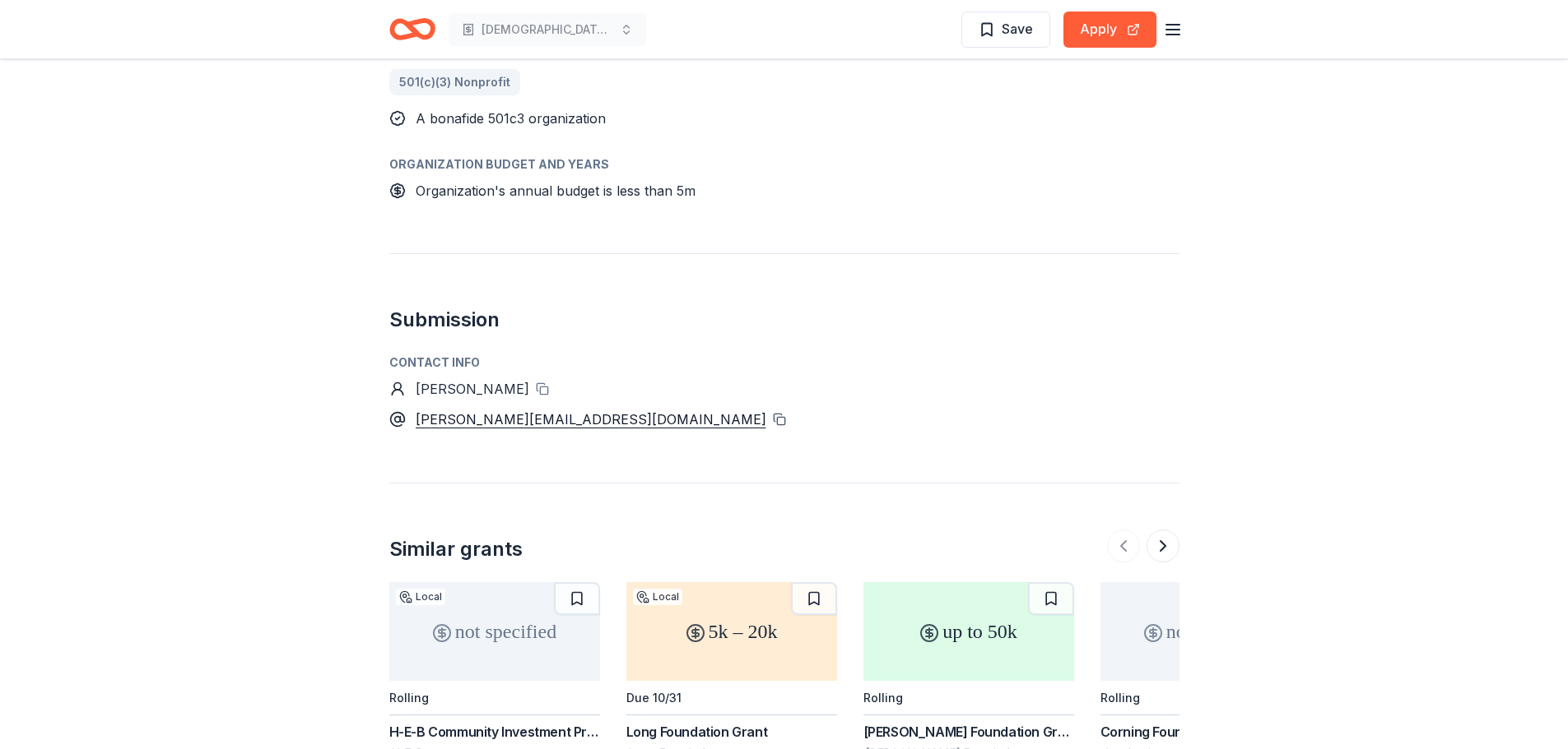
click at [773, 413] on button at bounding box center [779, 420] width 14 height 14
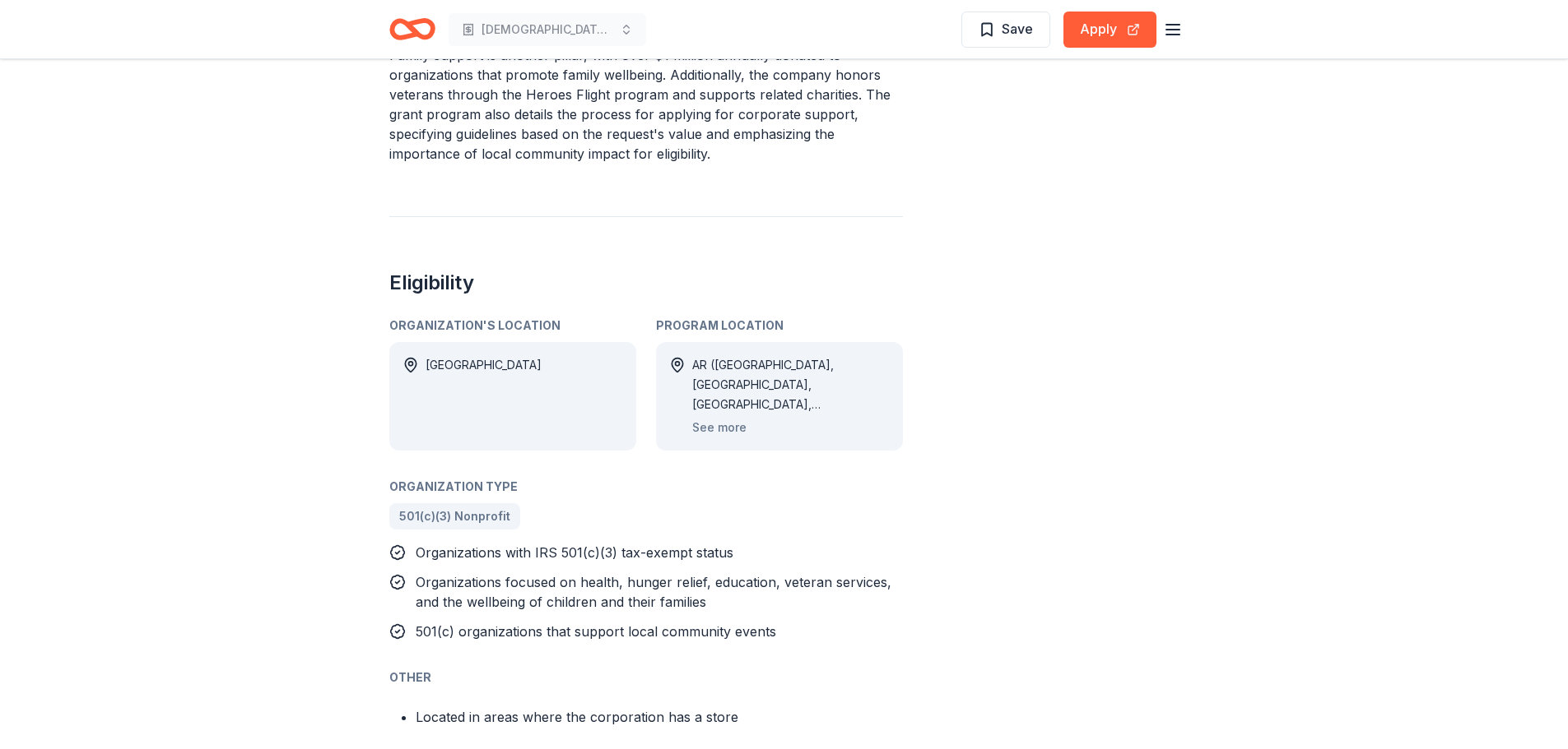
scroll to position [772, 0]
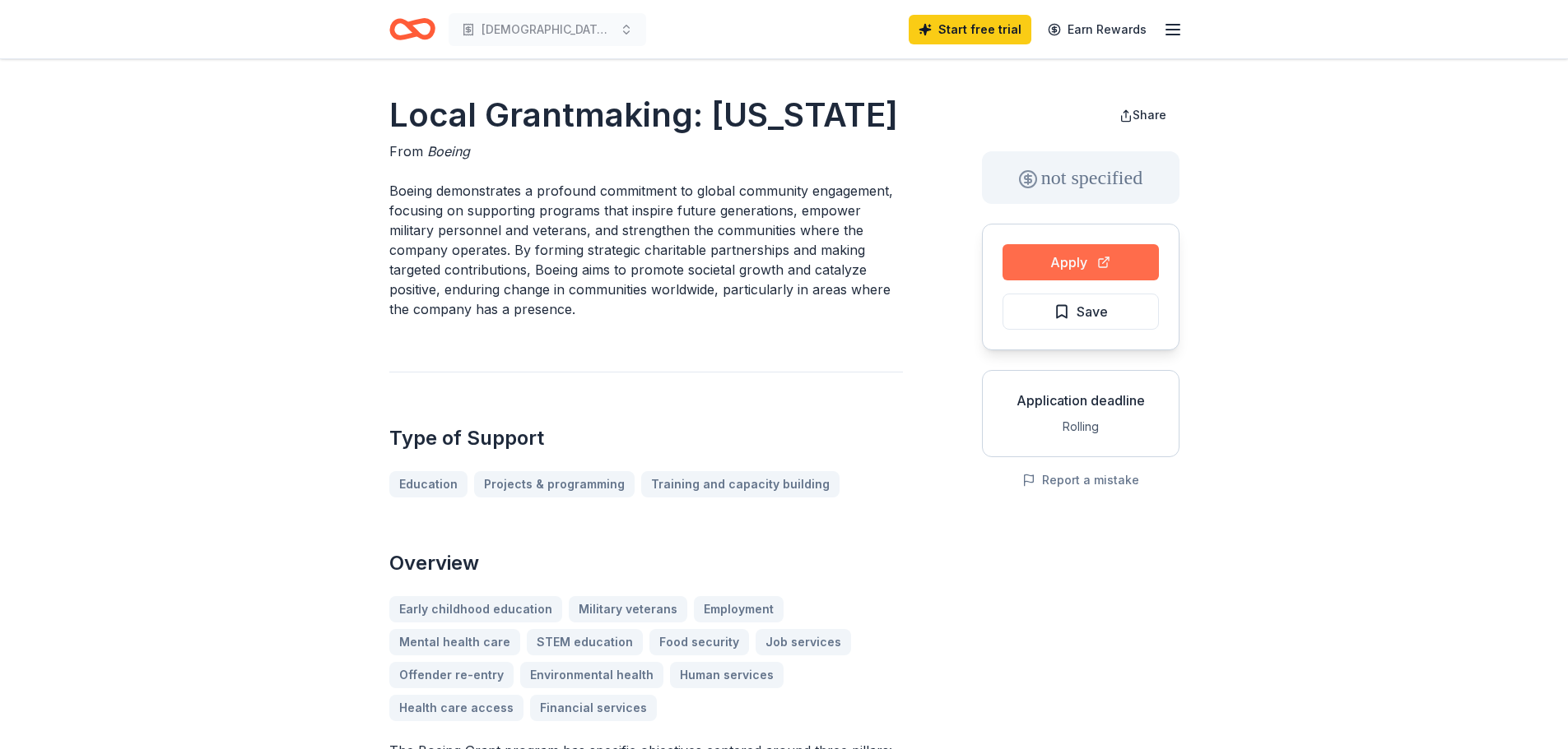
click at [1092, 255] on button "Apply" at bounding box center [1080, 263] width 156 height 36
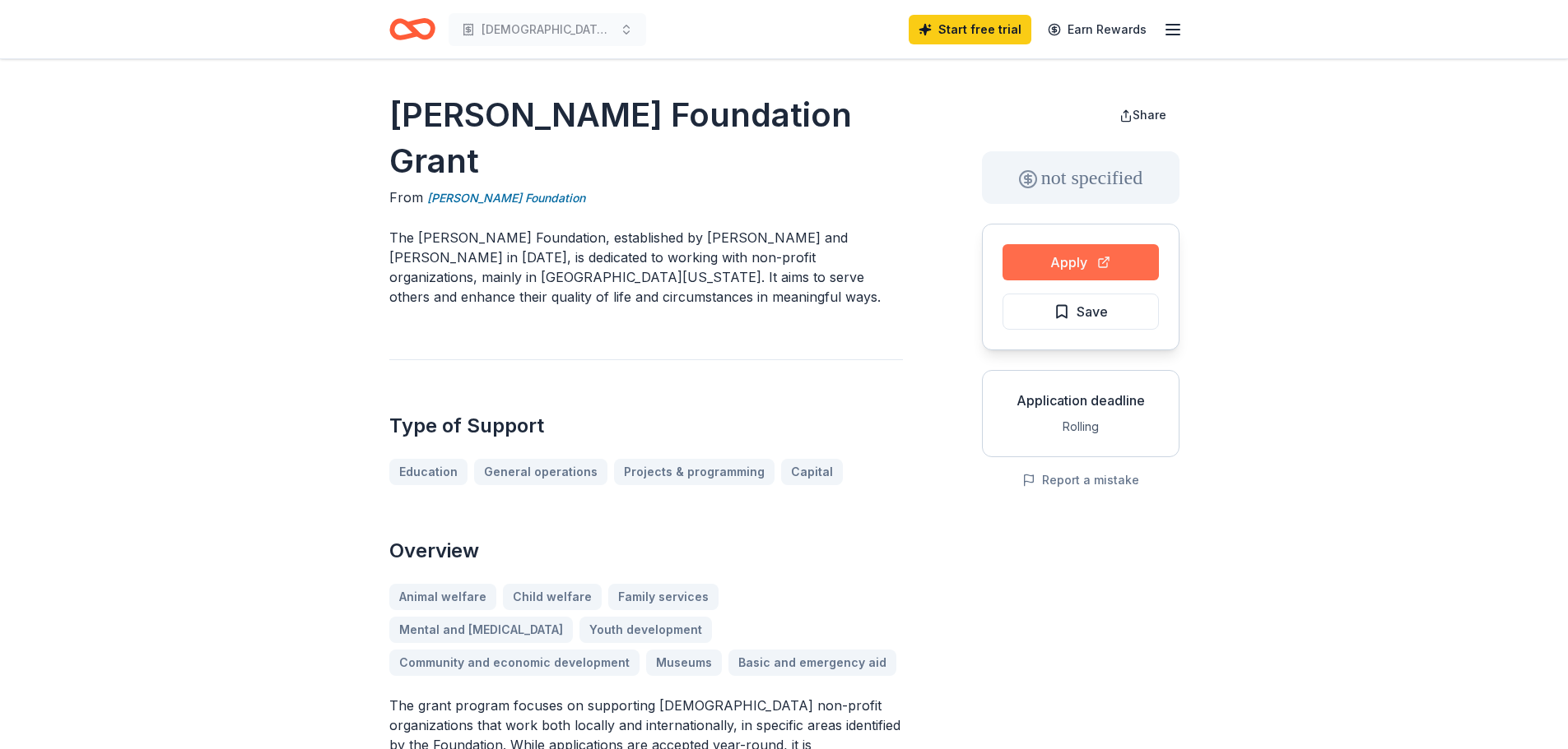
click at [1079, 264] on button "Apply" at bounding box center [1080, 263] width 156 height 36
